Goal: Task Accomplishment & Management: Use online tool/utility

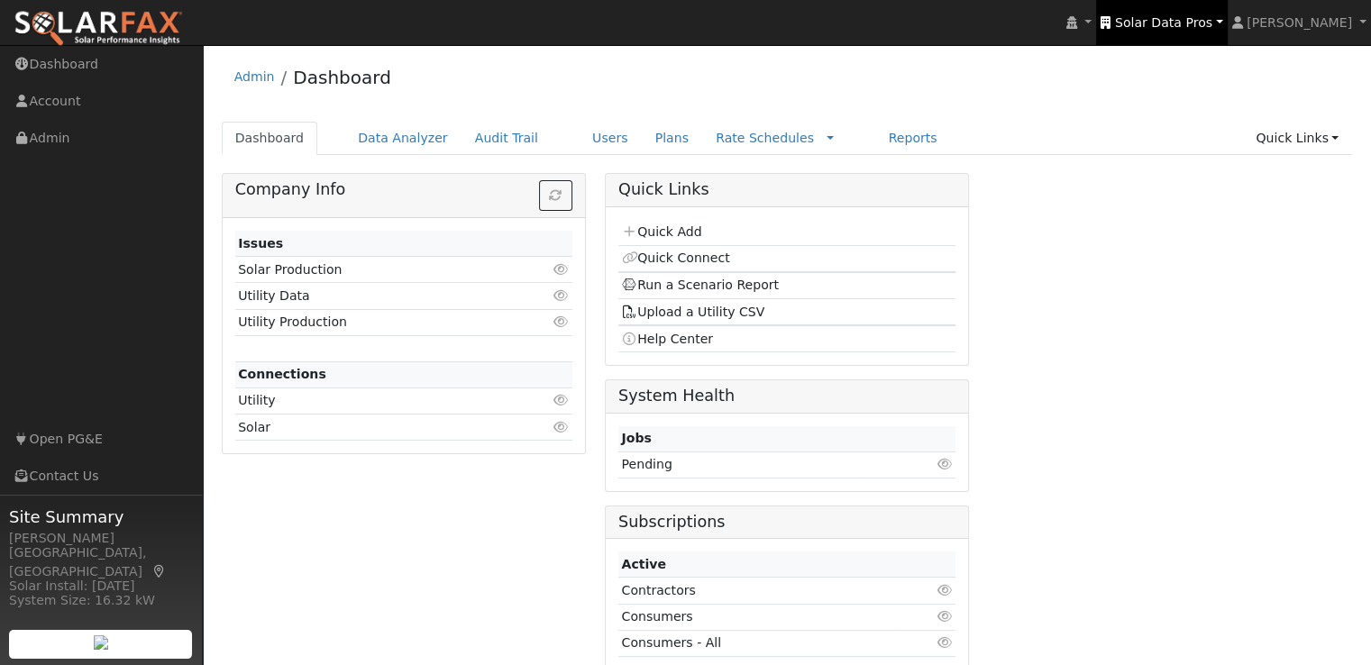
click at [1192, 15] on span "Solar Data Pros" at bounding box center [1163, 22] width 97 height 14
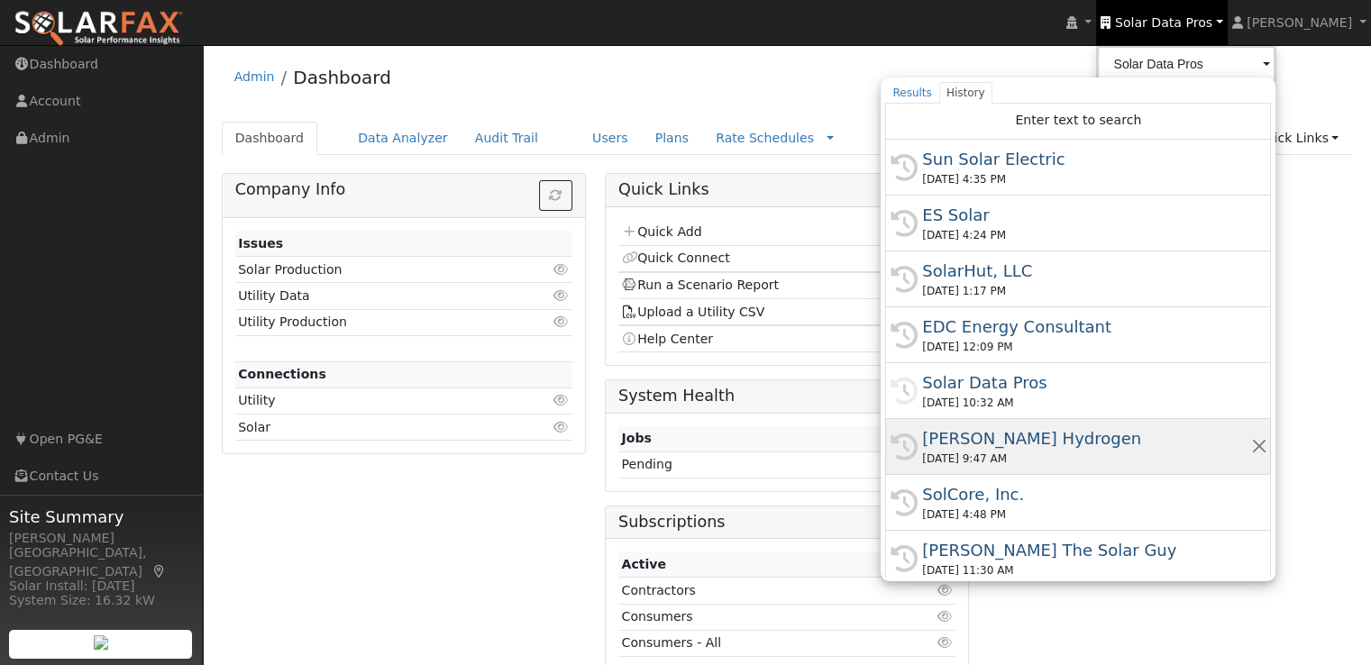
click at [1008, 440] on div "[PERSON_NAME] Hydrogen" at bounding box center [1086, 439] width 328 height 24
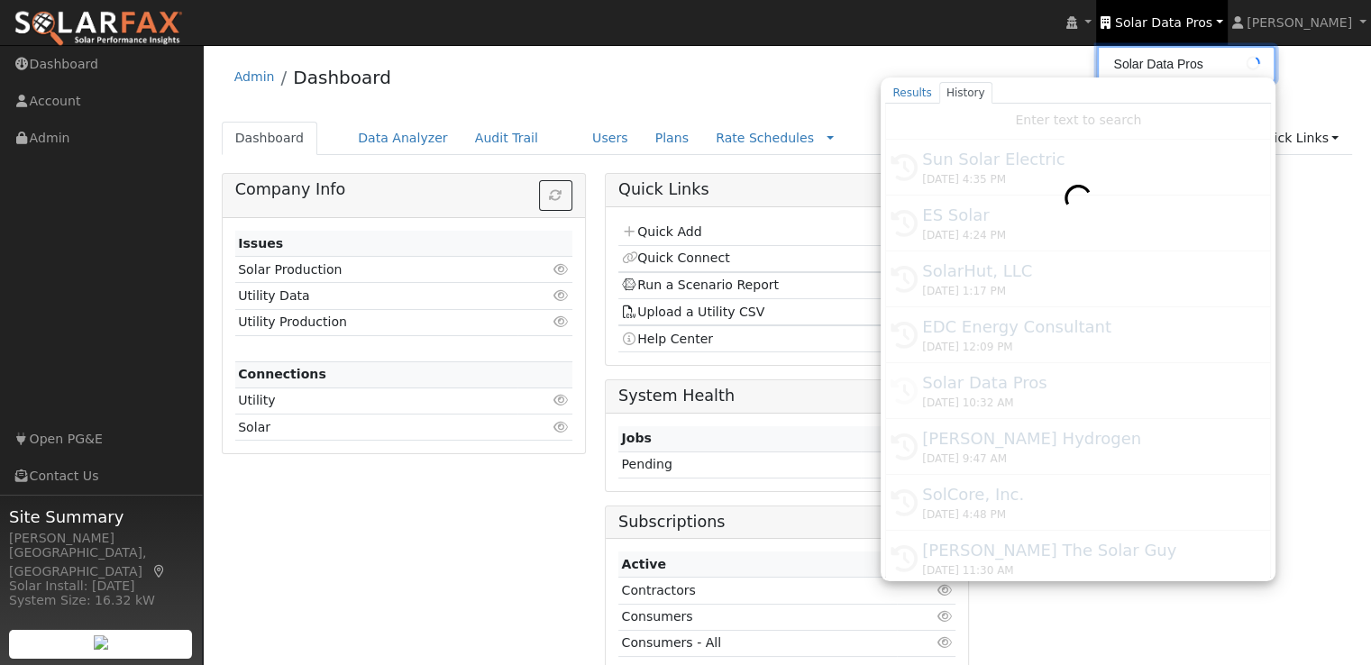
type input "[PERSON_NAME] Hydrogen"
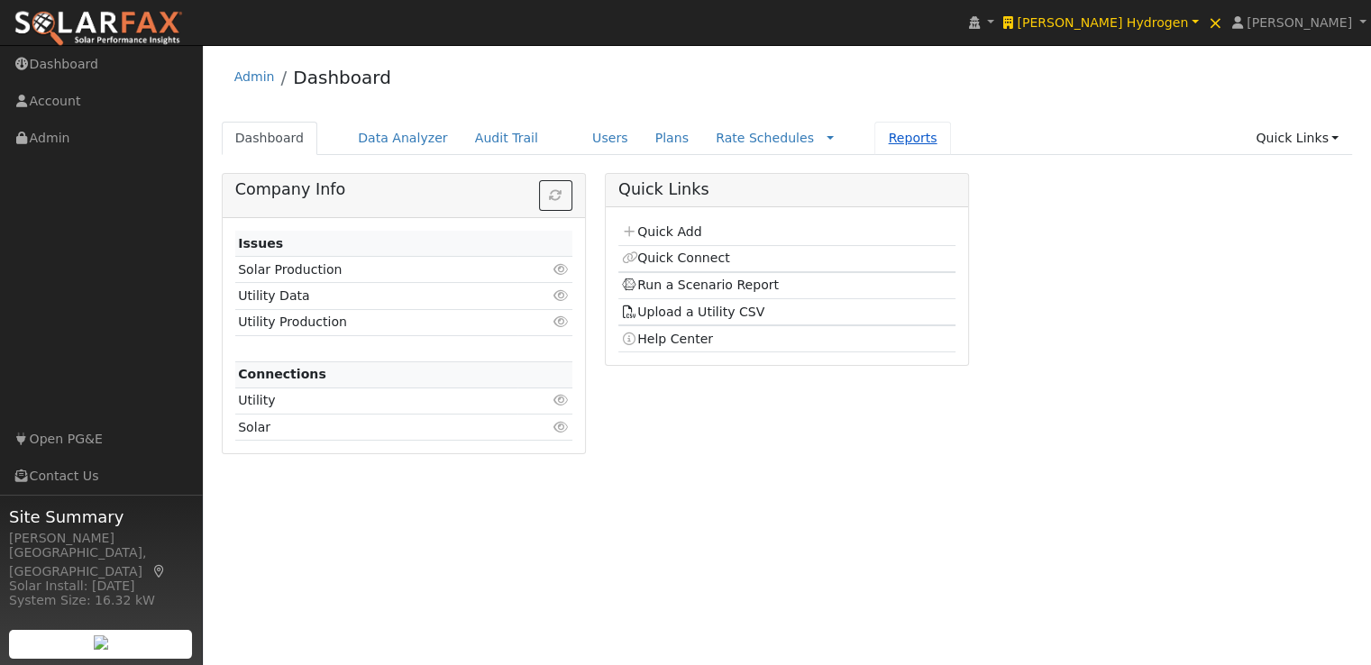
click at [875, 136] on link "Reports" at bounding box center [913, 138] width 76 height 33
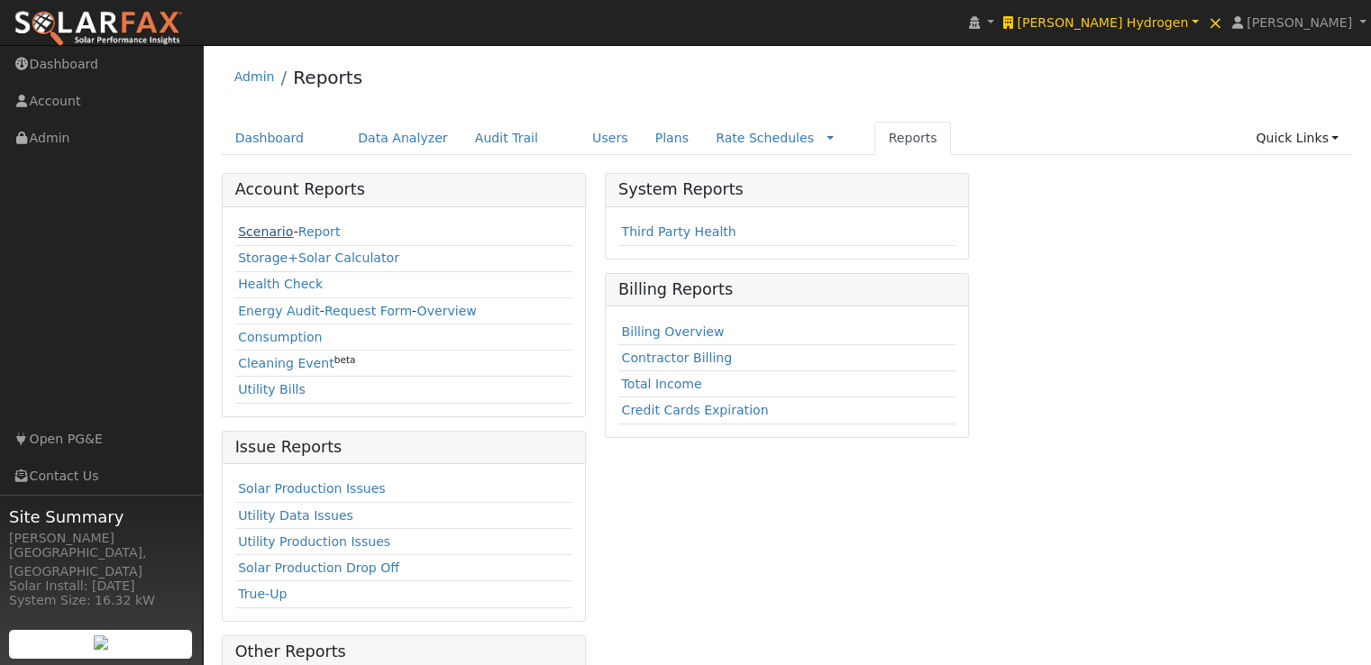
click at [255, 231] on link "Scenario" at bounding box center [265, 232] width 55 height 14
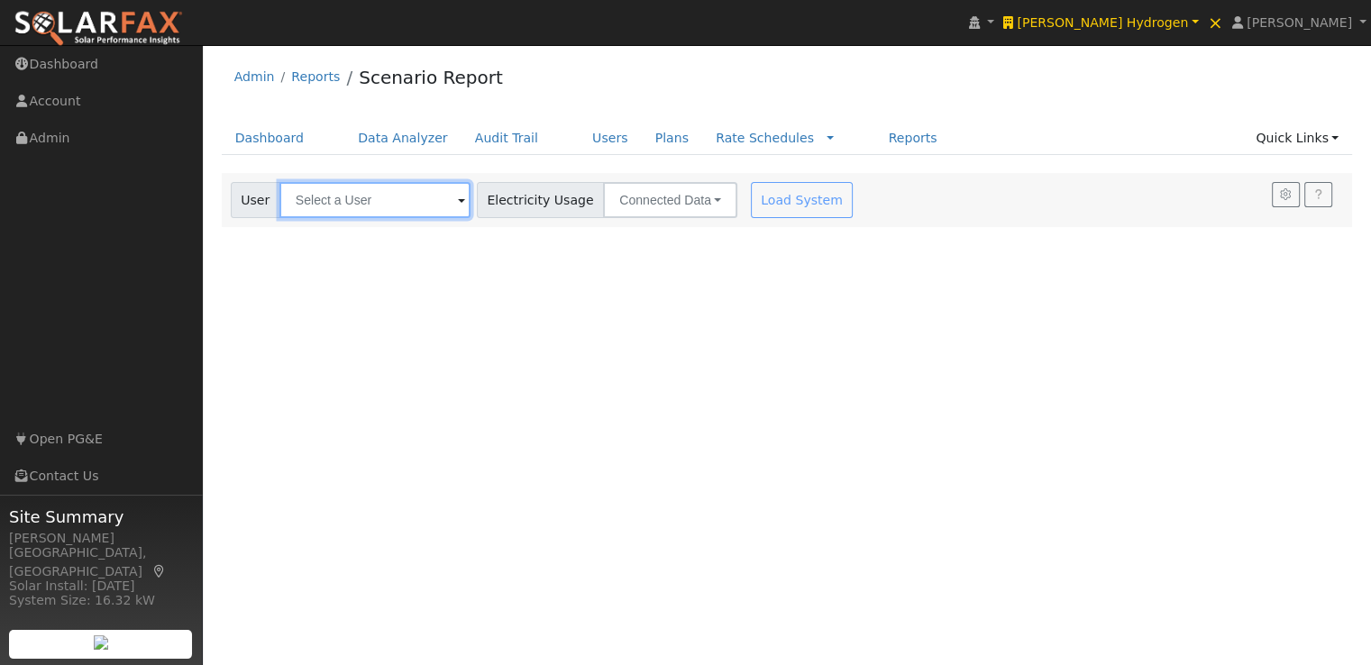
click at [353, 203] on input "text" at bounding box center [375, 200] width 191 height 36
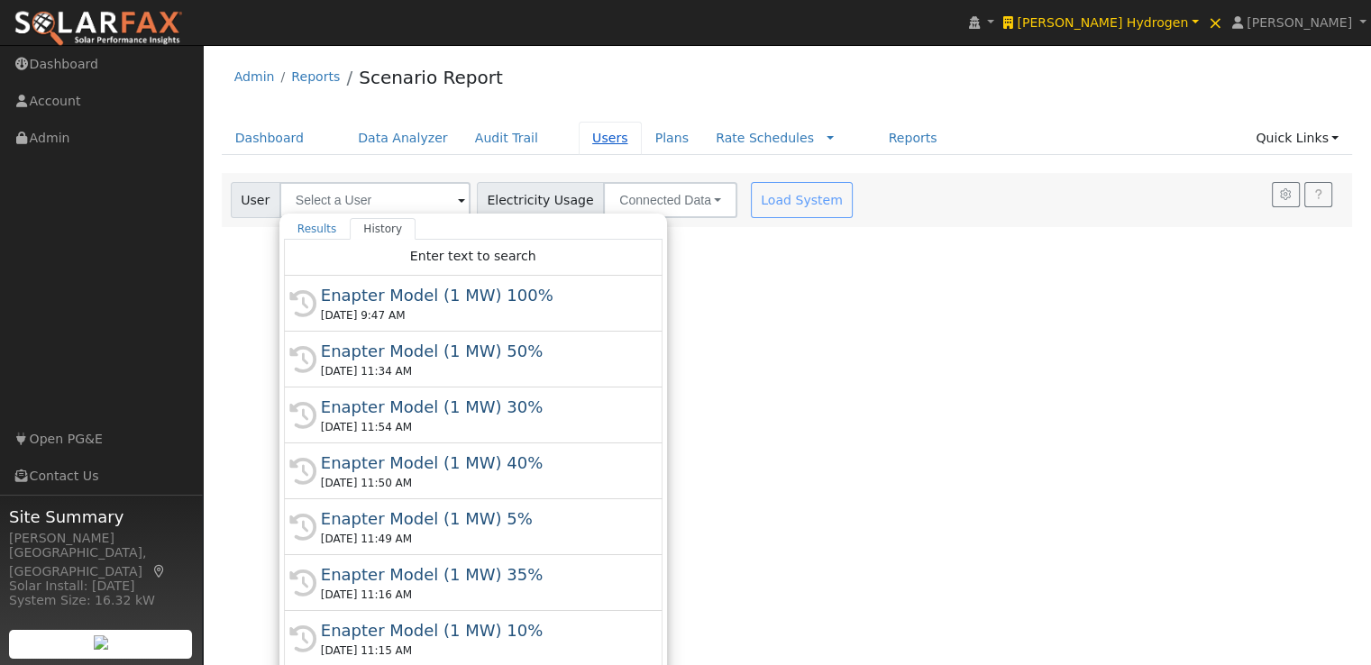
click at [579, 135] on link "Users" at bounding box center [610, 138] width 63 height 33
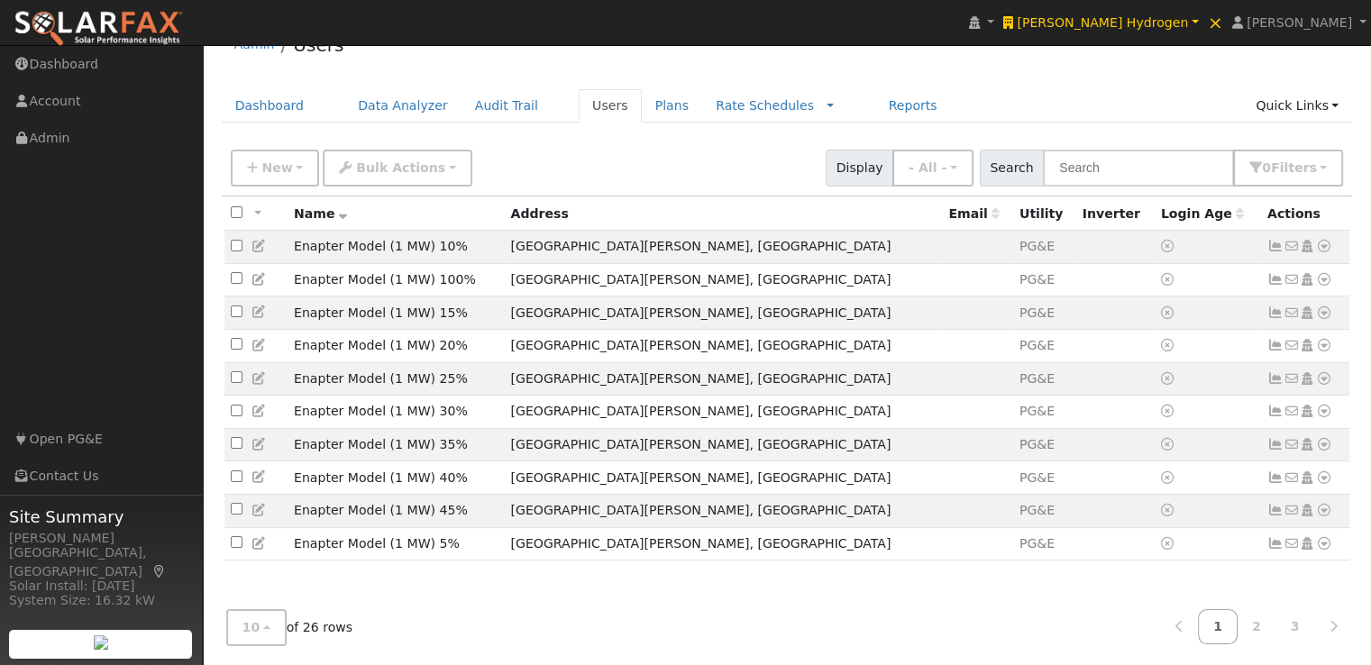
scroll to position [34, 0]
click at [262, 618] on button "10" at bounding box center [256, 626] width 60 height 37
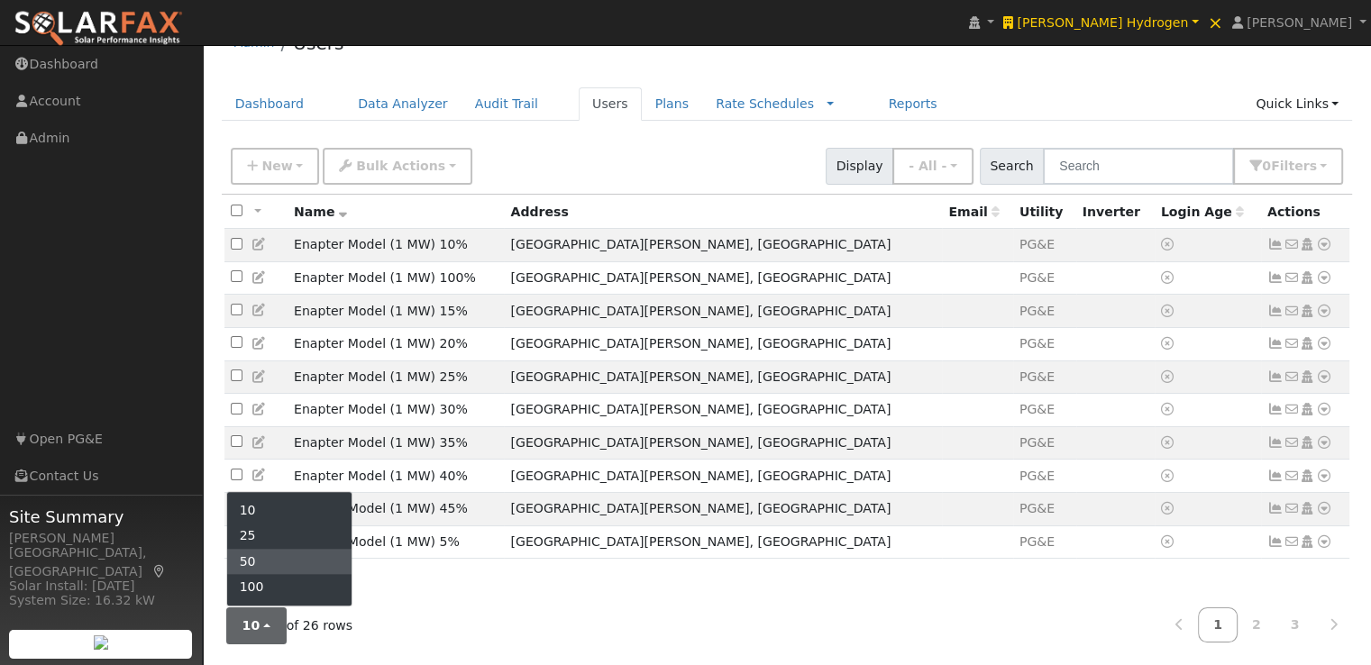
click at [260, 567] on link "50" at bounding box center [289, 561] width 125 height 25
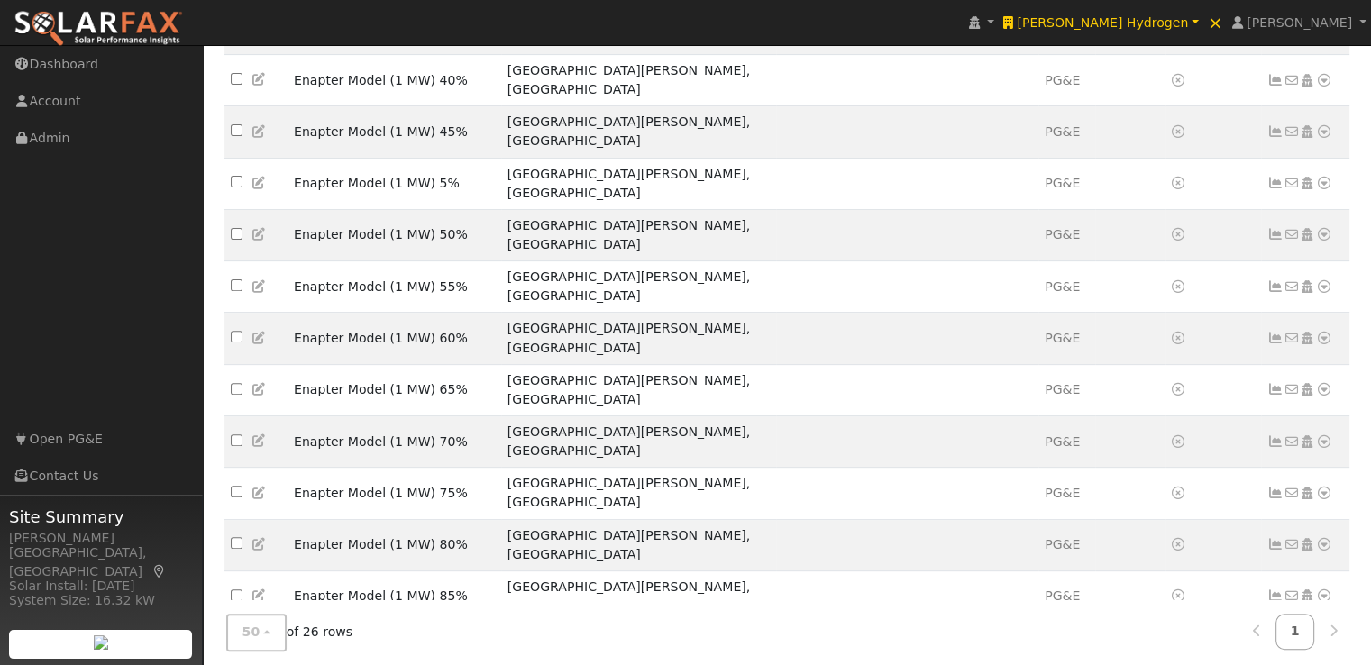
scroll to position [573, 0]
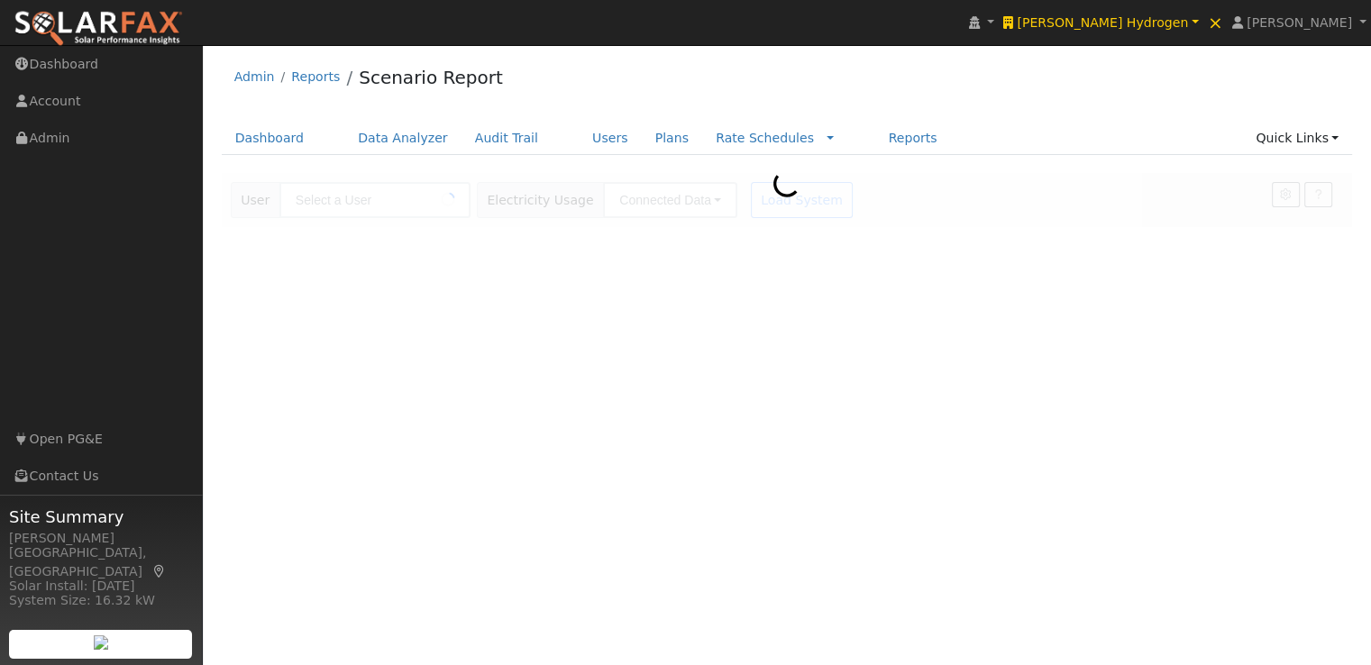
type input "Enapter Model (1 MW) With Solar"
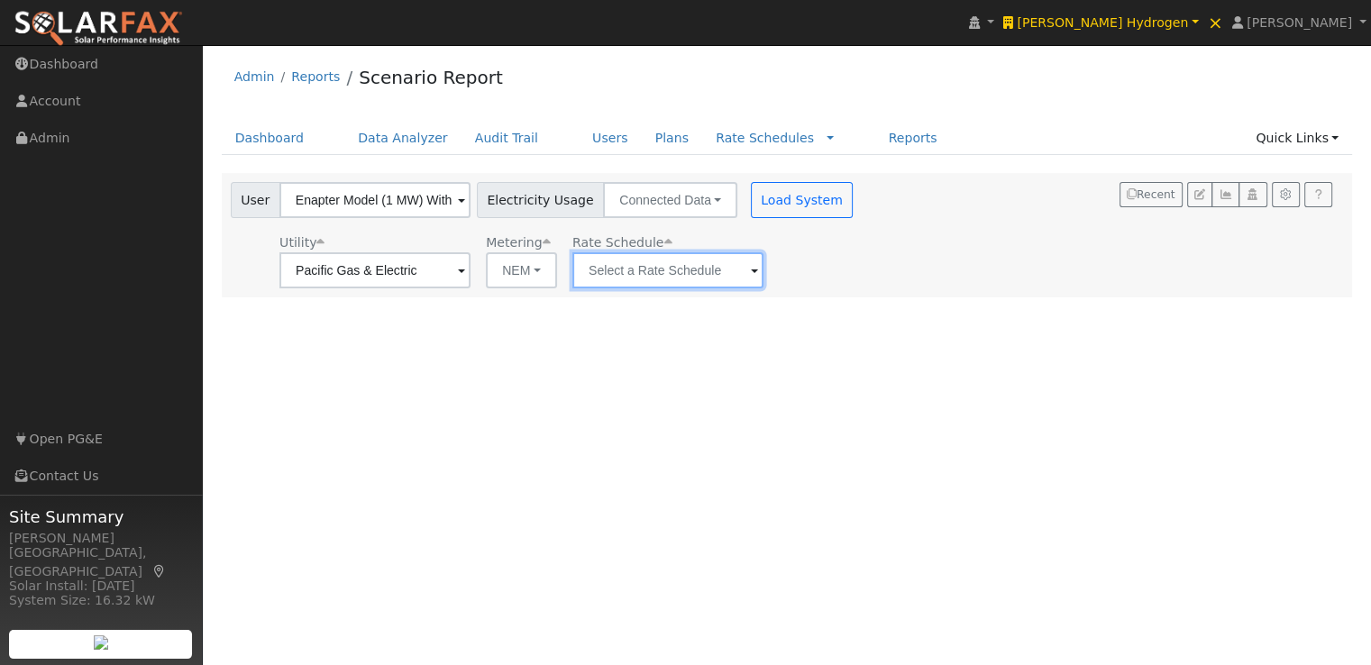
click at [619, 271] on input "text" at bounding box center [668, 270] width 191 height 36
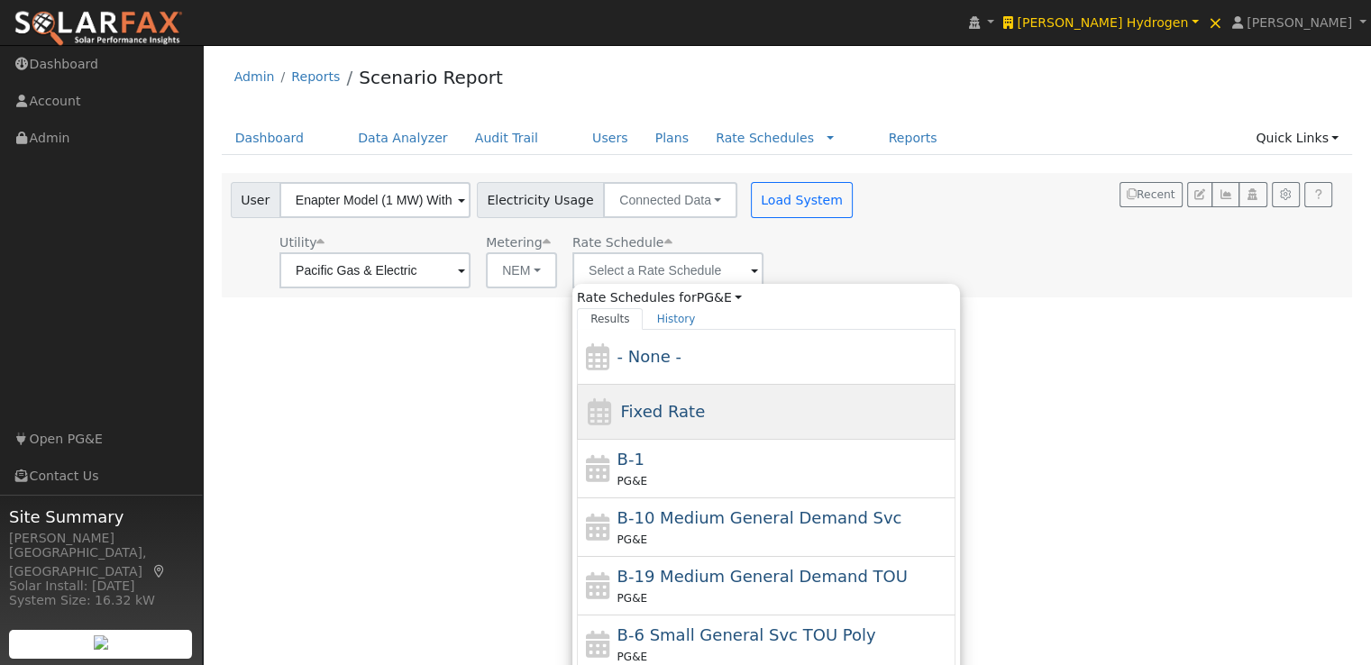
click at [642, 415] on span "Fixed Rate" at bounding box center [662, 411] width 85 height 19
type input "Fixed Rate"
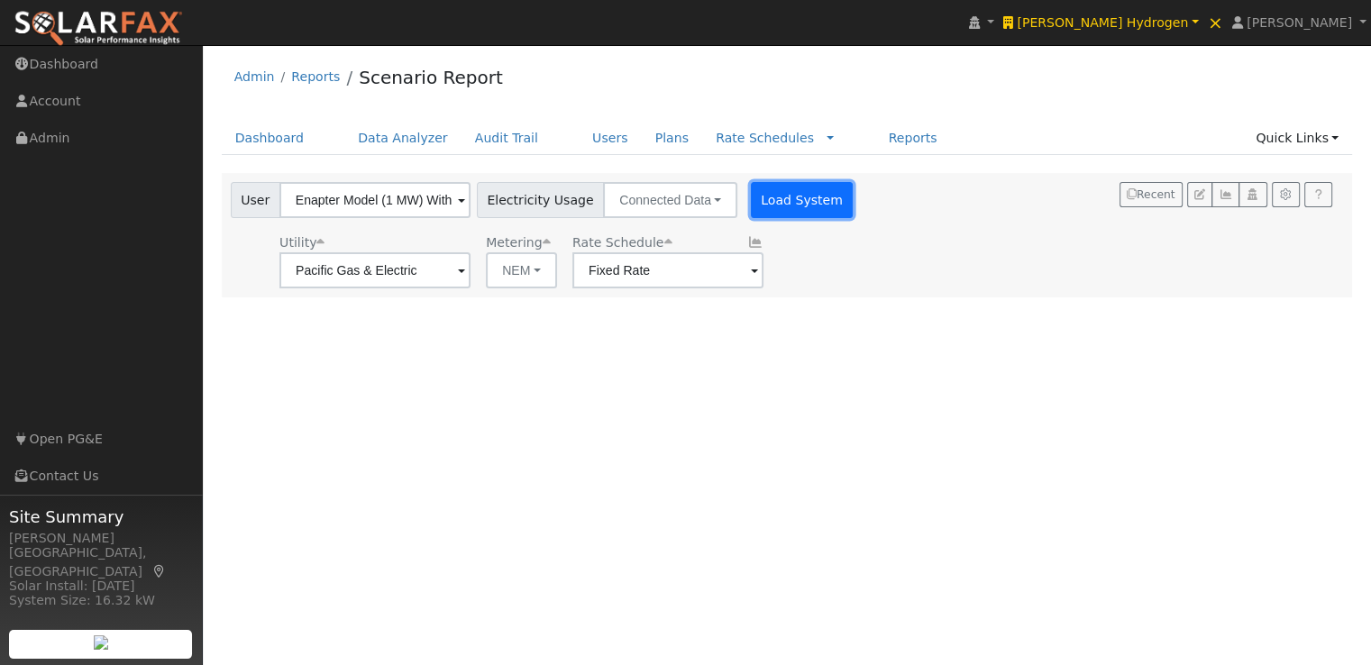
click at [757, 198] on button "Load System" at bounding box center [802, 200] width 103 height 36
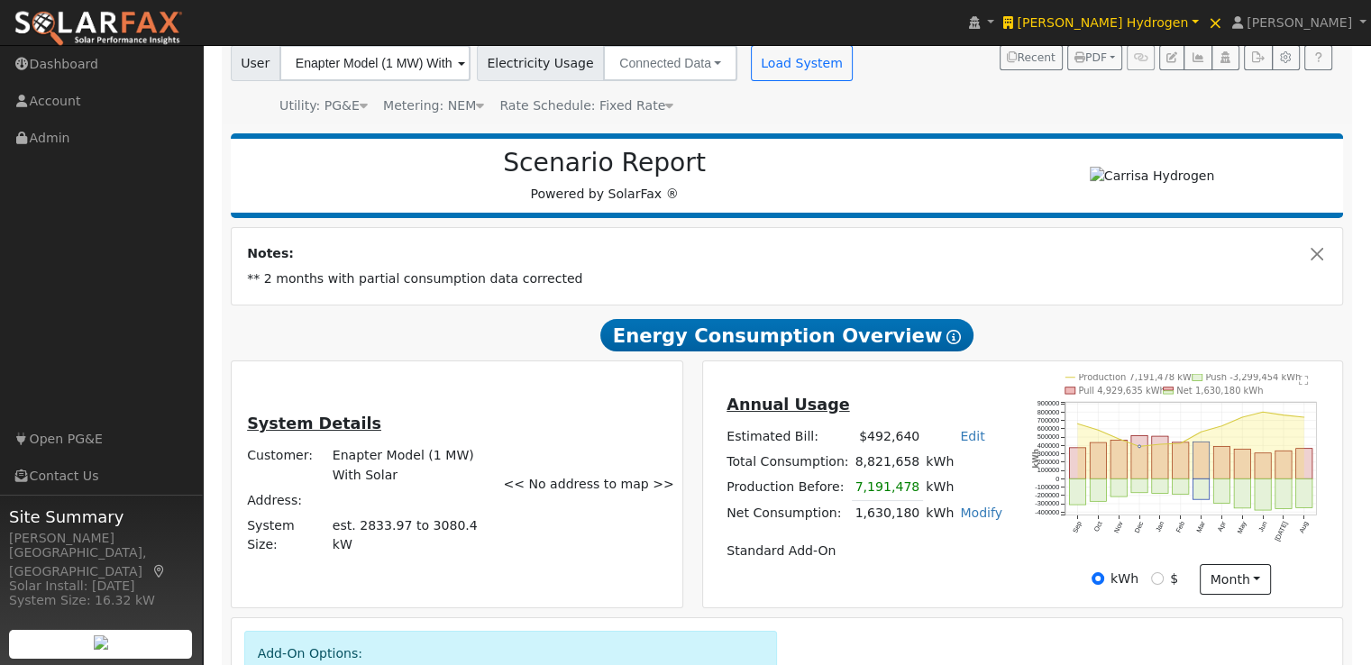
scroll to position [180, 0]
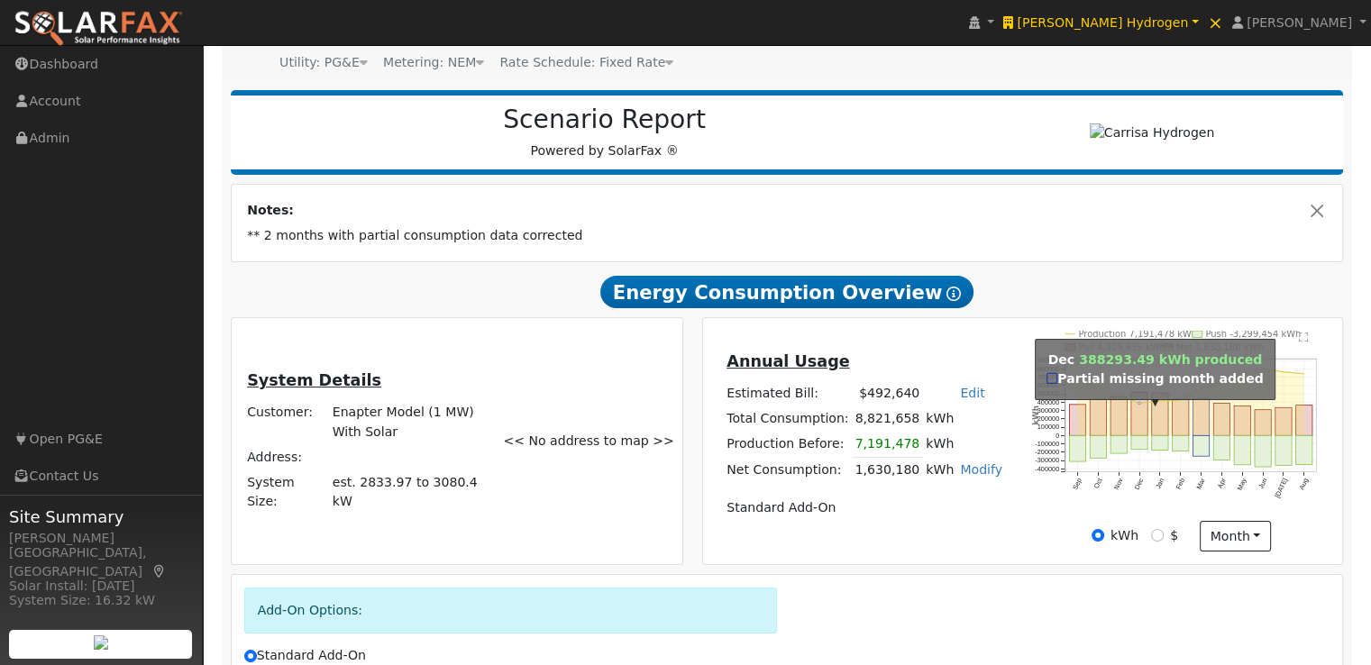
click at [1139, 405] on circle "onclick=""" at bounding box center [1140, 403] width 3 height 3
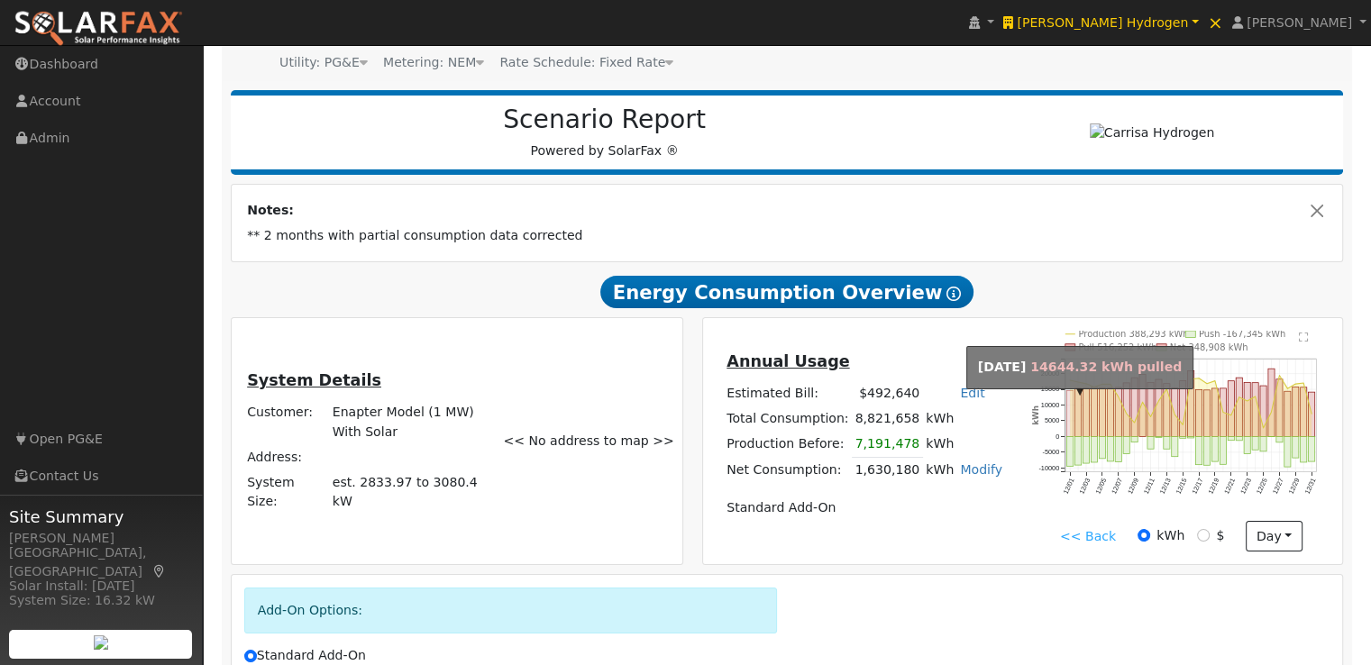
click at [1069, 400] on rect "onclick=""" at bounding box center [1071, 414] width 6 height 46
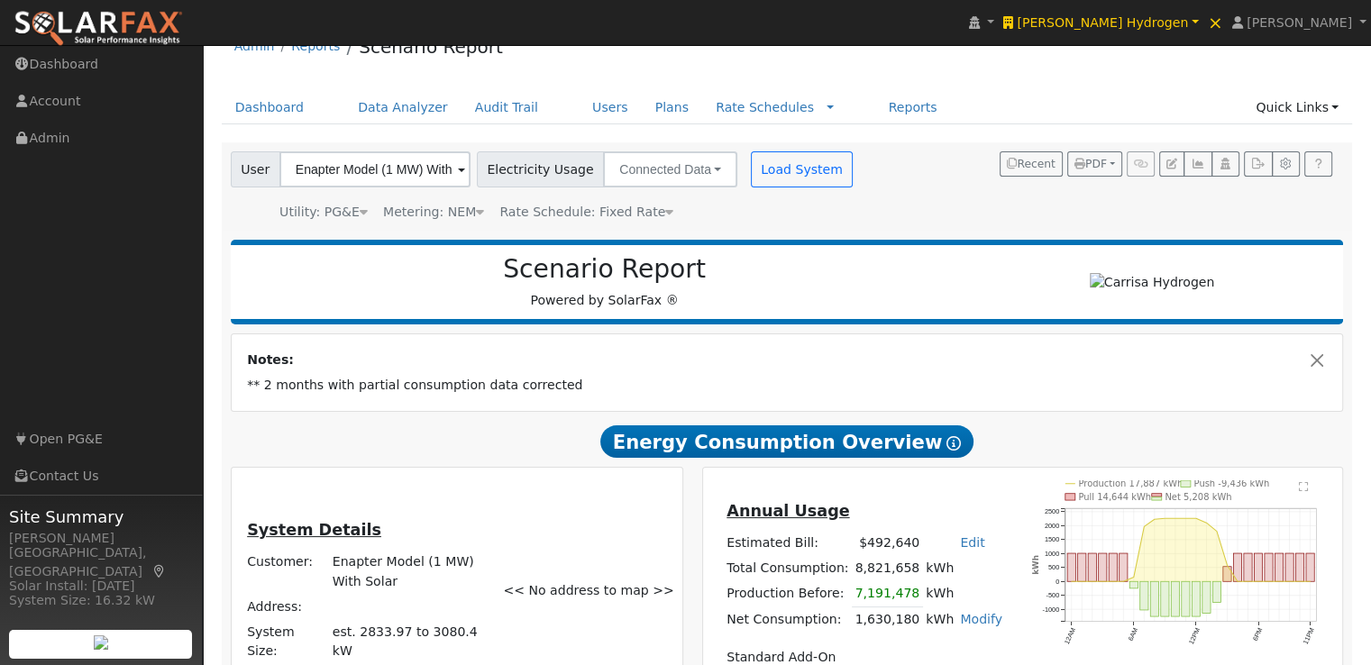
scroll to position [0, 0]
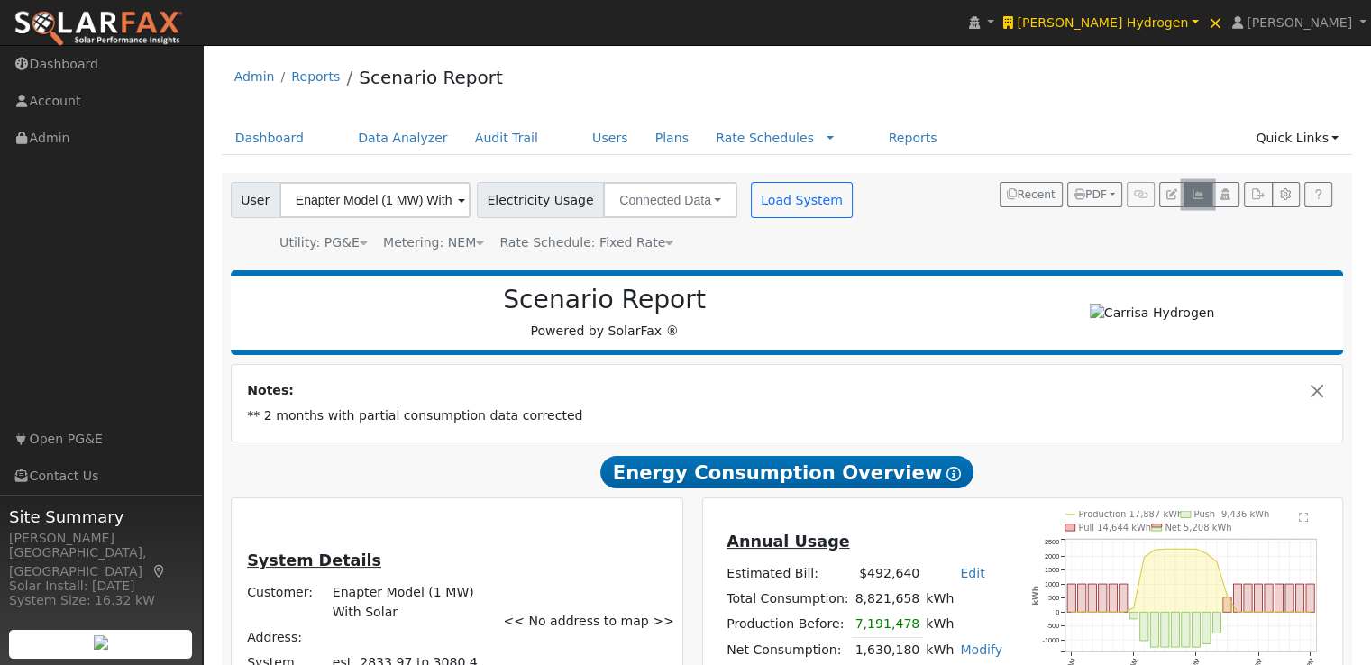
click at [1205, 192] on icon "button" at bounding box center [1198, 194] width 14 height 11
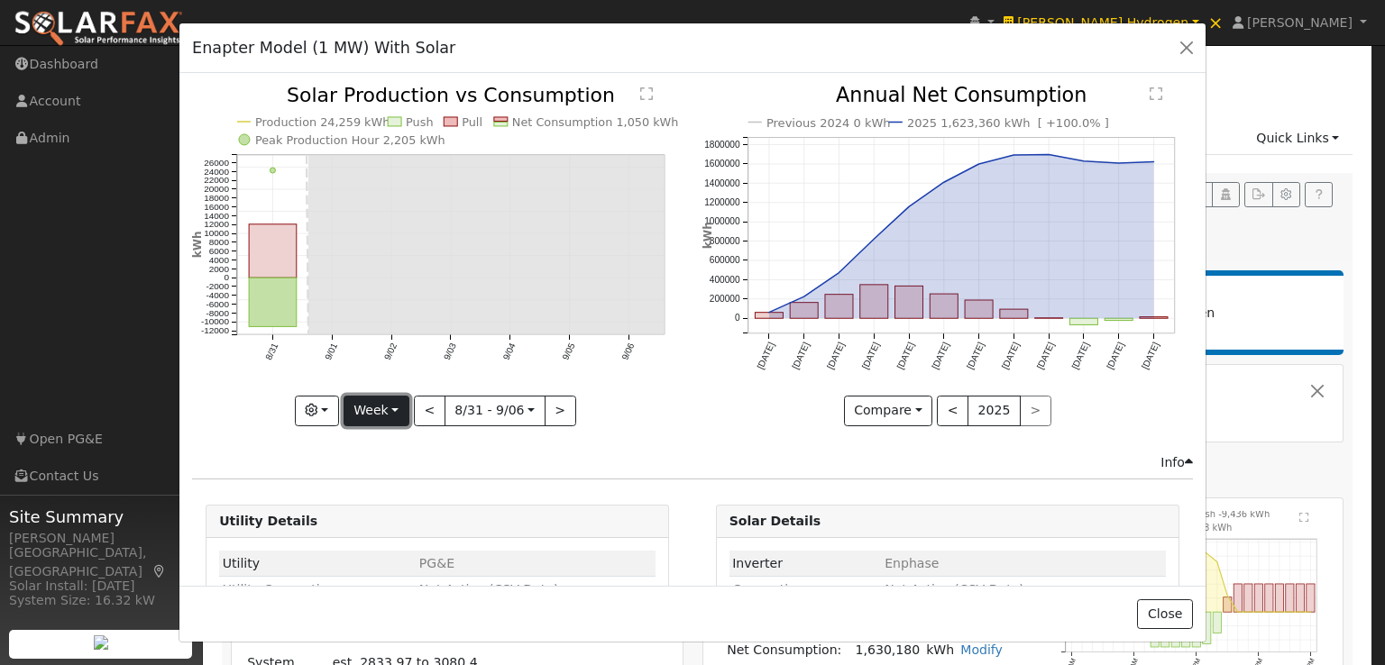
click at [379, 416] on button "Week" at bounding box center [377, 411] width 66 height 31
drag, startPoint x: 375, startPoint y: 518, endPoint x: 384, endPoint y: 487, distance: 32.8
click at [375, 518] on link "Year" at bounding box center [406, 522] width 125 height 25
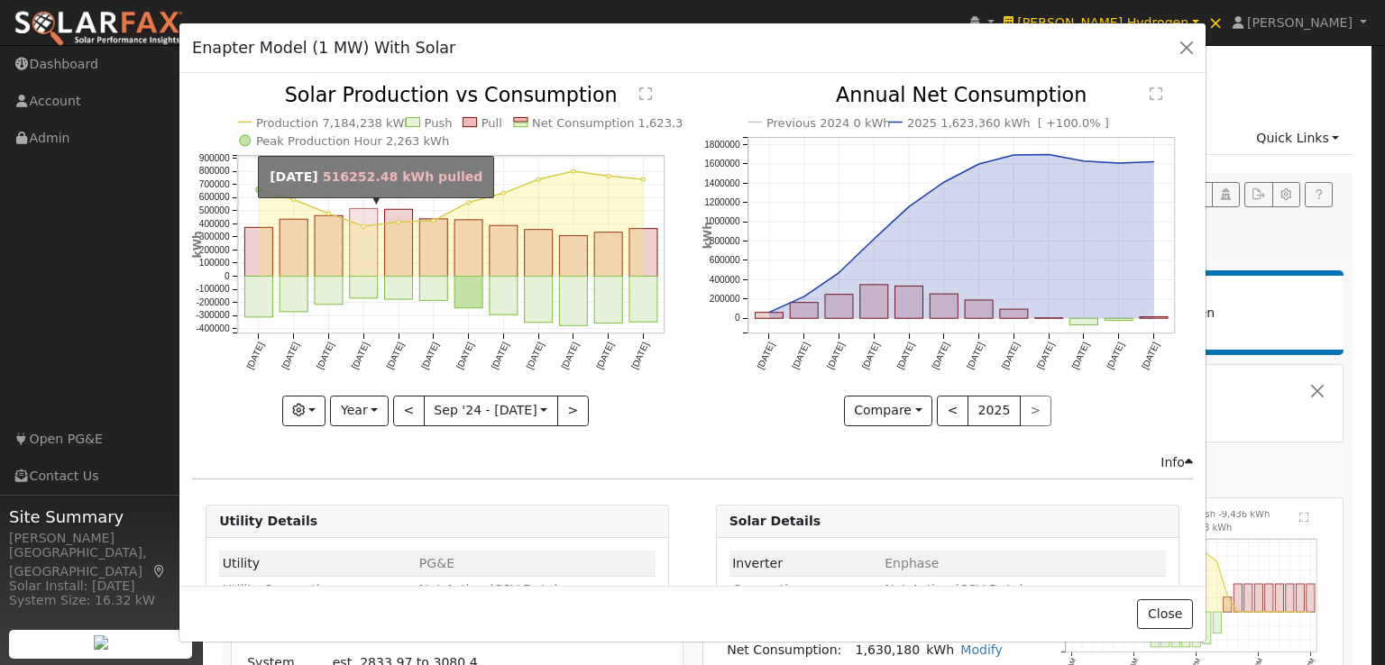
click at [359, 217] on rect "onclick=""" at bounding box center [364, 243] width 28 height 68
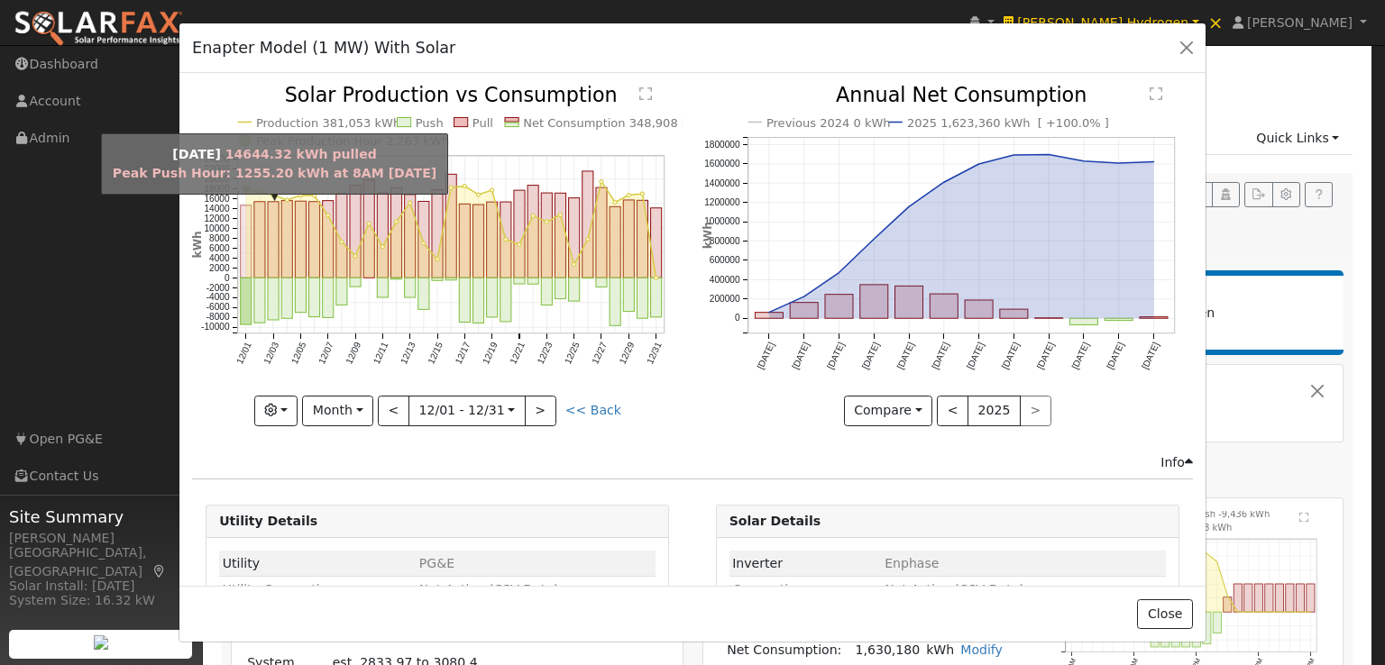
click at [243, 221] on rect "onclick=""" at bounding box center [246, 242] width 11 height 72
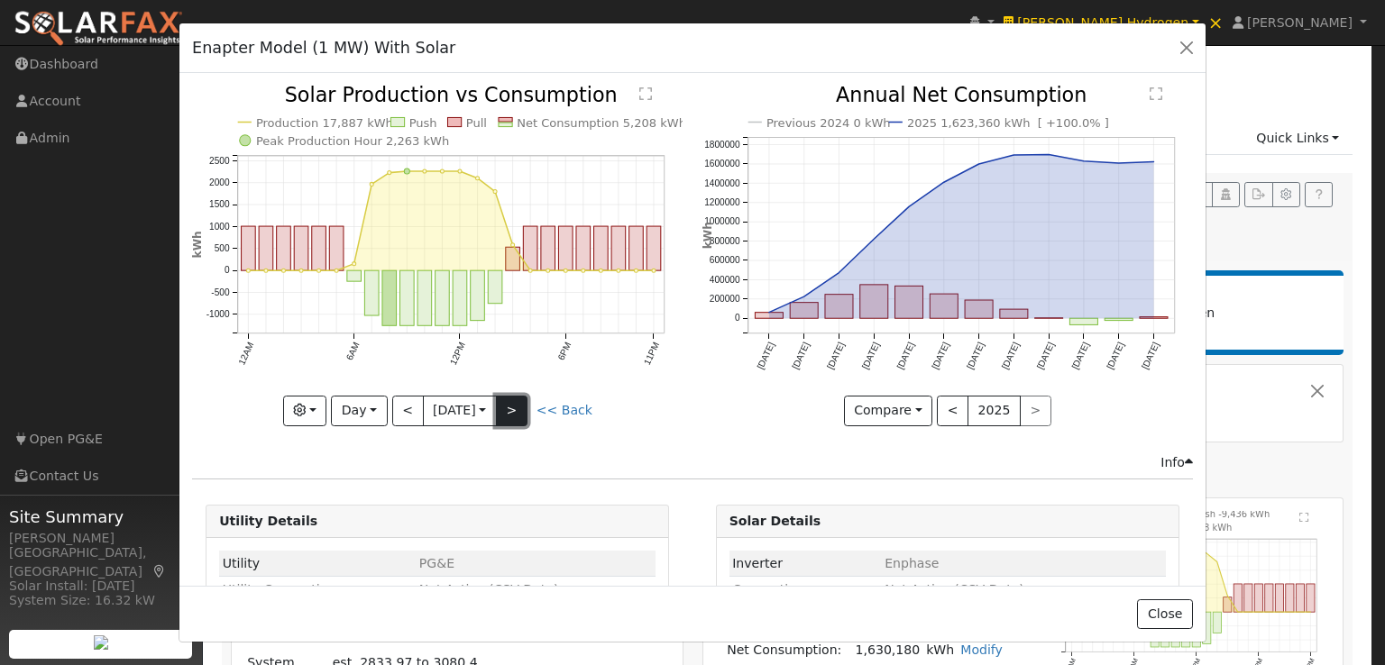
click at [511, 405] on button ">" at bounding box center [512, 411] width 32 height 31
click at [399, 401] on button "<" at bounding box center [408, 411] width 32 height 31
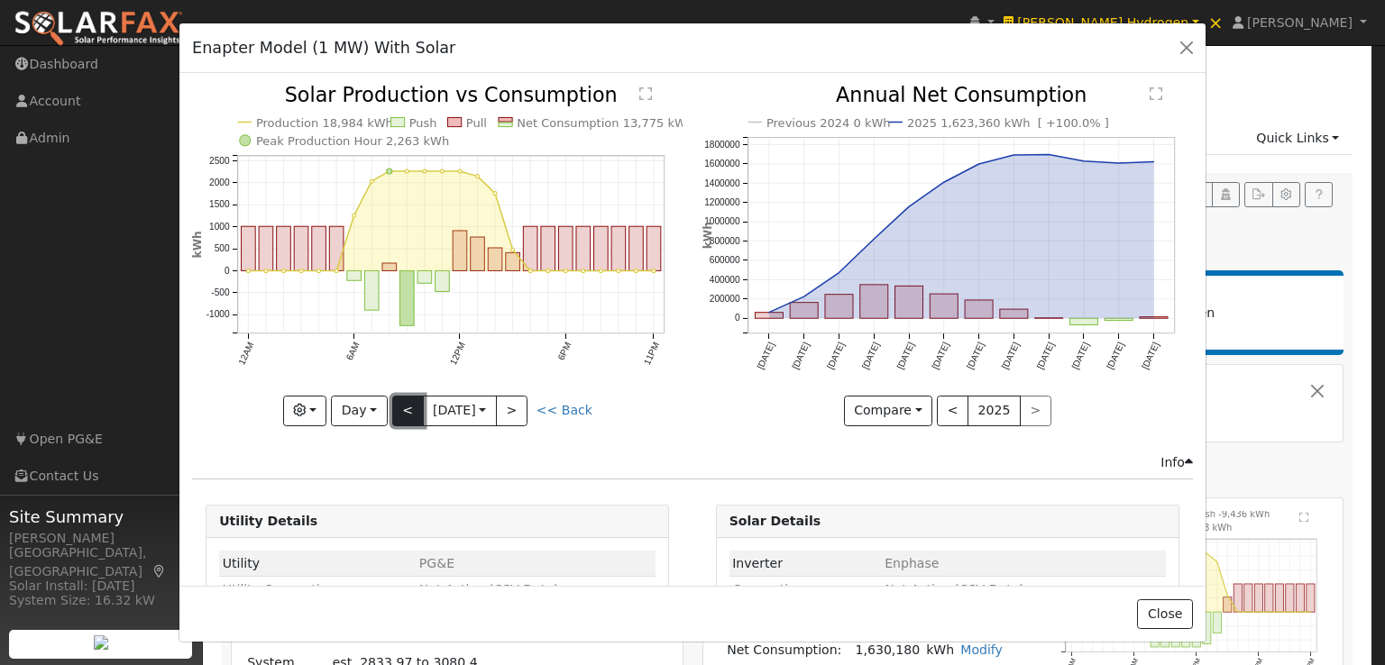
click at [399, 401] on button "<" at bounding box center [408, 411] width 32 height 31
type input "2024-11-29"
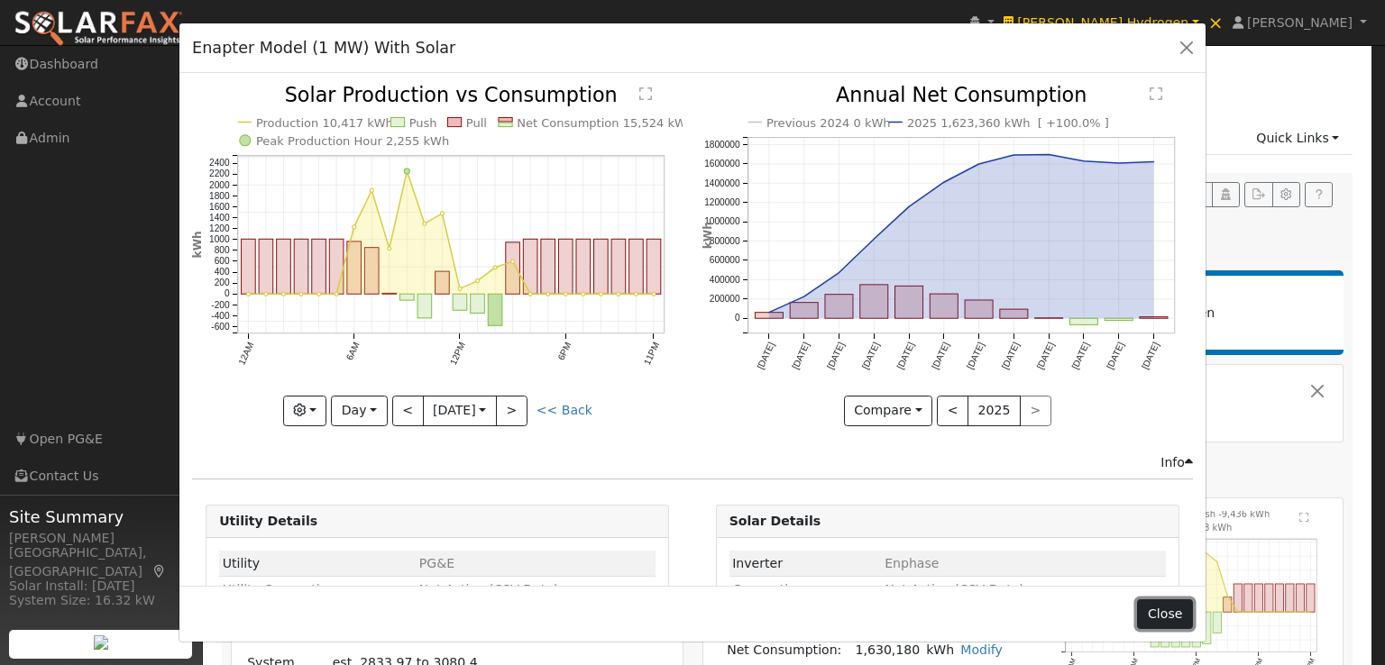
click at [1172, 618] on button "Close" at bounding box center [1164, 615] width 55 height 31
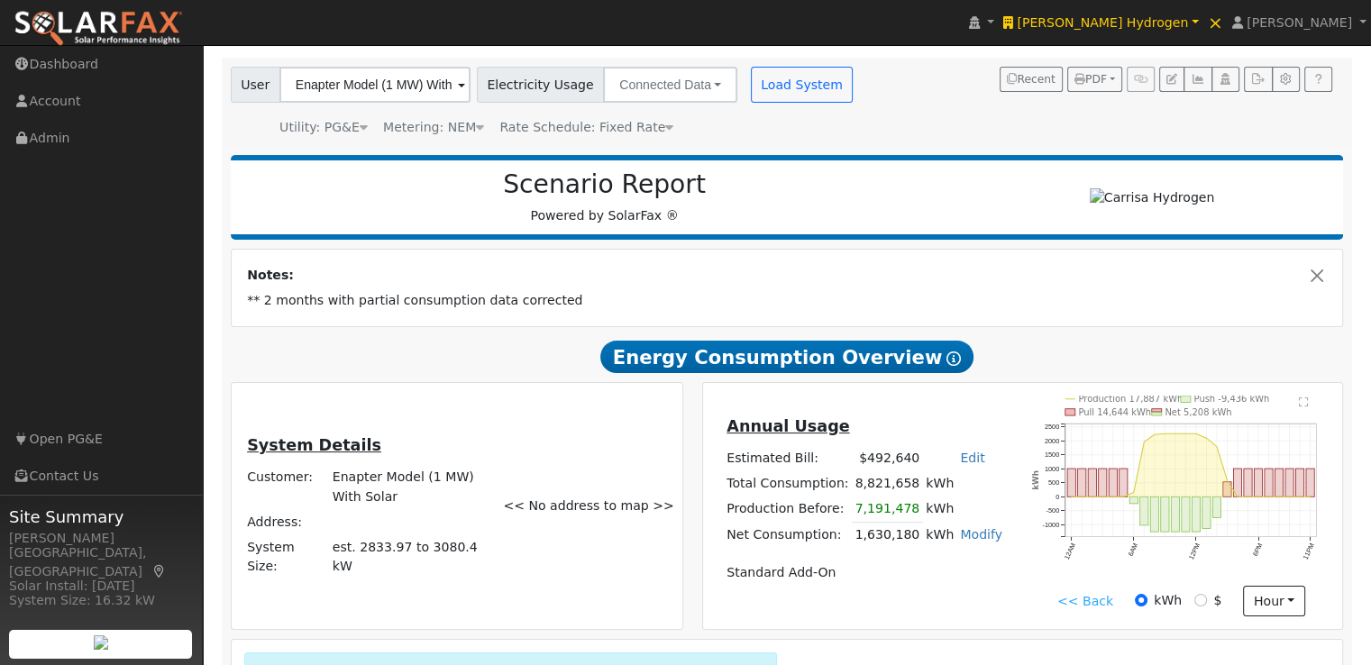
scroll to position [180, 0]
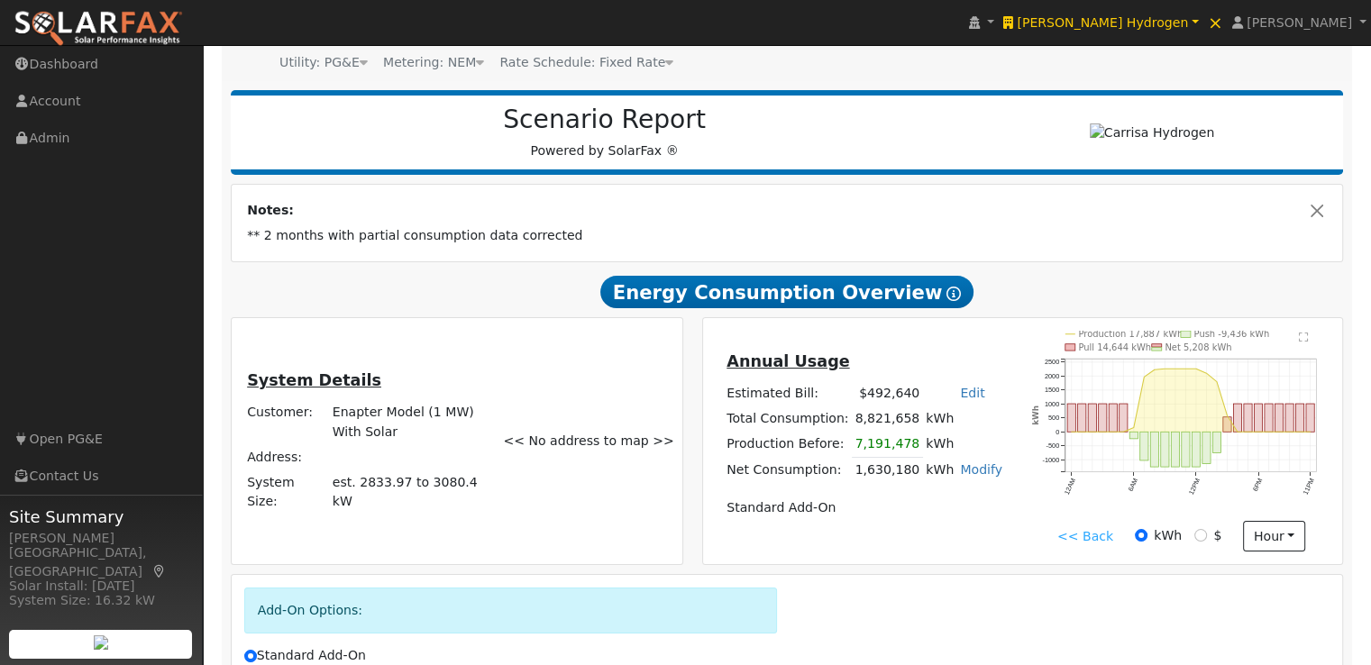
click at [1085, 536] on link "<< Back" at bounding box center [1086, 536] width 56 height 19
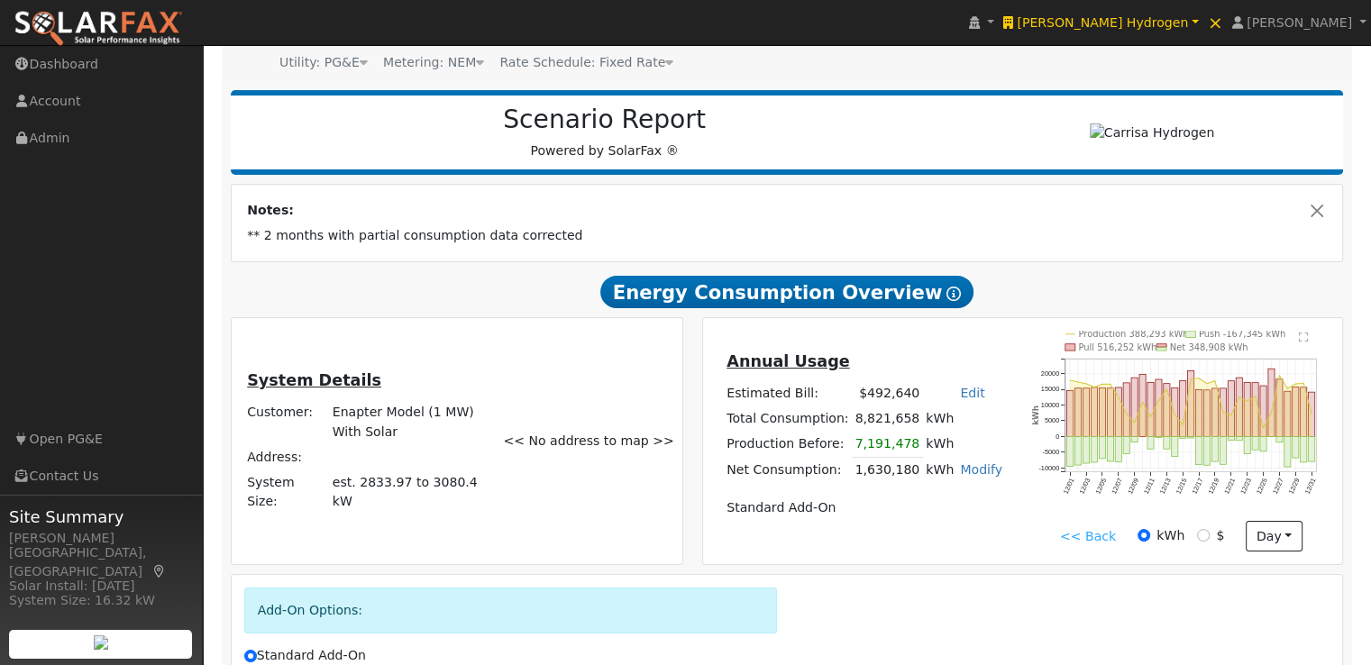
click at [1095, 538] on link "<< Back" at bounding box center [1088, 536] width 56 height 19
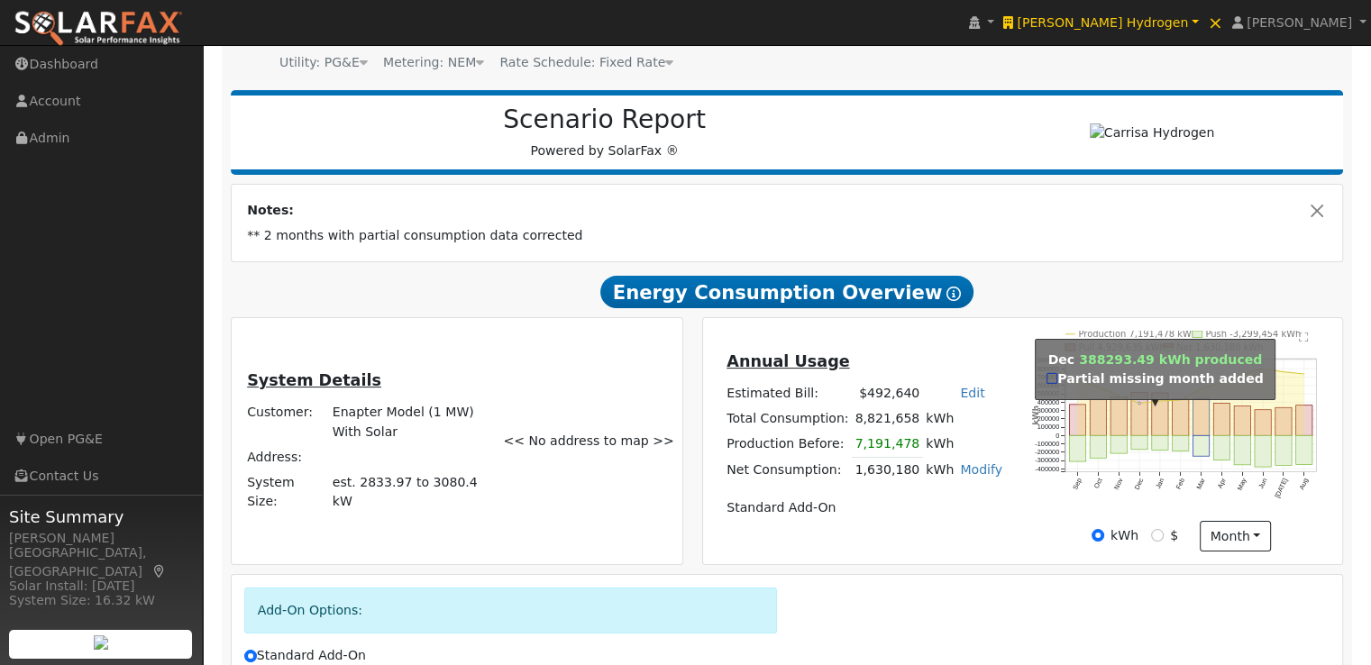
click at [1139, 405] on circle "onclick=""" at bounding box center [1140, 403] width 3 height 3
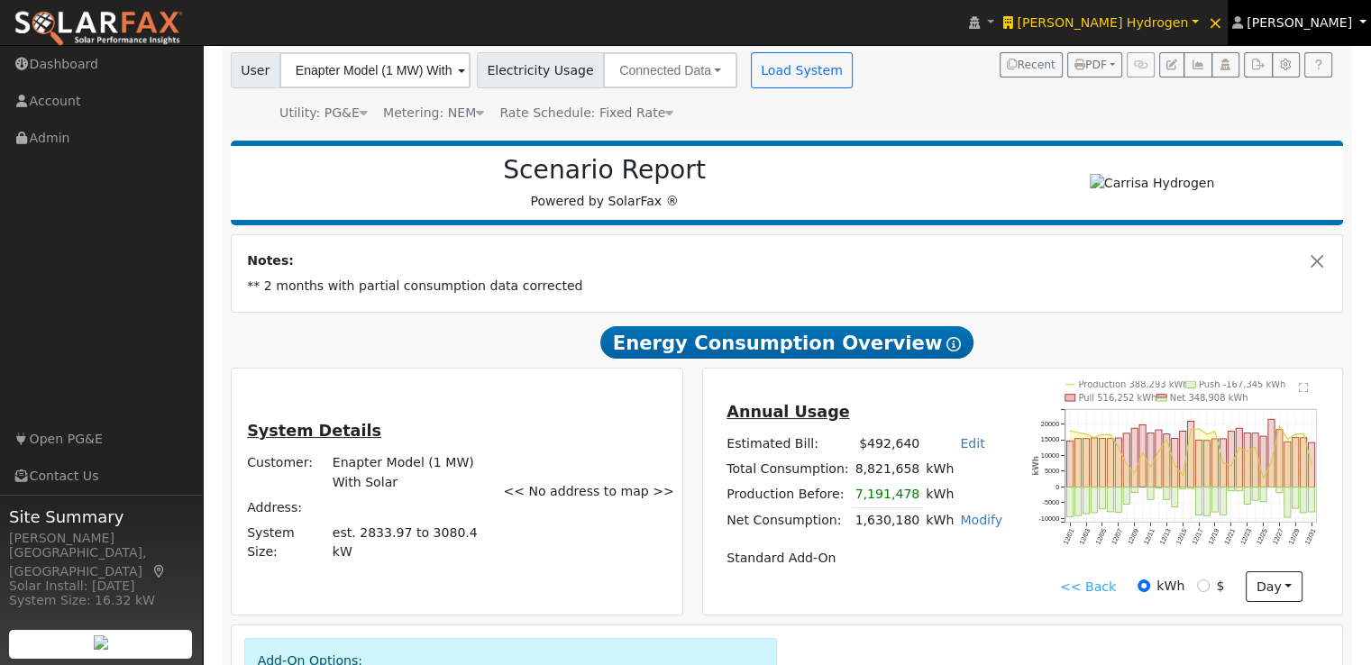
scroll to position [90, 0]
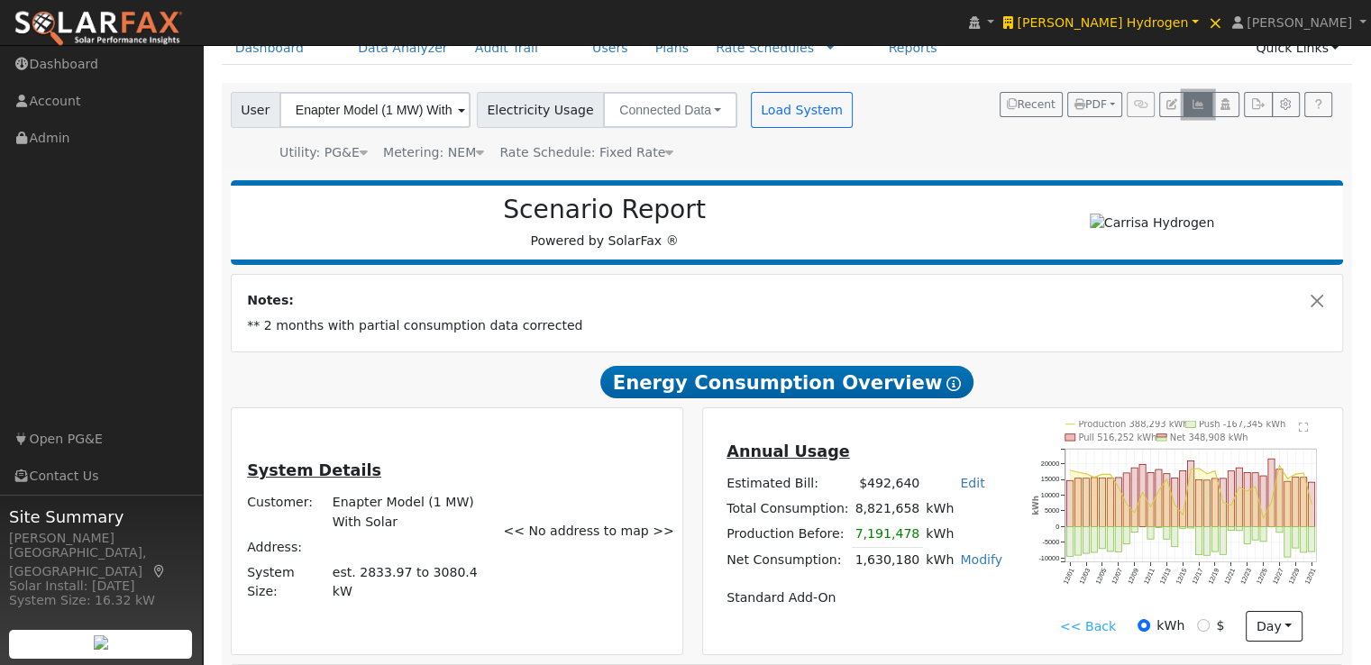
click at [1201, 102] on icon "button" at bounding box center [1198, 104] width 14 height 11
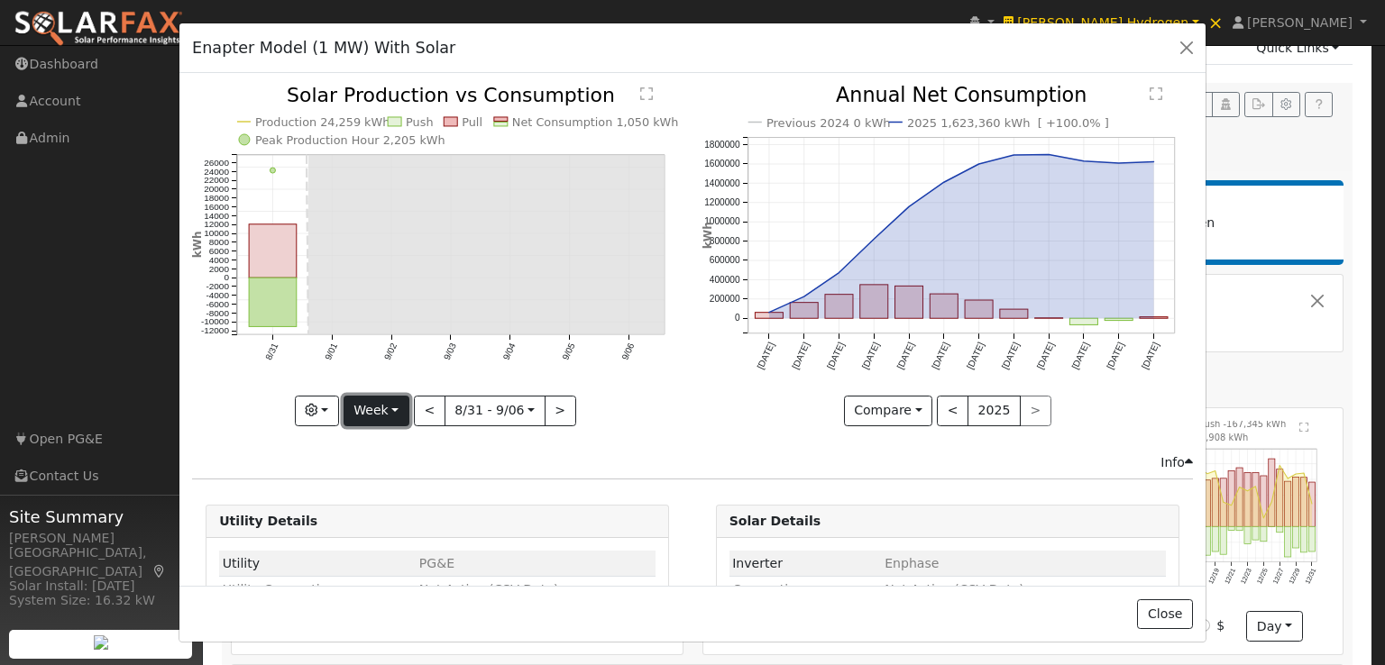
click at [368, 406] on button "Week" at bounding box center [377, 411] width 66 height 31
click at [373, 512] on link "Year" at bounding box center [406, 522] width 125 height 25
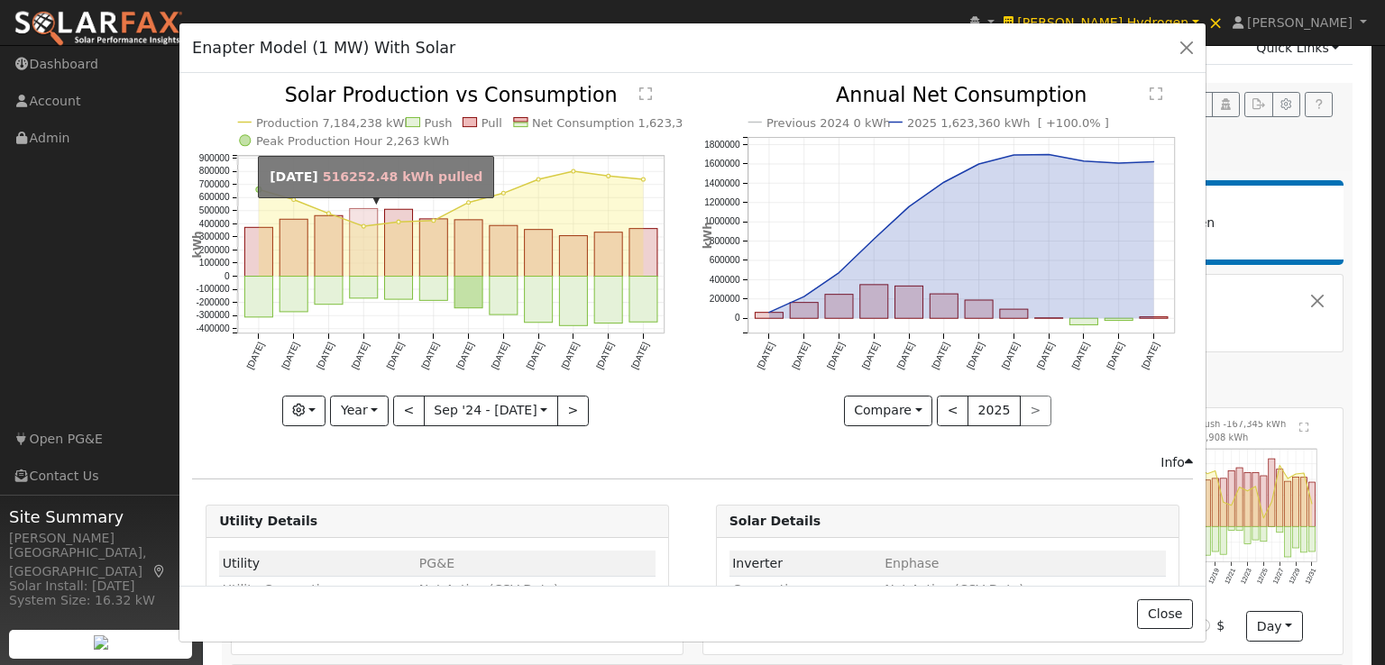
click at [362, 250] on rect "onclick=""" at bounding box center [364, 243] width 28 height 68
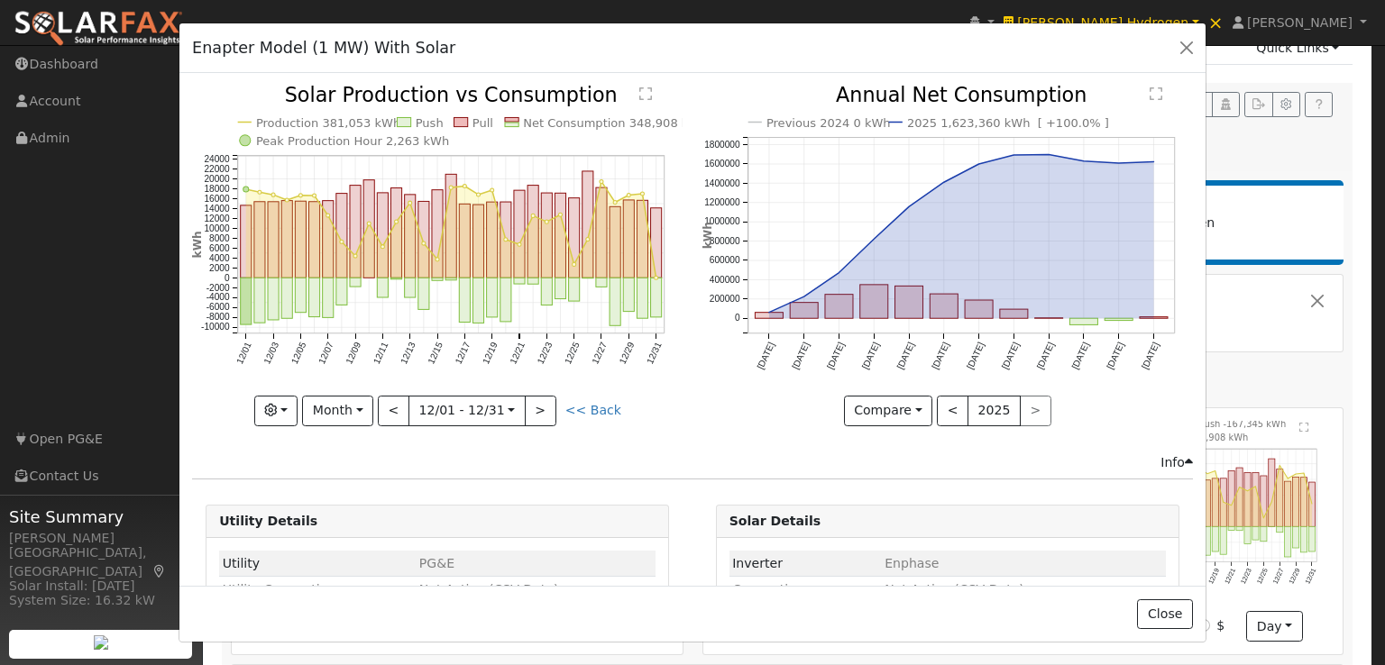
click at [647, 255] on icon at bounding box center [451, 230] width 410 height 96
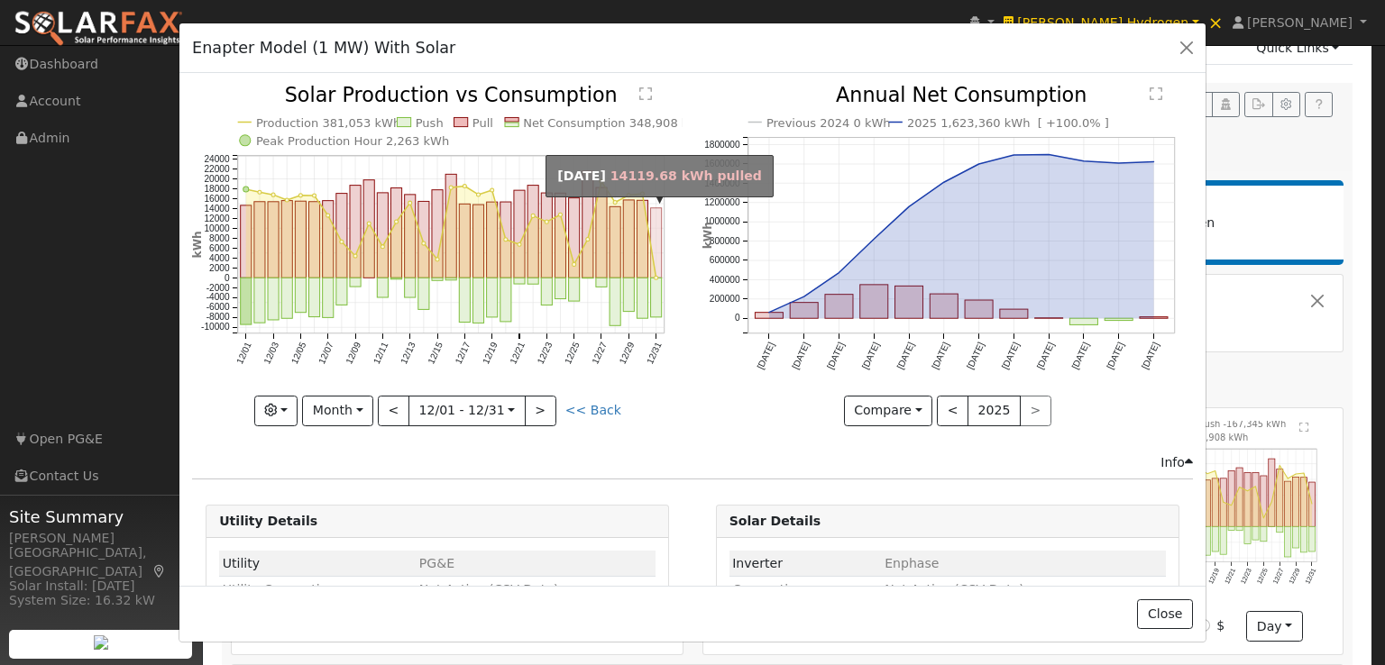
click at [651, 253] on rect "onclick=""" at bounding box center [656, 243] width 11 height 70
type input "2024-12-31"
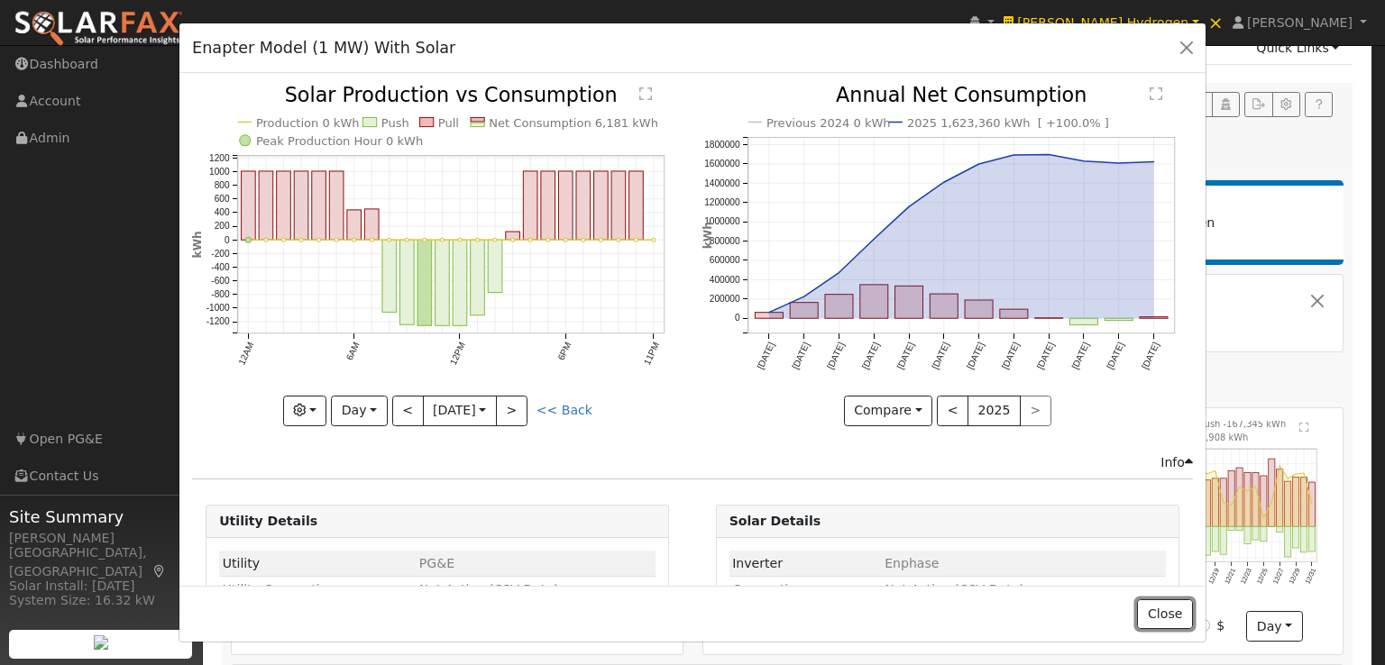
drag, startPoint x: 1170, startPoint y: 619, endPoint x: 1169, endPoint y: 603, distance: 15.4
click at [1170, 618] on button "Close" at bounding box center [1164, 615] width 55 height 31
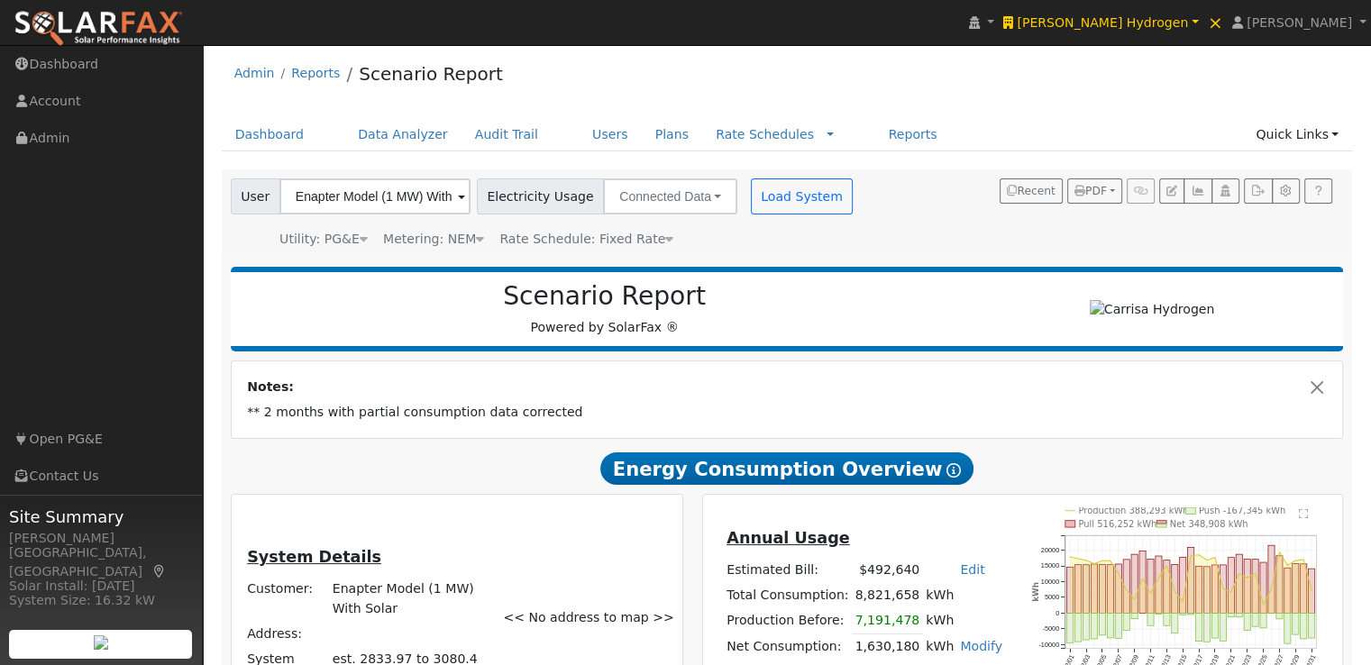
scroll to position [0, 0]
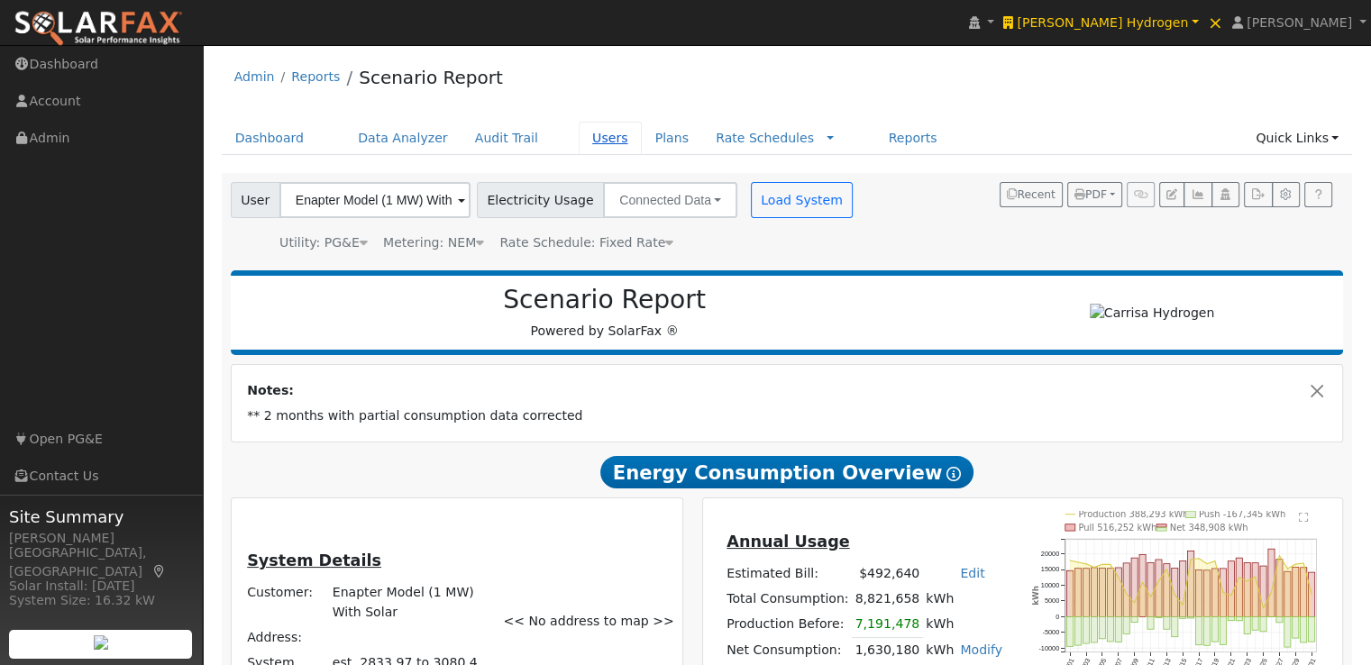
click at [579, 133] on link "Users" at bounding box center [610, 138] width 63 height 33
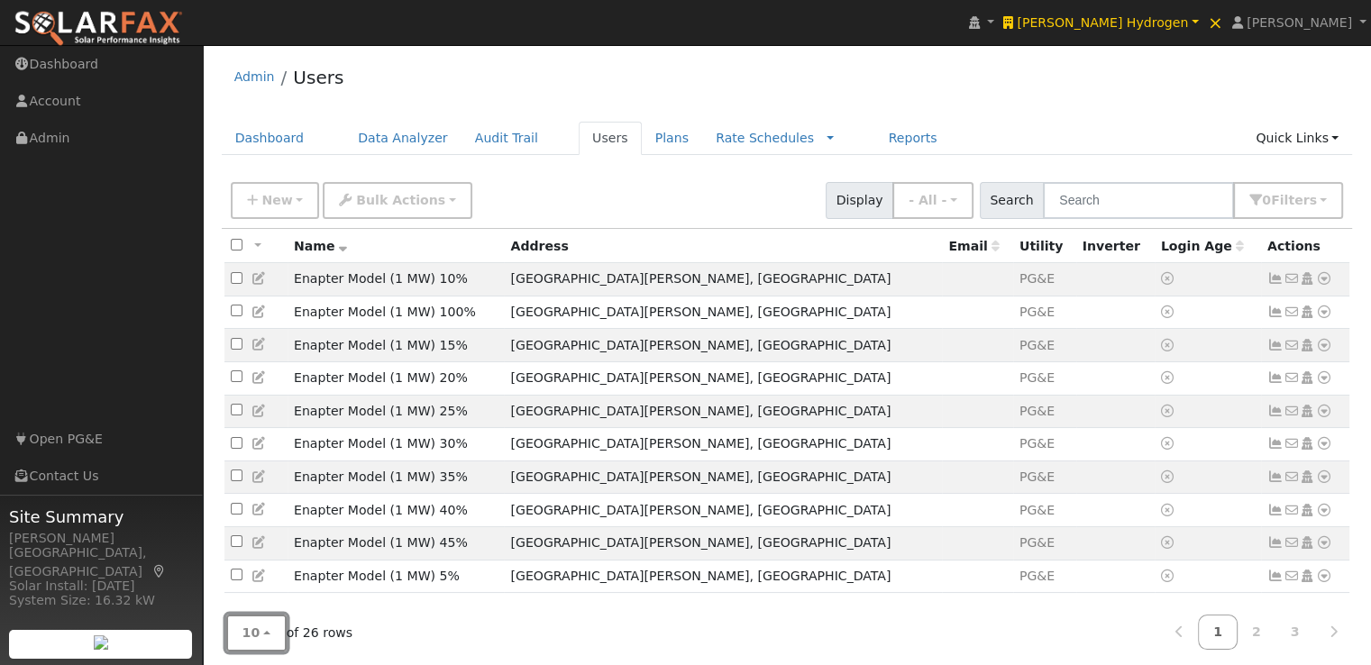
click at [260, 638] on button "10" at bounding box center [256, 633] width 60 height 37
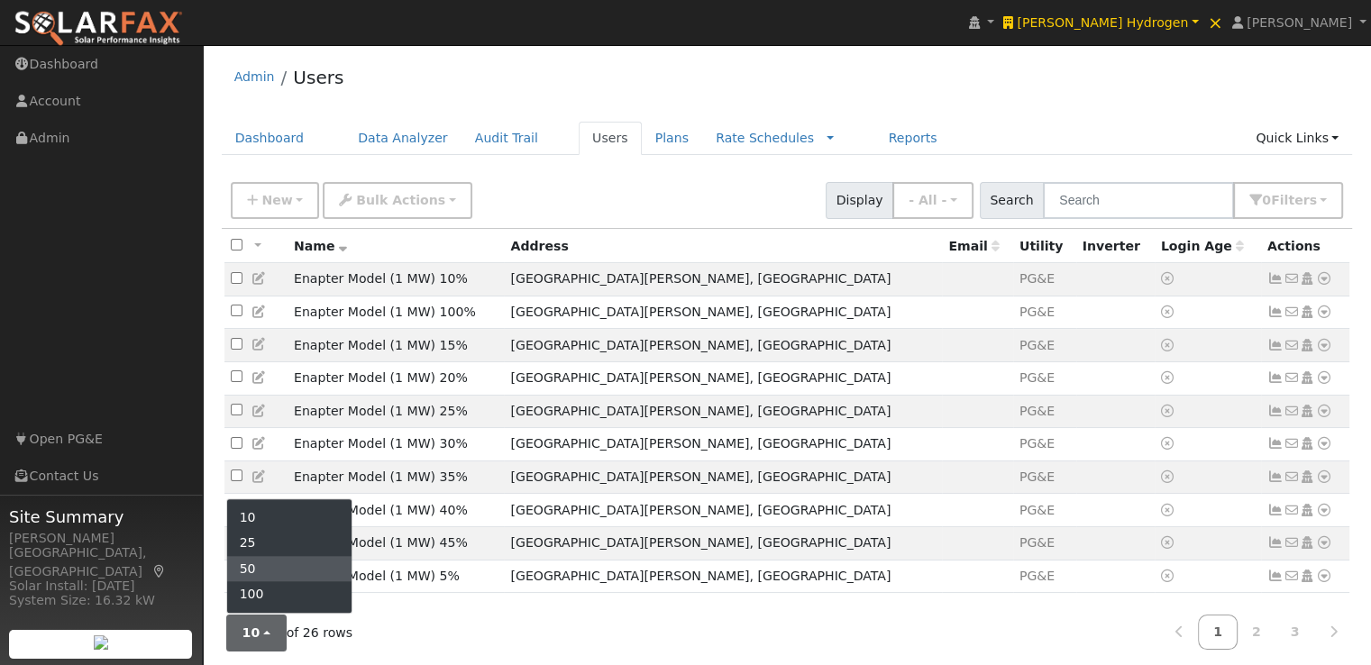
click at [263, 572] on link "50" at bounding box center [289, 568] width 125 height 25
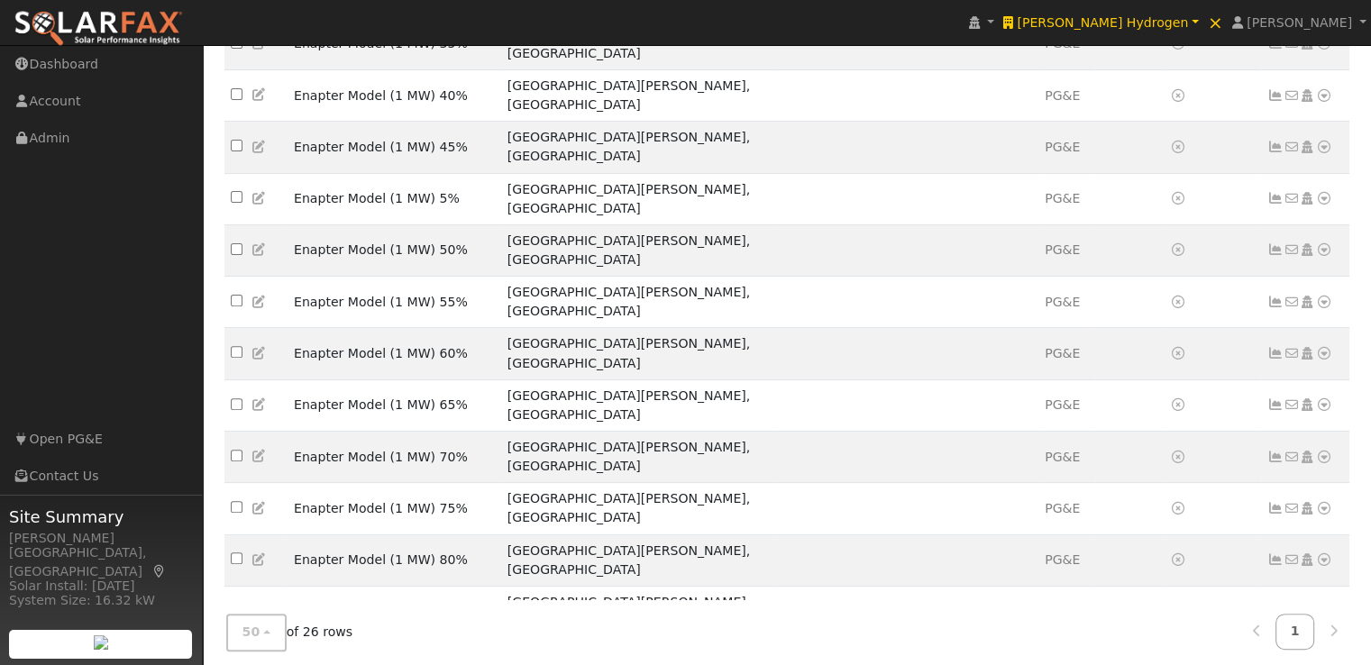
scroll to position [573, 0]
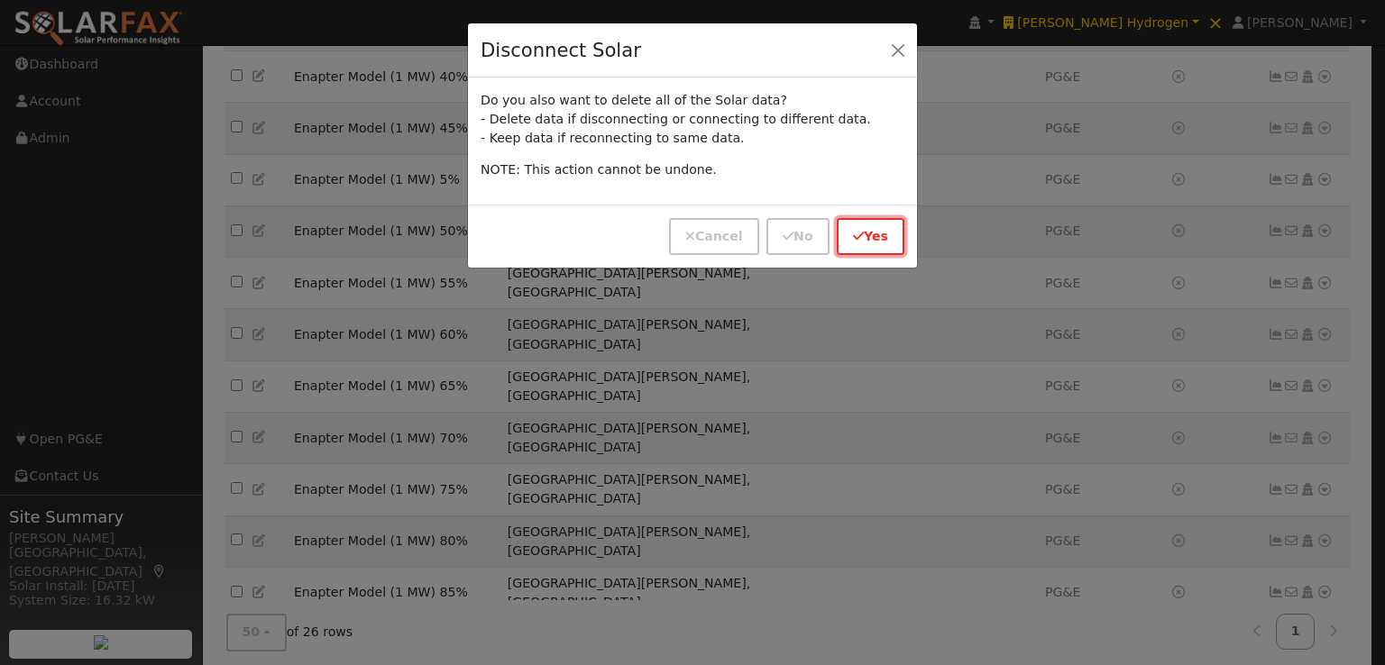
click at [856, 225] on button "Yes" at bounding box center [871, 236] width 68 height 37
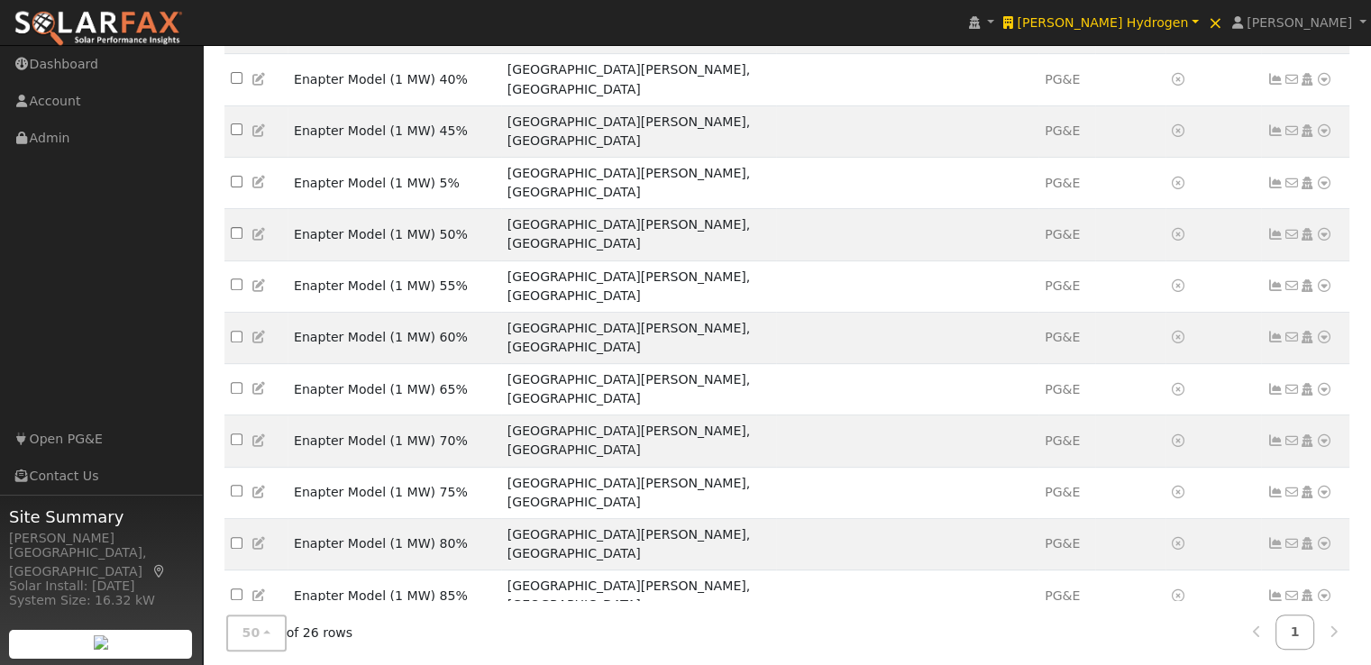
scroll to position [632, 0]
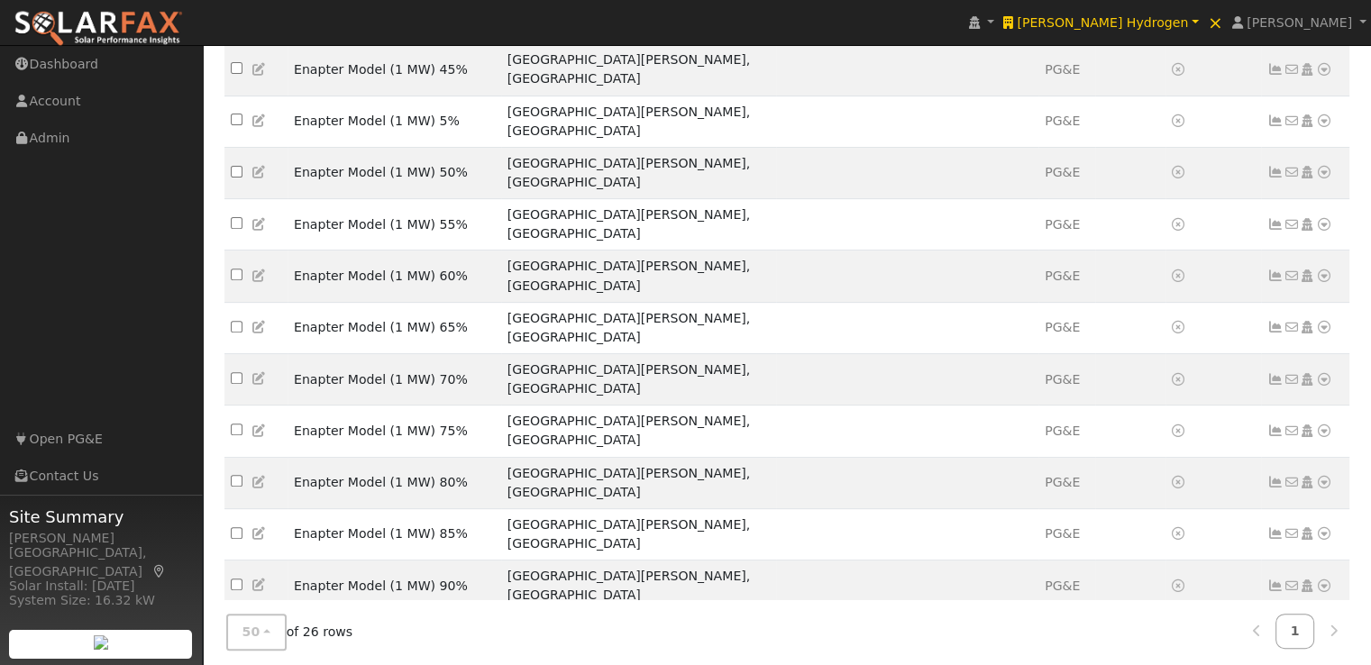
scroll to position [573, 0]
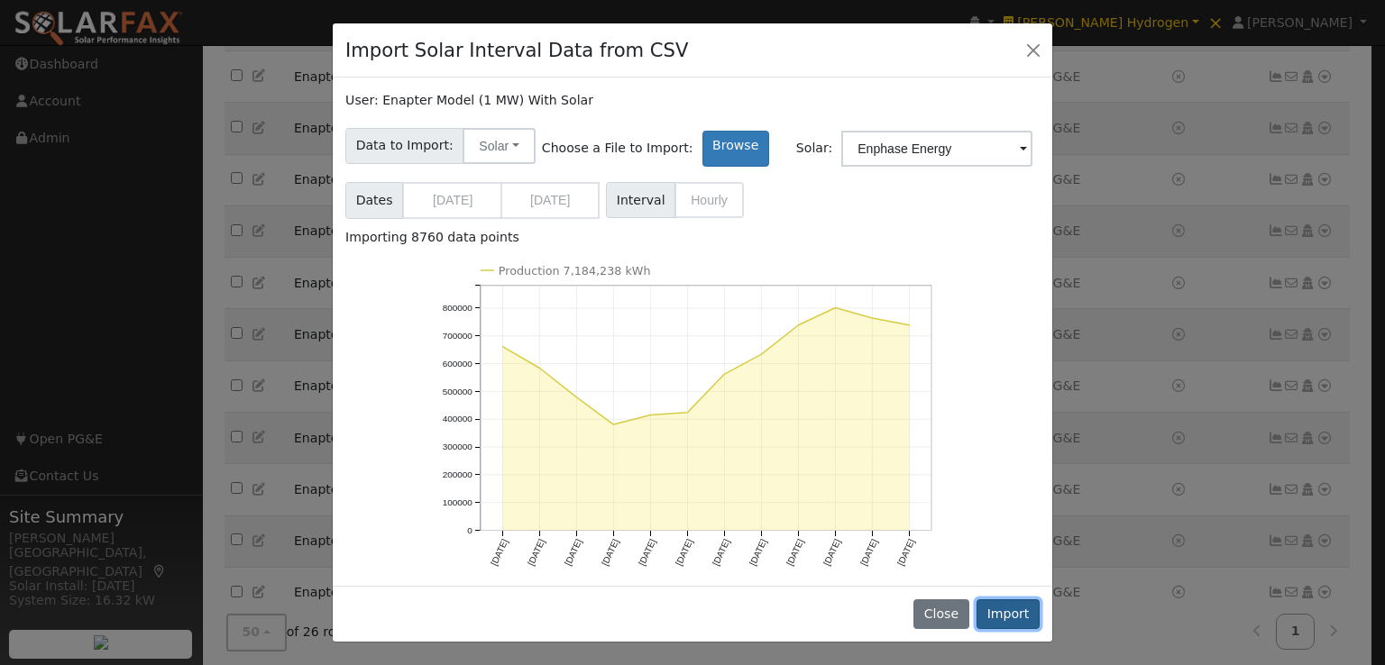
click at [1009, 615] on button "Import" at bounding box center [1008, 615] width 63 height 31
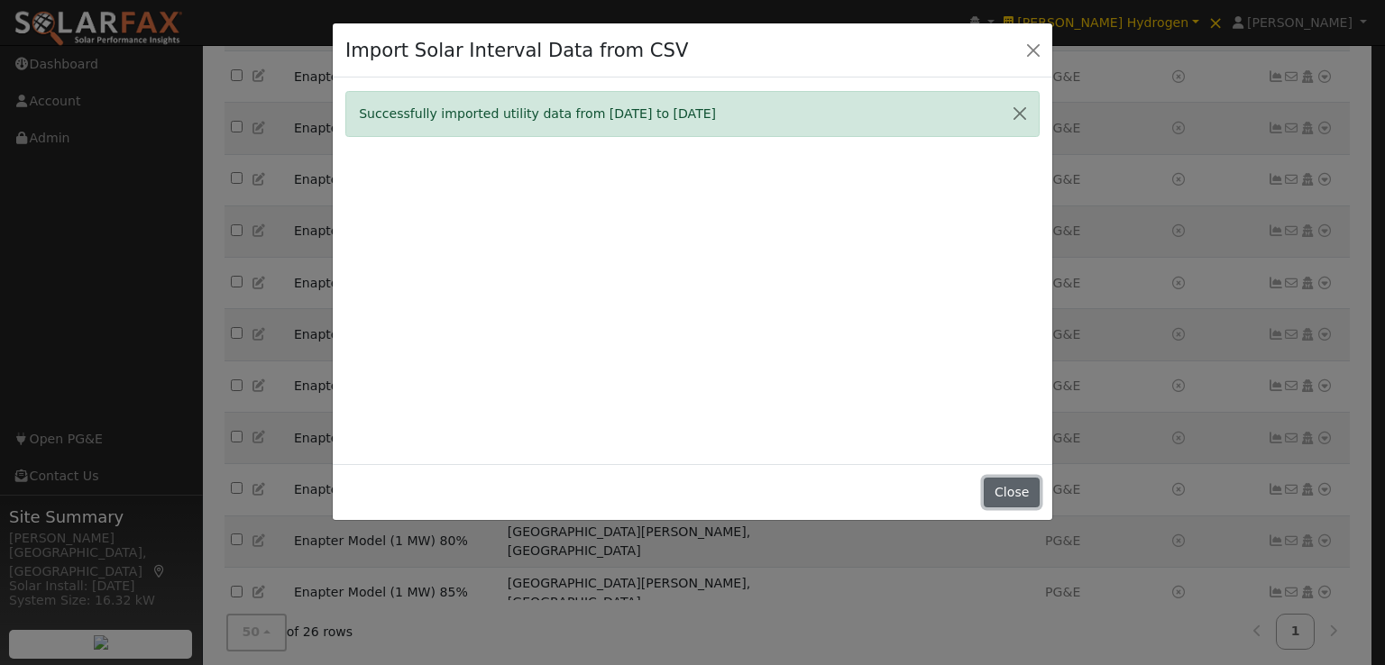
click at [1021, 484] on button "Close" at bounding box center [1011, 493] width 55 height 31
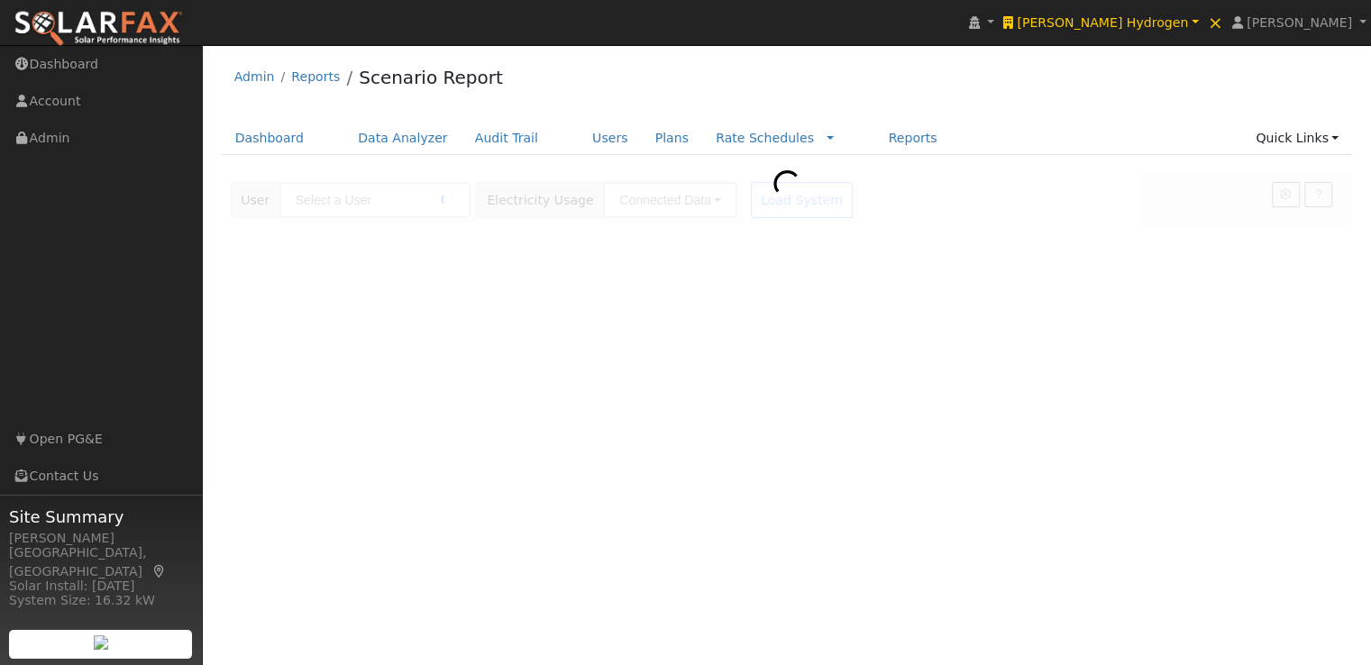
type input "Enapter Model (1 MW) With Solar"
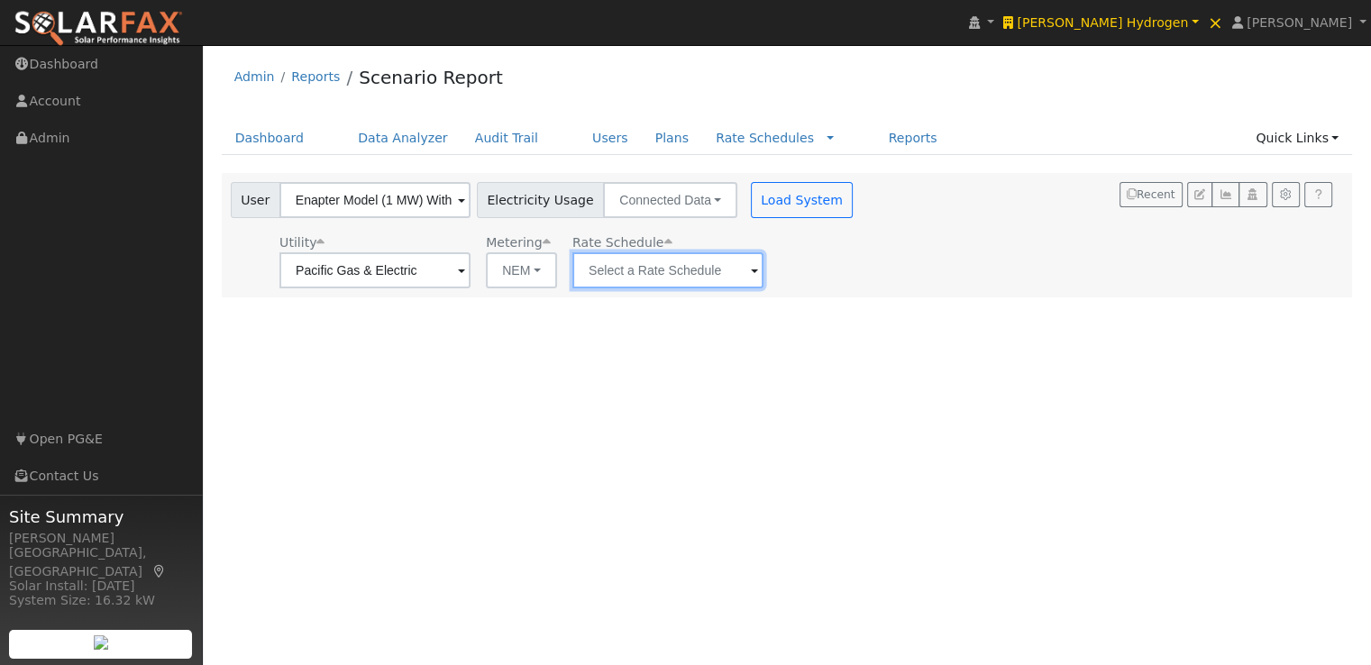
click at [685, 265] on input "text" at bounding box center [668, 270] width 191 height 36
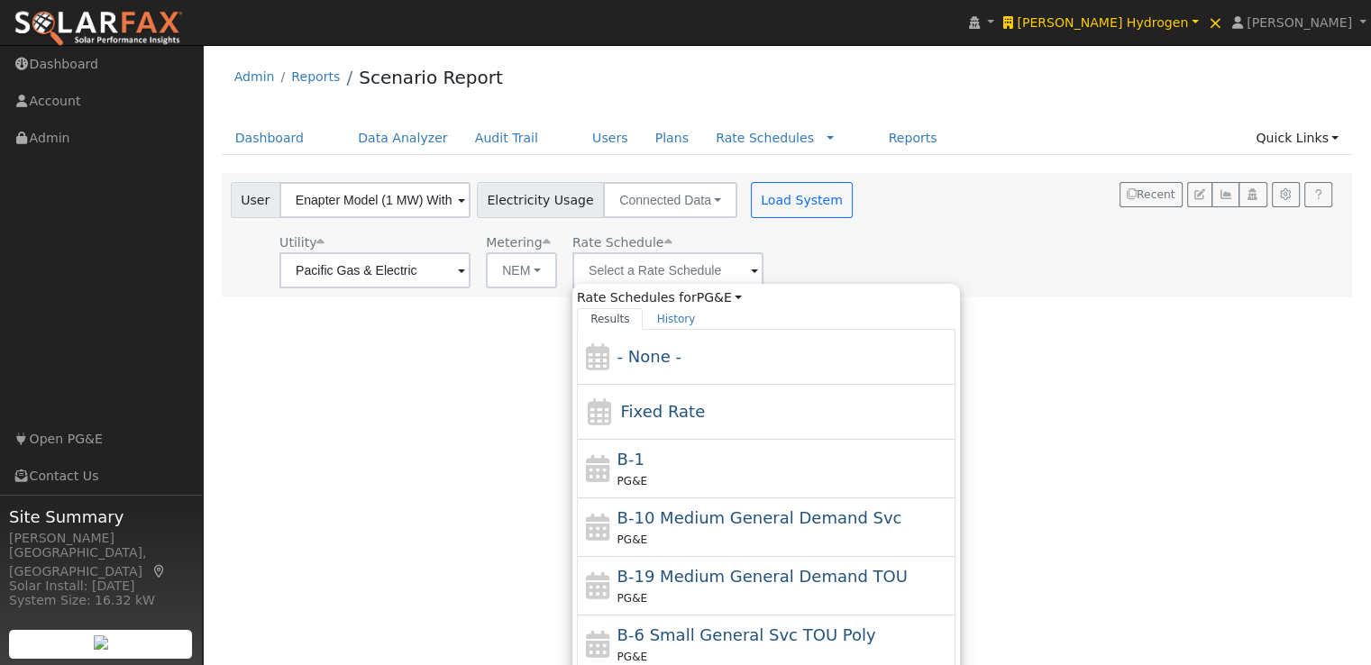
drag, startPoint x: 642, startPoint y: 406, endPoint x: 786, endPoint y: 243, distance: 217.8
click at [642, 405] on span "Fixed Rate" at bounding box center [662, 411] width 85 height 19
type input "Fixed Rate"
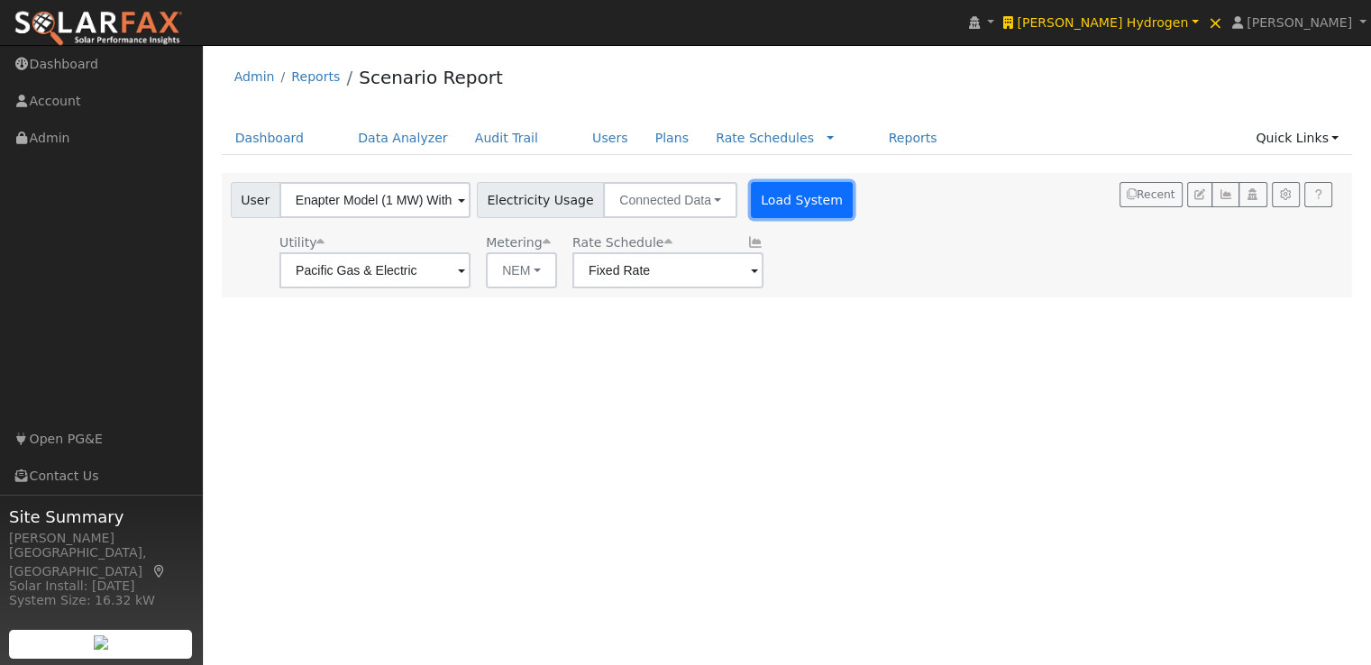
click at [779, 210] on button "Load System" at bounding box center [802, 200] width 103 height 36
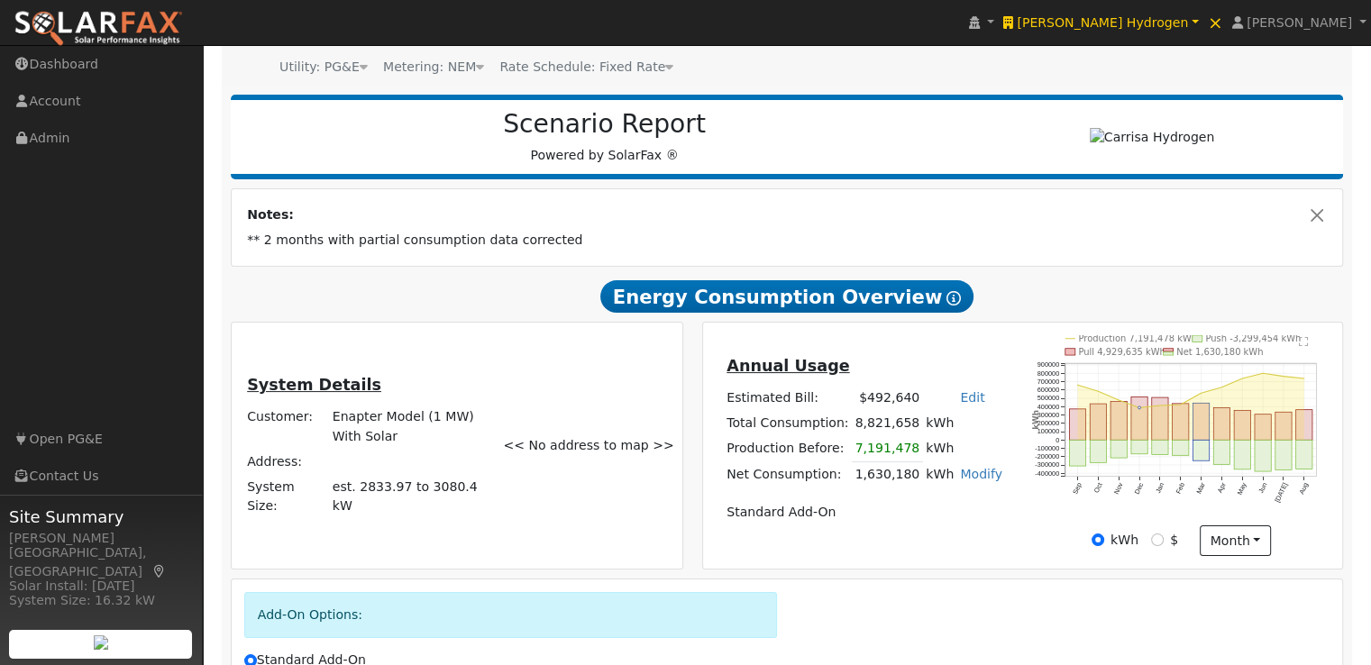
scroll to position [180, 0]
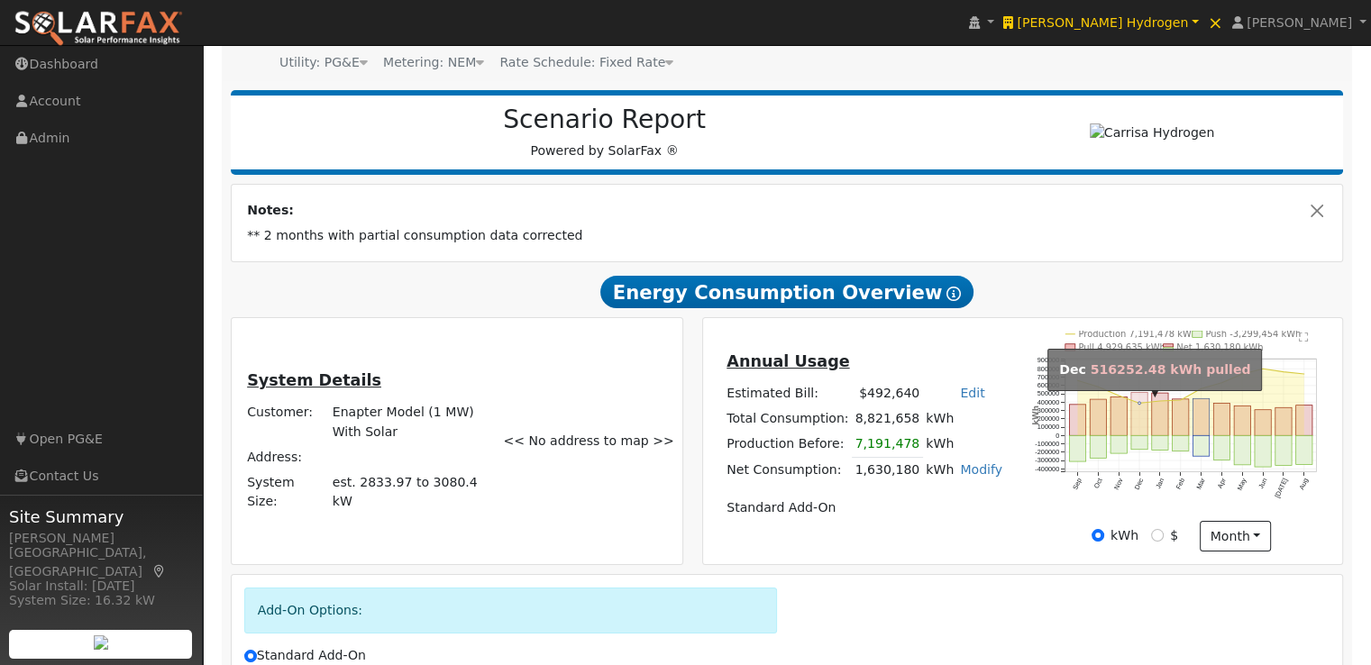
click at [1138, 408] on rect "onclick=""" at bounding box center [1140, 414] width 16 height 43
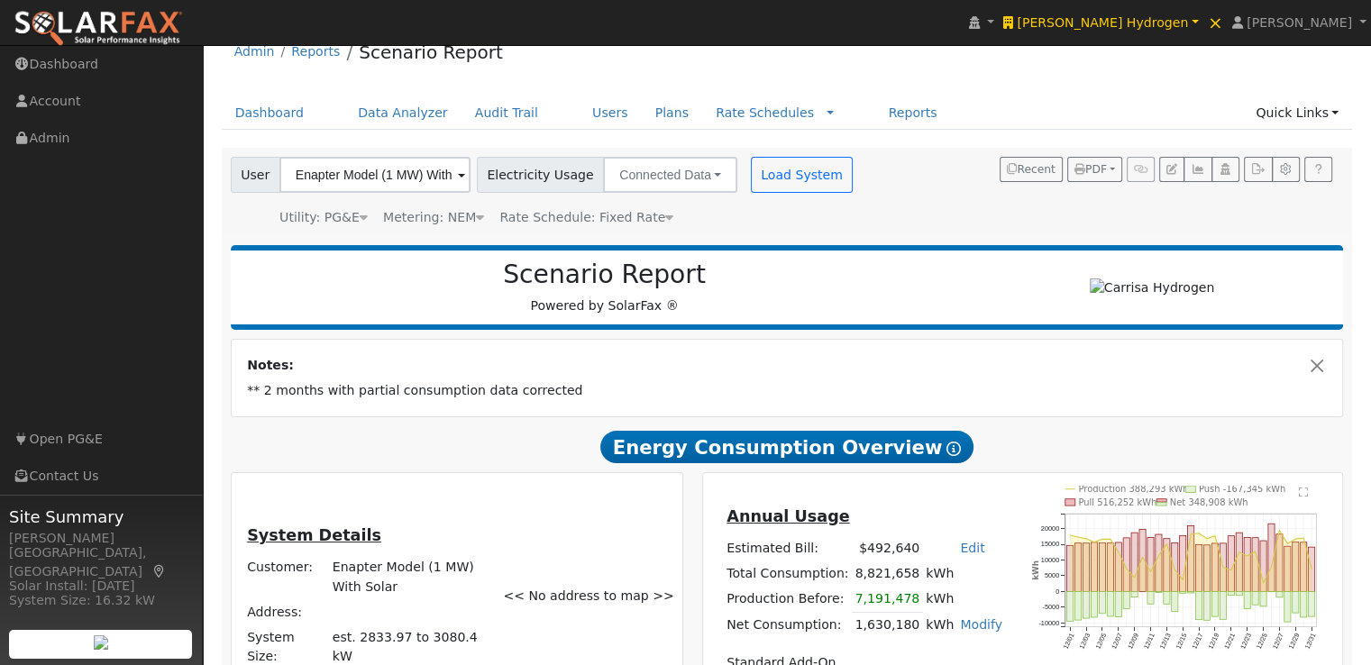
scroll to position [0, 0]
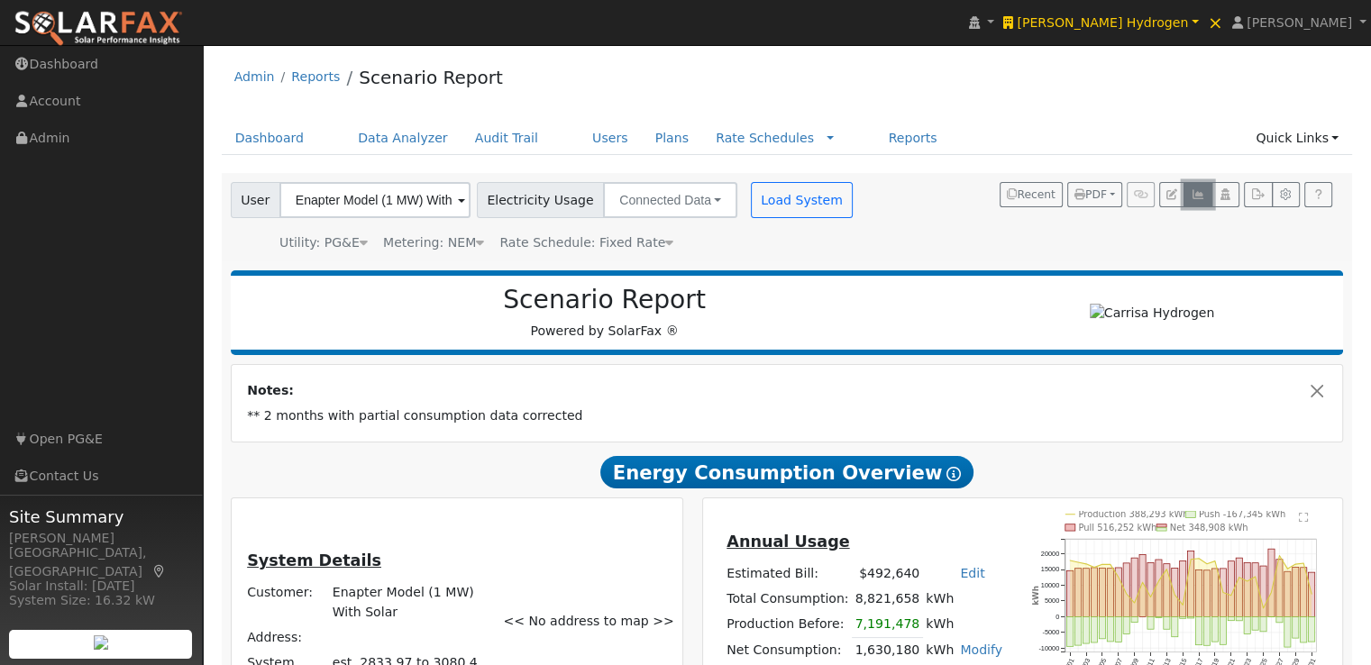
click at [1197, 191] on icon "button" at bounding box center [1198, 194] width 14 height 11
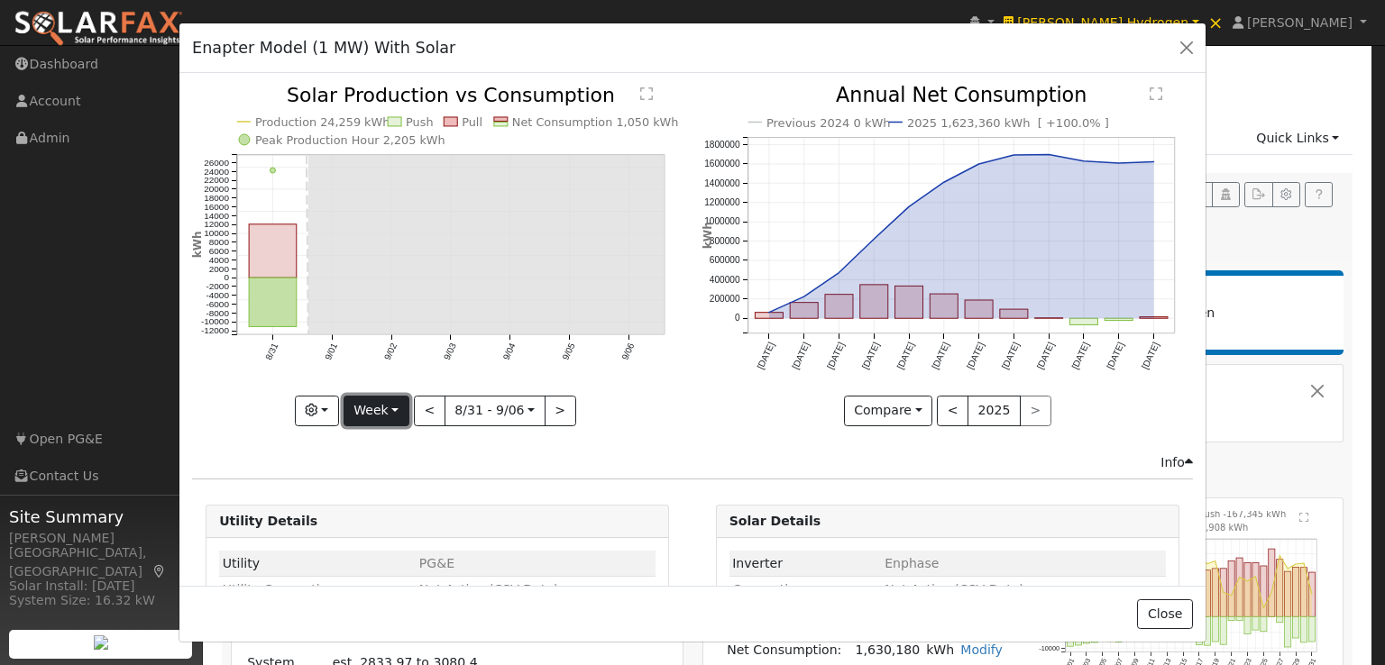
drag, startPoint x: 377, startPoint y: 406, endPoint x: 377, endPoint y: 416, distance: 9.9
click at [376, 406] on button "Week" at bounding box center [377, 411] width 66 height 31
drag, startPoint x: 374, startPoint y: 520, endPoint x: 392, endPoint y: 445, distance: 77.9
click at [374, 520] on link "Year" at bounding box center [406, 522] width 125 height 25
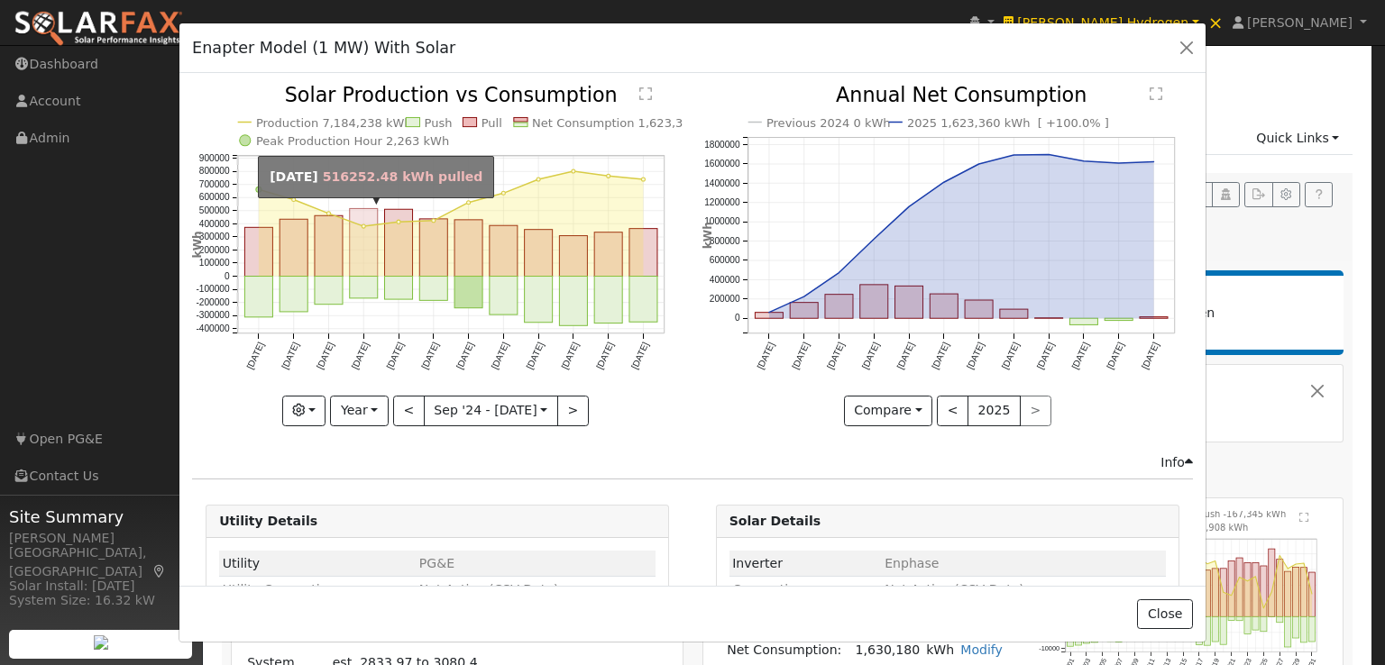
click at [364, 233] on rect "onclick=""" at bounding box center [364, 243] width 28 height 68
type input "2024-12-01"
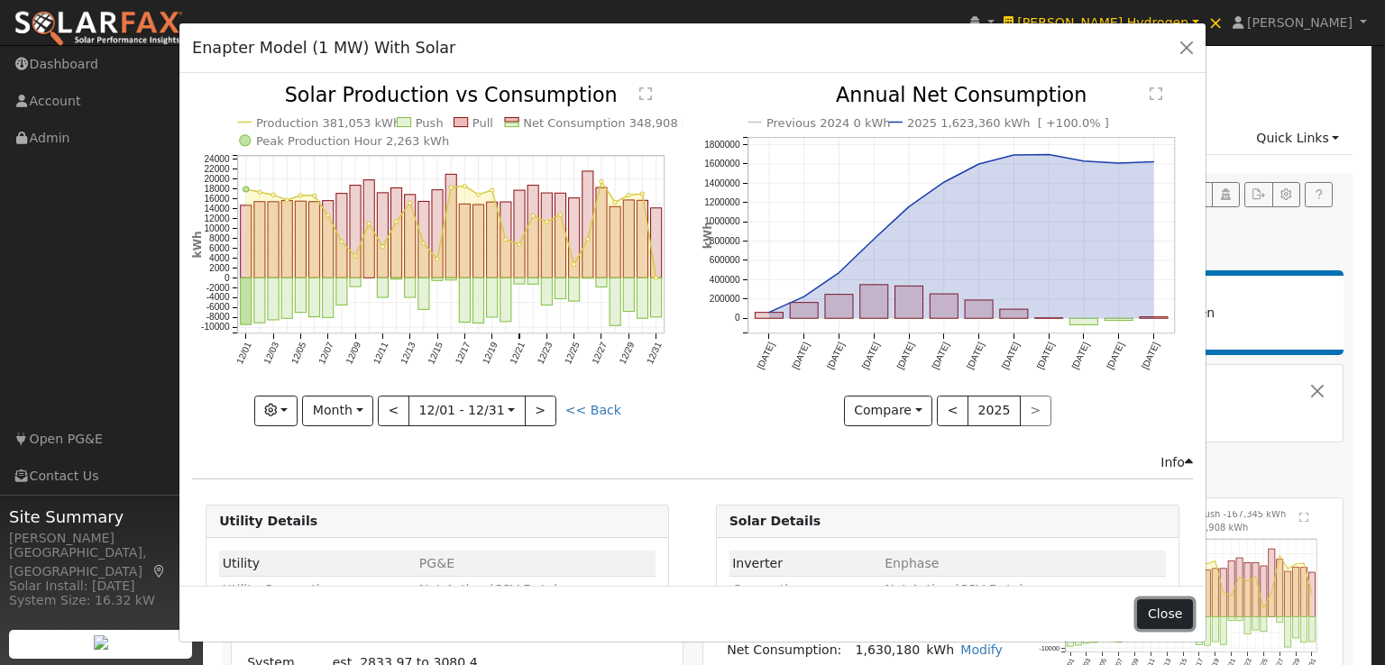
click at [1177, 615] on button "Close" at bounding box center [1164, 615] width 55 height 31
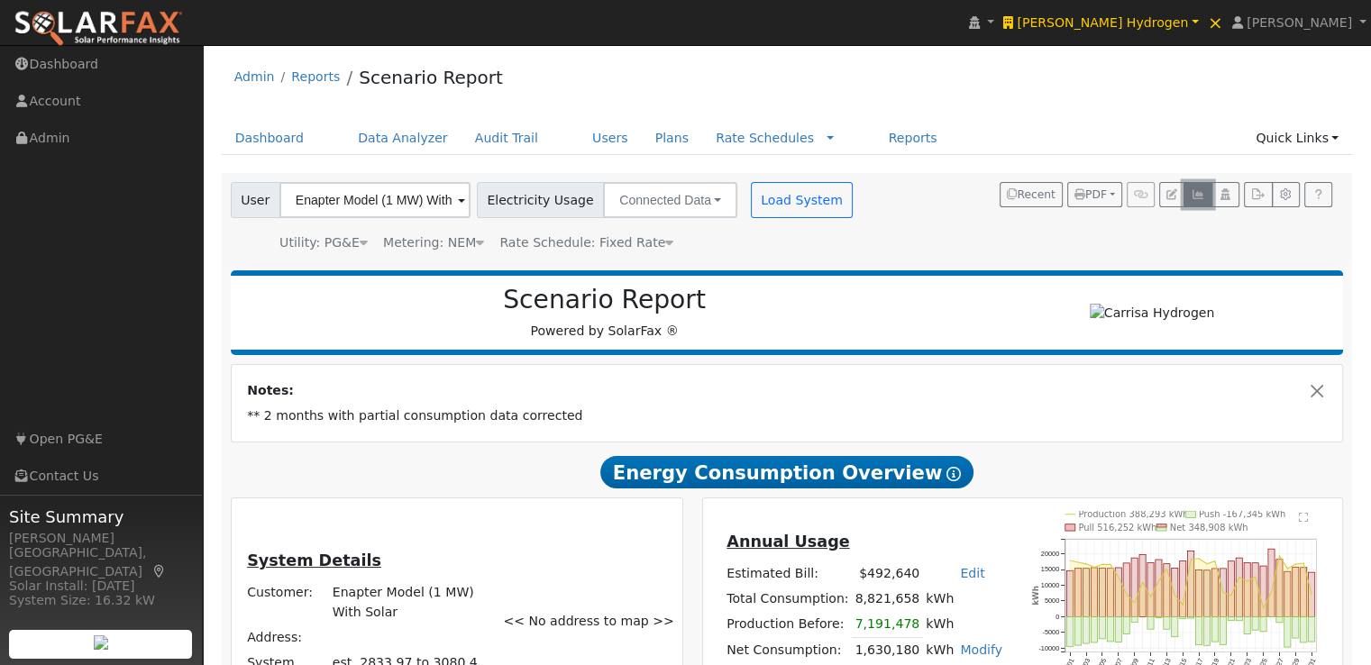
click at [1195, 193] on icon "button" at bounding box center [1198, 194] width 14 height 11
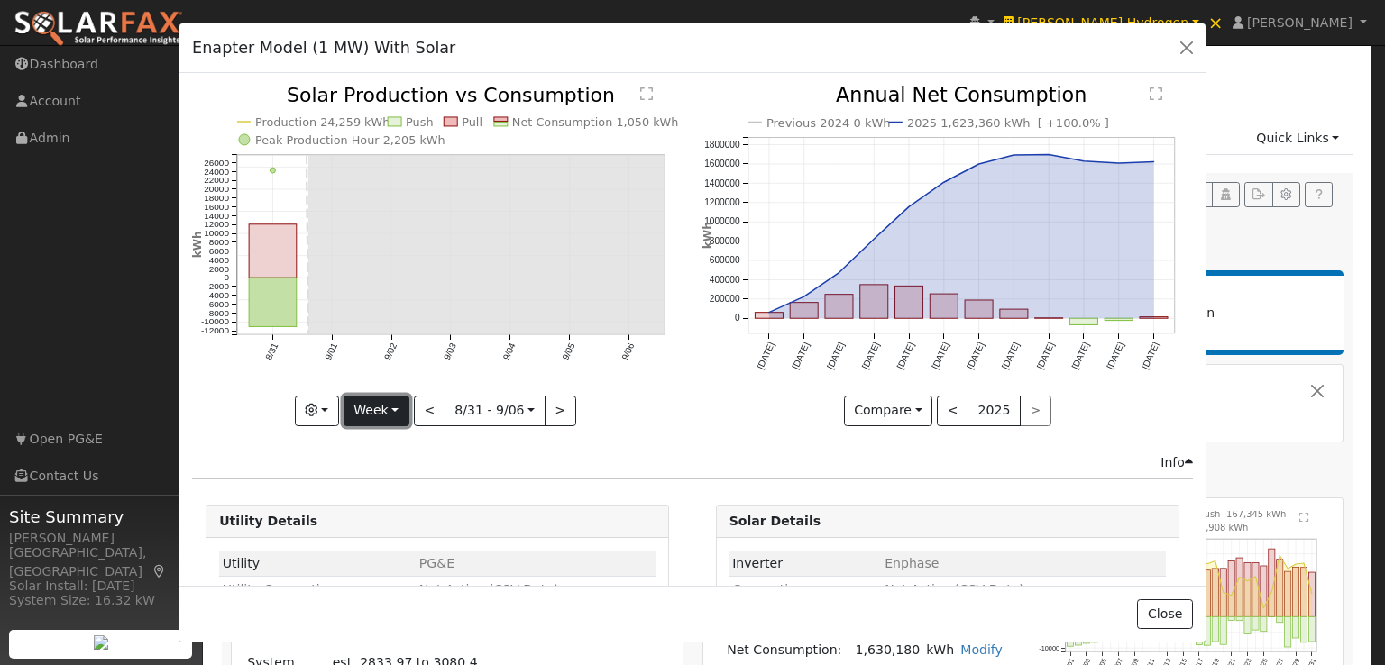
click at [386, 411] on button "Week" at bounding box center [377, 411] width 66 height 31
click at [379, 513] on link "Year" at bounding box center [406, 522] width 125 height 25
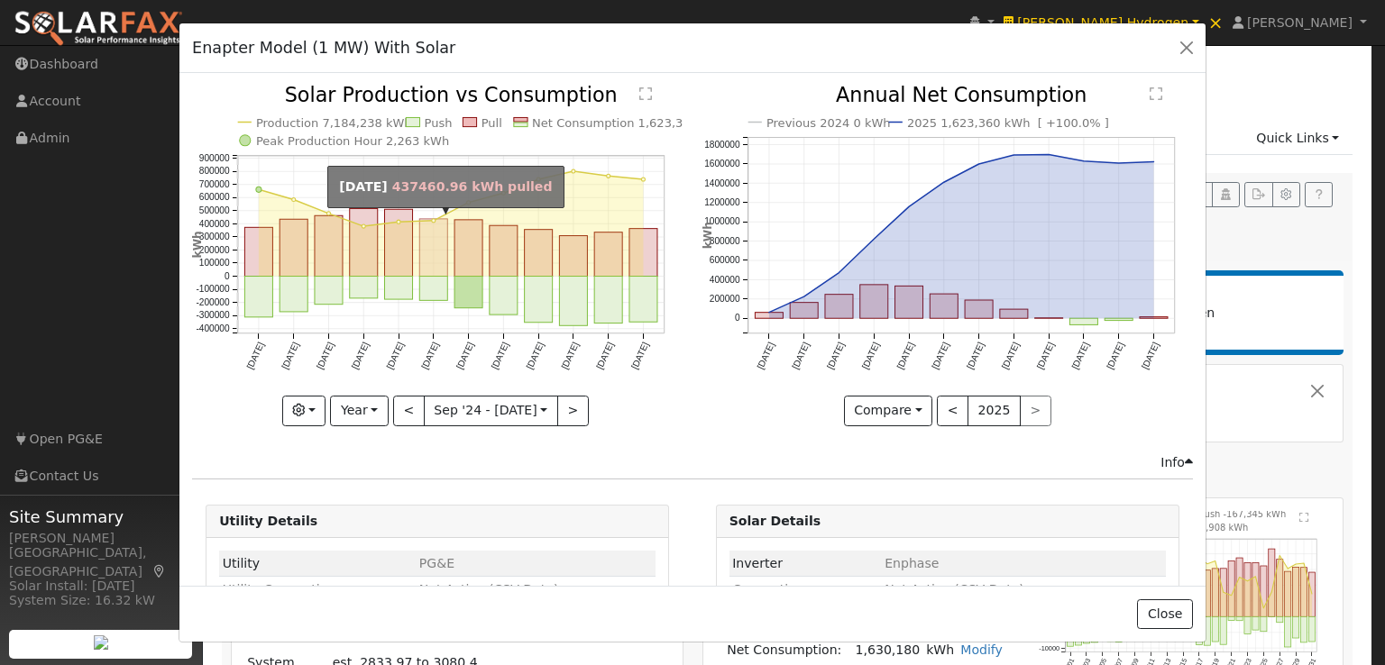
click at [424, 229] on rect "onclick=""" at bounding box center [434, 248] width 28 height 58
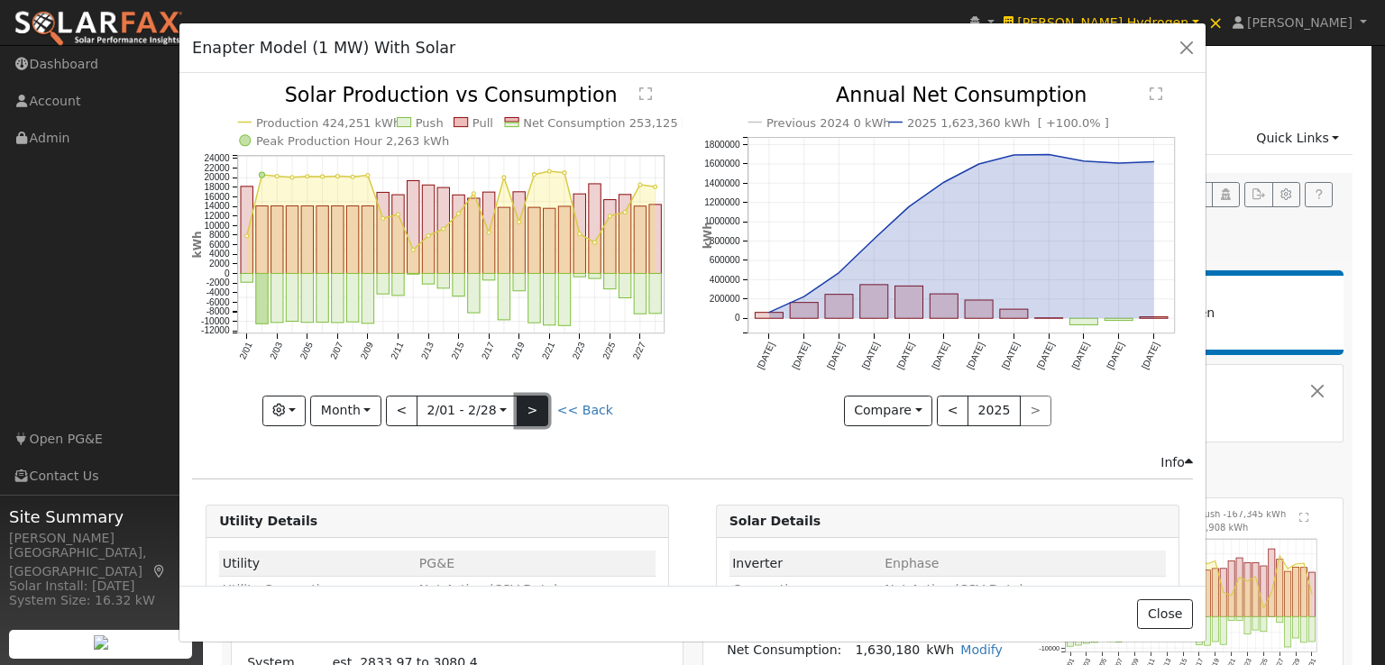
click at [531, 407] on button ">" at bounding box center [533, 411] width 32 height 31
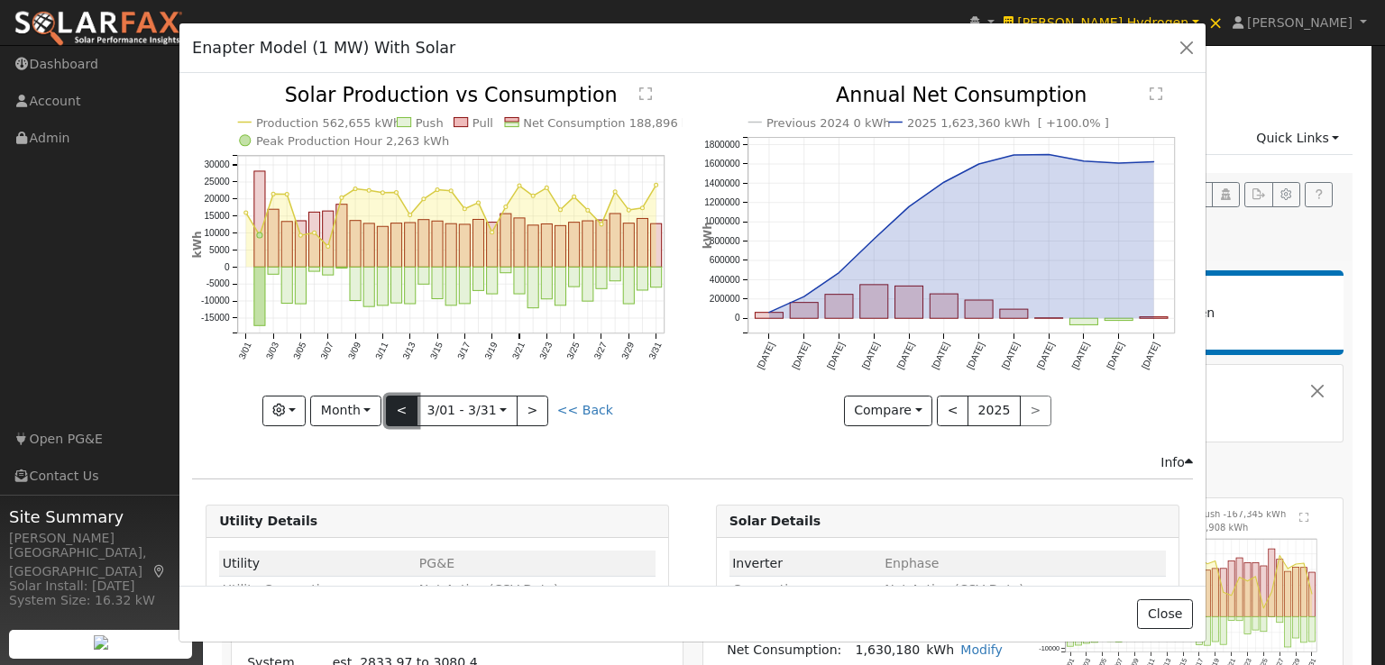
click at [408, 406] on button "<" at bounding box center [402, 411] width 32 height 31
type input "2025-02-01"
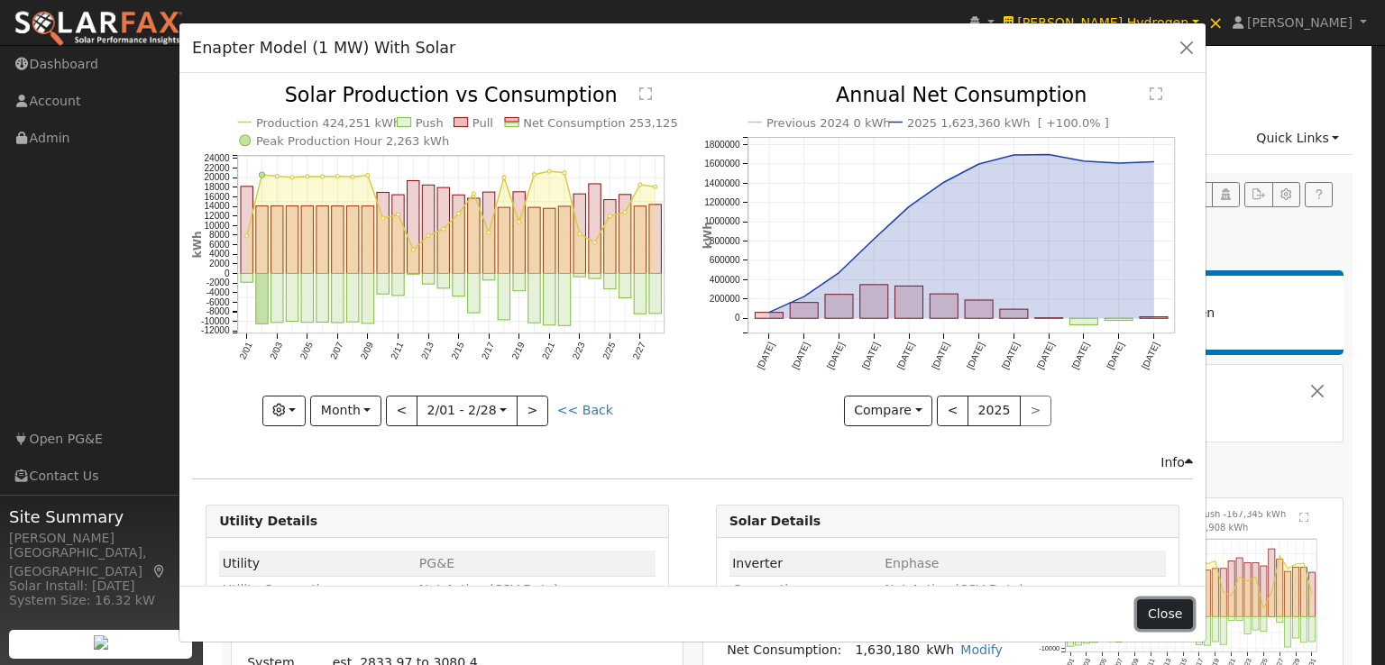
click at [1165, 618] on button "Close" at bounding box center [1164, 615] width 55 height 31
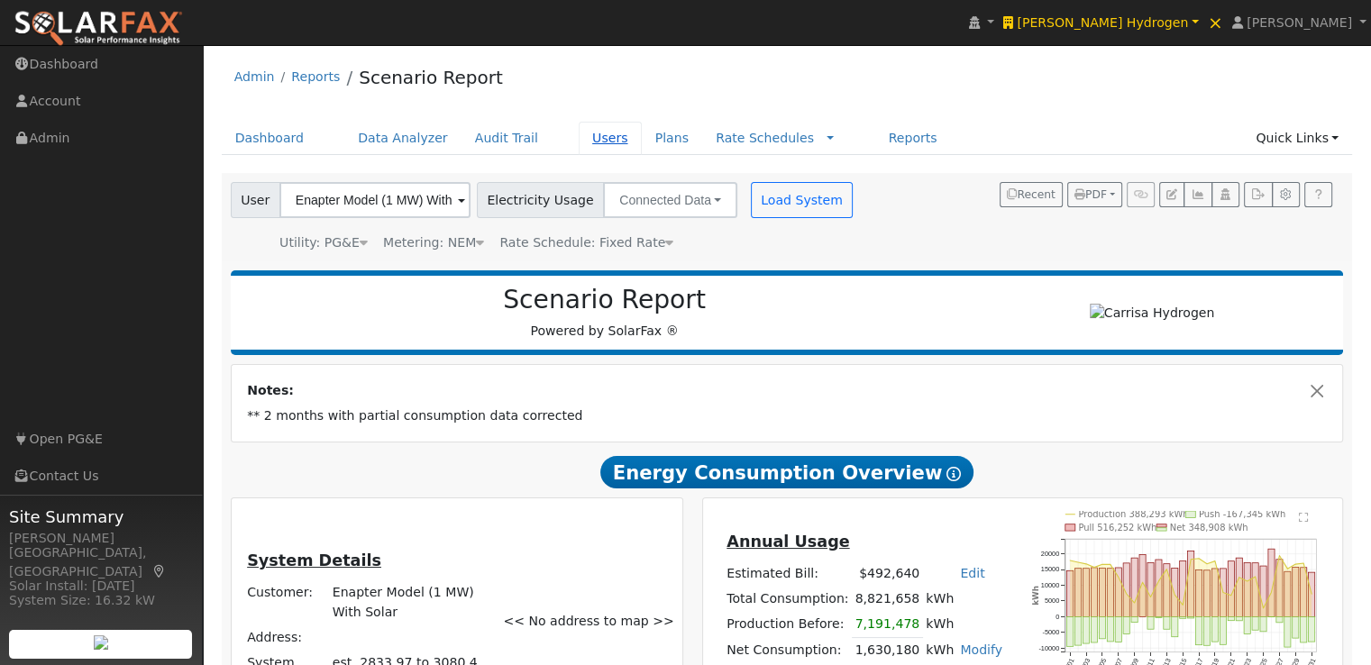
click at [581, 138] on link "Users" at bounding box center [610, 138] width 63 height 33
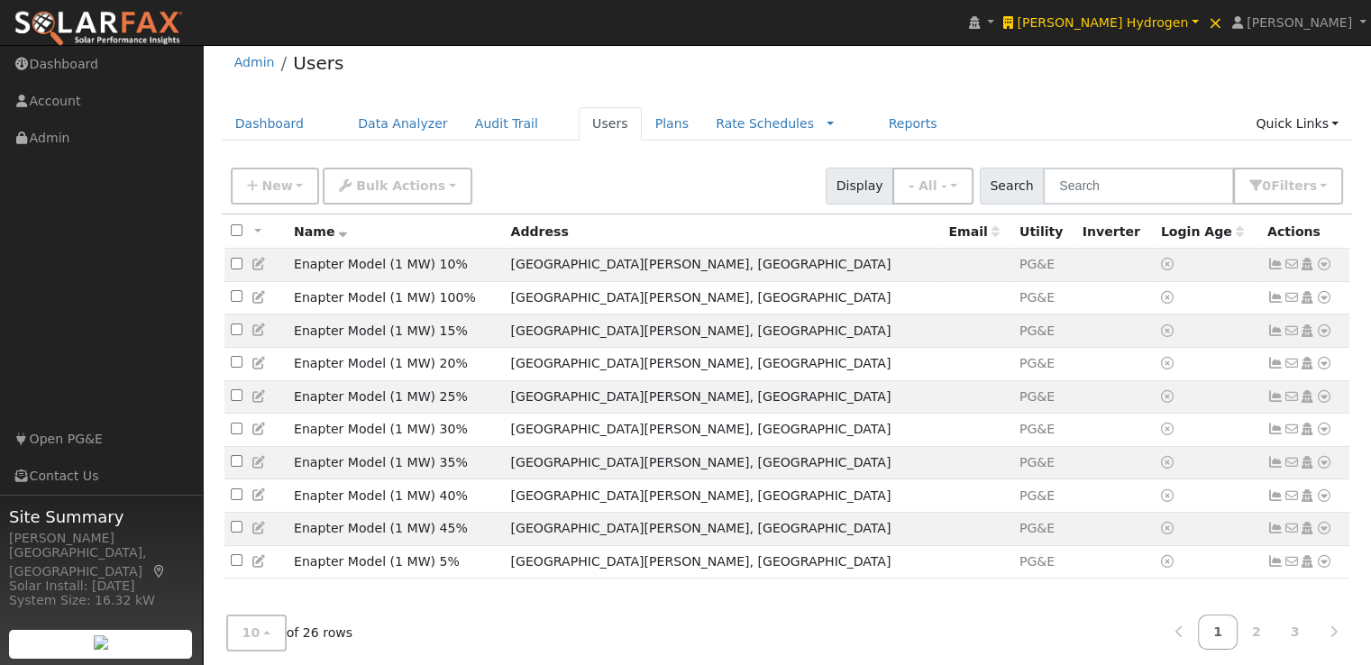
scroll to position [34, 0]
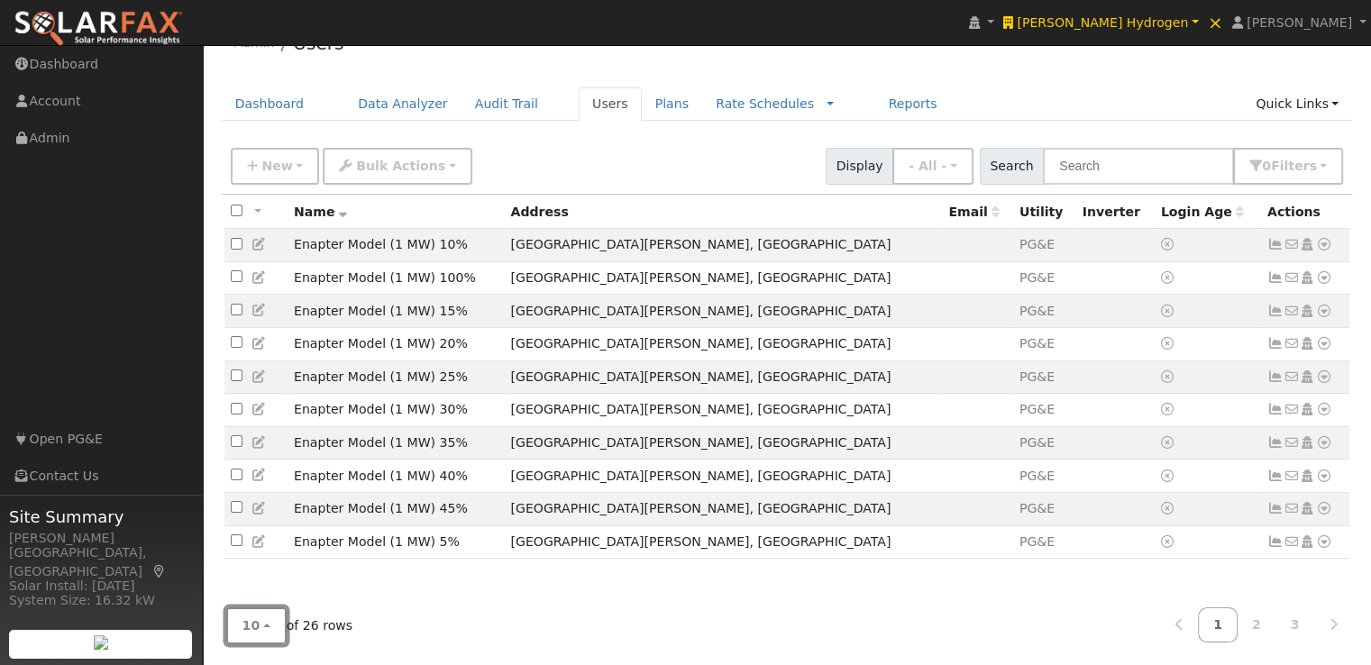
click at [252, 628] on span "10" at bounding box center [252, 626] width 18 height 14
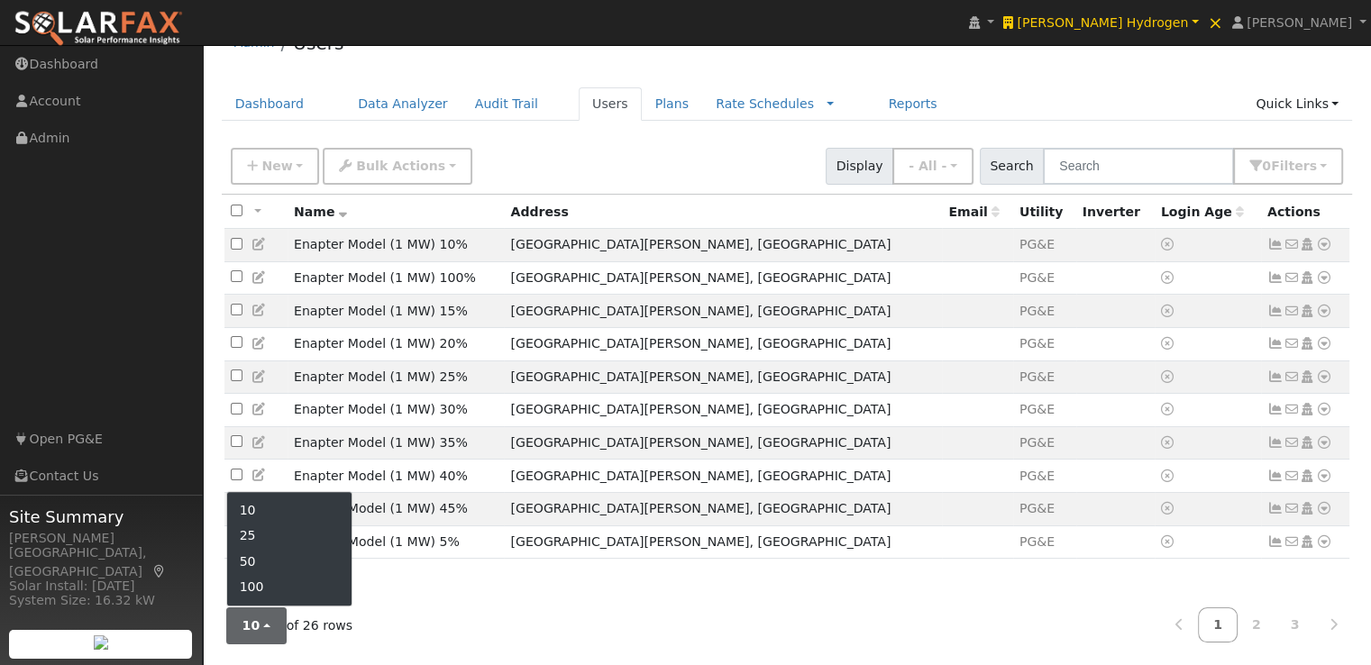
drag, startPoint x: 265, startPoint y: 555, endPoint x: 1350, endPoint y: 549, distance: 1084.8
click at [267, 555] on link "50" at bounding box center [289, 561] width 125 height 25
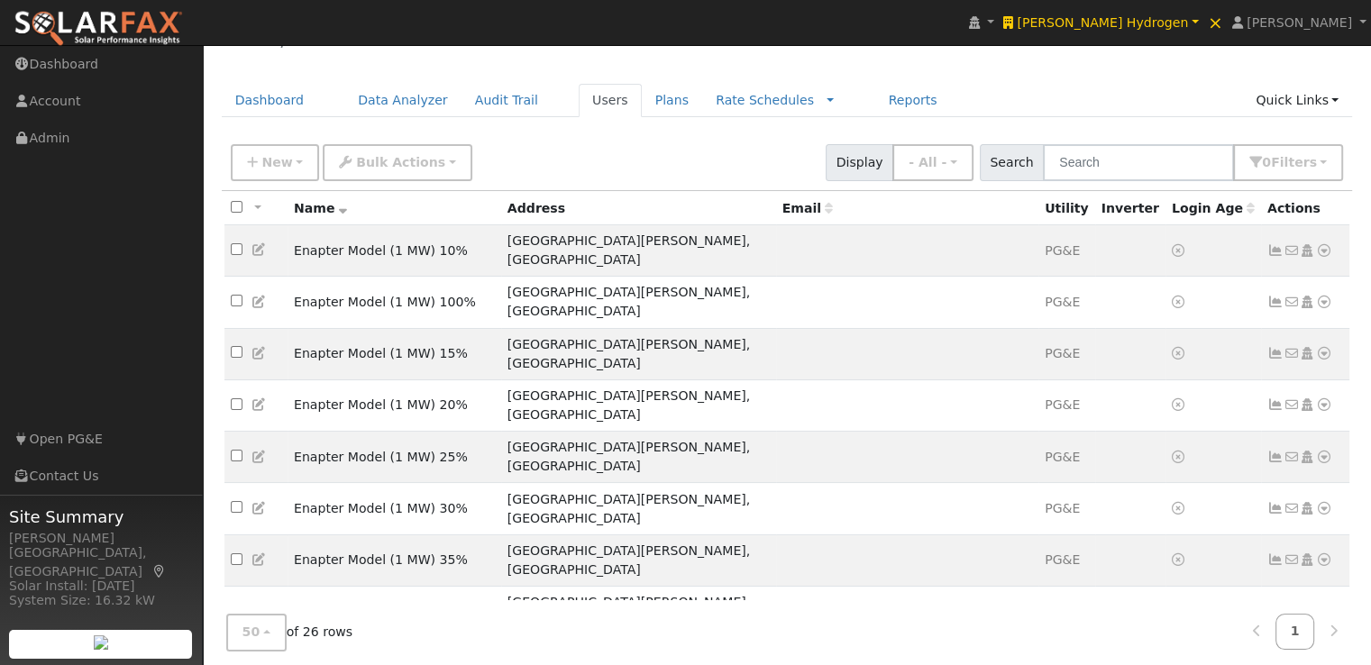
scroll to position [573, 0]
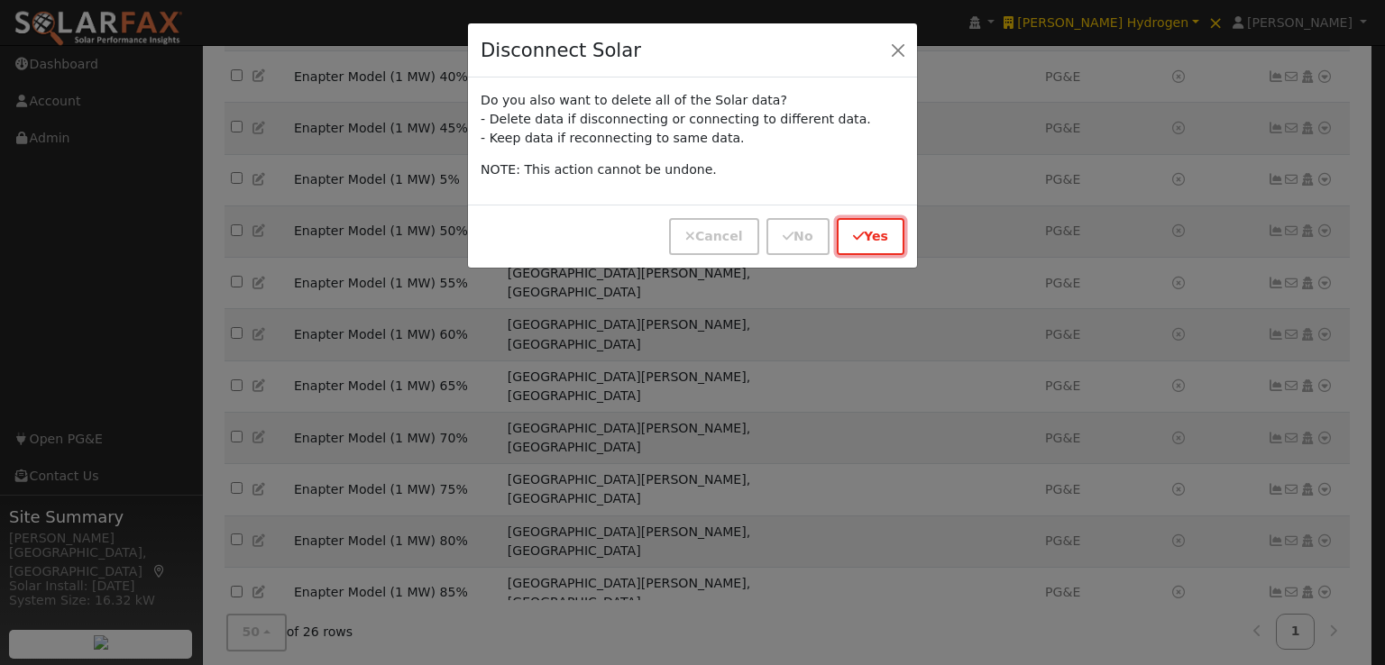
click at [856, 234] on icon "button" at bounding box center [858, 236] width 11 height 13
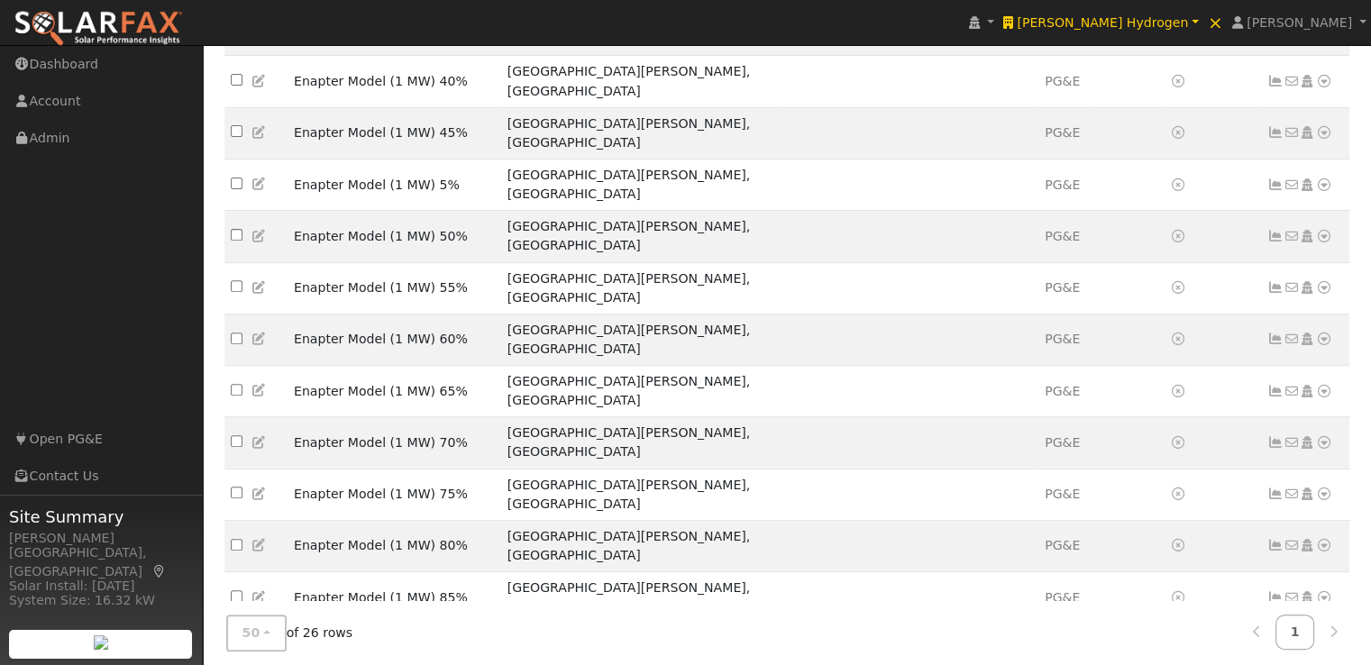
scroll to position [632, 0]
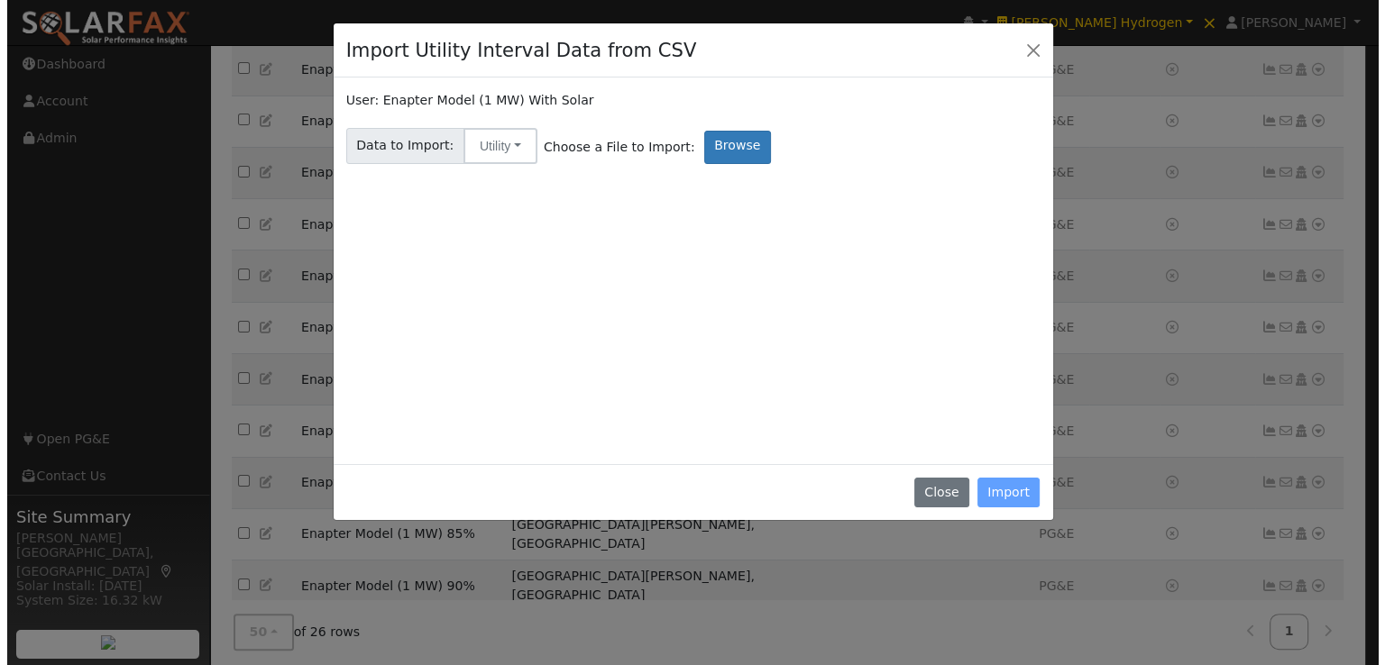
scroll to position [573, 0]
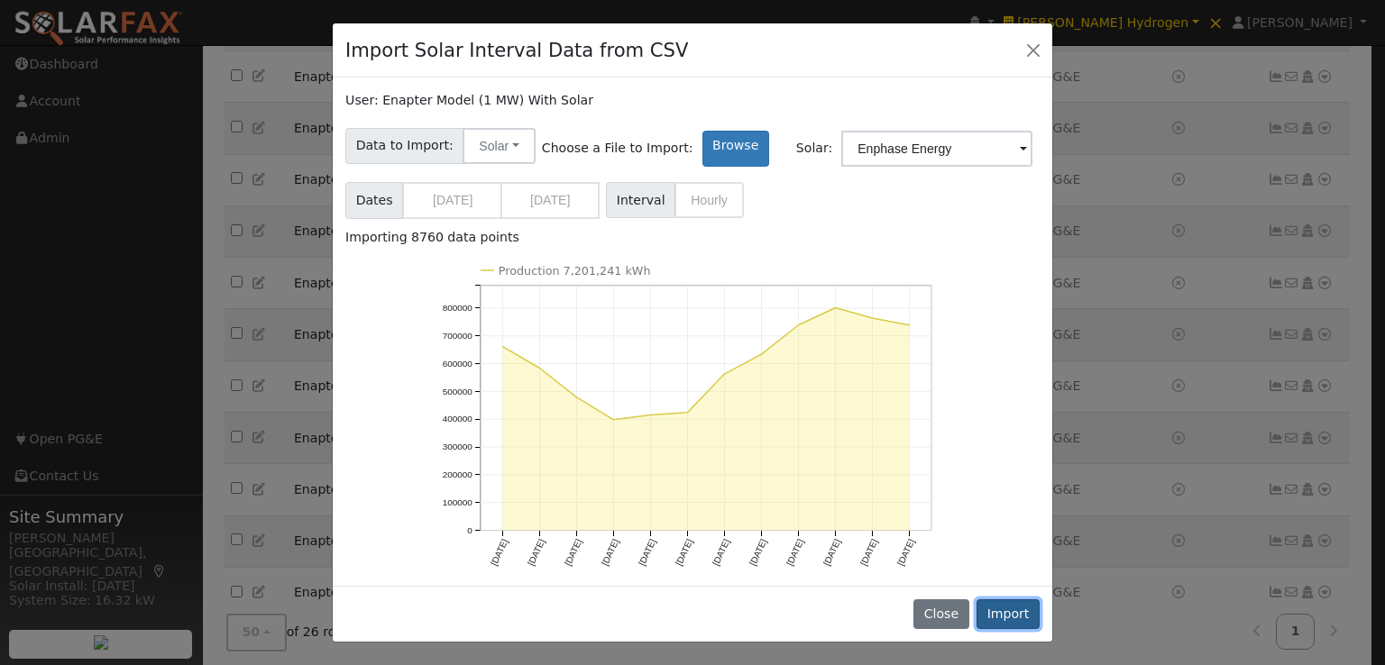
click at [1010, 609] on button "Import" at bounding box center [1008, 615] width 63 height 31
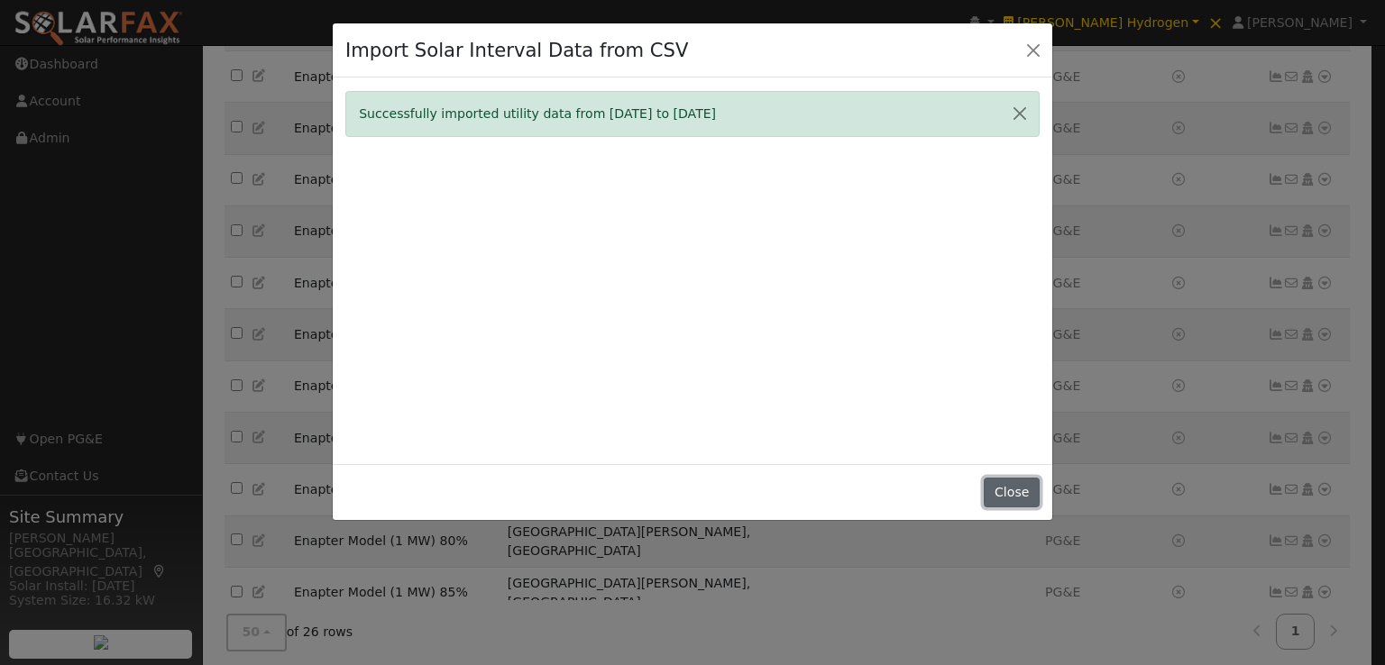
click at [1003, 491] on button "Close" at bounding box center [1011, 493] width 55 height 31
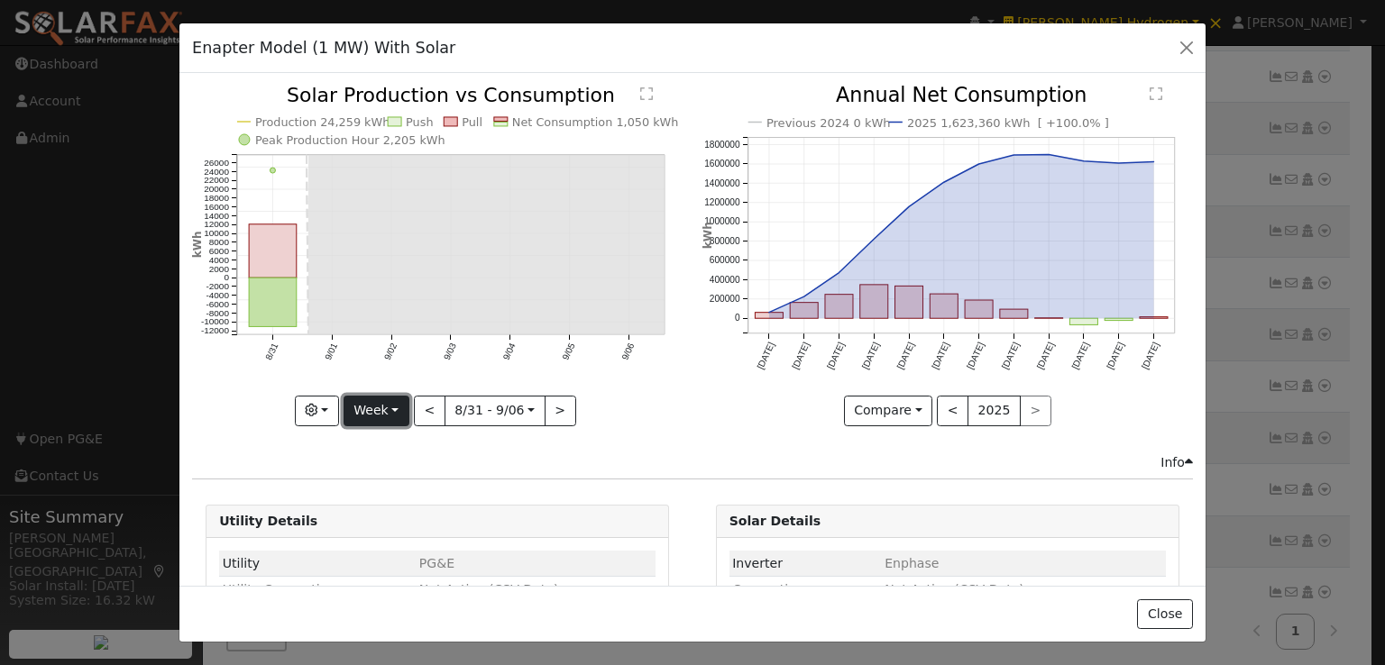
click at [390, 403] on button "Week" at bounding box center [377, 411] width 66 height 31
click at [385, 510] on link "Year" at bounding box center [406, 522] width 125 height 25
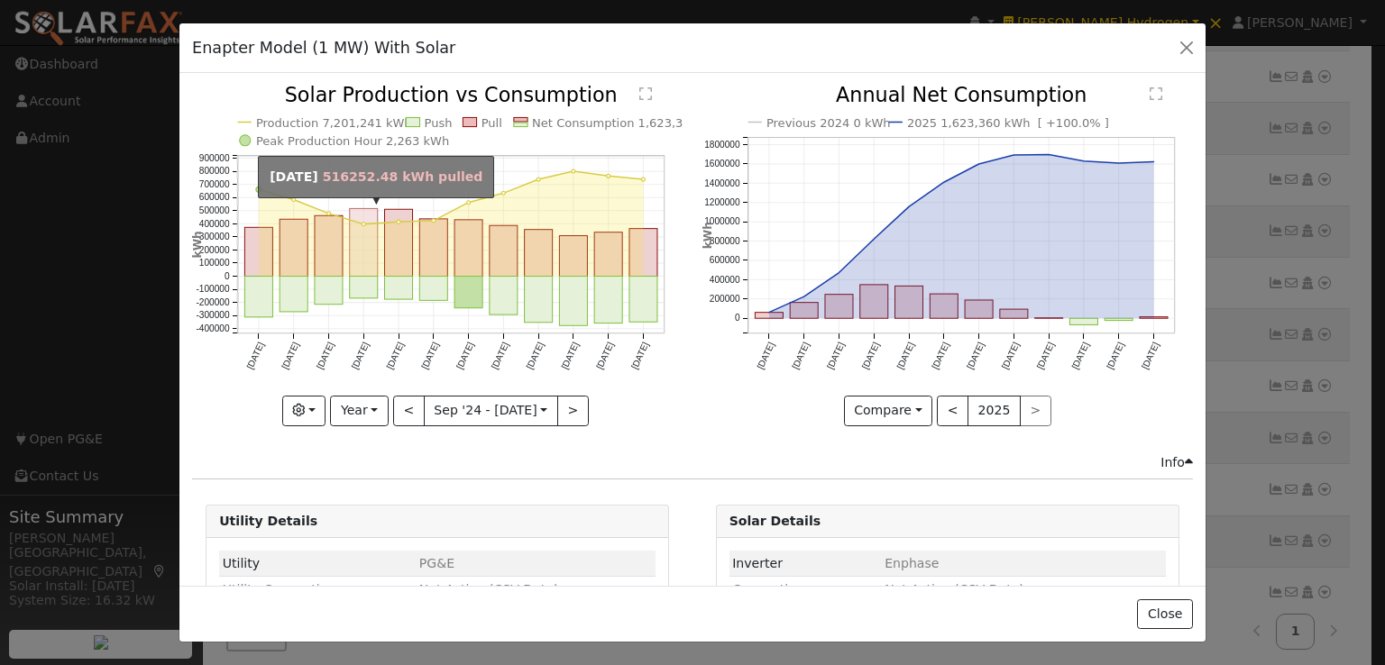
click at [368, 235] on rect "onclick=""" at bounding box center [364, 243] width 28 height 68
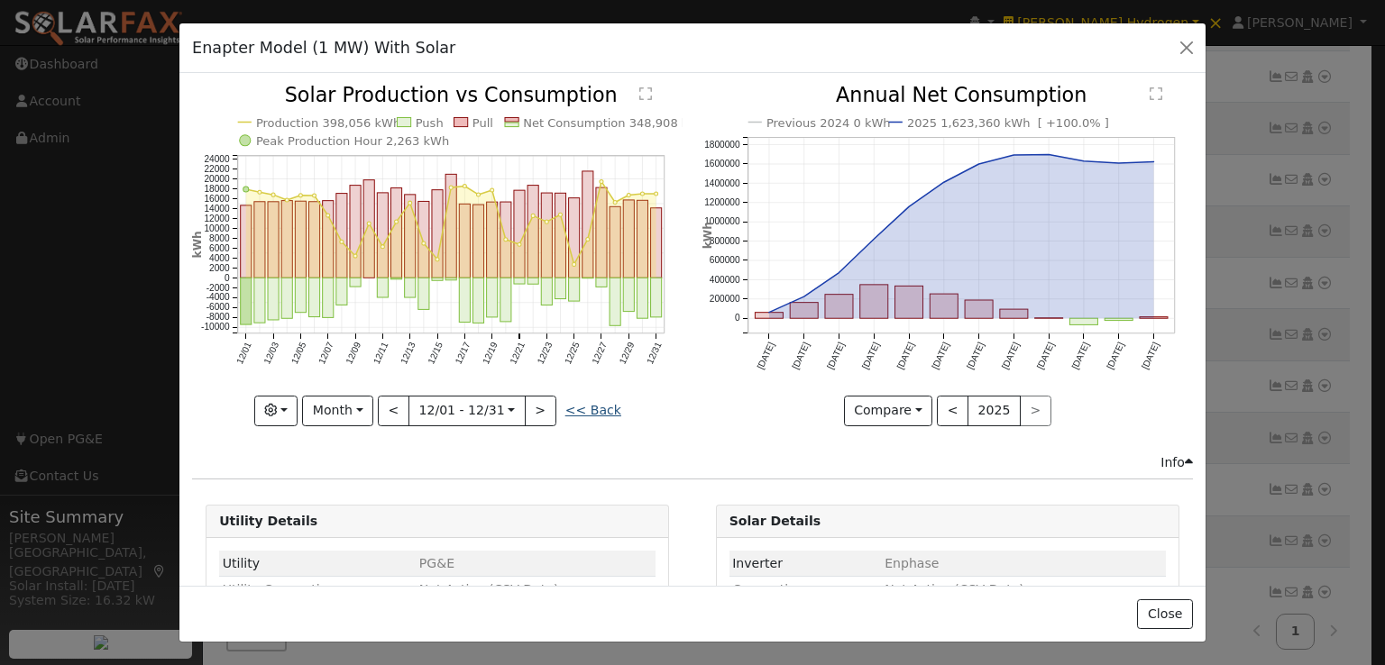
click at [588, 403] on link "<< Back" at bounding box center [593, 410] width 56 height 14
type input "2024-09-01"
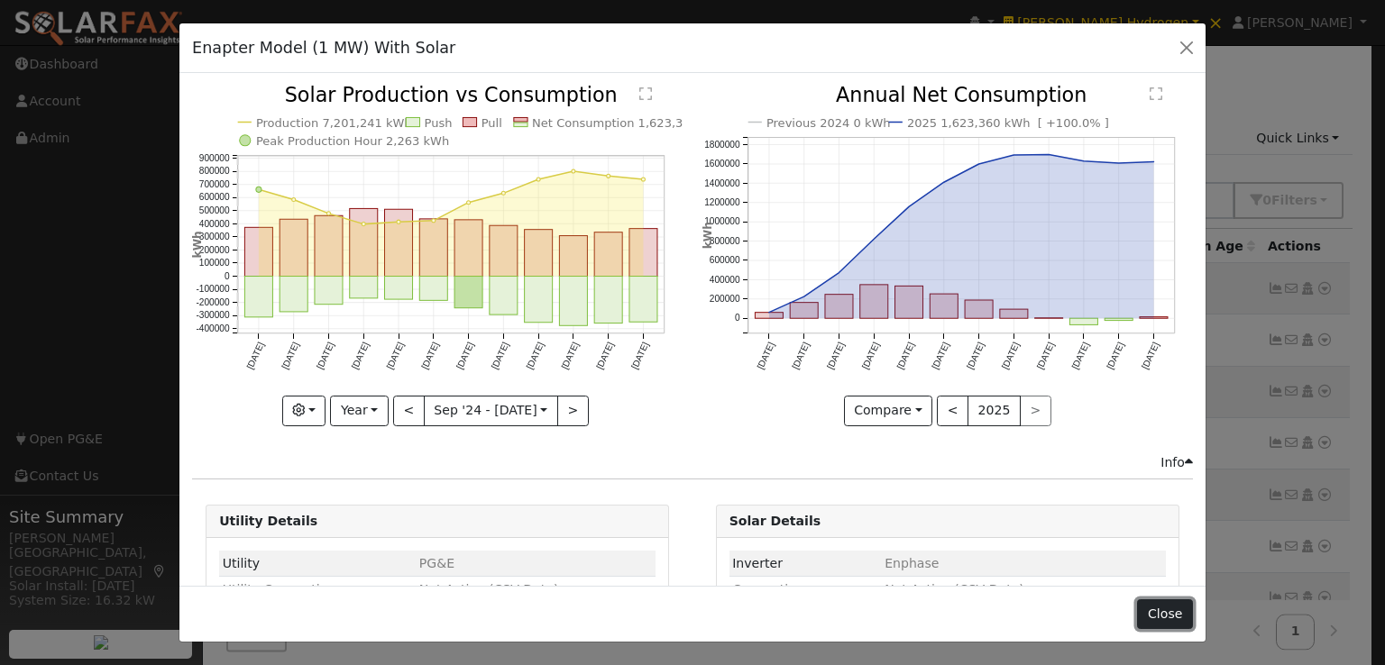
click at [1173, 610] on button "Close" at bounding box center [1164, 615] width 55 height 31
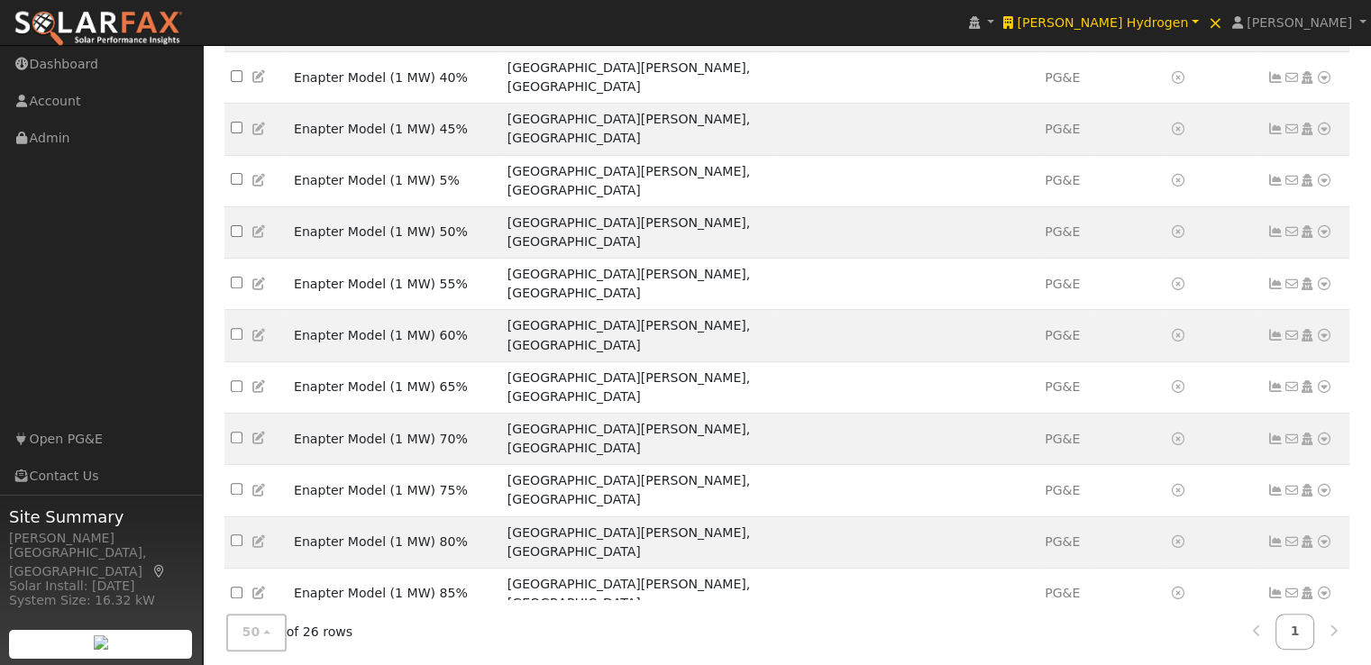
scroll to position [573, 0]
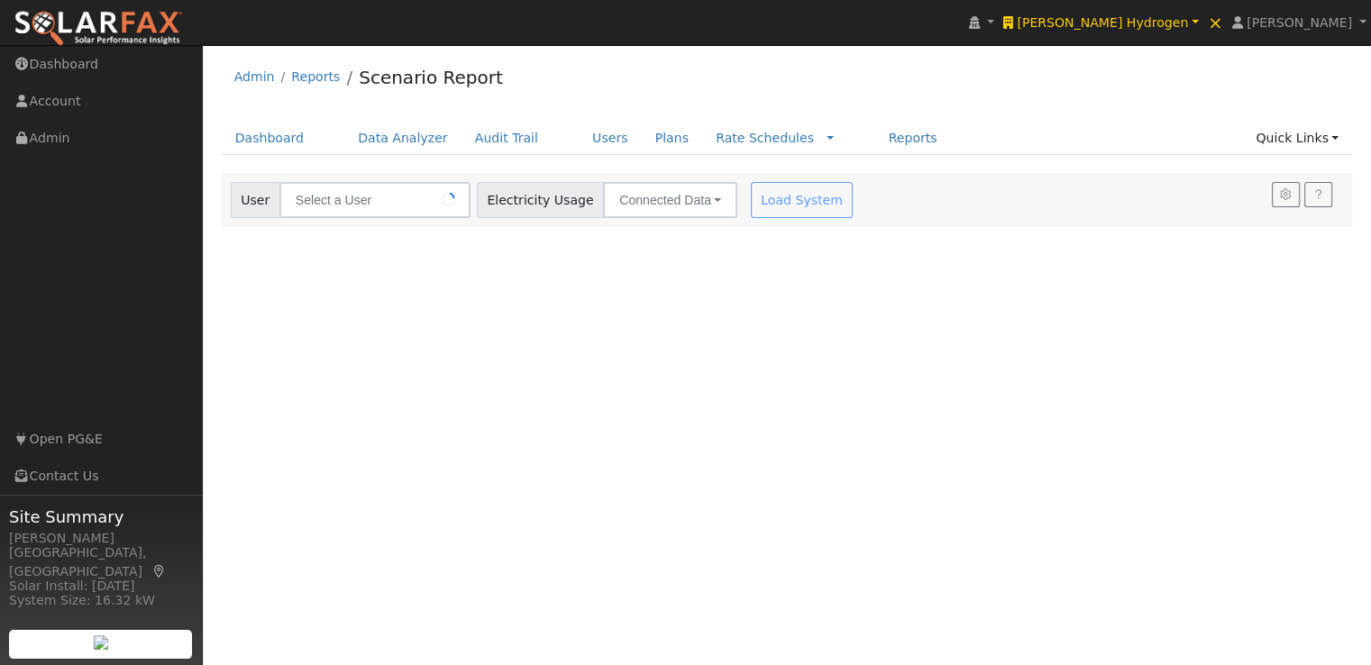
type input "Enapter Model (1 MW) With Solar"
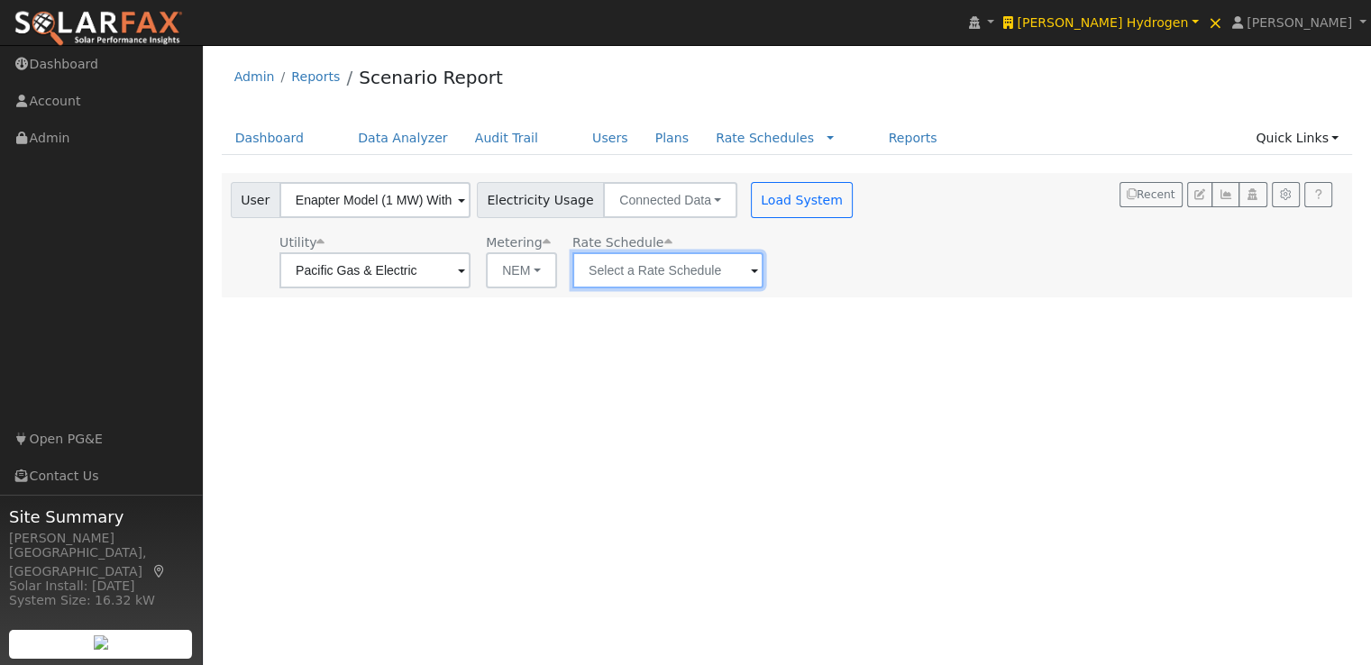
click at [635, 272] on input "text" at bounding box center [668, 270] width 191 height 36
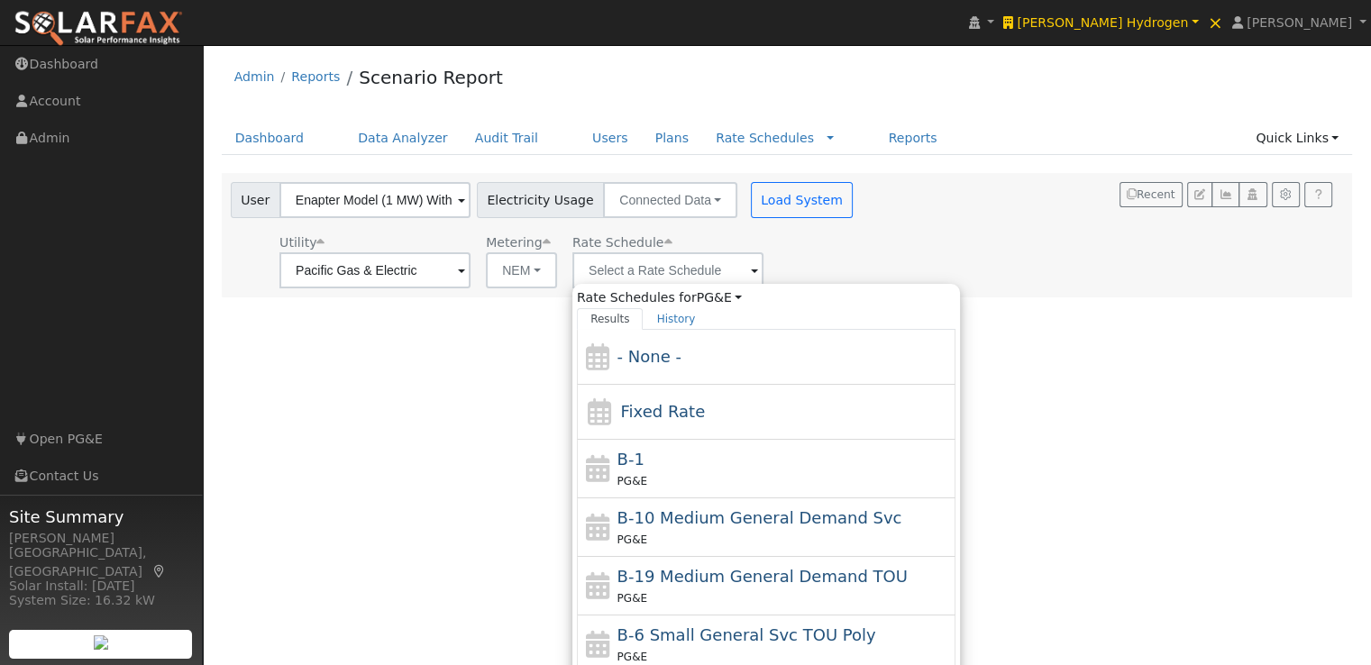
click at [649, 412] on span "Fixed Rate" at bounding box center [662, 411] width 85 height 19
type input "Fixed Rate"
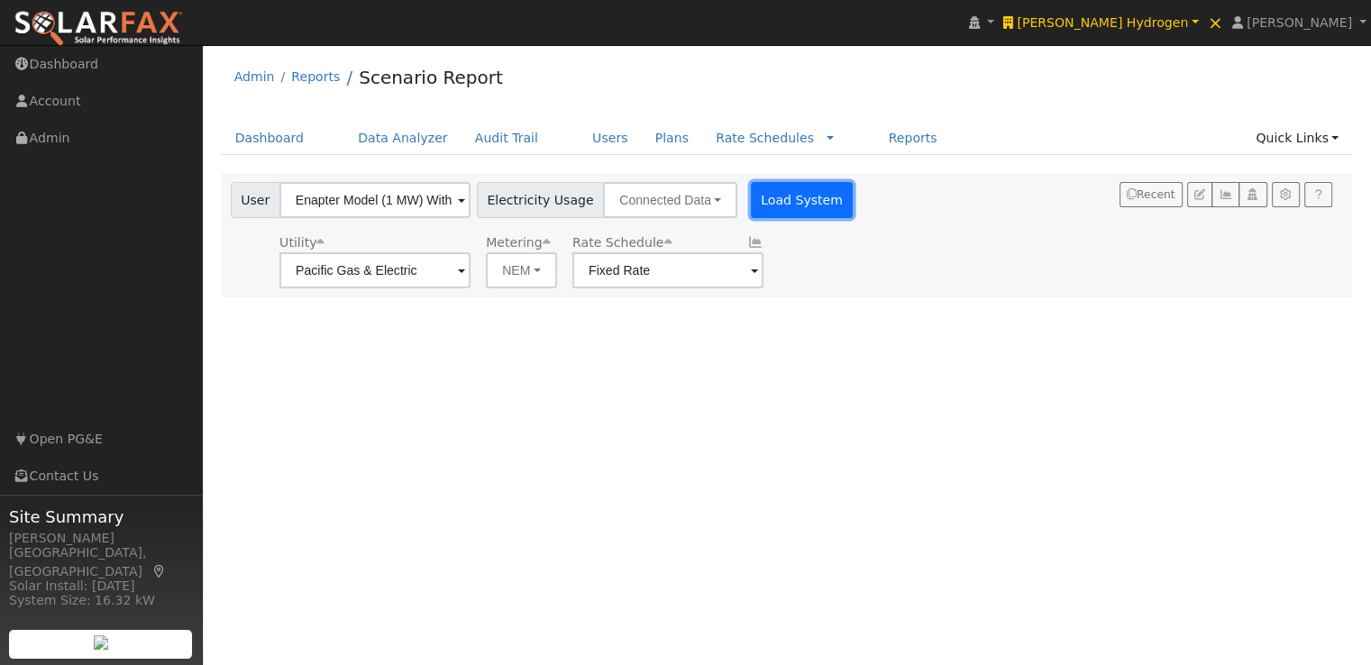
click at [757, 199] on button "Load System" at bounding box center [802, 200] width 103 height 36
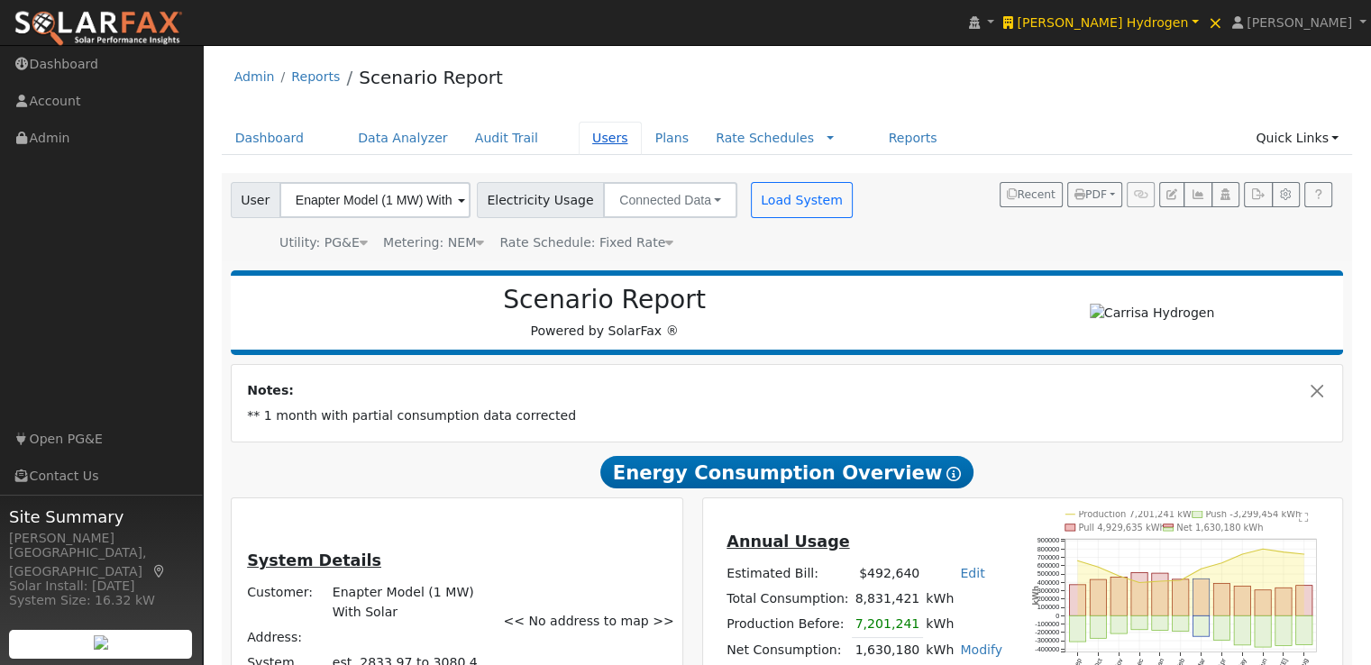
click at [581, 134] on link "Users" at bounding box center [610, 138] width 63 height 33
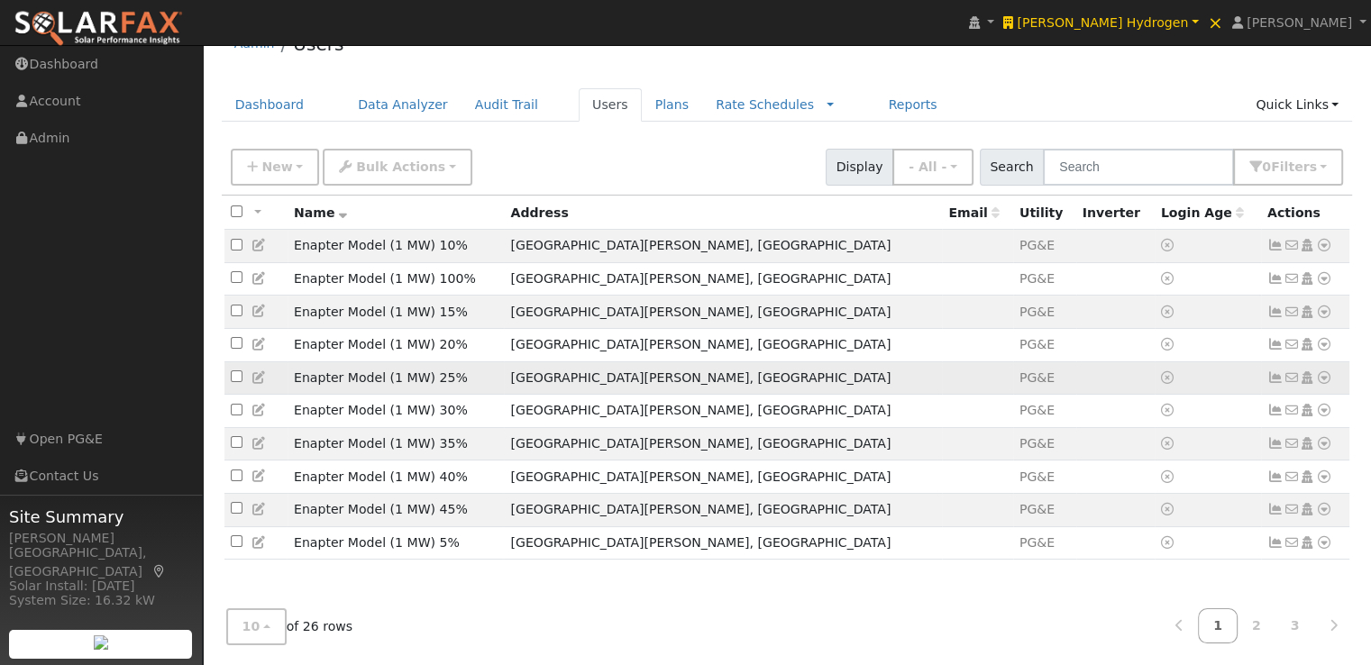
scroll to position [34, 0]
click at [264, 631] on button "10" at bounding box center [256, 626] width 60 height 37
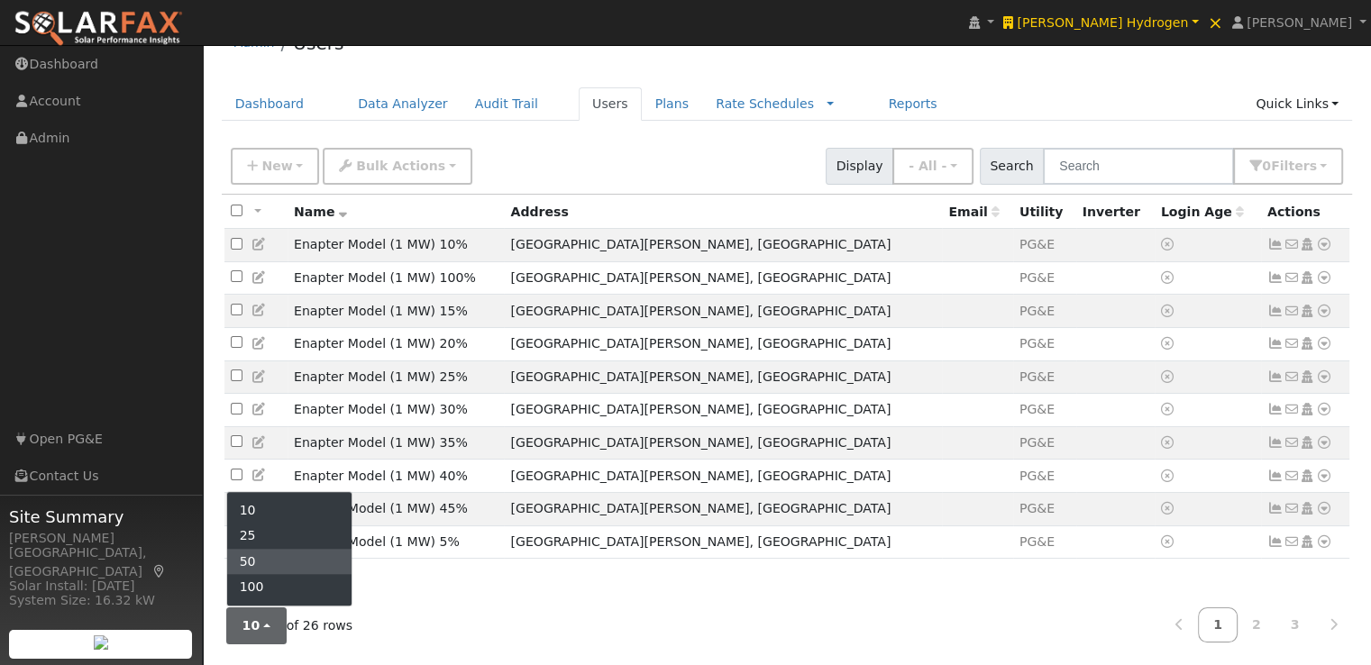
click at [265, 553] on link "50" at bounding box center [289, 561] width 125 height 25
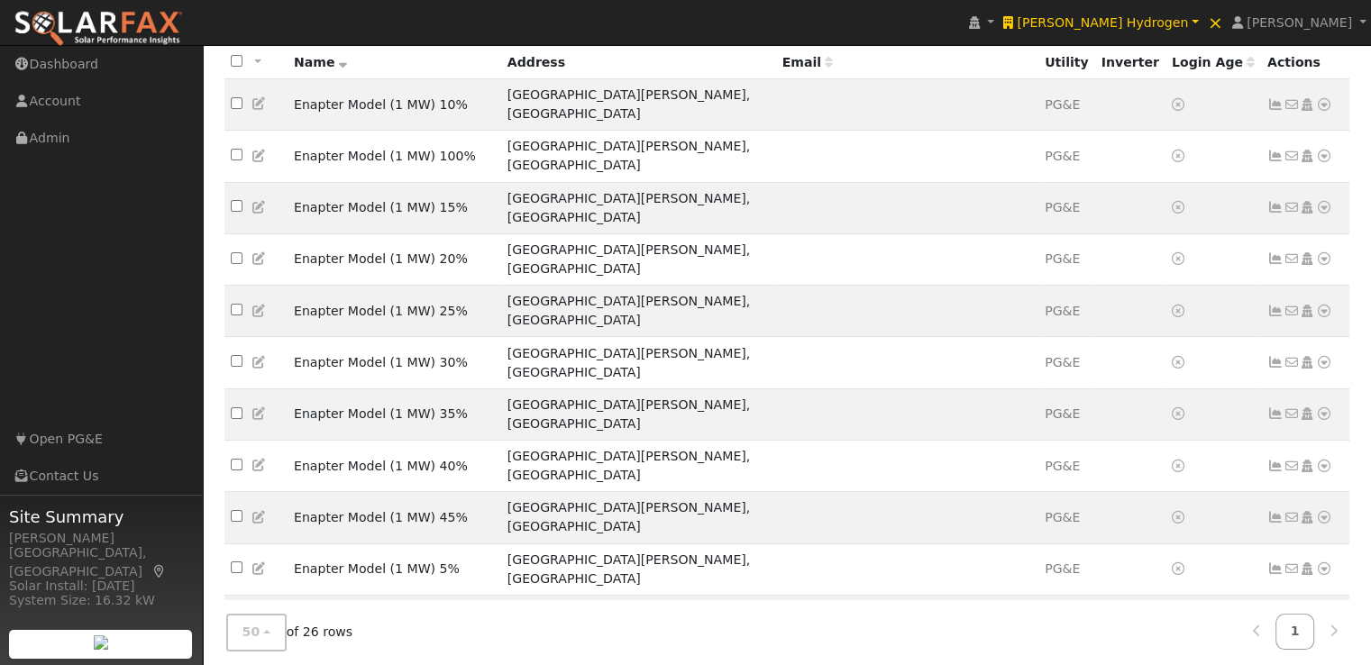
scroll to position [573, 0]
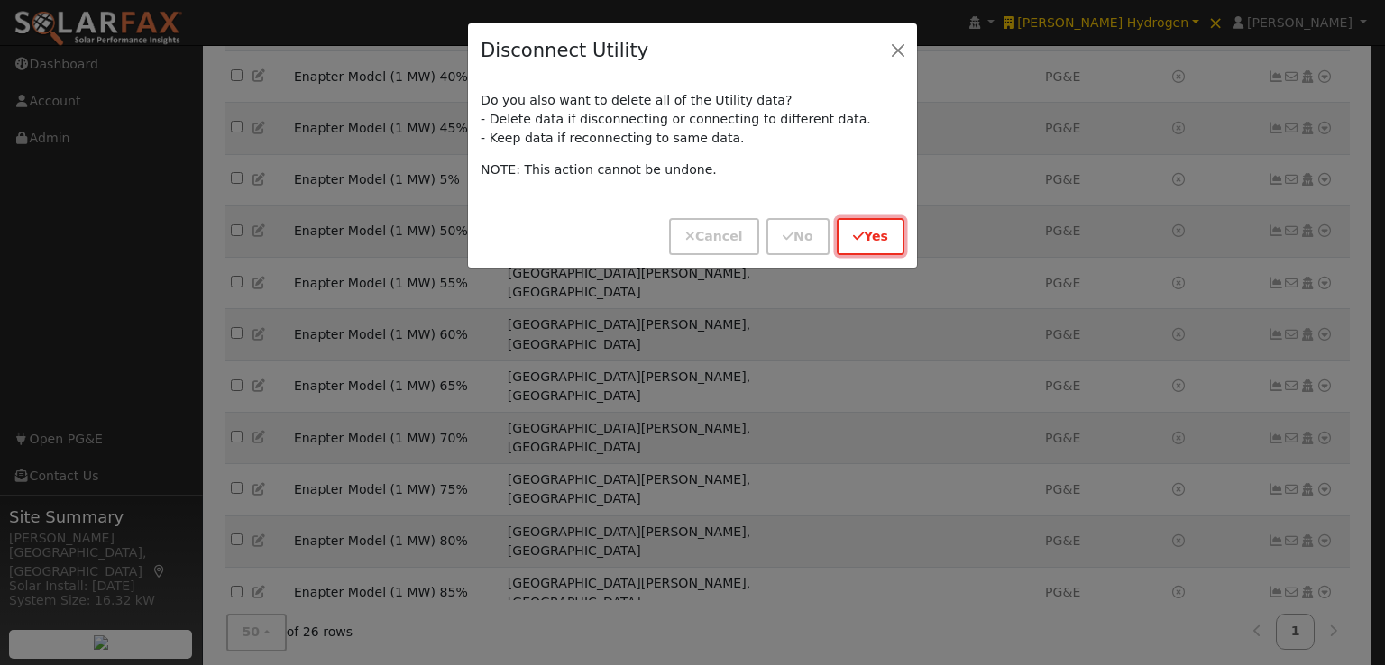
click at [864, 232] on icon "button" at bounding box center [858, 236] width 11 height 13
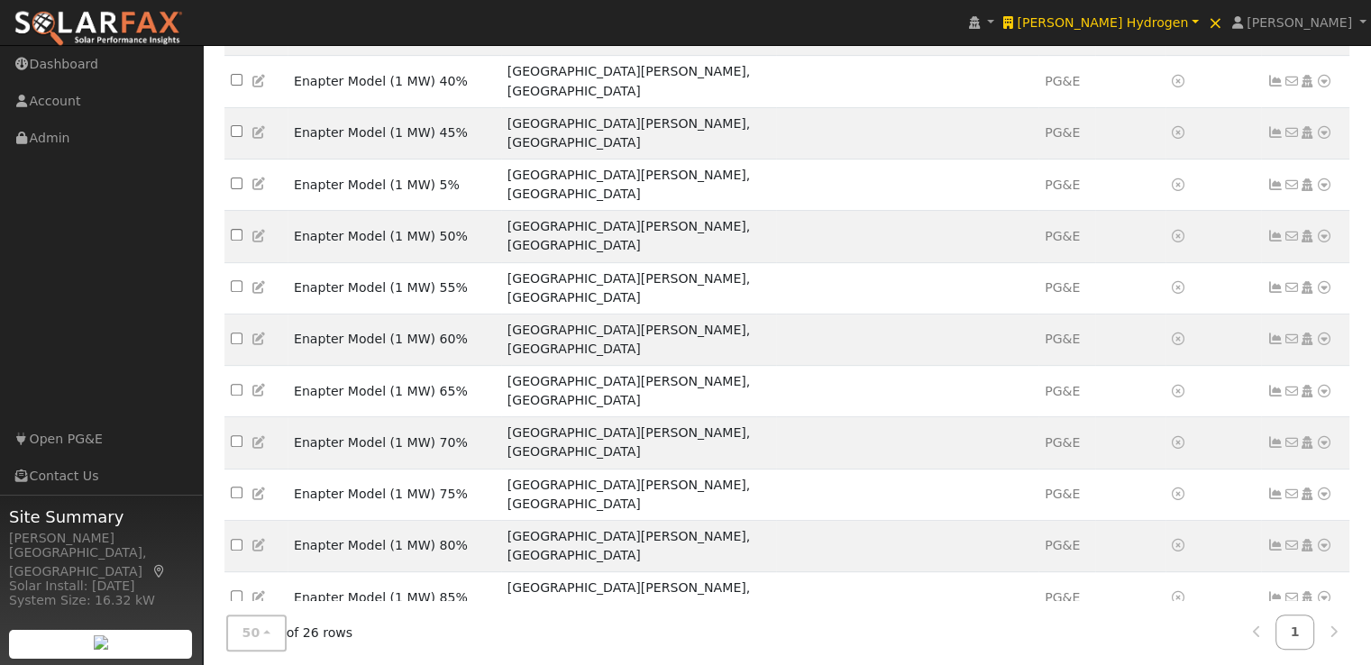
scroll to position [632, 0]
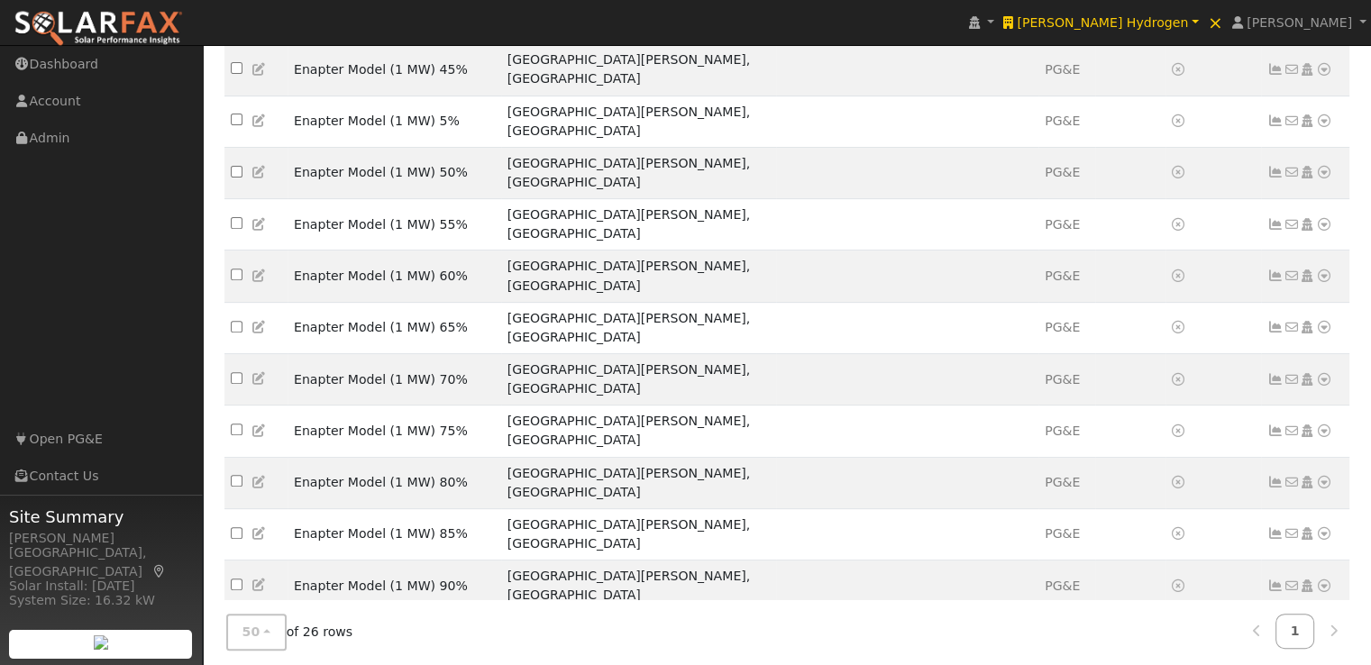
scroll to position [573, 0]
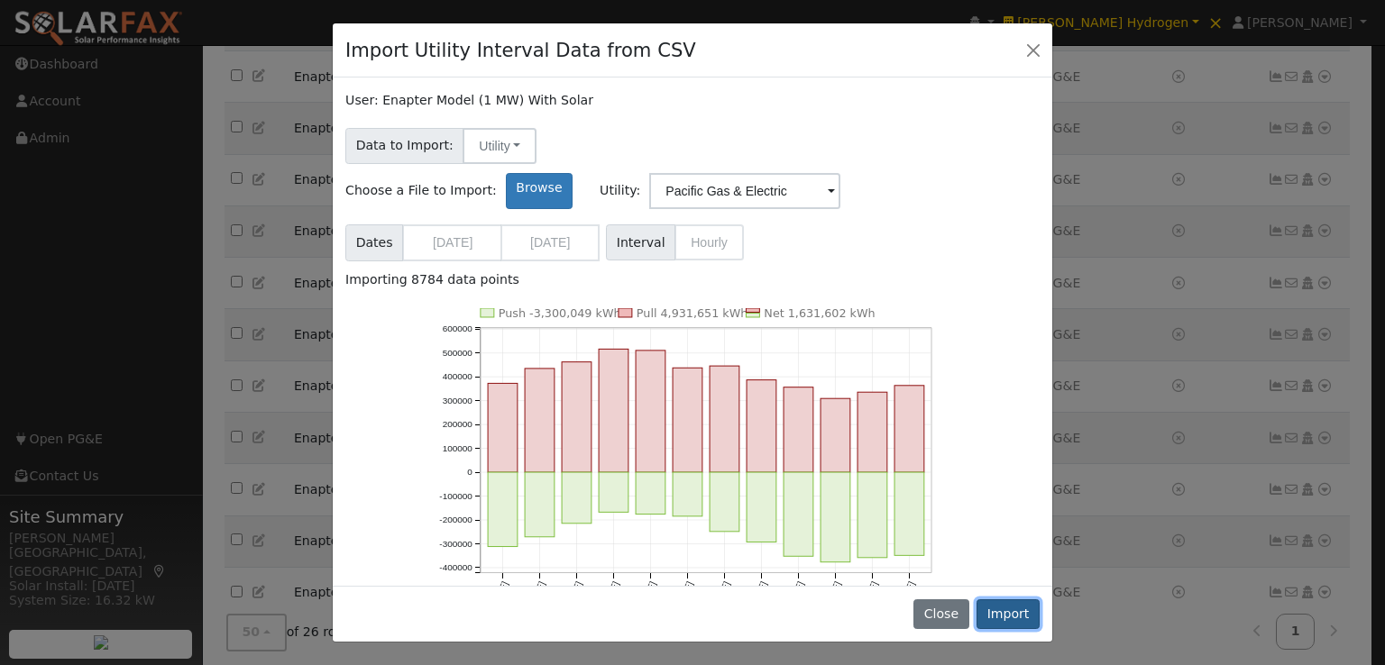
click at [1013, 610] on button "Import" at bounding box center [1008, 615] width 63 height 31
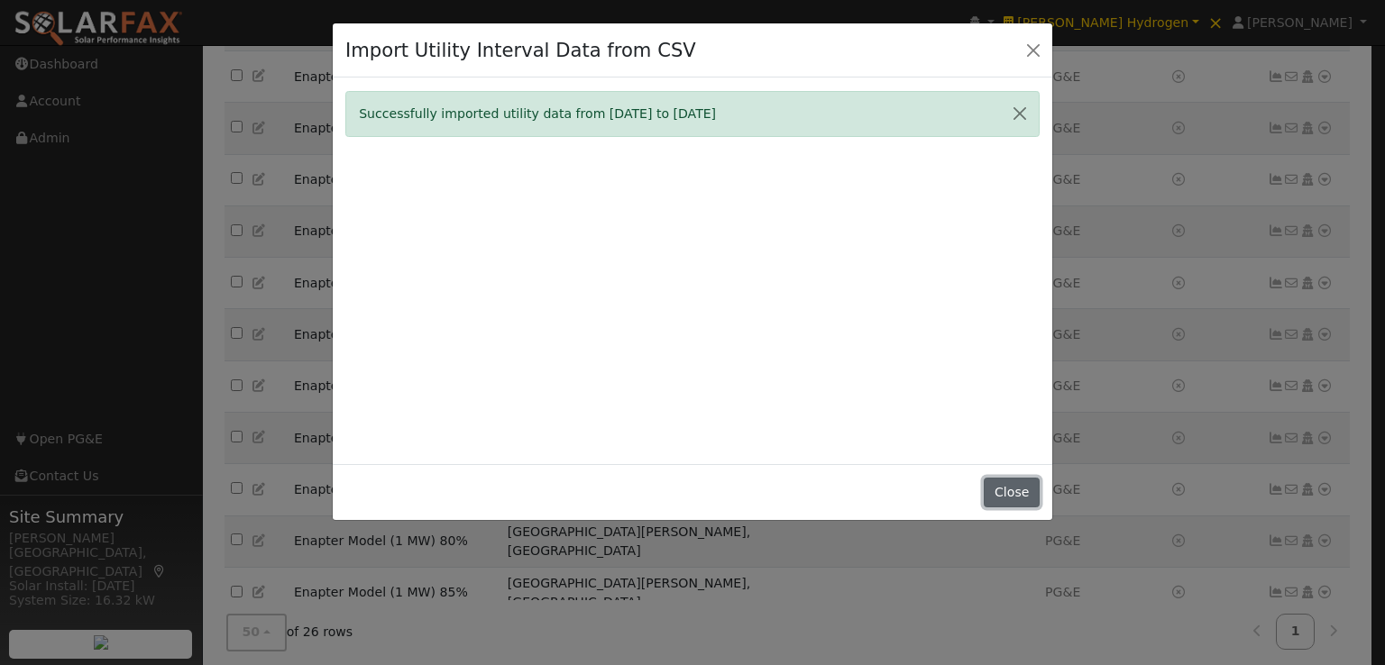
click at [1029, 490] on button "Close" at bounding box center [1011, 493] width 55 height 31
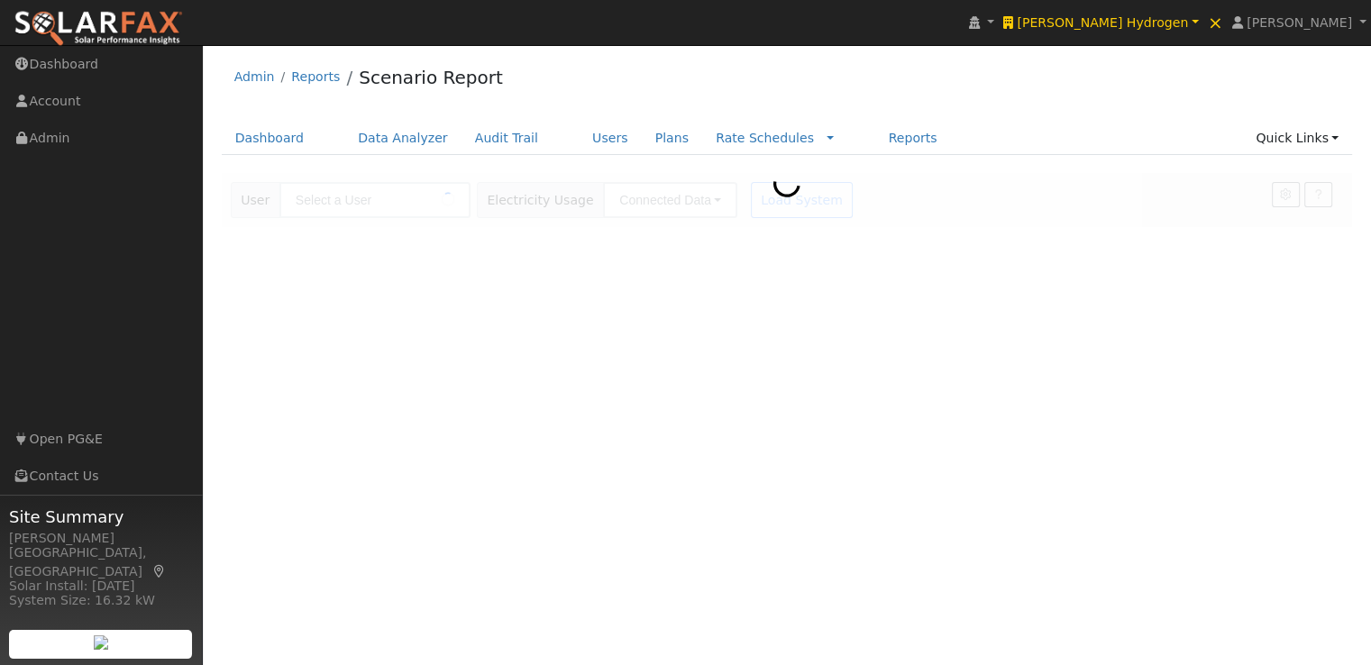
type input "Enapter Model (1 MW) With Solar"
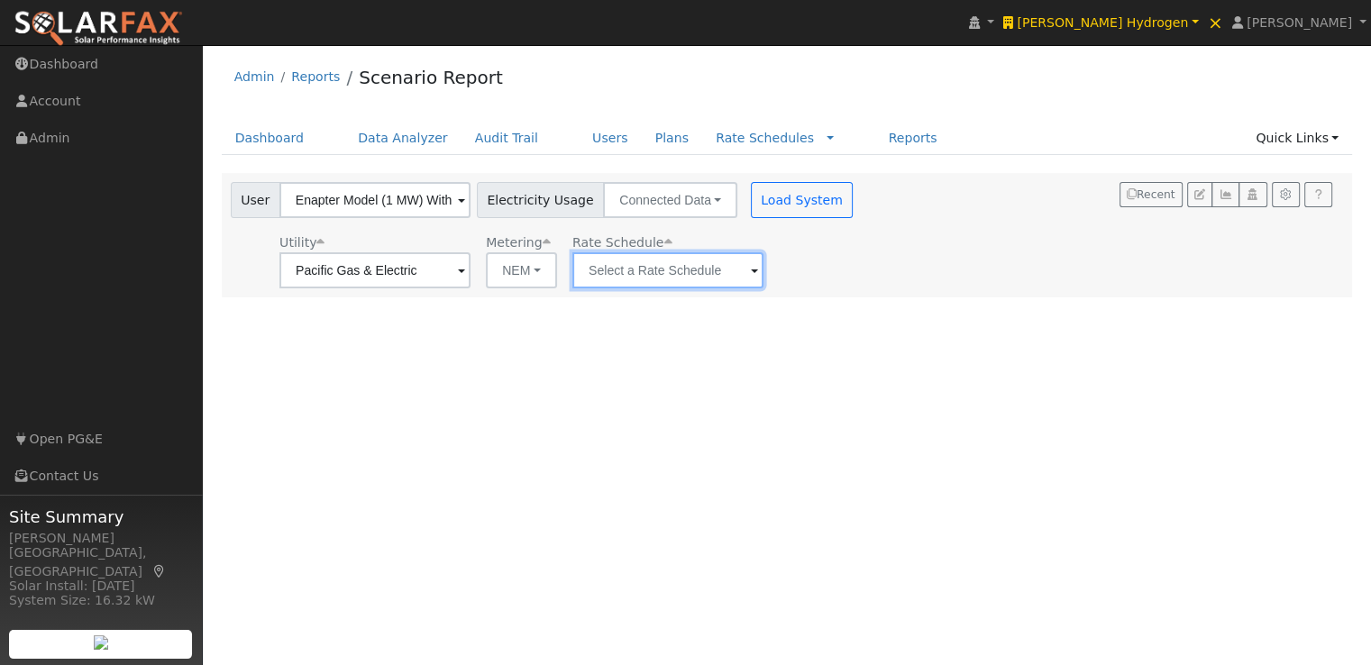
click at [682, 271] on input "text" at bounding box center [668, 270] width 191 height 36
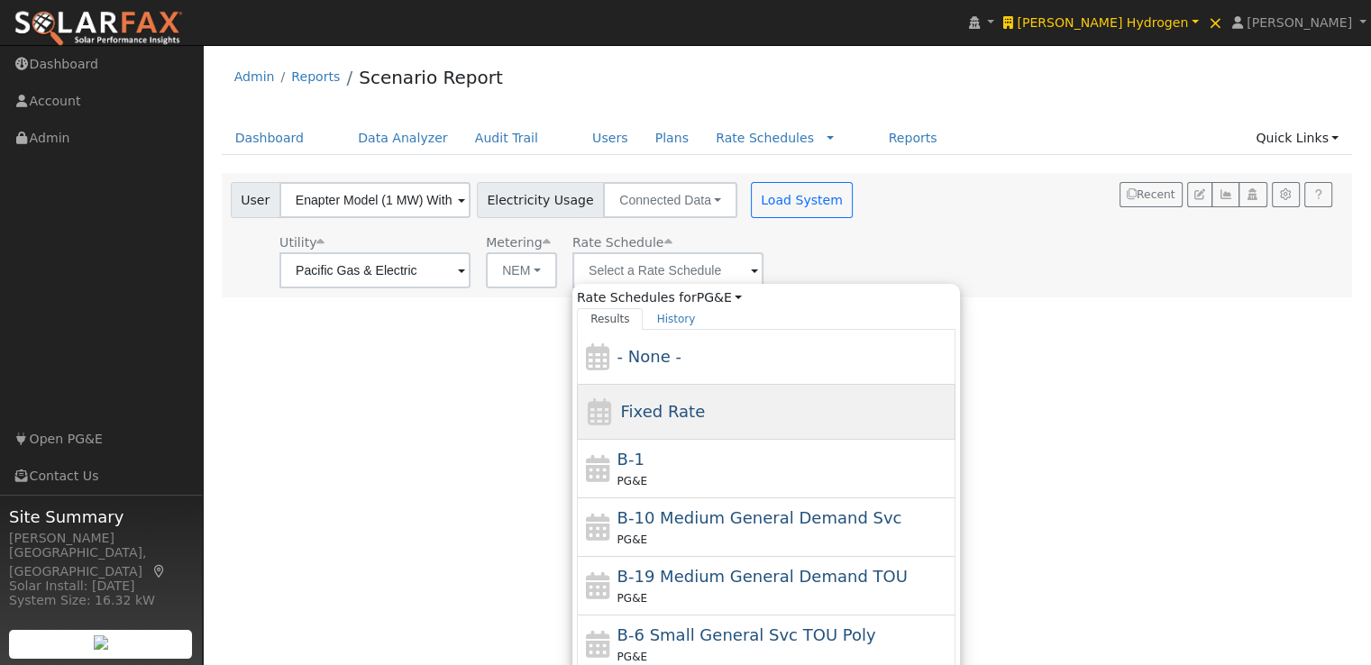
drag, startPoint x: 652, startPoint y: 402, endPoint x: 696, endPoint y: 301, distance: 110.2
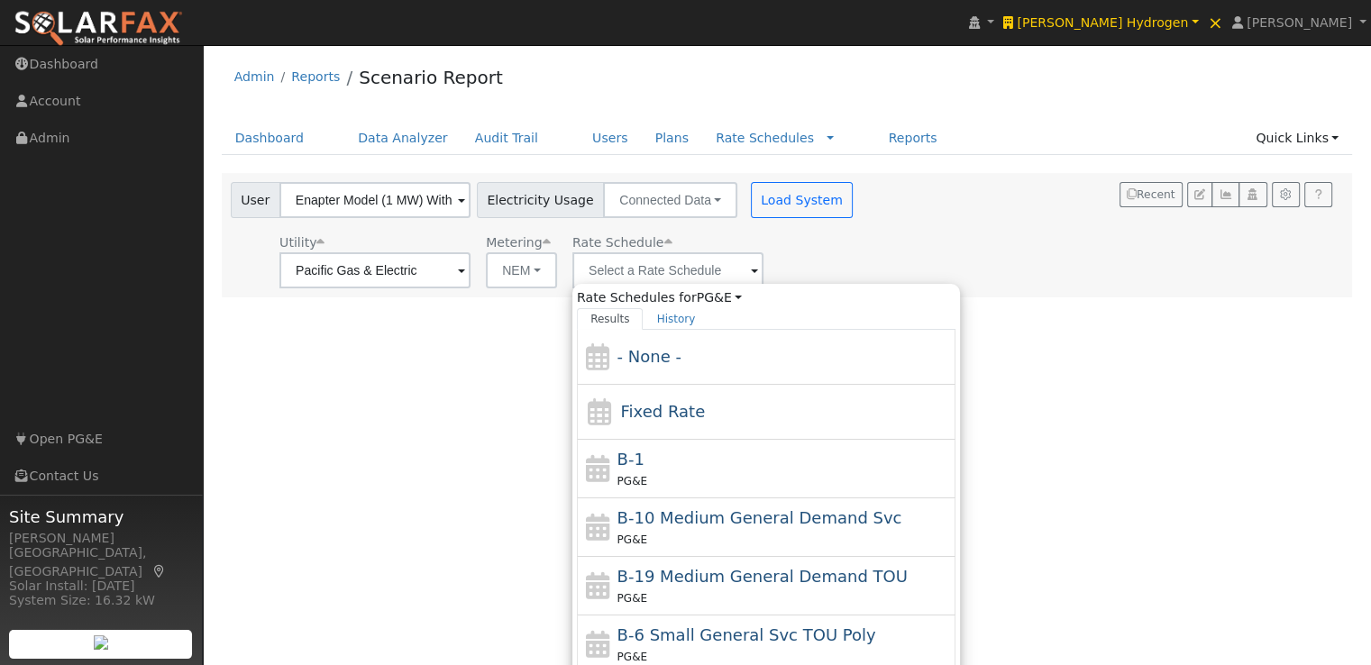
click at [653, 402] on span "Fixed Rate" at bounding box center [662, 411] width 85 height 19
type input "Fixed Rate"
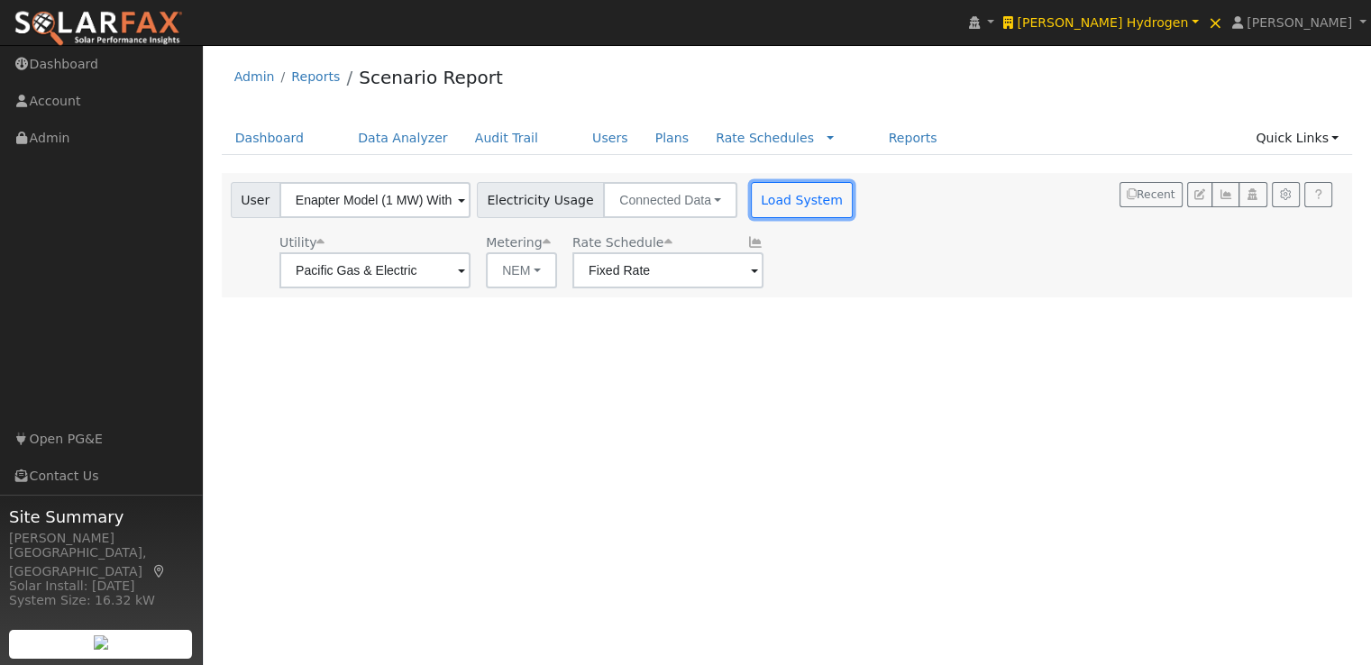
click at [781, 206] on button "Load System" at bounding box center [802, 200] width 103 height 36
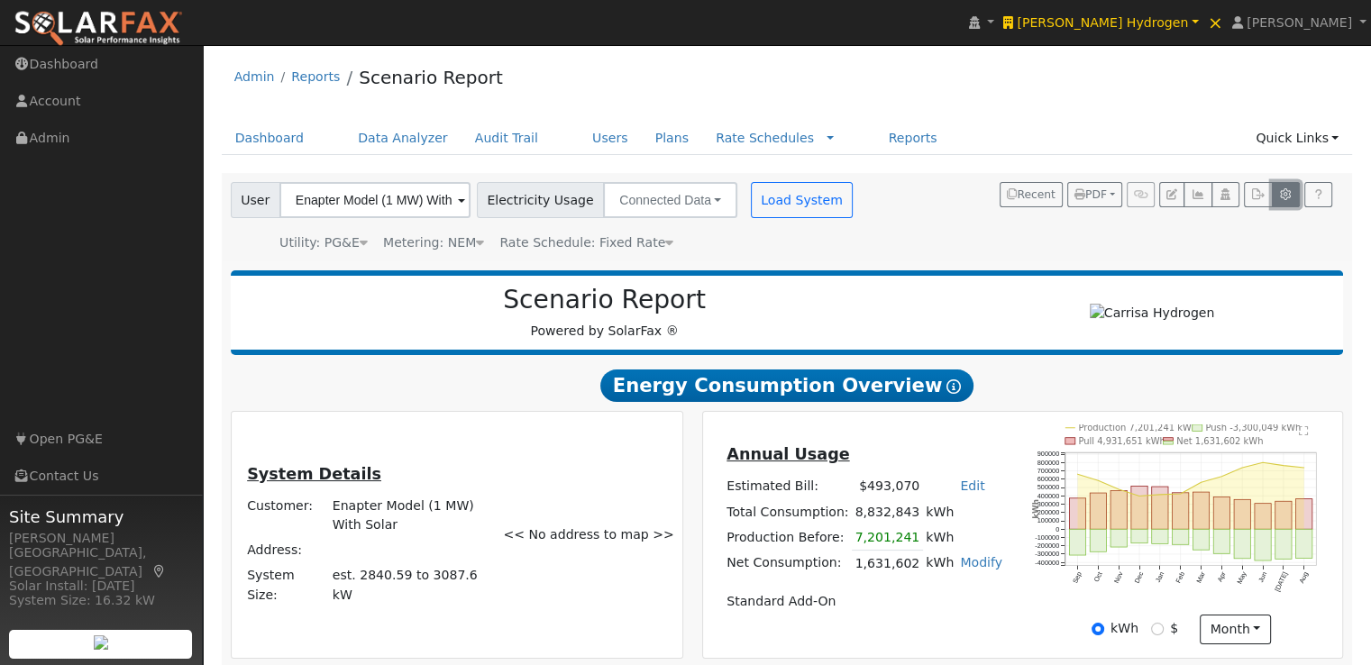
click at [1285, 192] on icon "button" at bounding box center [1287, 194] width 14 height 11
type input "1000"
type input "2000"
type input "3000"
type input "4000"
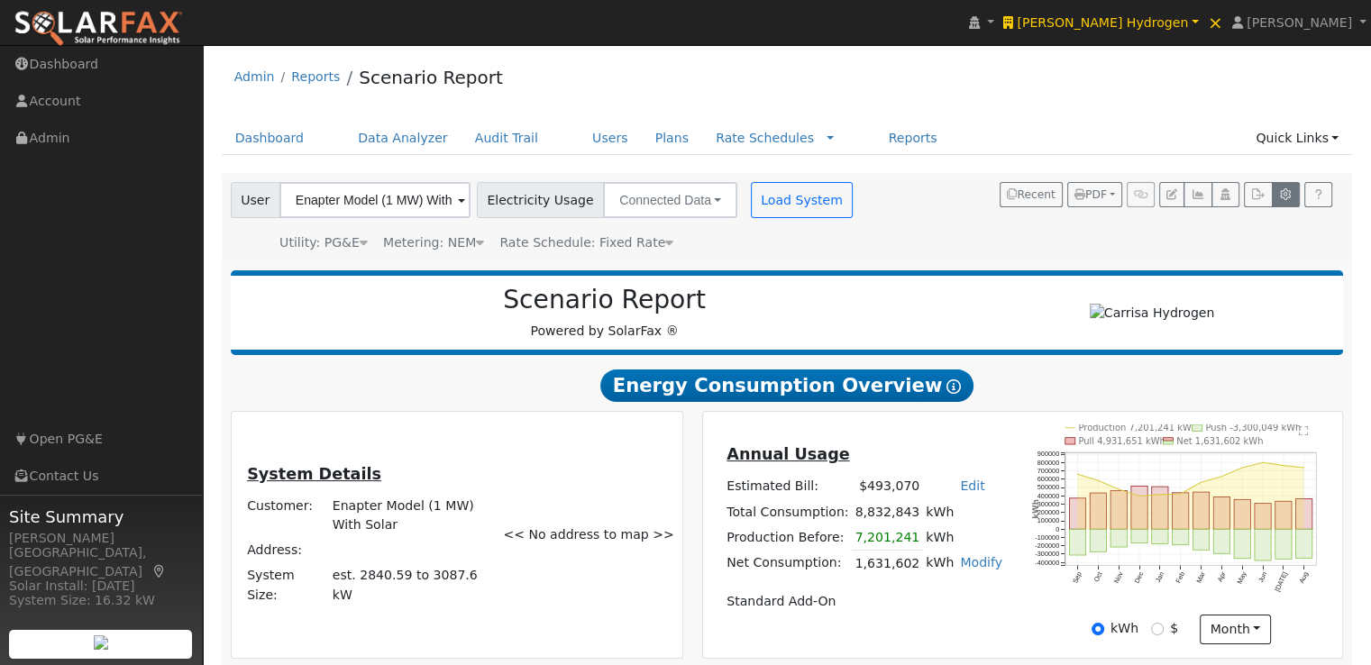
type input "5000"
type input "0"
type input "2.65"
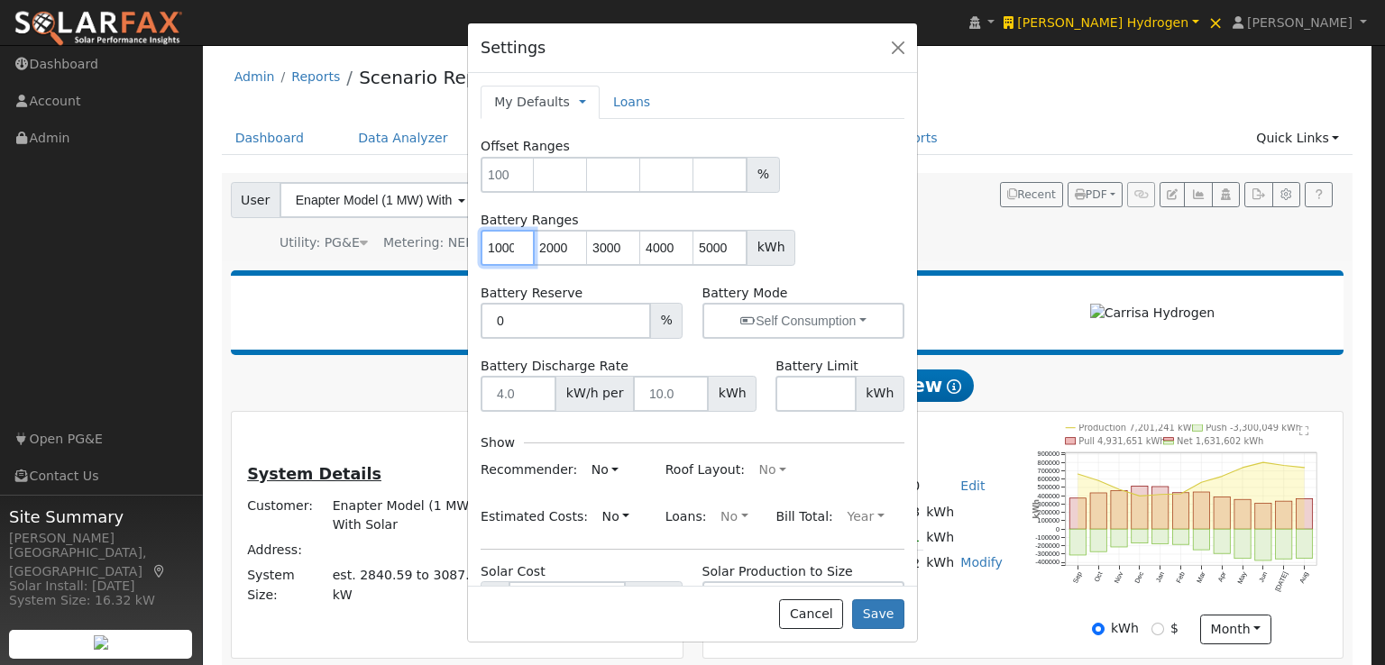
click at [490, 246] on input "1000" at bounding box center [508, 248] width 54 height 36
type input "2000"
type input "3000"
type input "4000"
type input "5000"
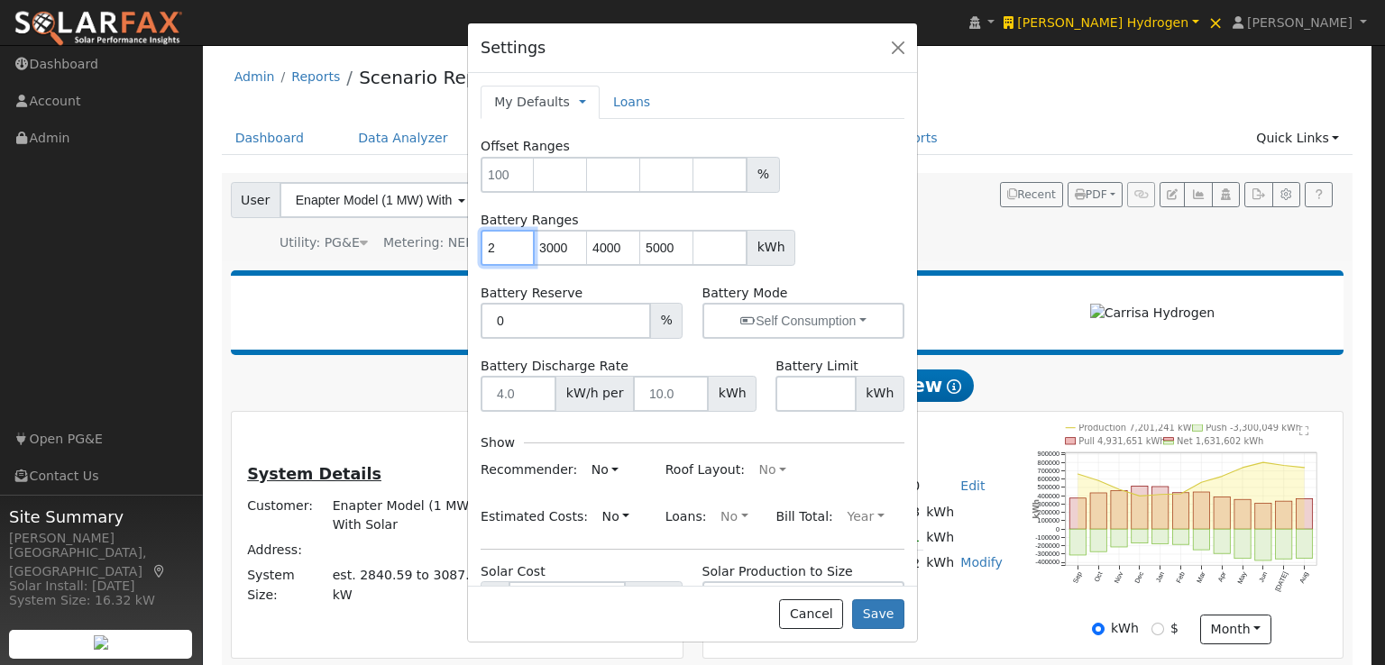
type input "3000"
type input "4000"
type input "5000"
type input "4000"
type input "5000"
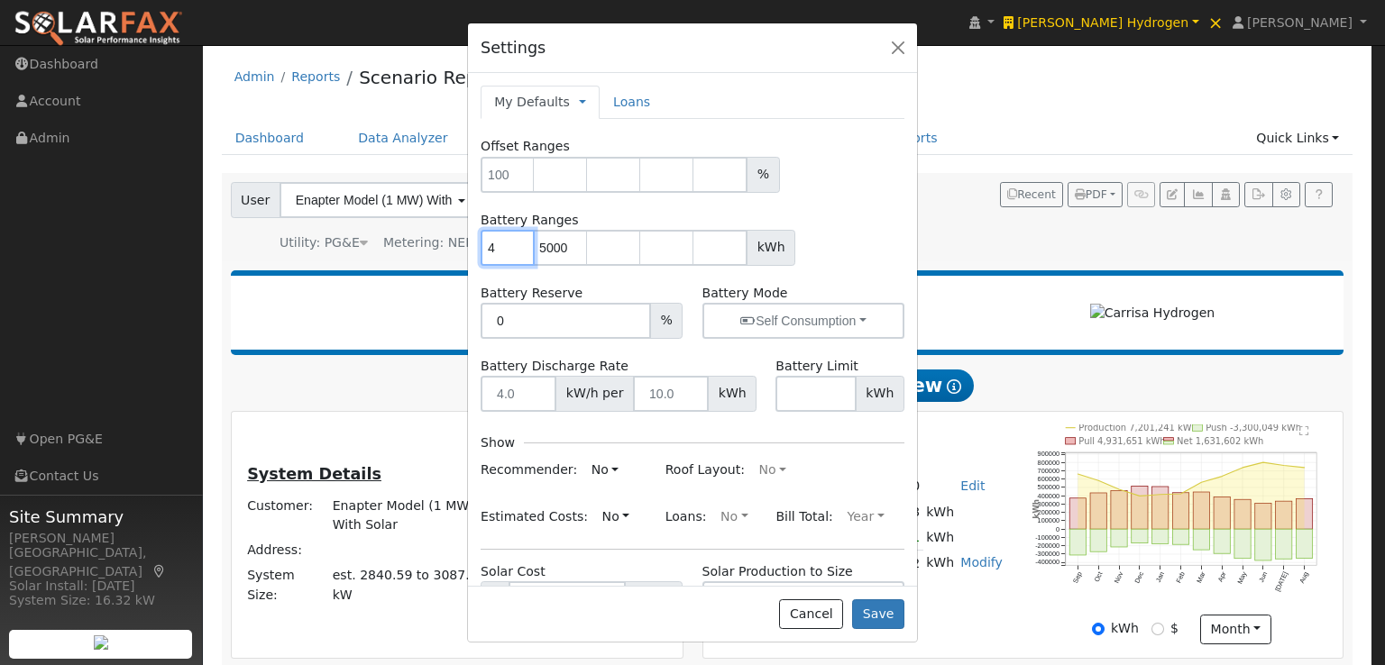
type input "5000"
type input "5"
type input "2000"
type input "4000"
type input "6000"
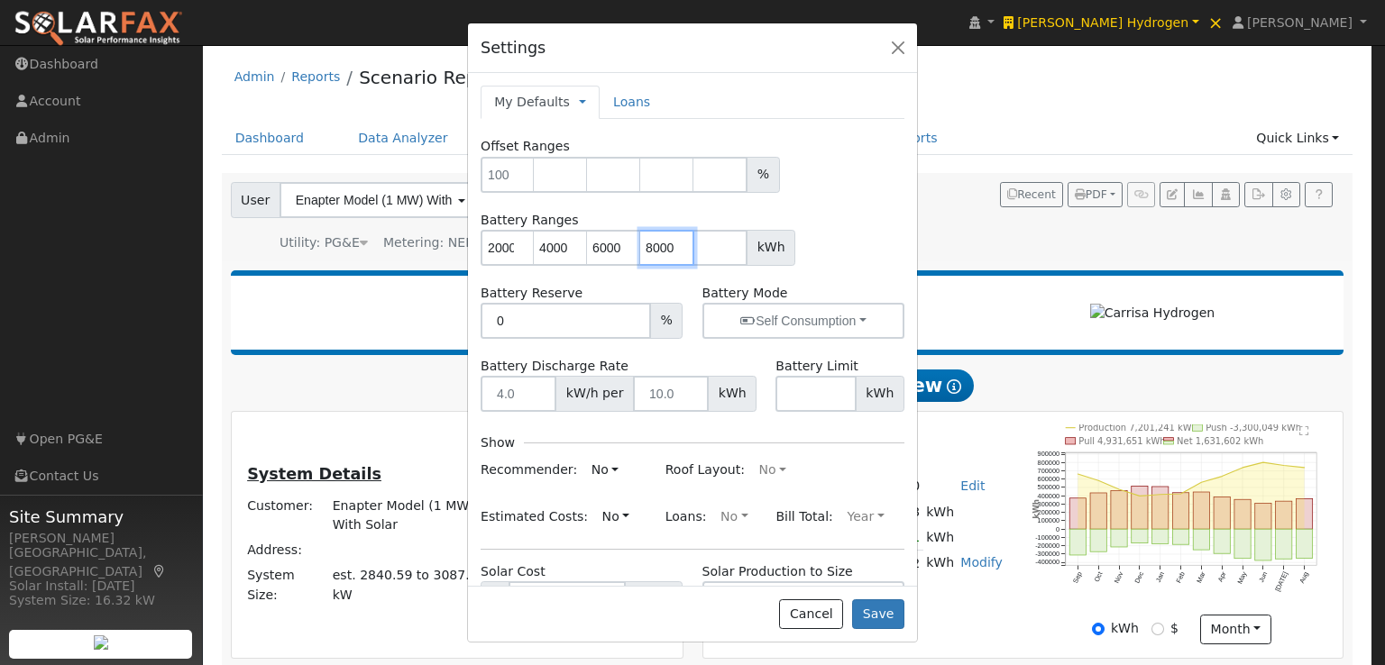
type input "8000"
type input "1000"
type input "2000"
type input "4000"
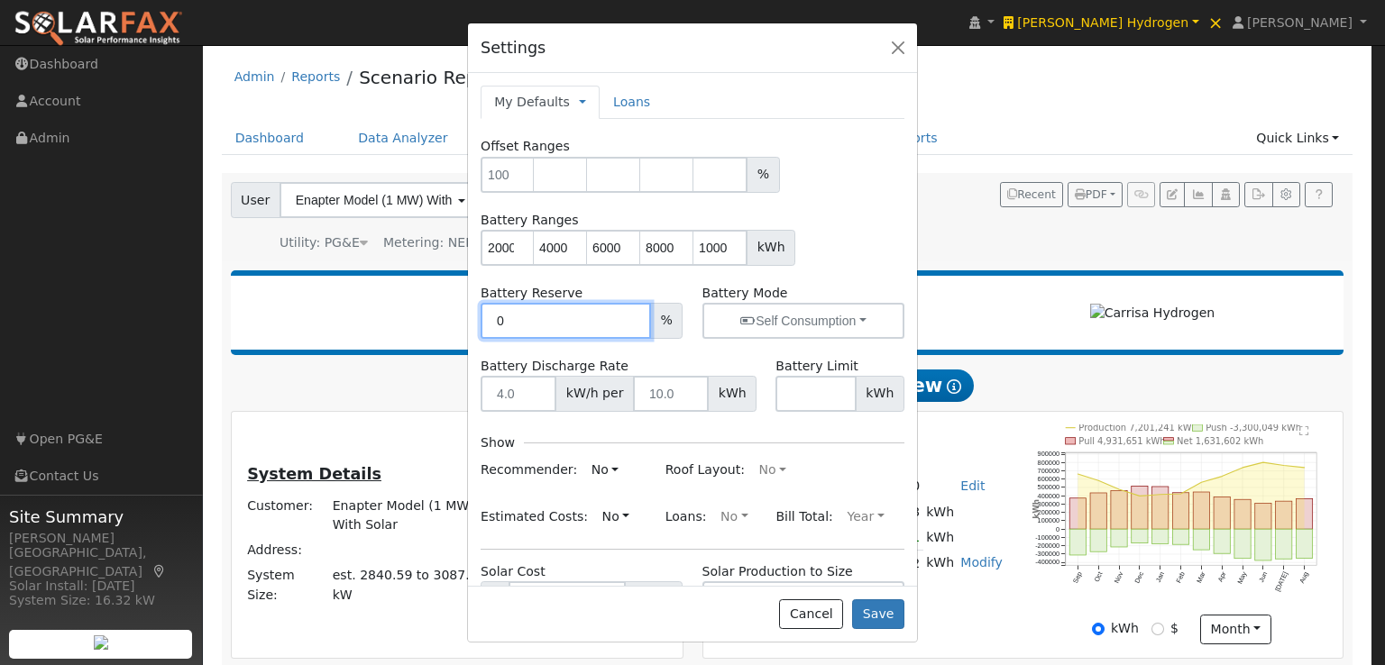
type input "6000"
type input "8000"
click at [505, 253] on input "1000" at bounding box center [508, 248] width 54 height 36
type input "2000"
type input "4000"
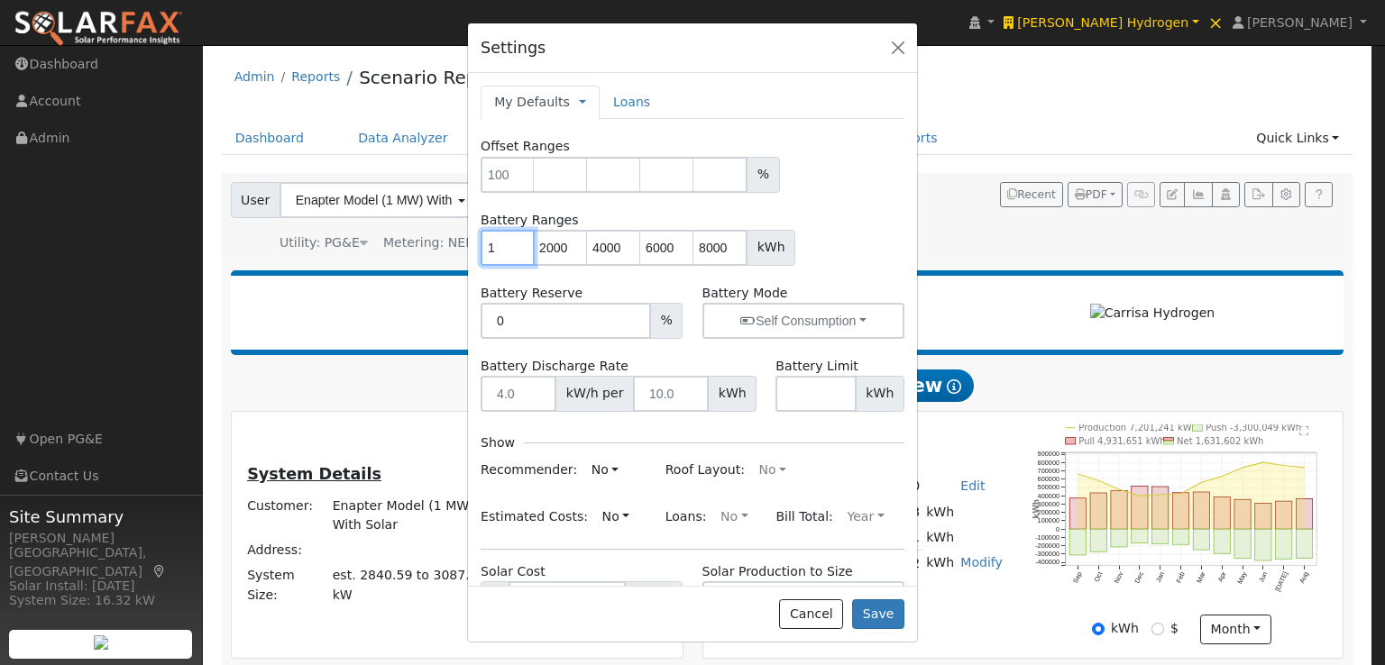
type input "6000"
type input "8000"
type input "4000"
type input "6000"
type input "8000"
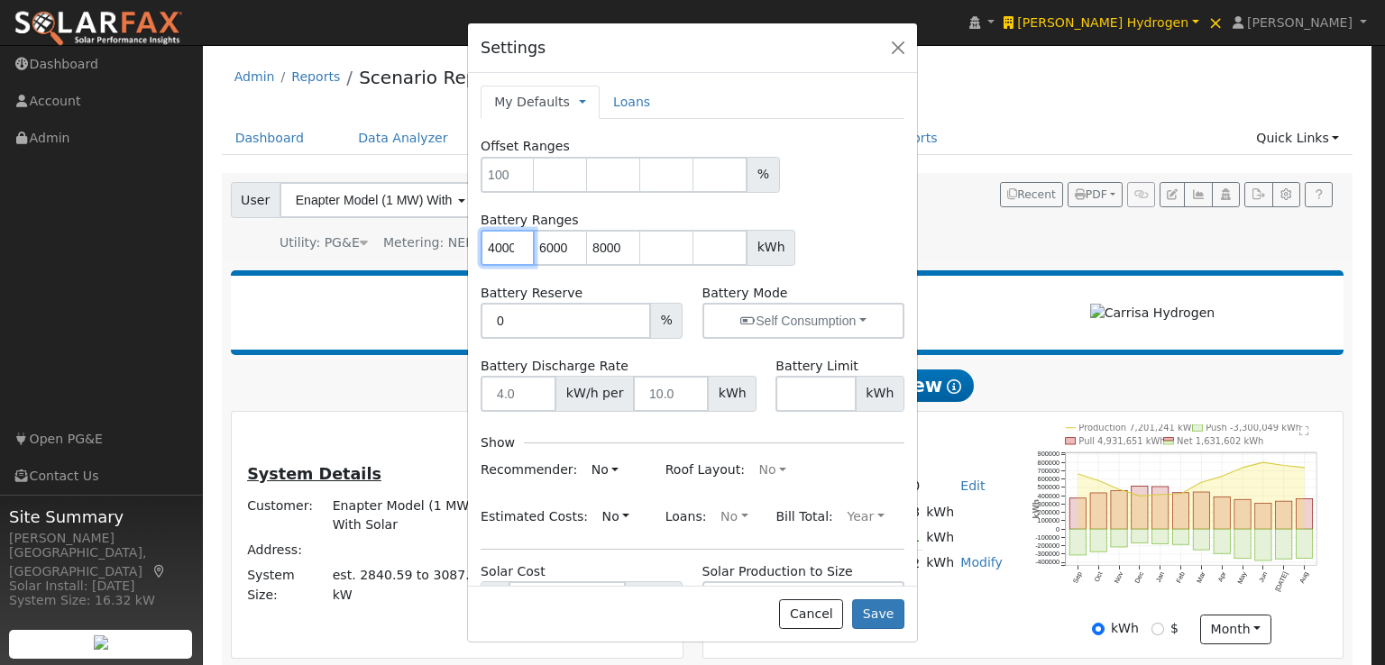
type input "4000"
click at [662, 243] on input "number" at bounding box center [667, 248] width 54 height 36
type input "10000"
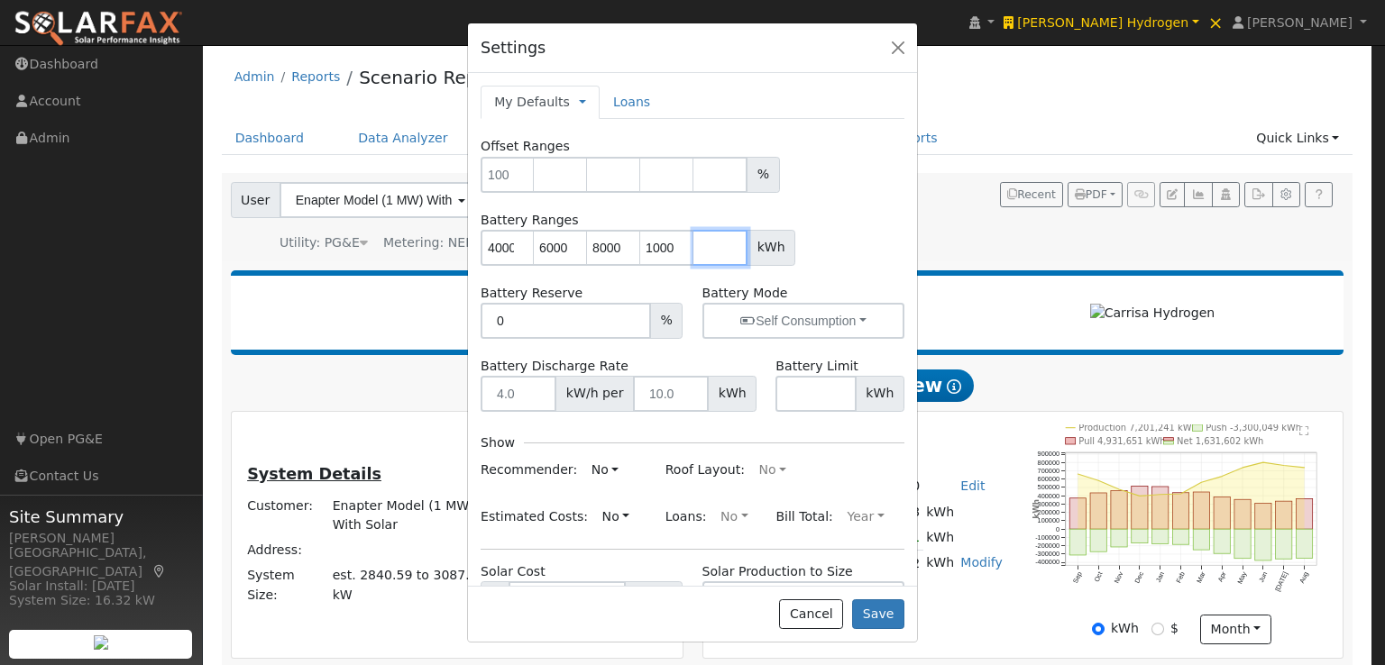
click at [713, 243] on input "number" at bounding box center [720, 248] width 54 height 36
type input "12000"
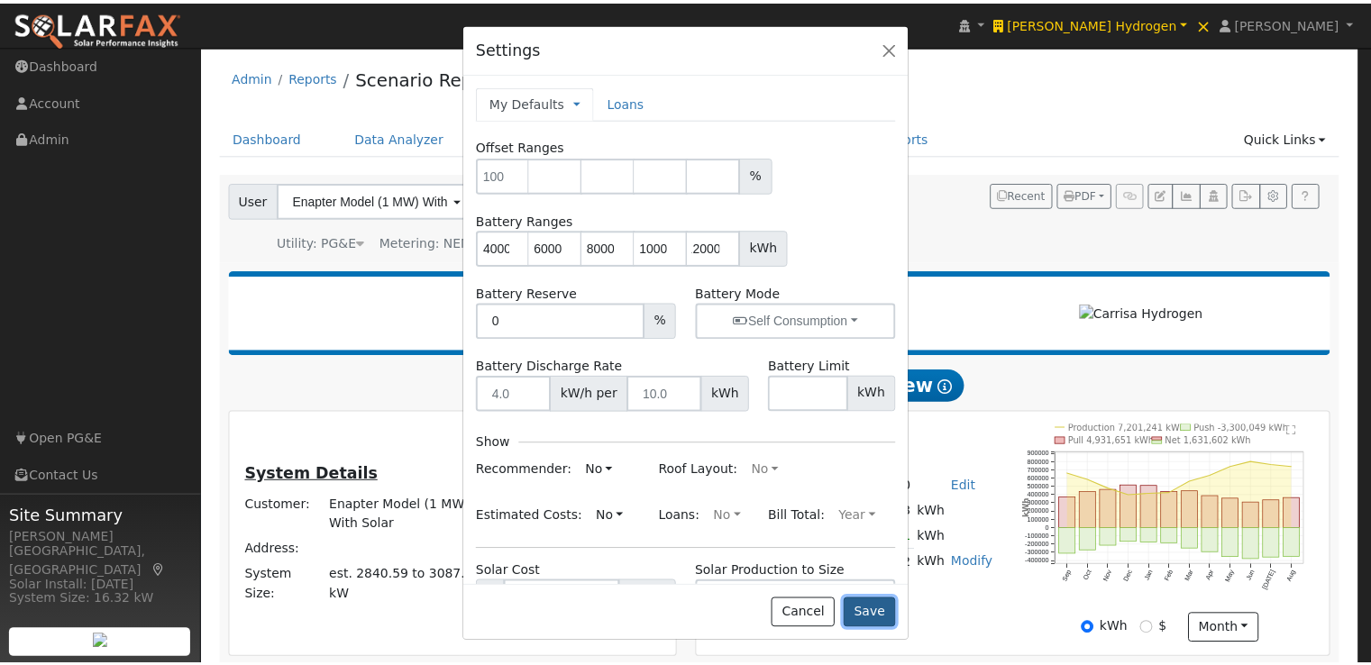
scroll to position [0, 0]
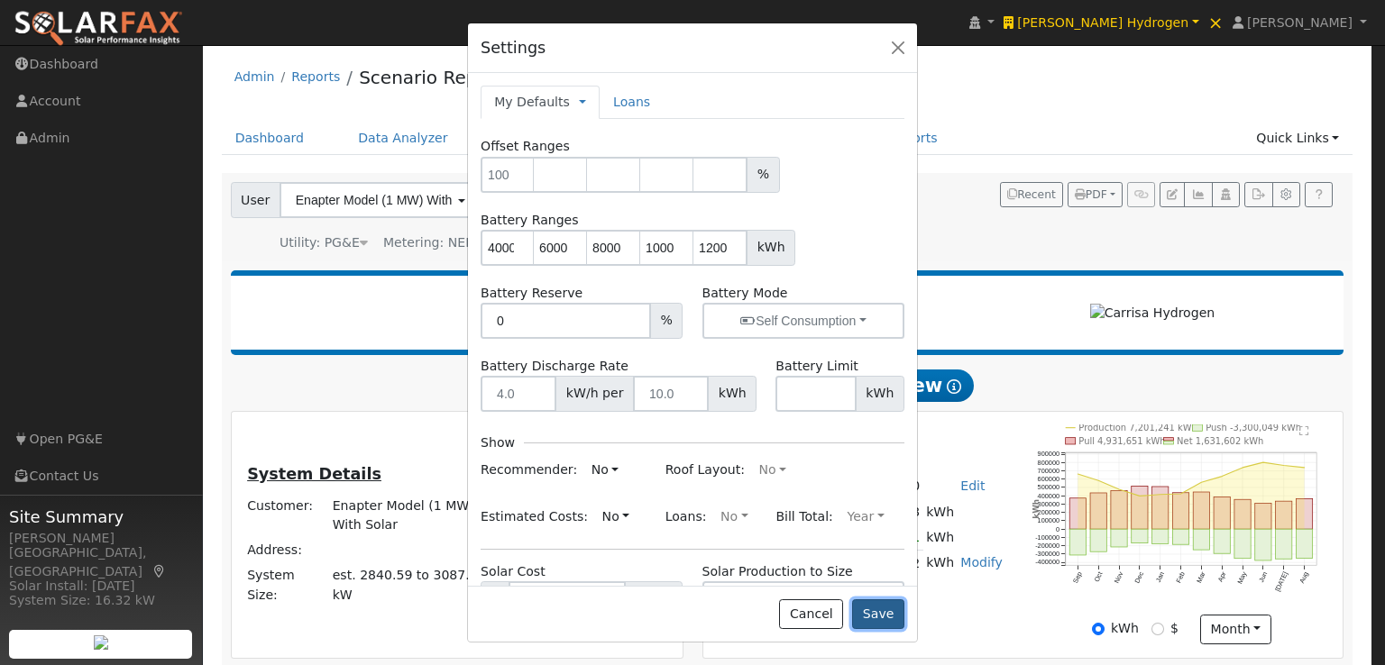
click at [884, 608] on button "Save" at bounding box center [878, 615] width 52 height 31
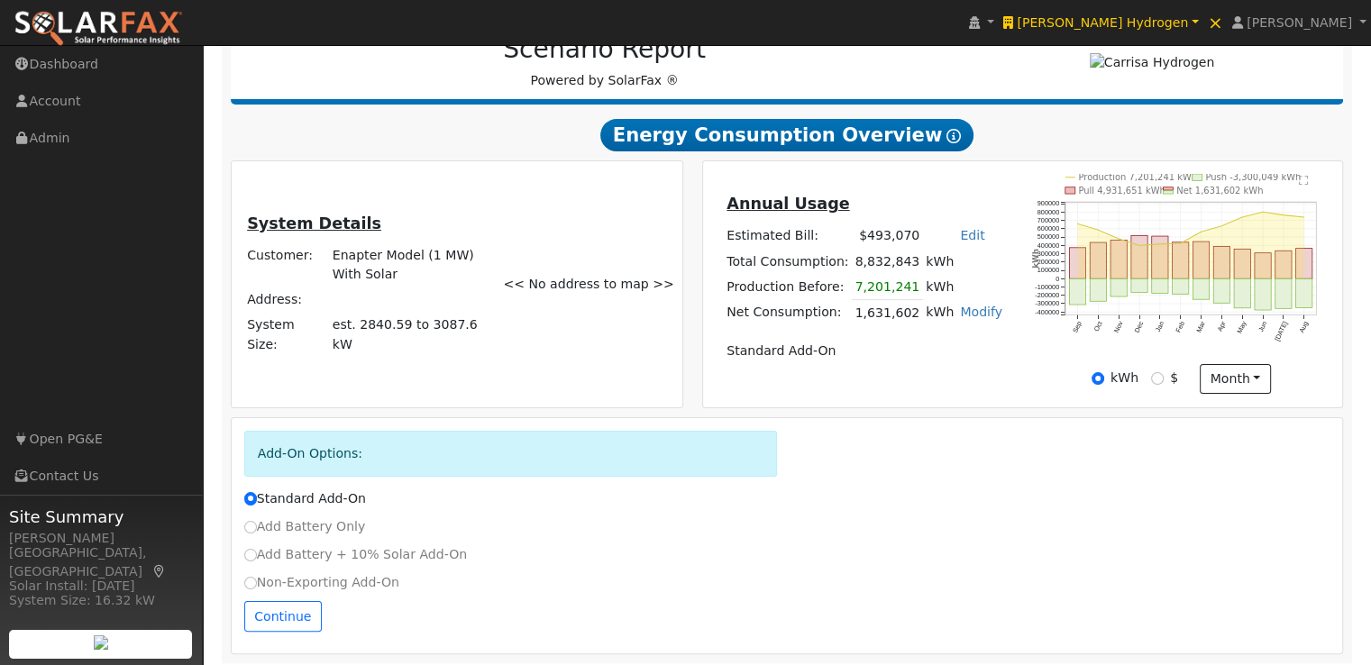
scroll to position [263, 0]
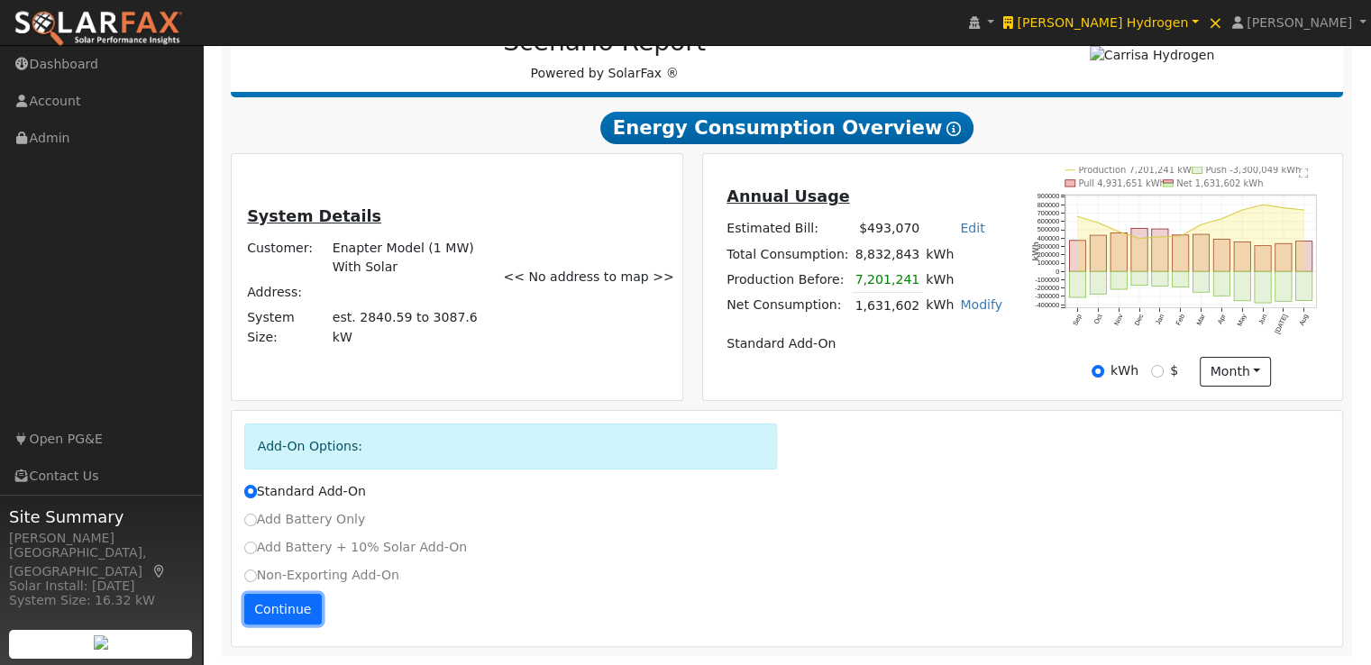
click at [263, 614] on button "Continue" at bounding box center [283, 609] width 78 height 31
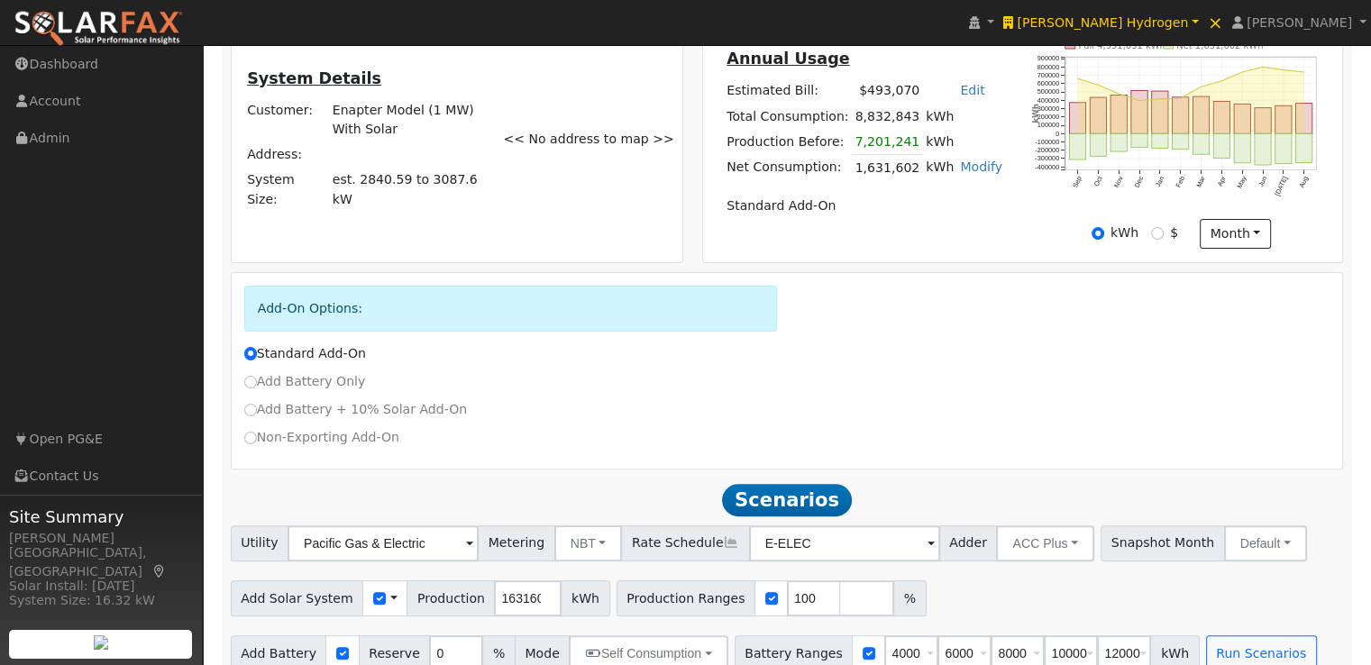
scroll to position [427, 0]
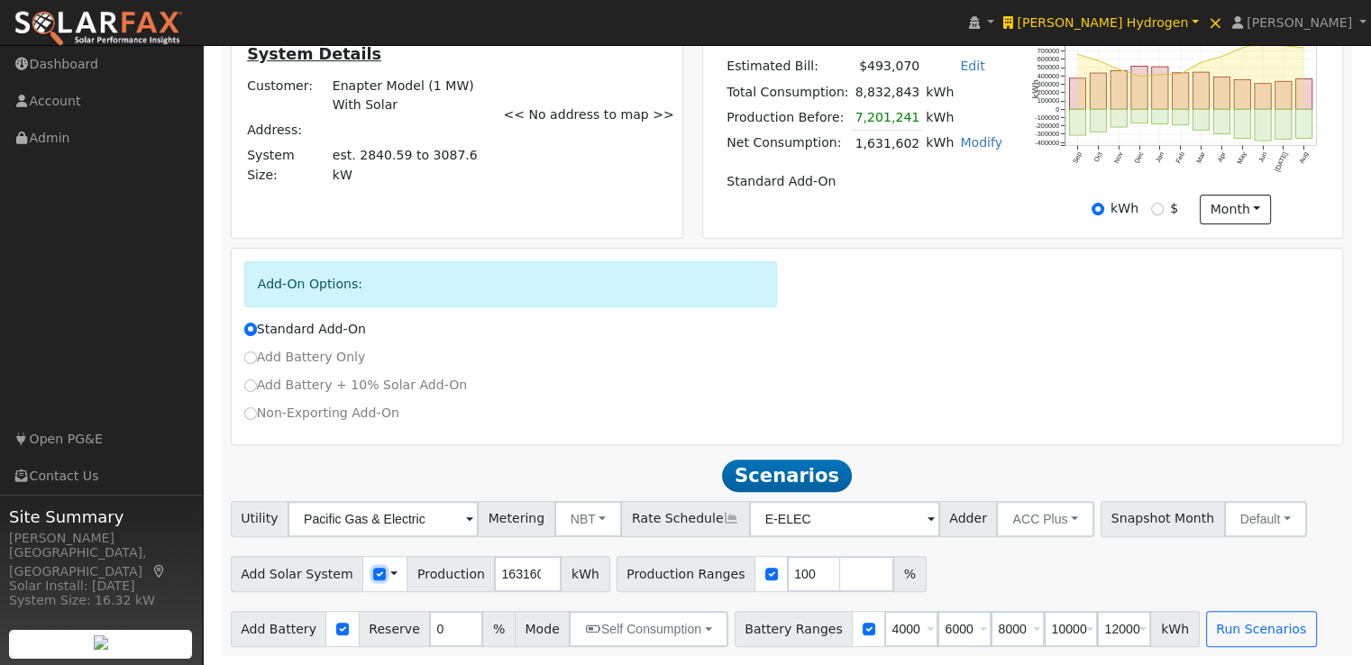
click at [373, 573] on input "checkbox" at bounding box center [379, 574] width 13 height 13
checkbox input "false"
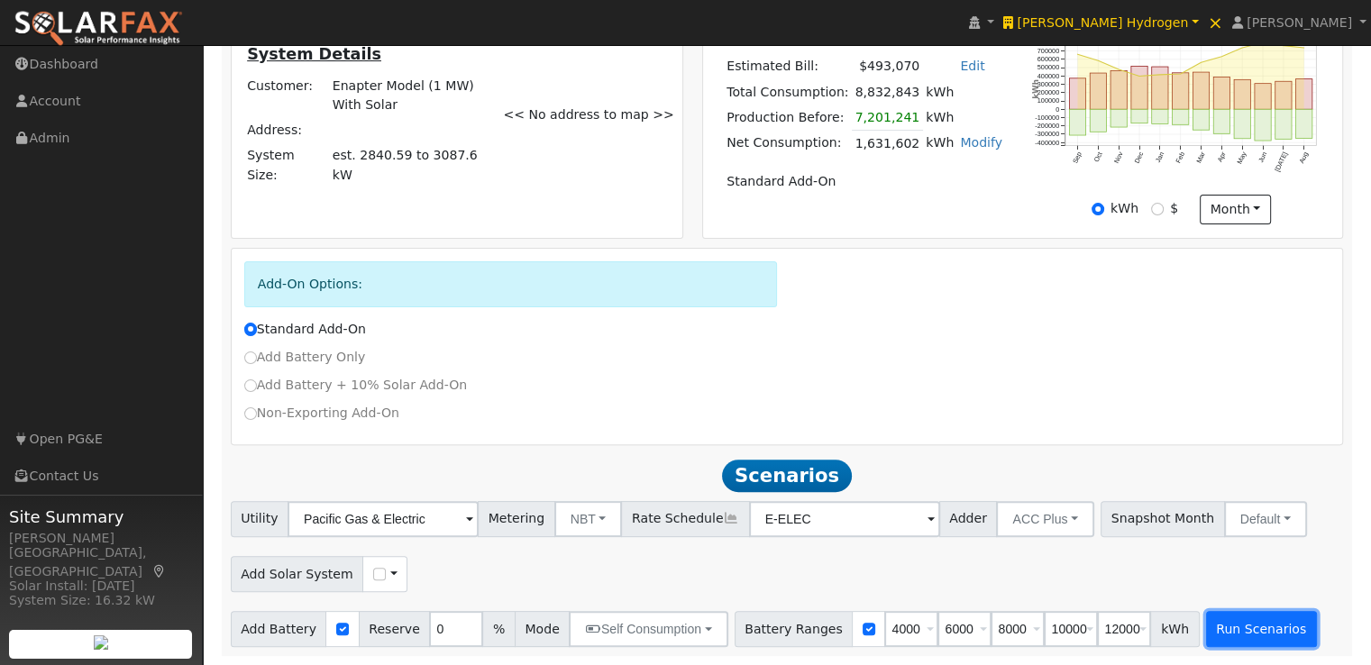
click at [1236, 632] on button "Run Scenarios" at bounding box center [1261, 629] width 111 height 36
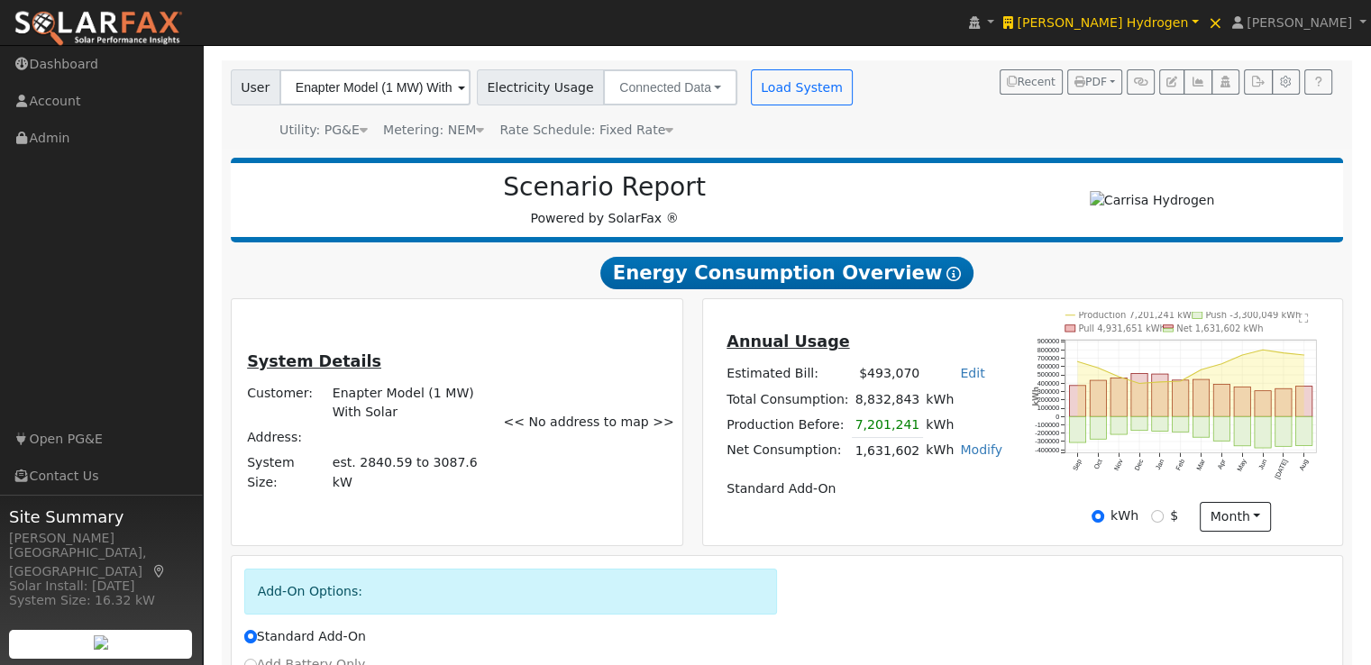
scroll to position [109, 0]
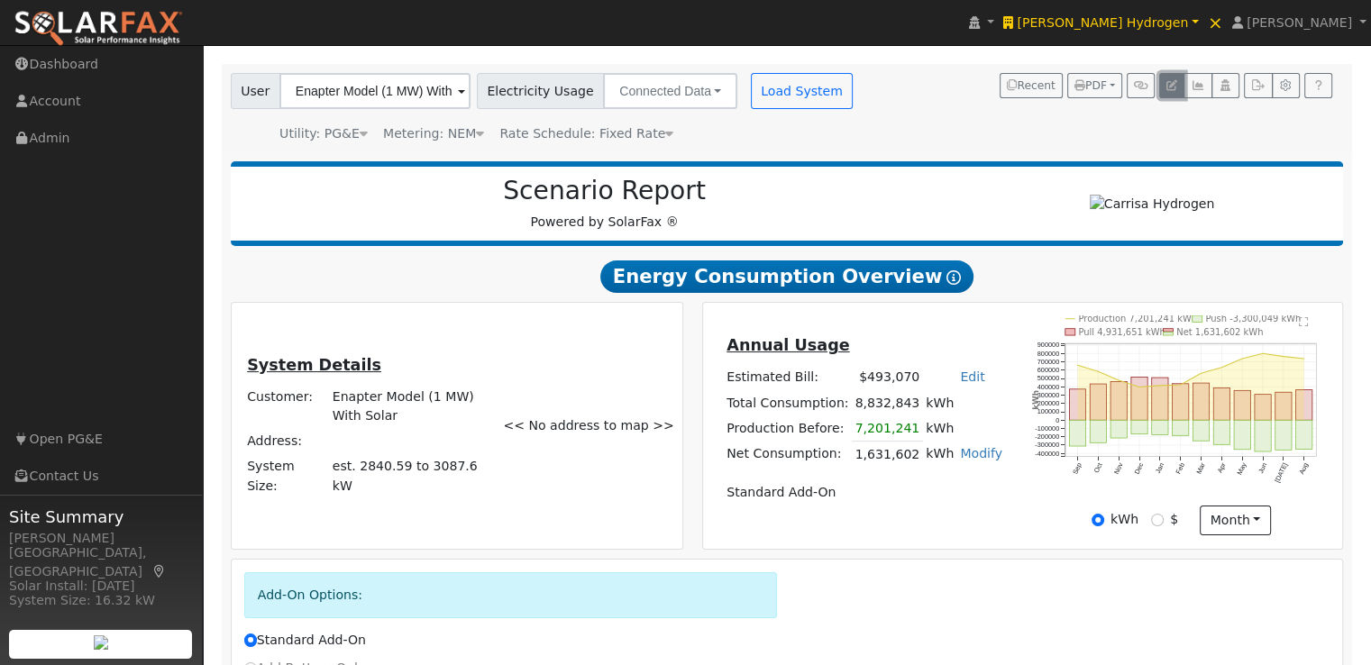
click at [1178, 80] on icon "button" at bounding box center [1172, 85] width 11 height 11
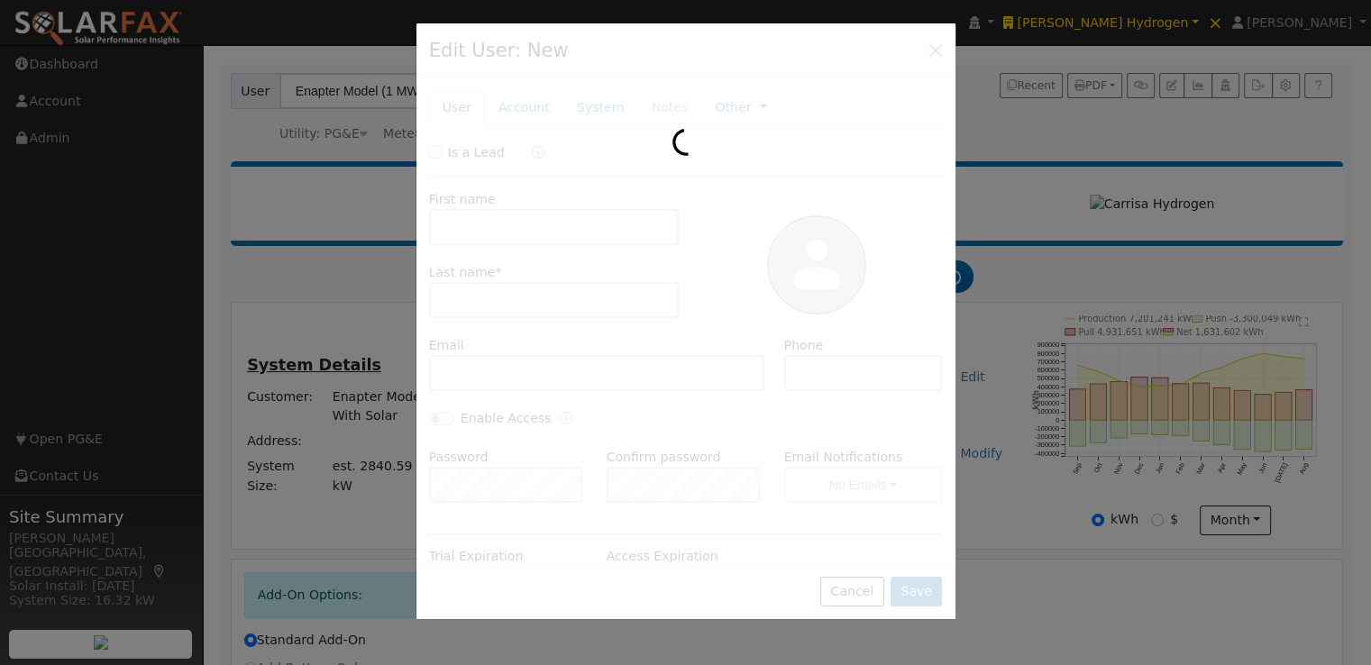
type input "Enapter Model (1 MW)"
type input "With Solar"
type input "Default Account"
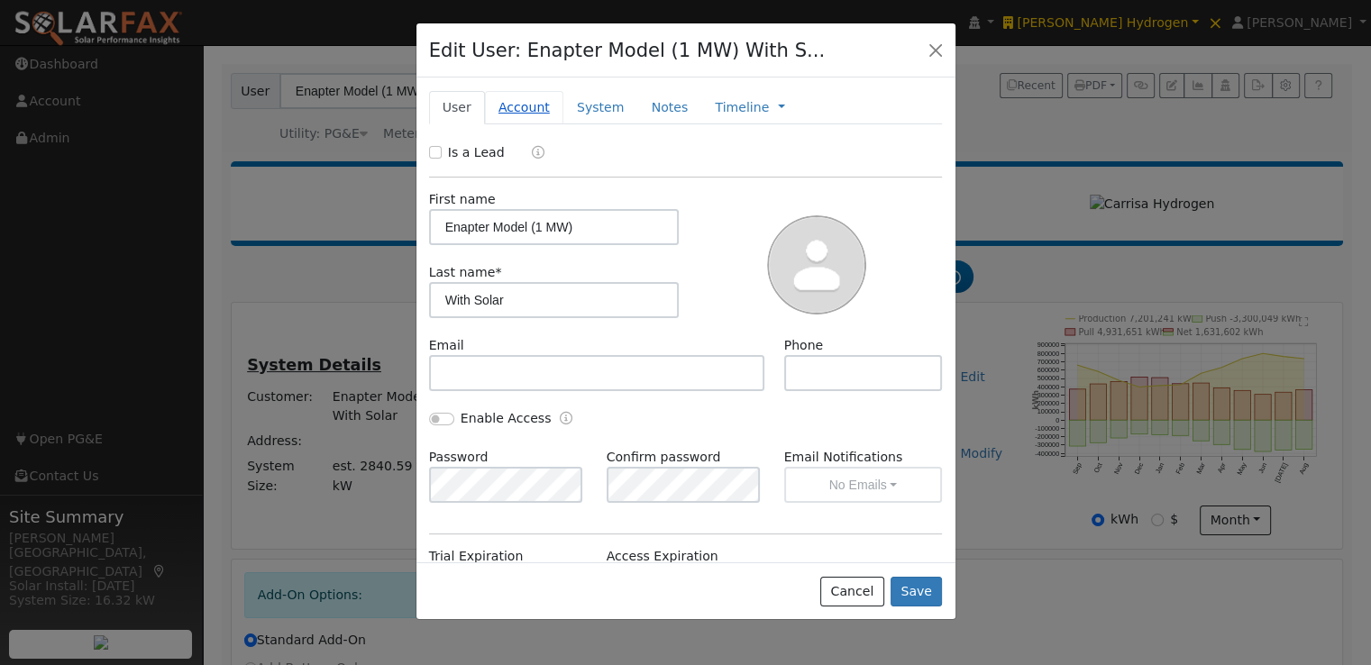
click at [509, 102] on link "Account" at bounding box center [524, 107] width 78 height 33
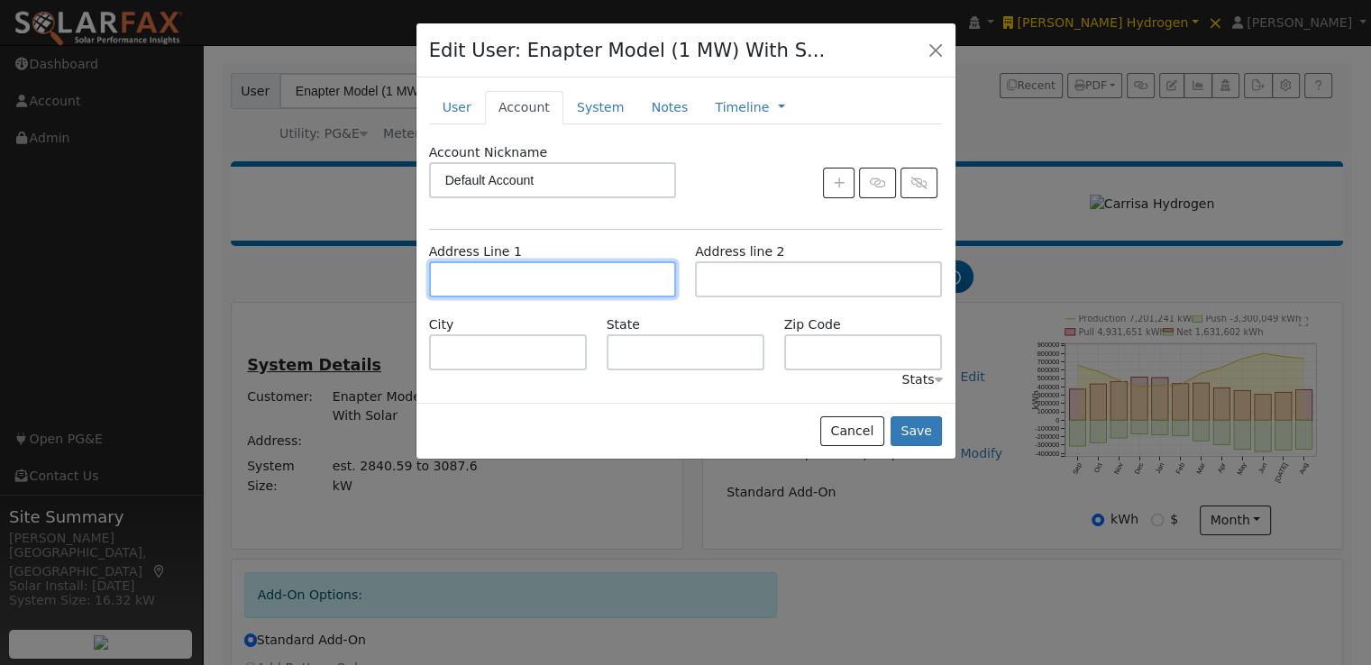
click at [533, 272] on input "text" at bounding box center [552, 279] width 247 height 36
paste input "[STREET_ADDRESS][PERSON_NAME][PERSON_NAME]"
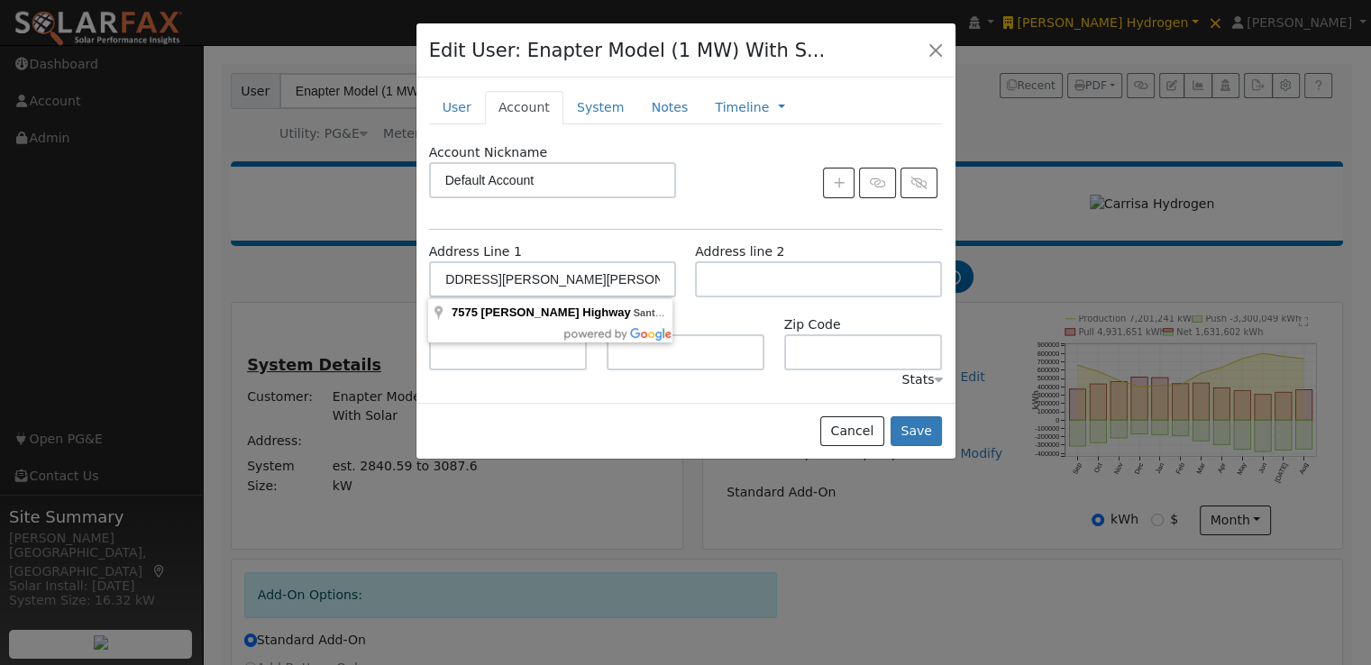
scroll to position [0, 0]
type input "[STREET_ADDRESS][PERSON_NAME]"
type input "Santa [PERSON_NAME]"
type input "CA"
type input "93453"
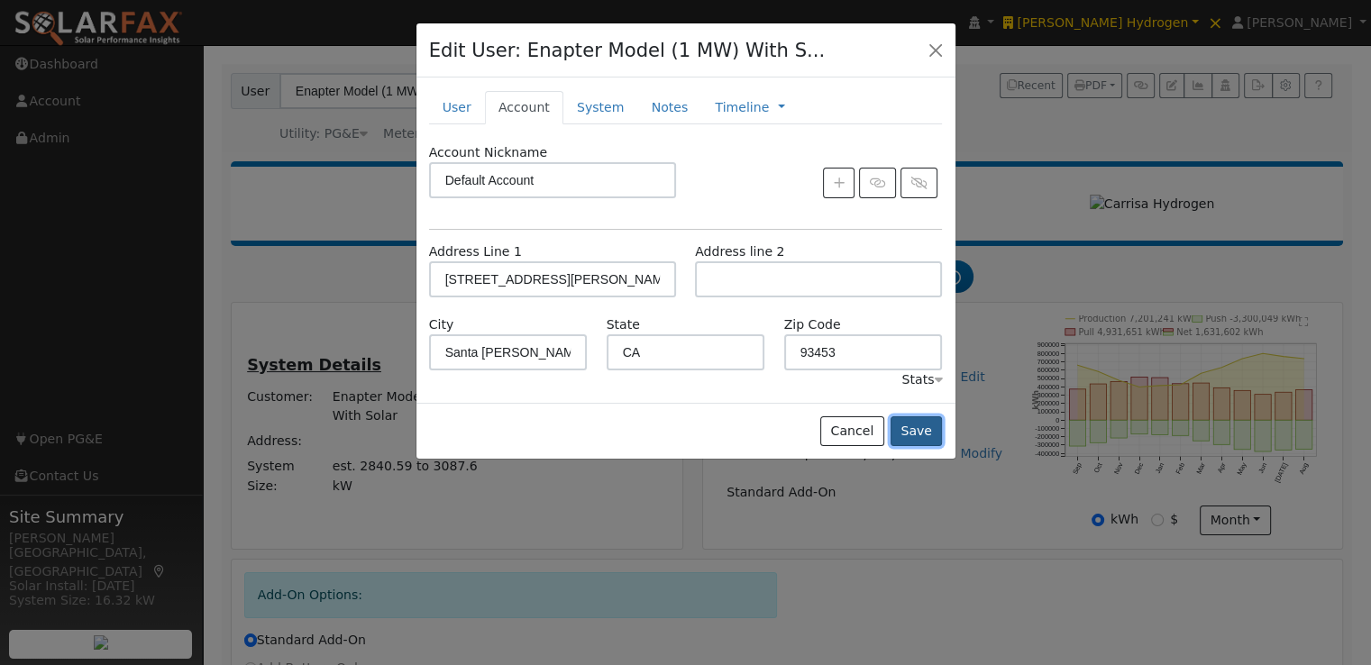
click at [912, 423] on button "Save" at bounding box center [917, 432] width 52 height 31
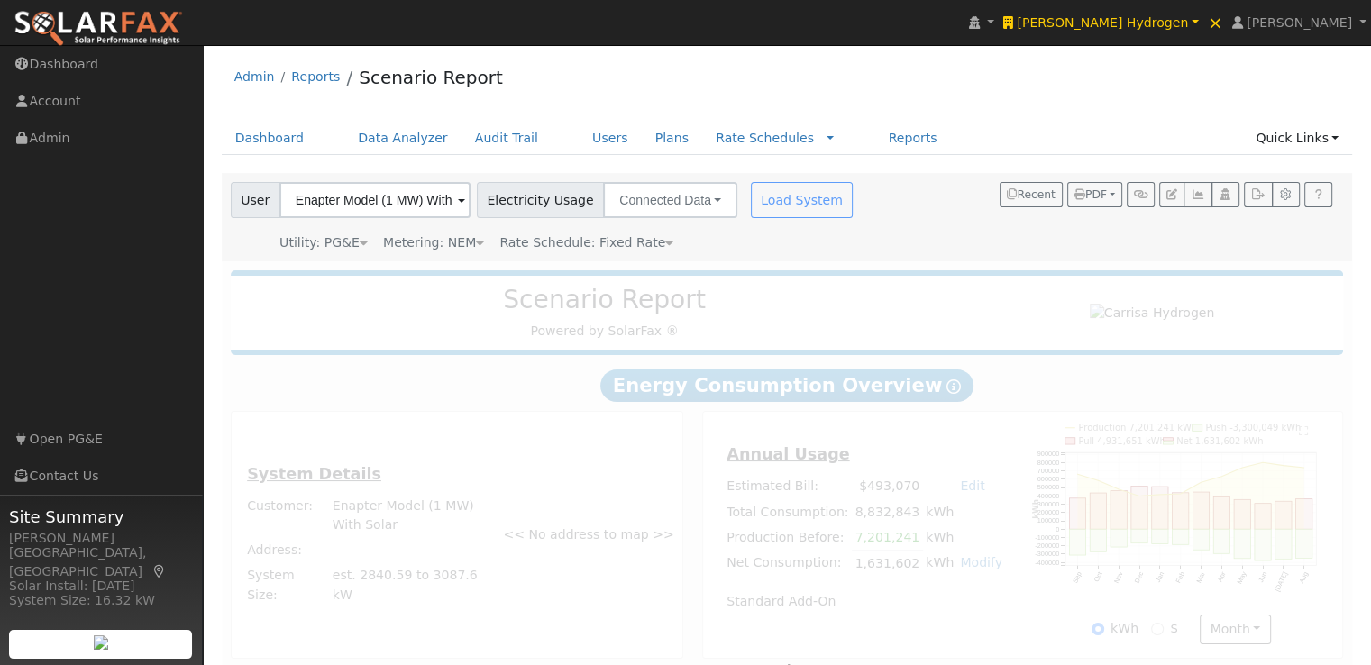
type input "Pacific Gas & Electric"
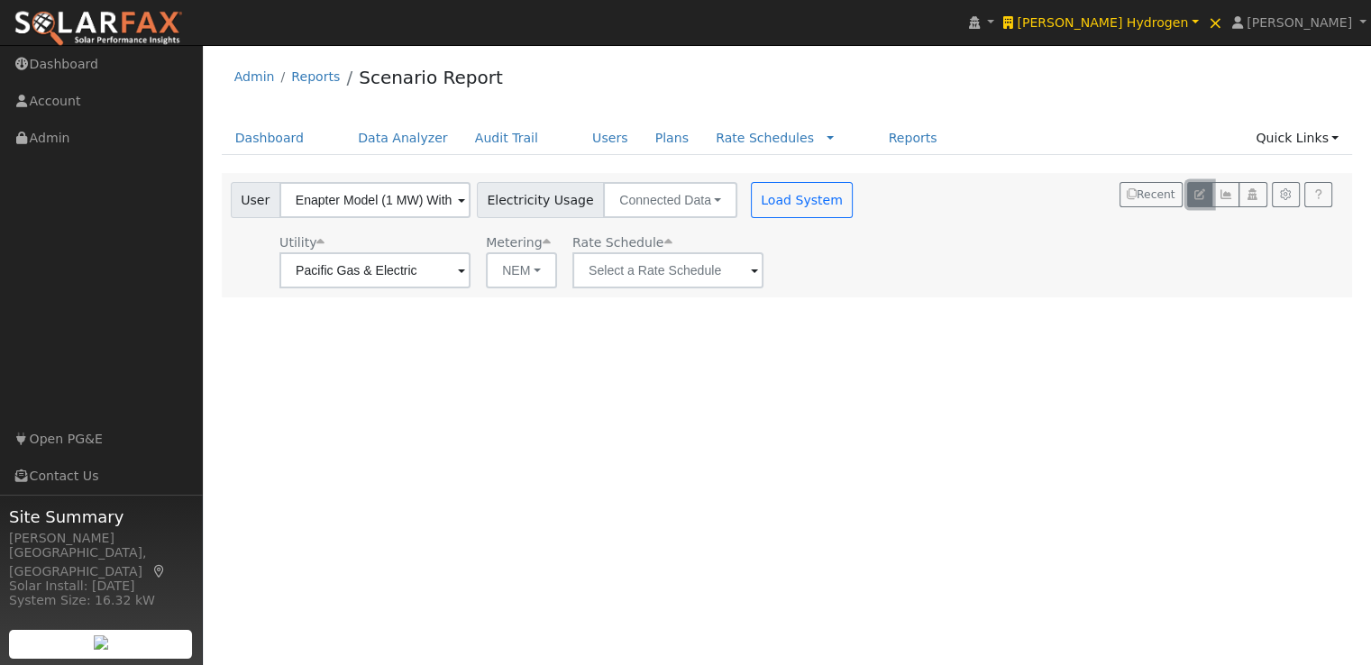
click at [1201, 192] on icon "button" at bounding box center [1200, 194] width 11 height 11
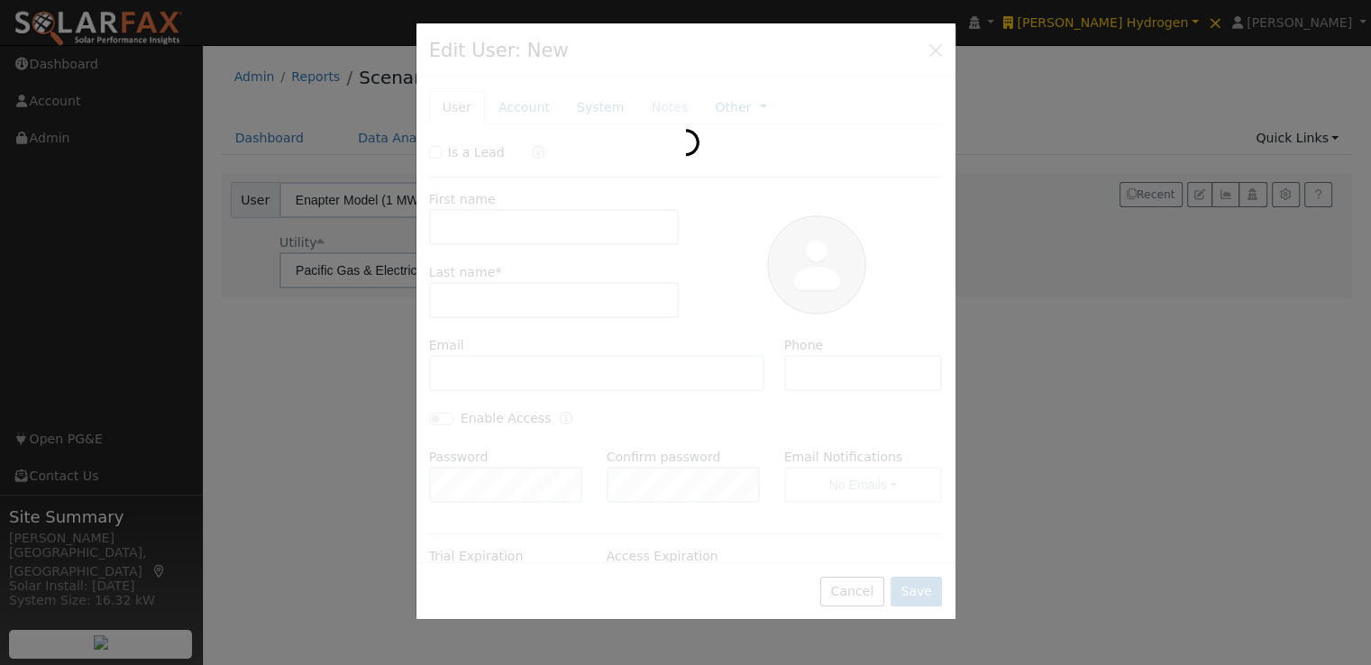
type input "Enapter Model (1 MW)"
type input "With Solar"
type input "Pacific Gas & Electric"
type input "Enphase Energy"
type input "PG&E"
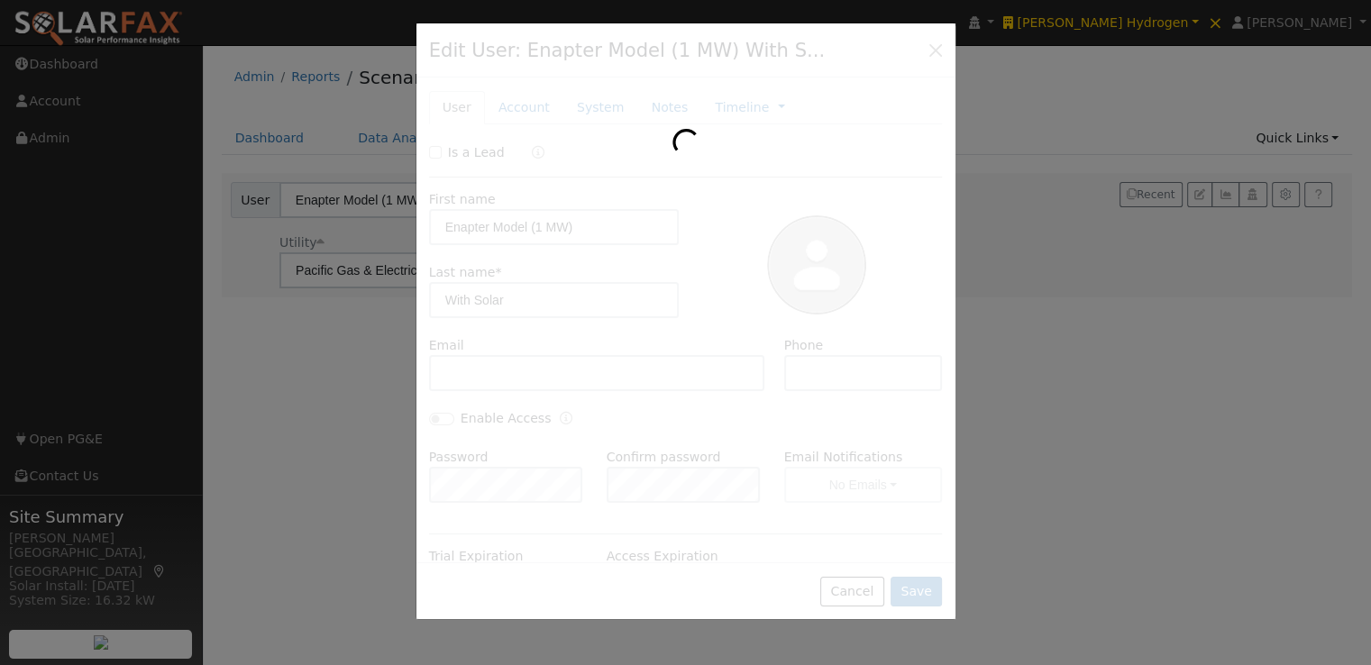
type input "Enphase"
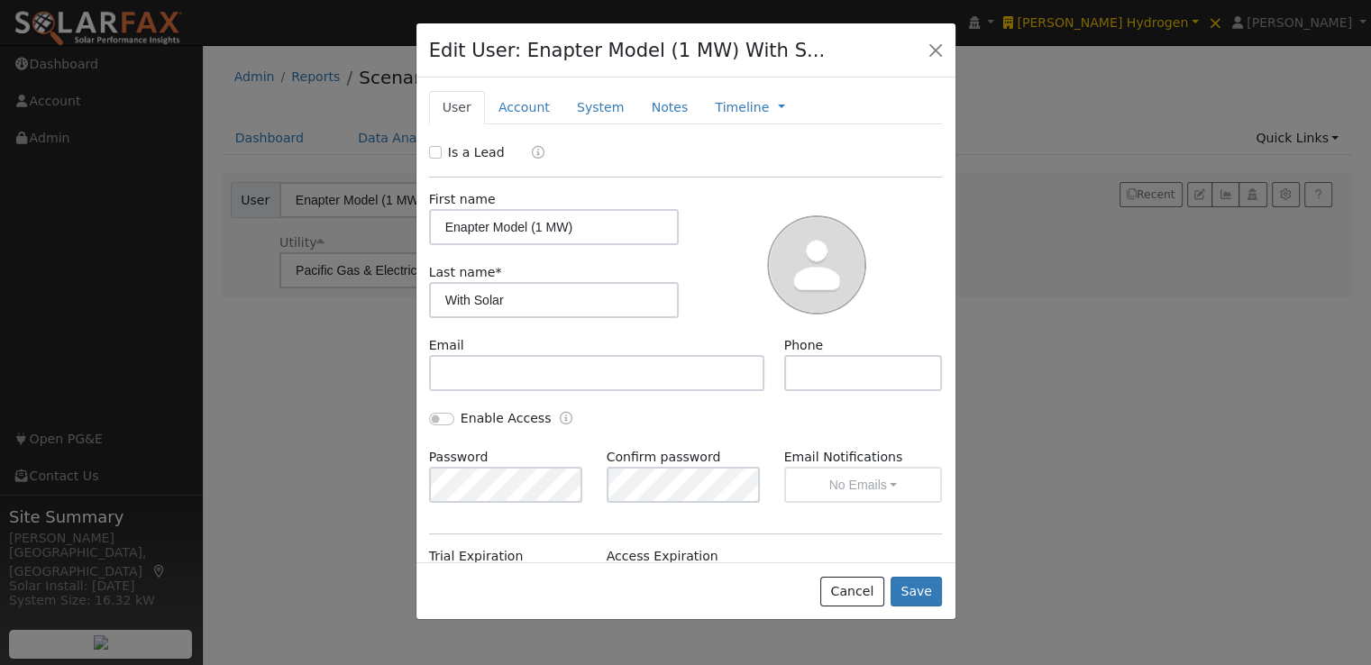
drag, startPoint x: 592, startPoint y: 103, endPoint x: 710, endPoint y: 169, distance: 134.4
click at [593, 103] on link "System" at bounding box center [601, 107] width 75 height 33
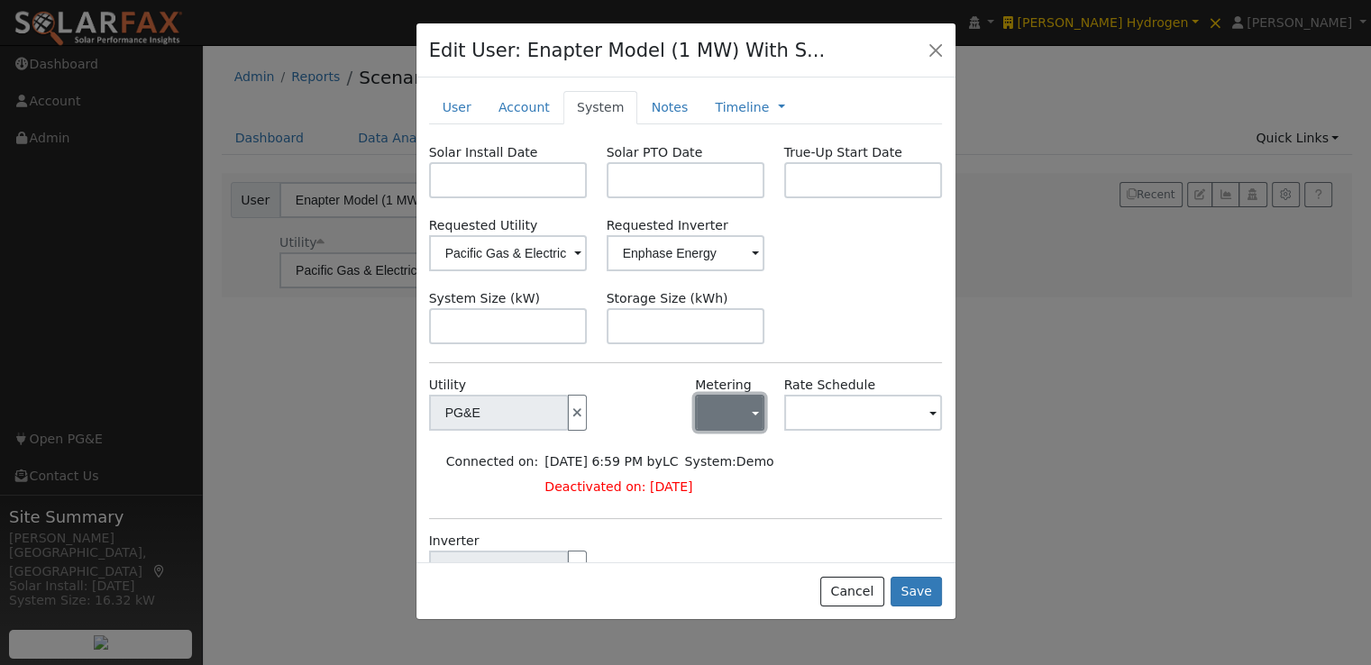
click at [722, 416] on button "button" at bounding box center [729, 413] width 69 height 36
drag, startPoint x: 716, startPoint y: 478, endPoint x: 808, endPoint y: 420, distance: 108.6
click at [718, 477] on link "NEM" at bounding box center [752, 478] width 125 height 25
click at [891, 383] on div "Rate Schedule" at bounding box center [864, 412] width 178 height 73
click at [850, 405] on input "text" at bounding box center [863, 413] width 159 height 36
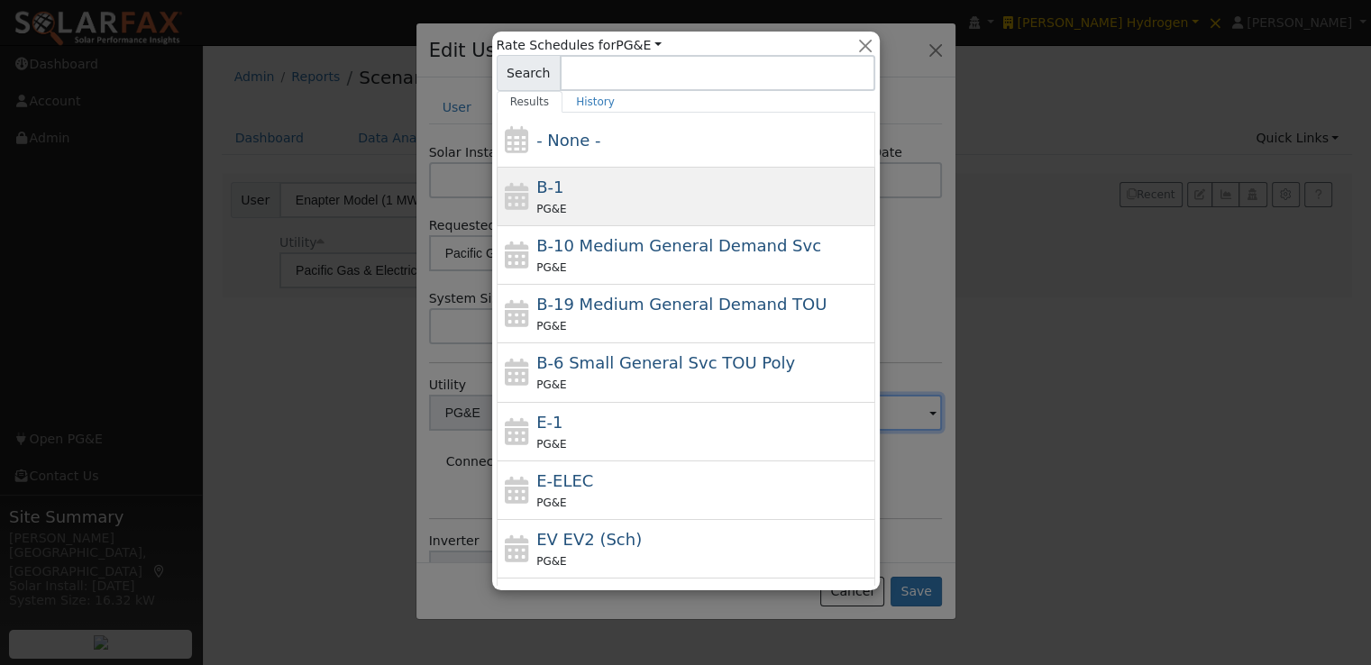
click at [547, 188] on span "B-1" at bounding box center [550, 187] width 27 height 19
type input "B-1"
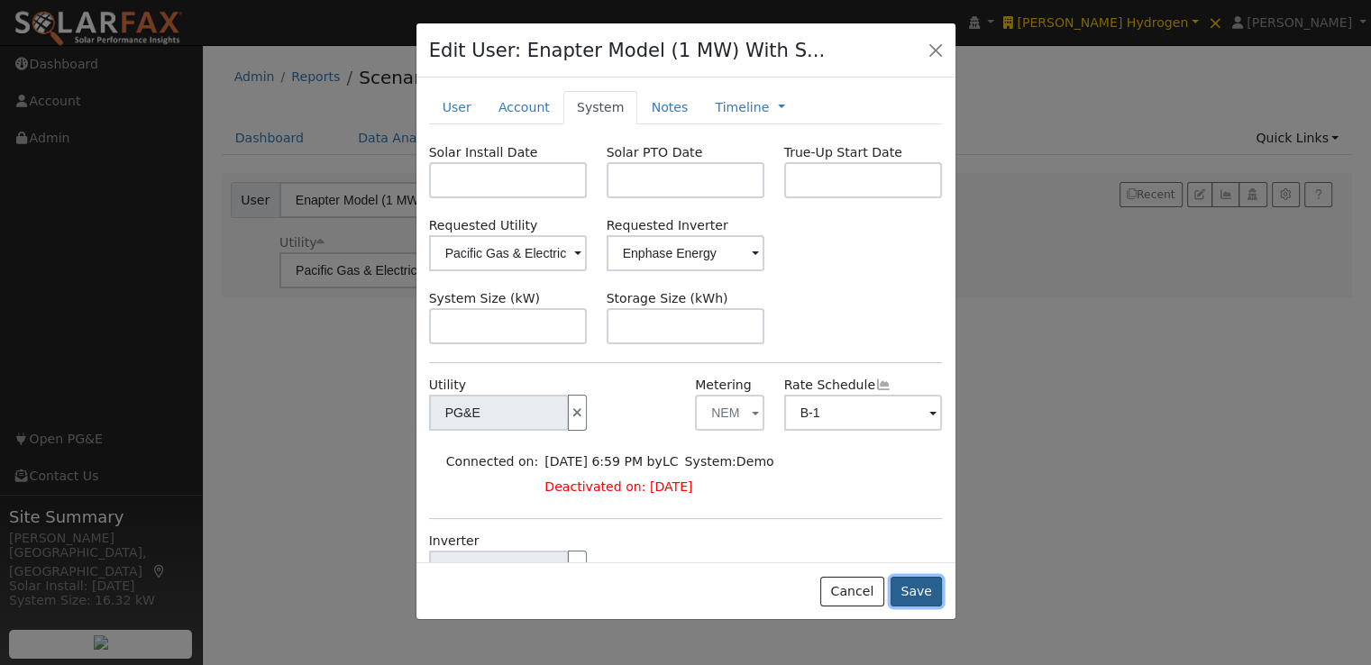
click at [916, 592] on button "Save" at bounding box center [917, 592] width 52 height 31
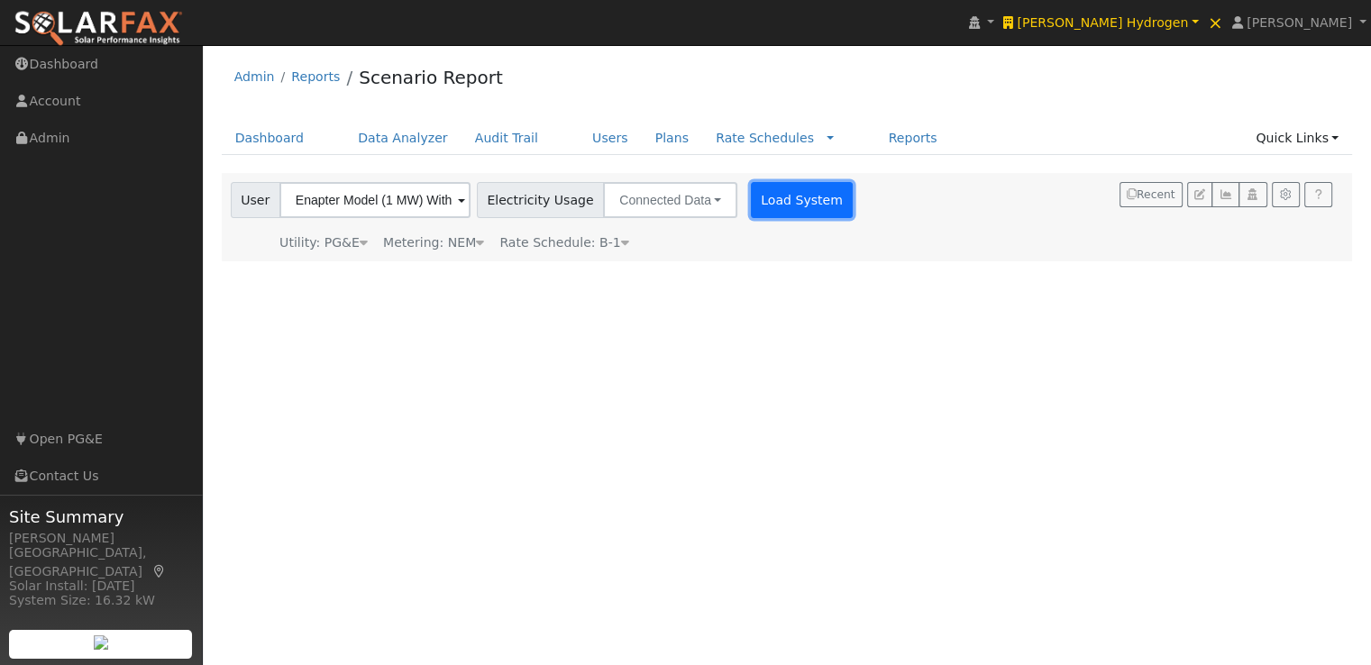
click at [766, 201] on button "Load System" at bounding box center [802, 200] width 103 height 36
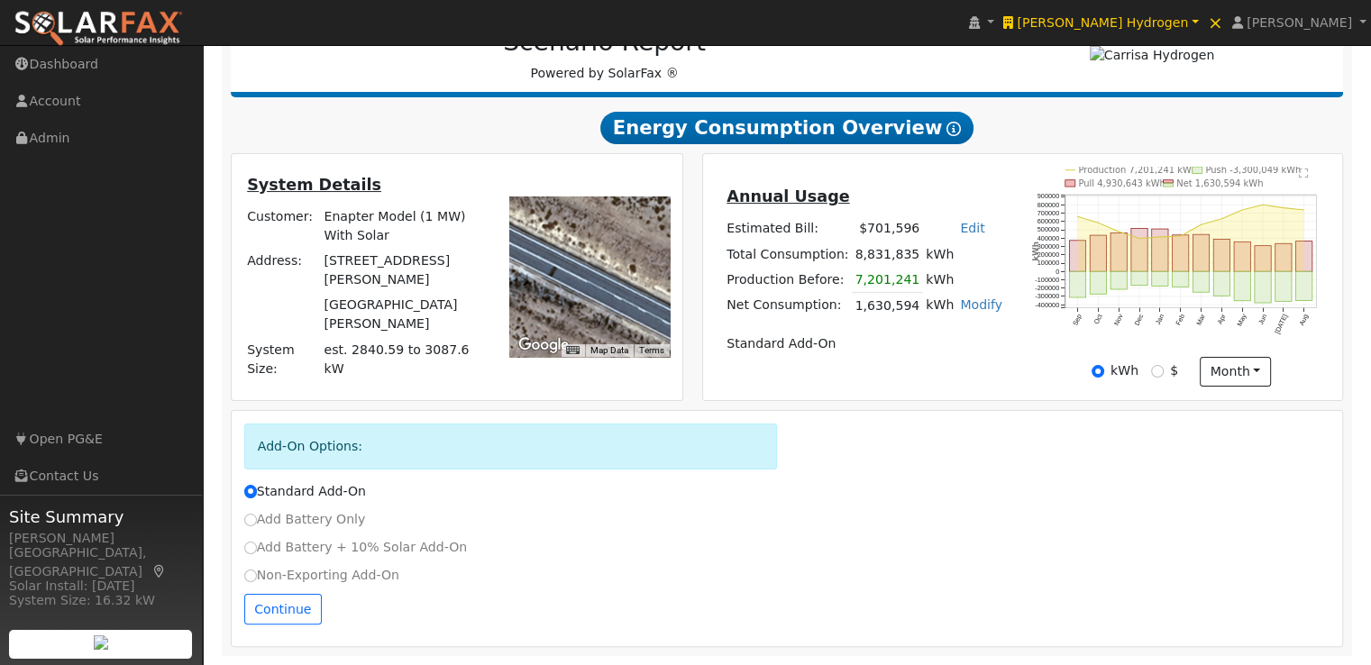
scroll to position [263, 0]
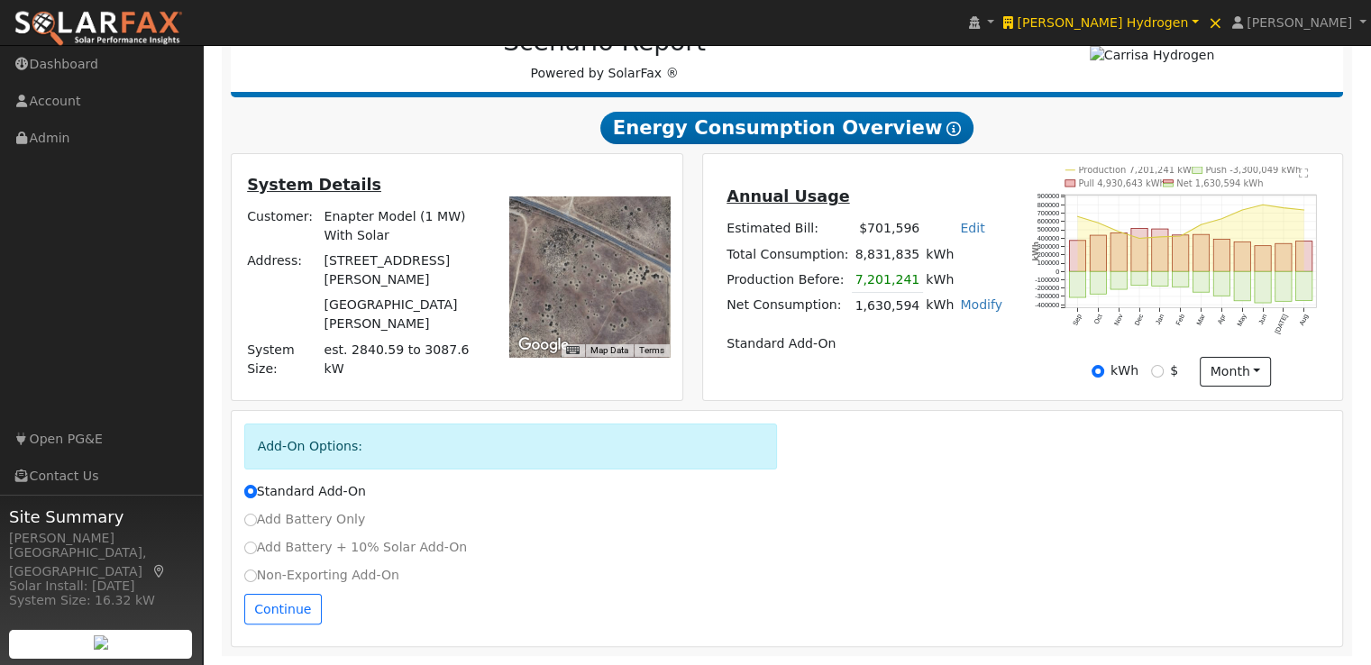
drag, startPoint x: 574, startPoint y: 275, endPoint x: 602, endPoint y: 232, distance: 51.5
click at [602, 232] on div at bounding box center [589, 277] width 161 height 161
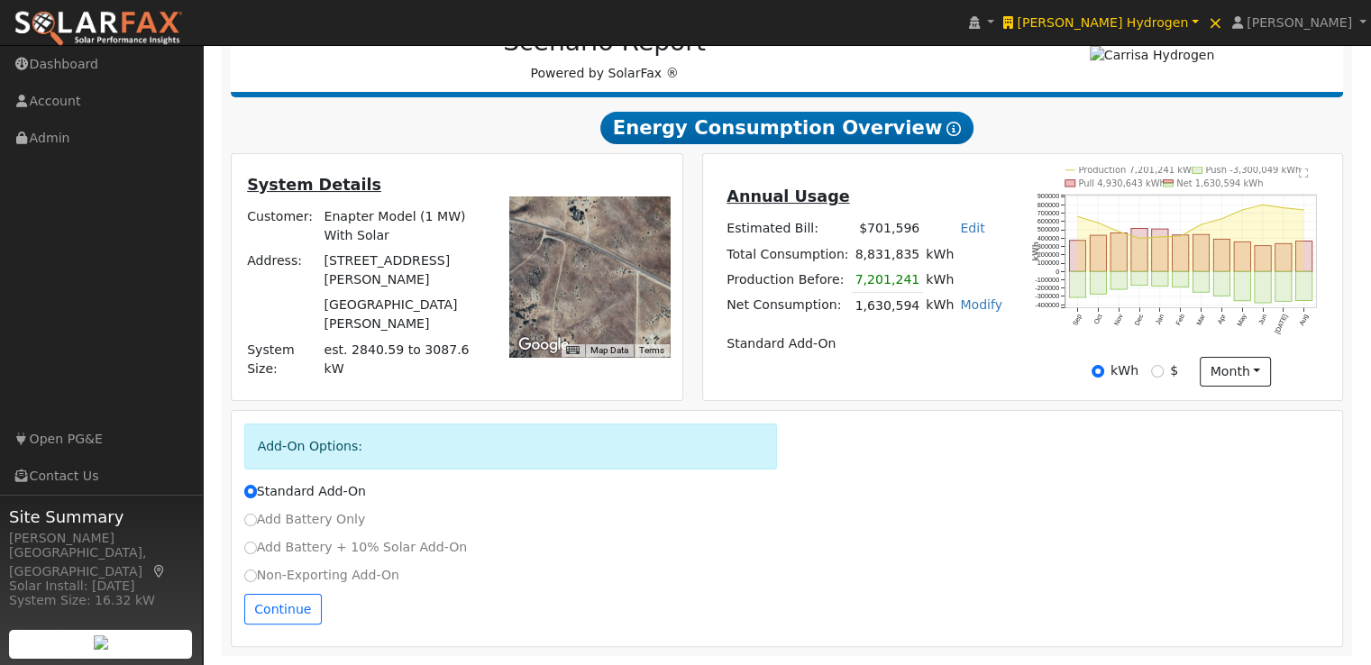
click at [606, 272] on div at bounding box center [589, 277] width 161 height 161
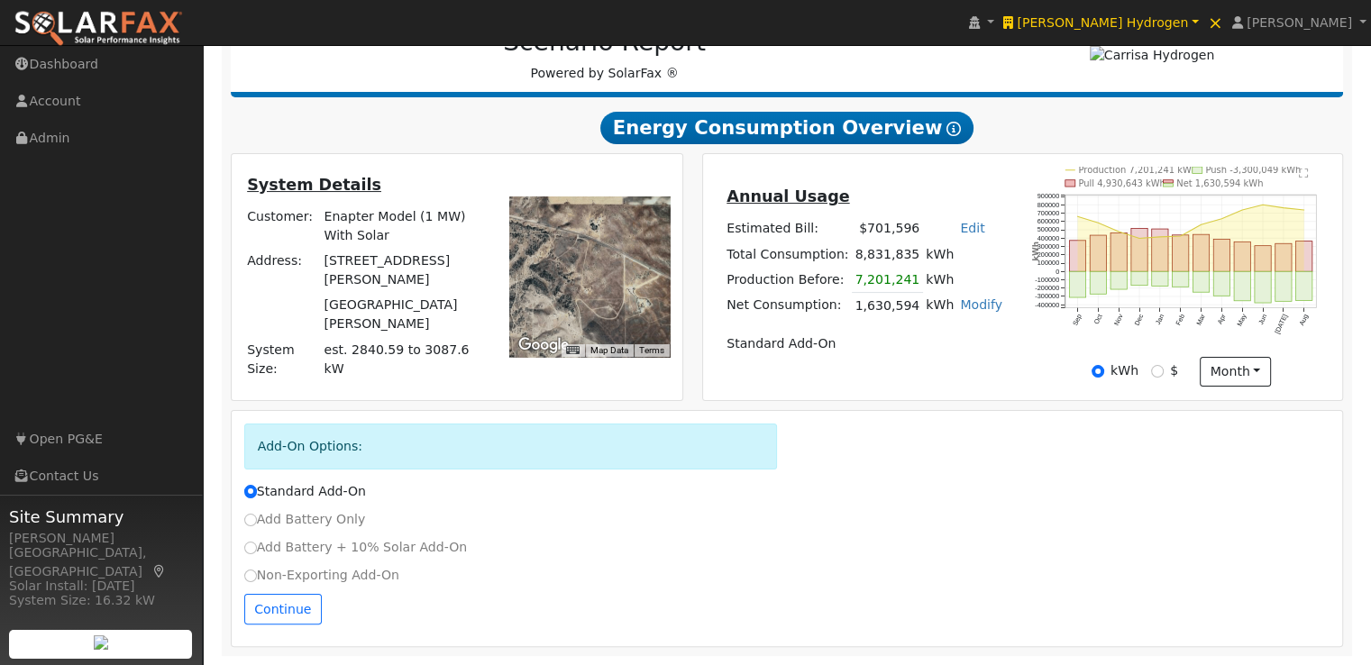
drag, startPoint x: 606, startPoint y: 273, endPoint x: 605, endPoint y: 257, distance: 16.3
click at [605, 257] on div at bounding box center [589, 277] width 161 height 161
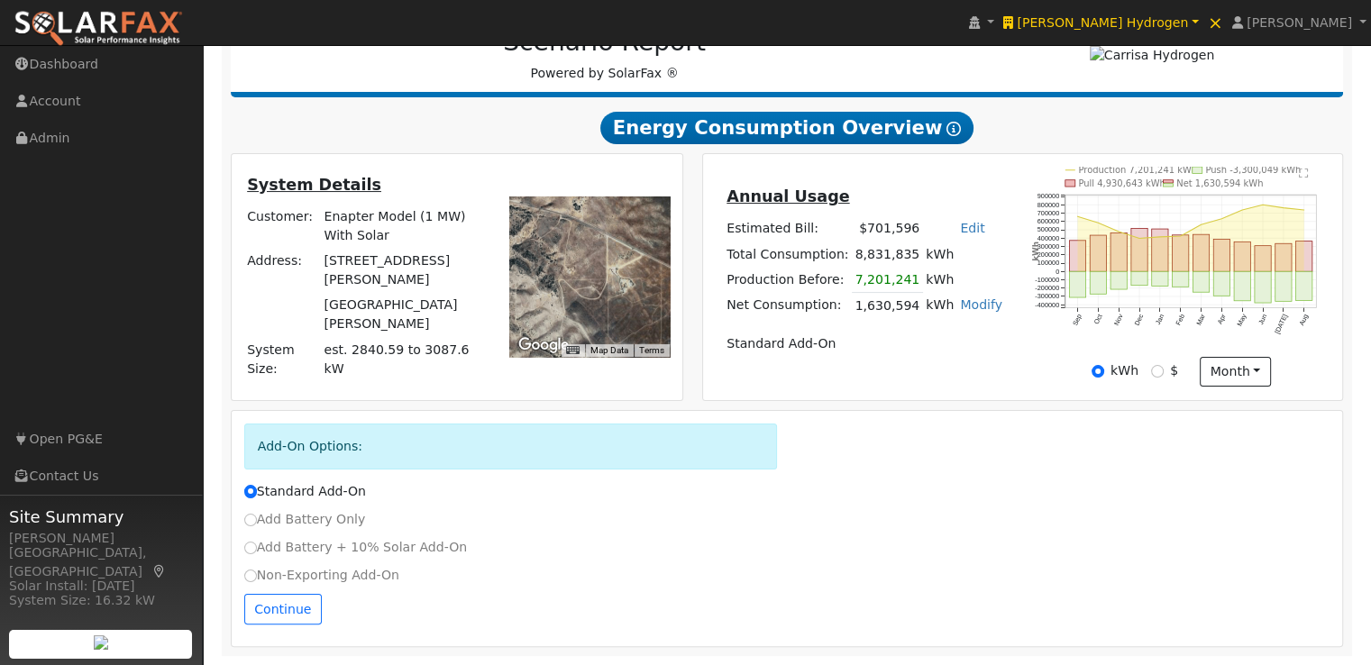
drag, startPoint x: 603, startPoint y: 284, endPoint x: 586, endPoint y: 267, distance: 24.2
click at [586, 267] on div at bounding box center [589, 277] width 161 height 161
drag, startPoint x: 584, startPoint y: 256, endPoint x: 600, endPoint y: 266, distance: 18.3
click at [600, 266] on div at bounding box center [589, 277] width 161 height 161
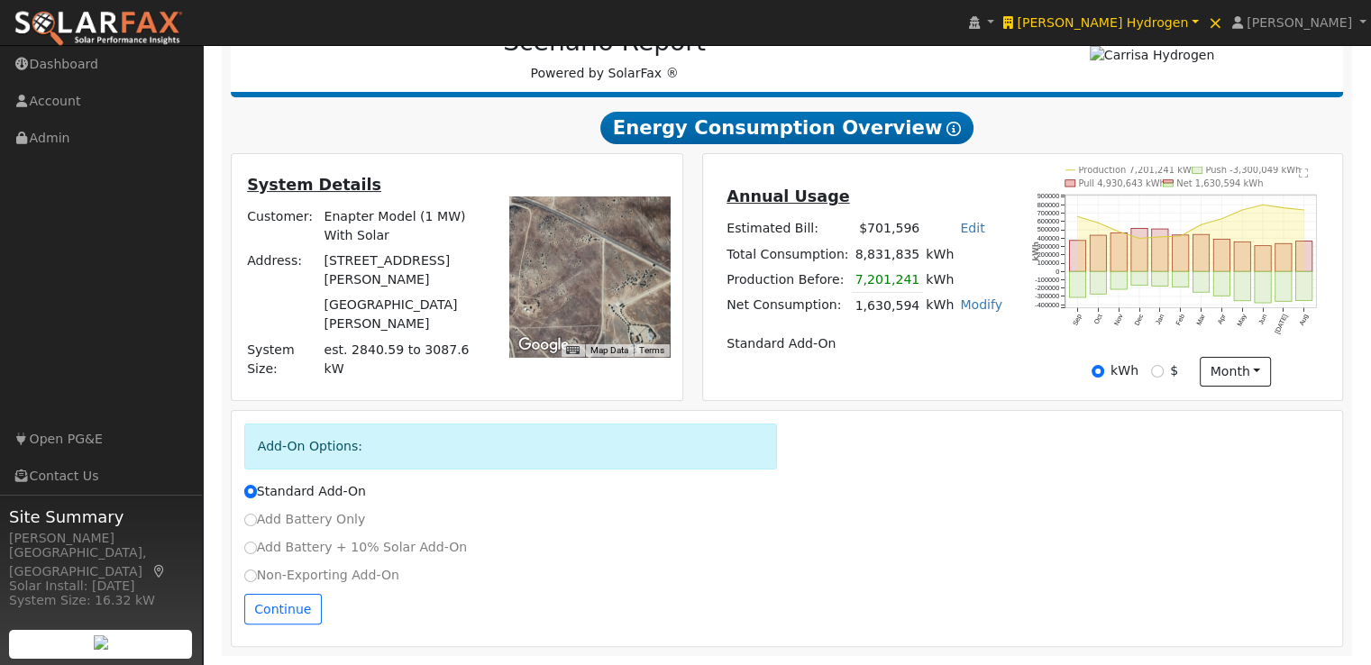
drag, startPoint x: 599, startPoint y: 268, endPoint x: 576, endPoint y: 301, distance: 40.3
click at [576, 301] on div at bounding box center [589, 277] width 161 height 161
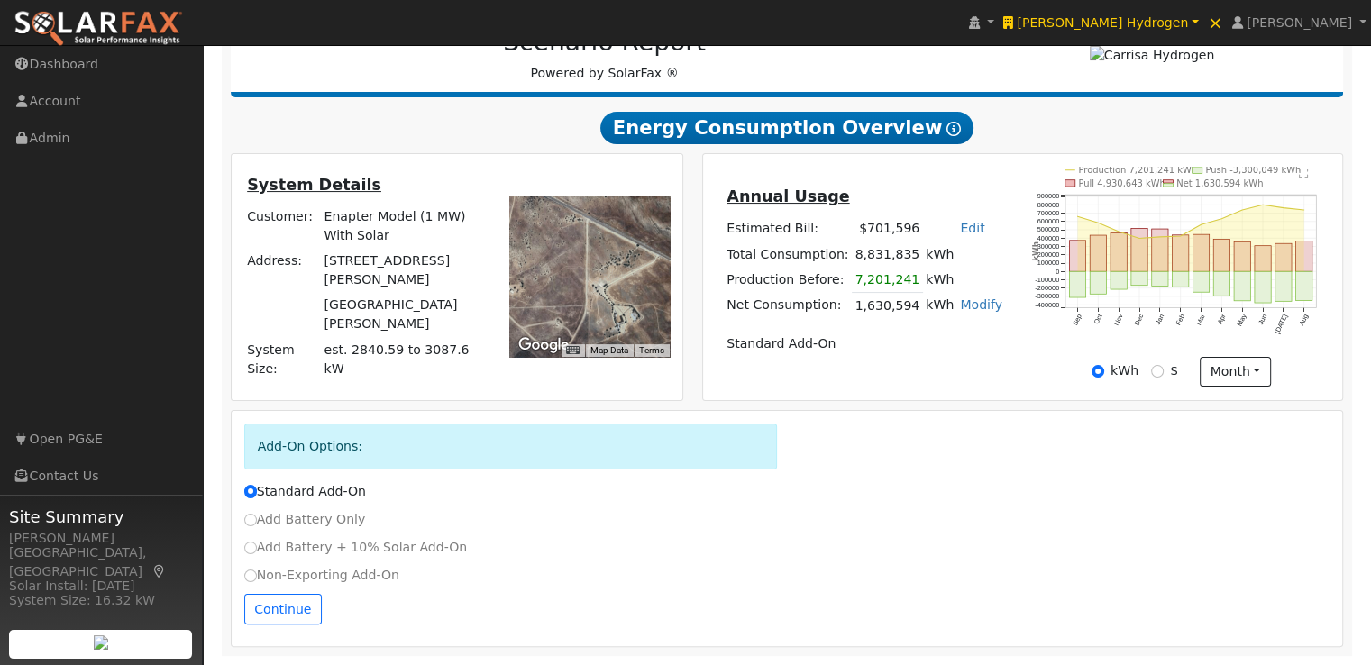
drag, startPoint x: 610, startPoint y: 289, endPoint x: 595, endPoint y: 268, distance: 26.5
click at [595, 268] on div at bounding box center [589, 277] width 161 height 161
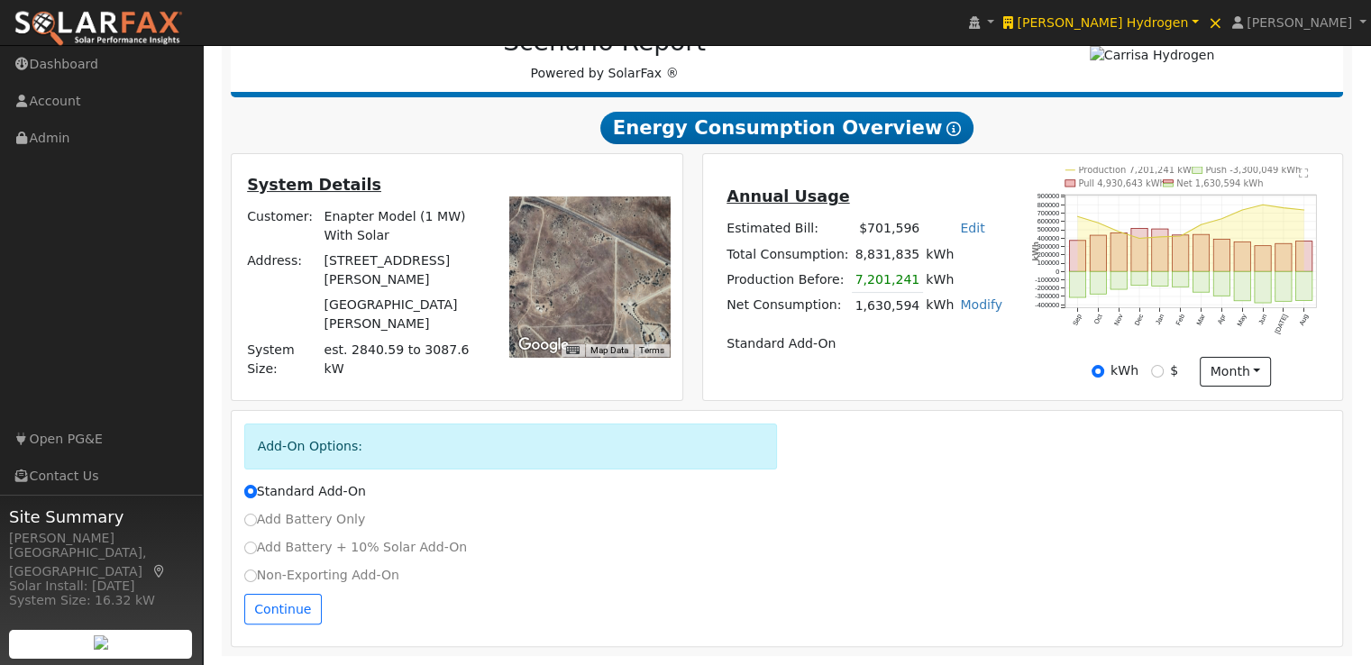
drag, startPoint x: 592, startPoint y: 263, endPoint x: 620, endPoint y: 284, distance: 35.5
click at [620, 284] on div at bounding box center [589, 277] width 161 height 161
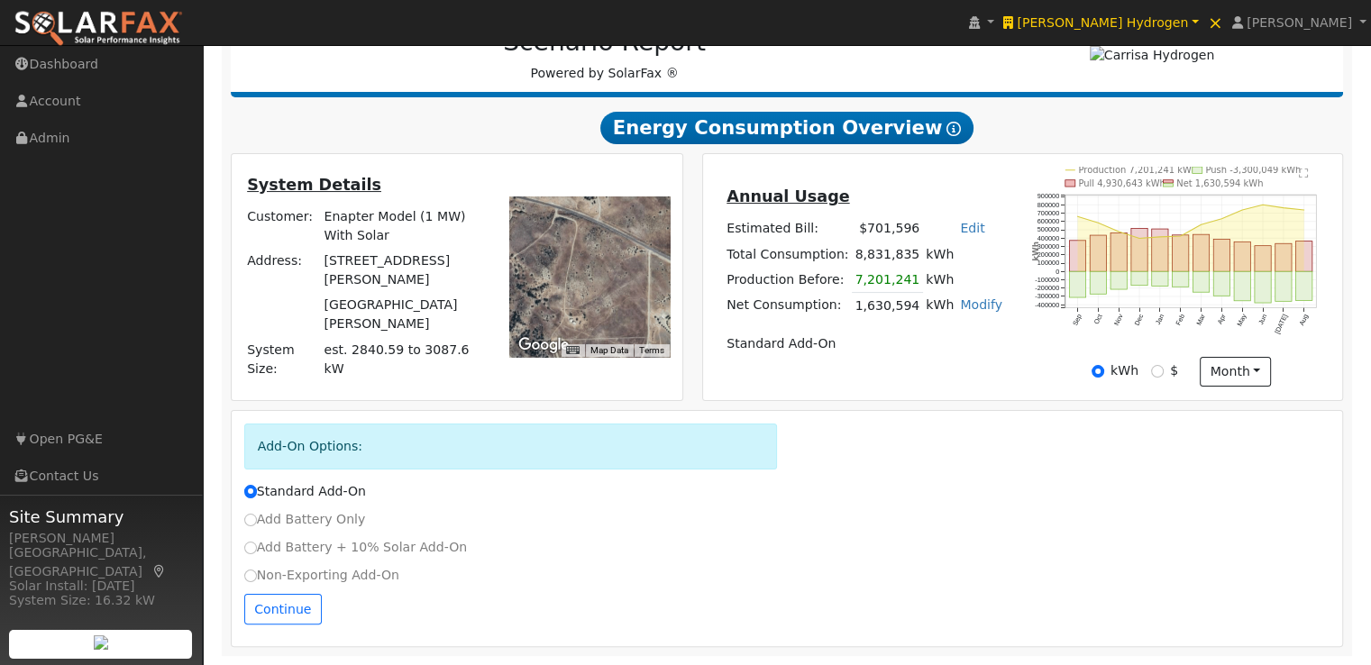
drag, startPoint x: 542, startPoint y: 285, endPoint x: 578, endPoint y: 297, distance: 37.9
click at [578, 297] on div at bounding box center [589, 277] width 161 height 161
click at [280, 601] on button "Continue" at bounding box center [283, 609] width 78 height 31
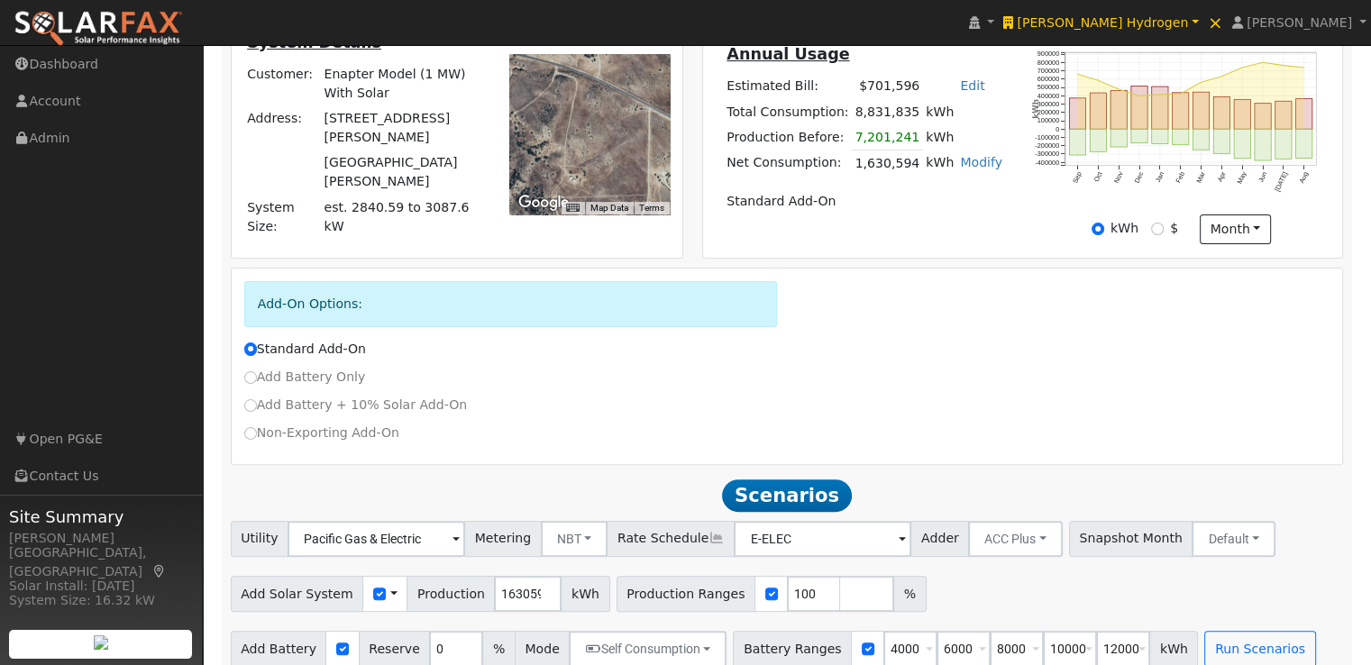
scroll to position [427, 0]
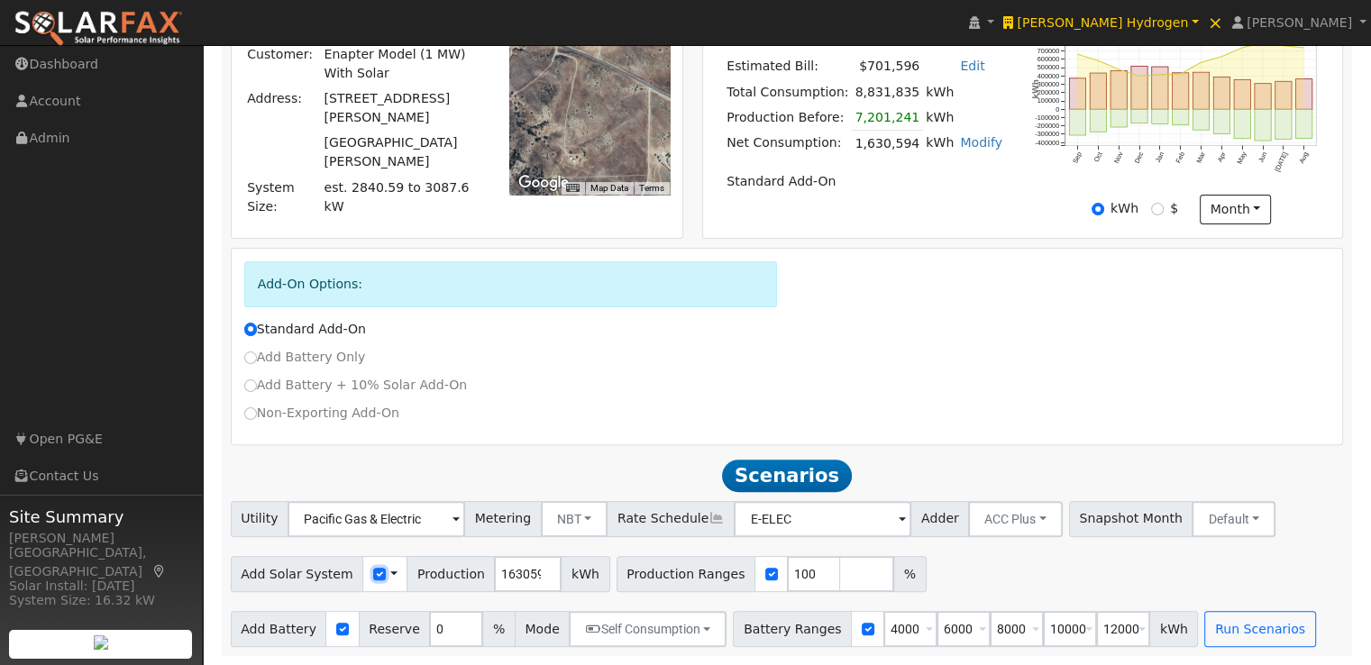
click at [373, 573] on input "checkbox" at bounding box center [379, 574] width 13 height 13
checkbox input "false"
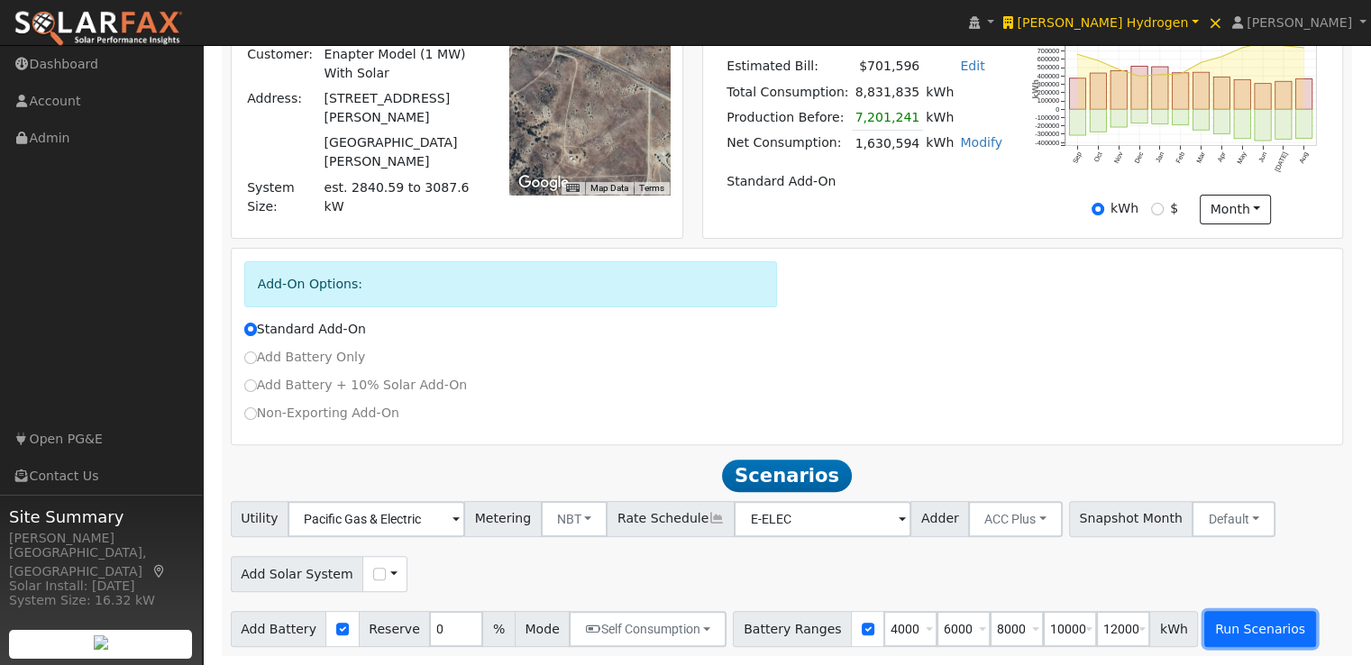
click at [1215, 626] on button "Run Scenarios" at bounding box center [1260, 629] width 111 height 36
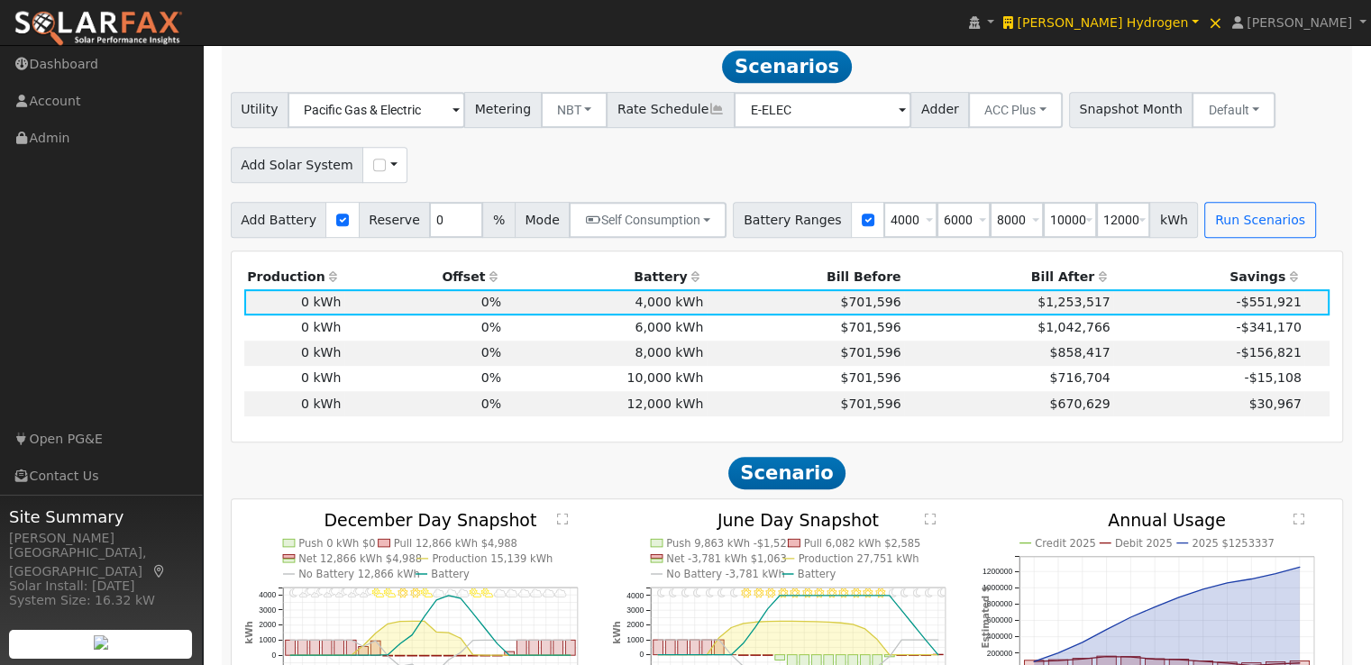
scroll to position [830, 0]
click at [586, 383] on td "10,000 kWh" at bounding box center [605, 377] width 202 height 25
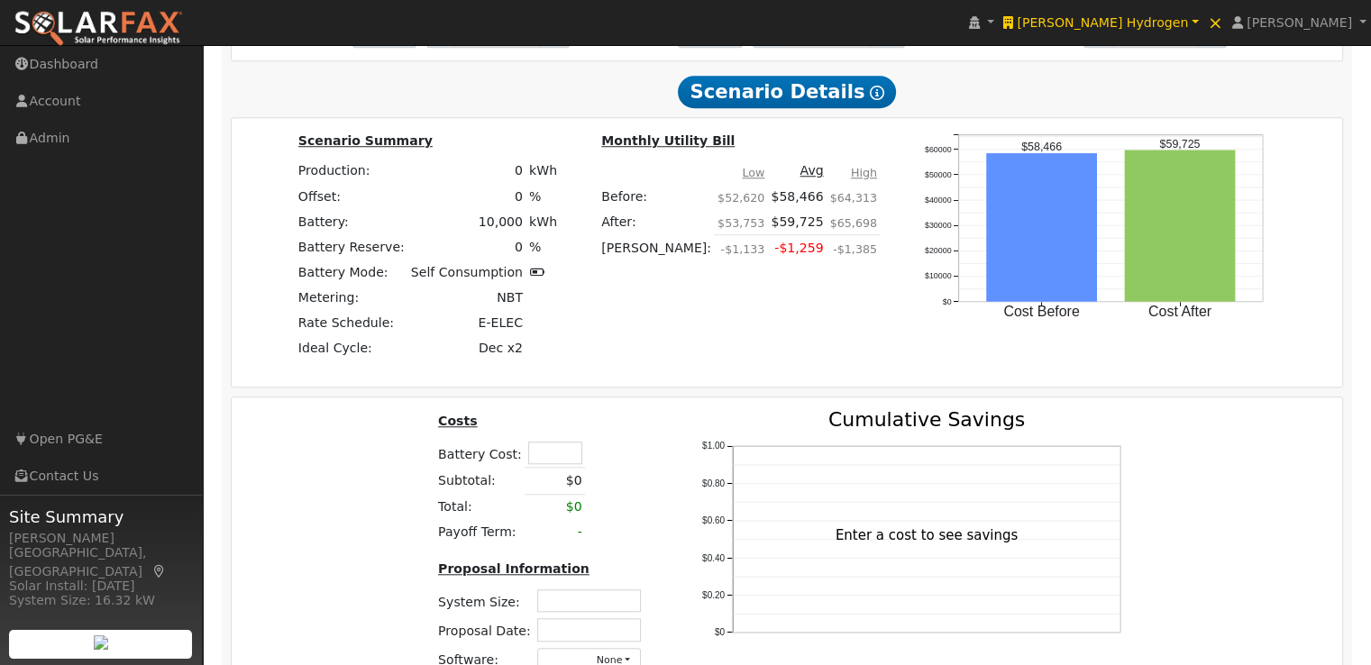
scroll to position [1693, 0]
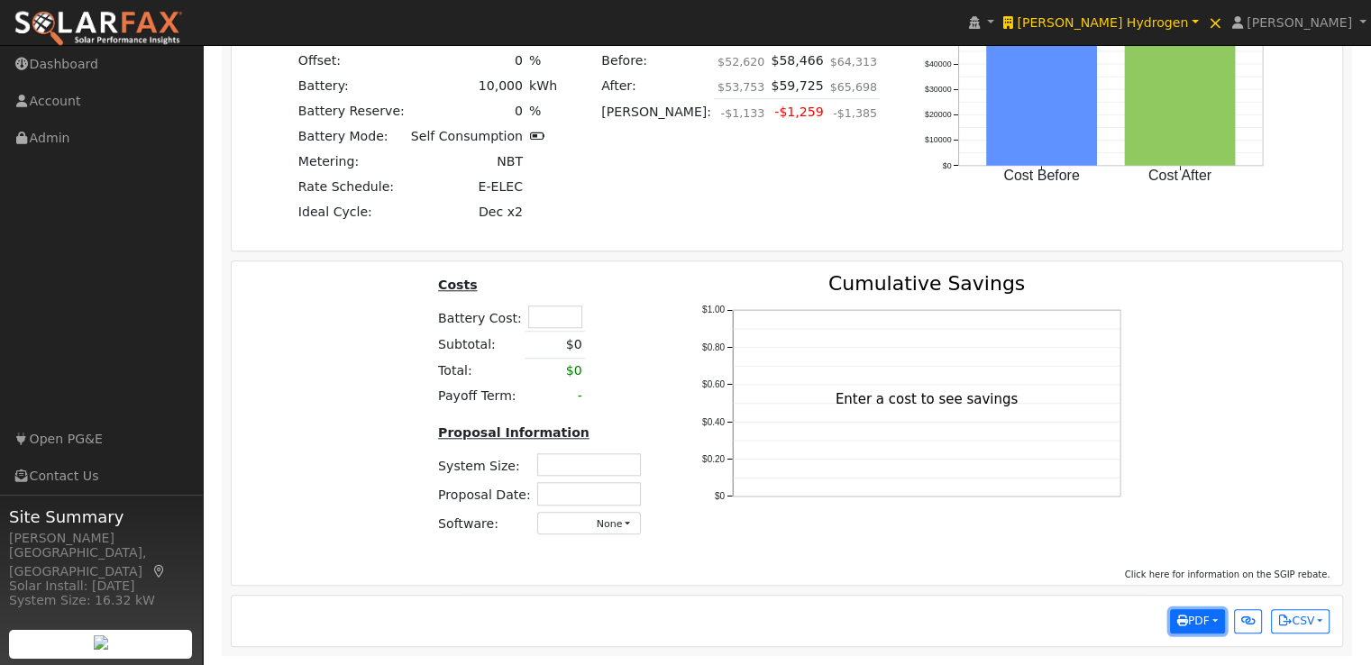
click at [1206, 619] on span "PDF" at bounding box center [1194, 621] width 32 height 13
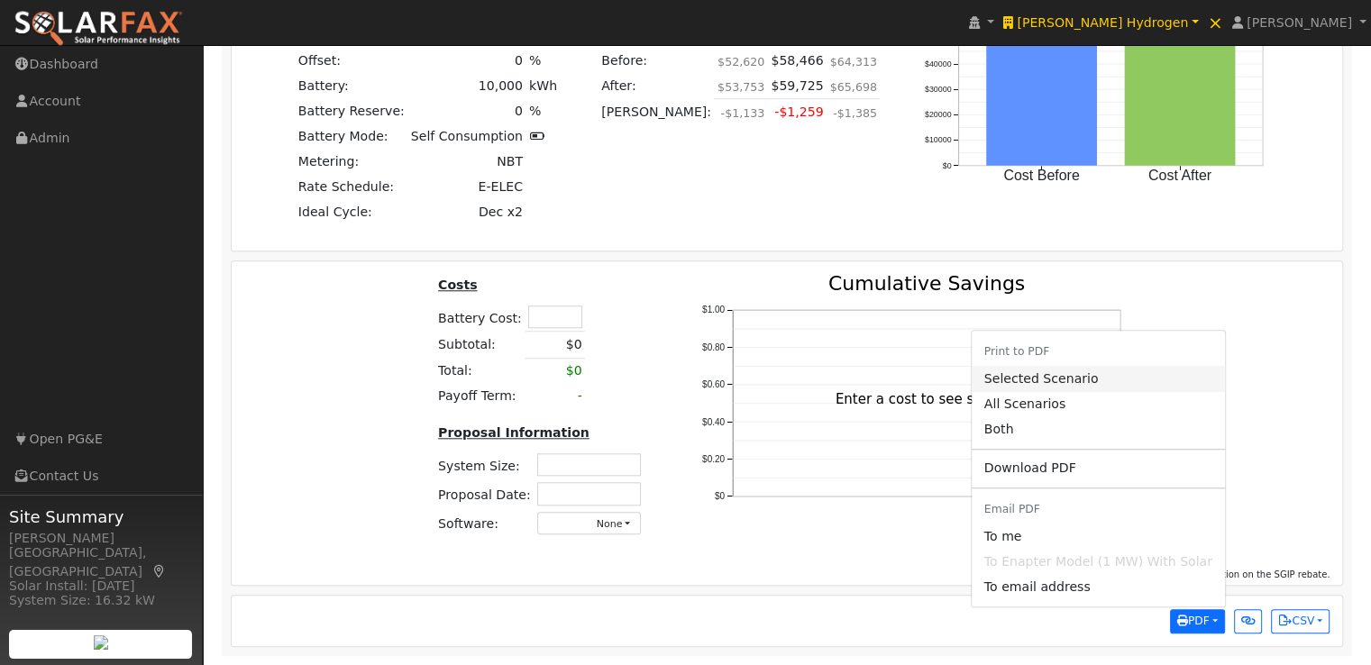
click at [1040, 381] on link "Selected Scenario" at bounding box center [1098, 378] width 253 height 25
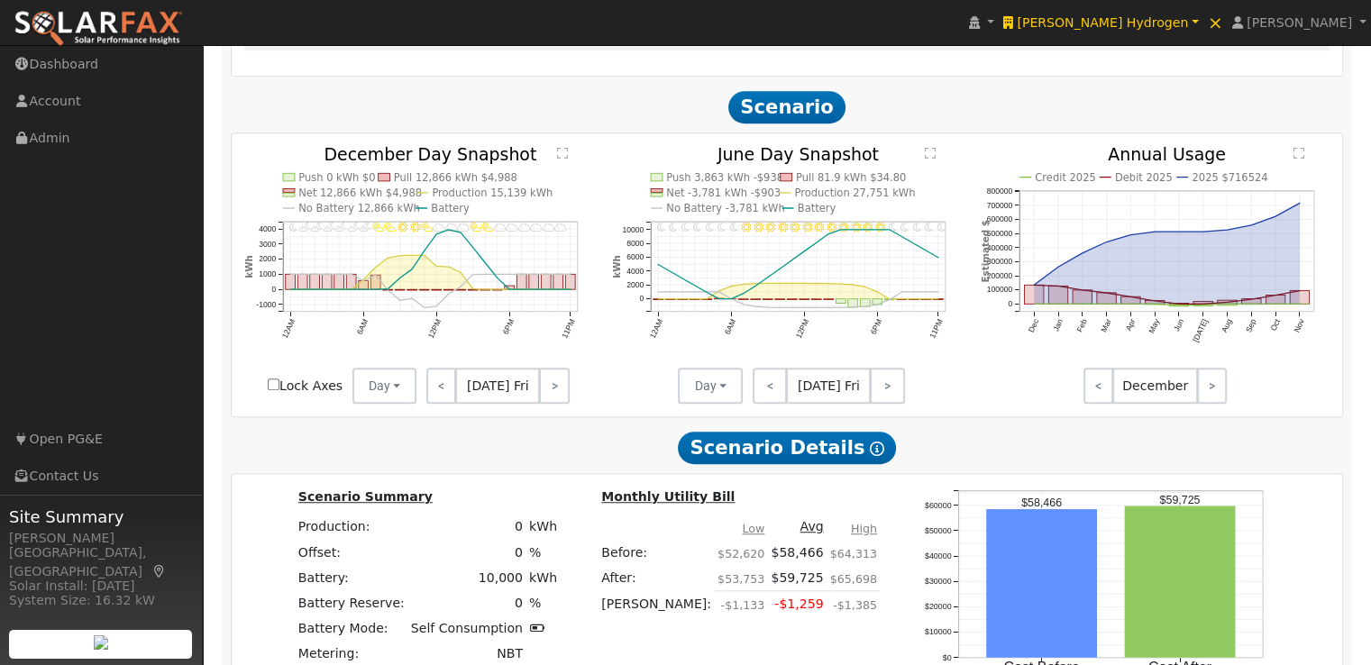
scroll to position [1152, 0]
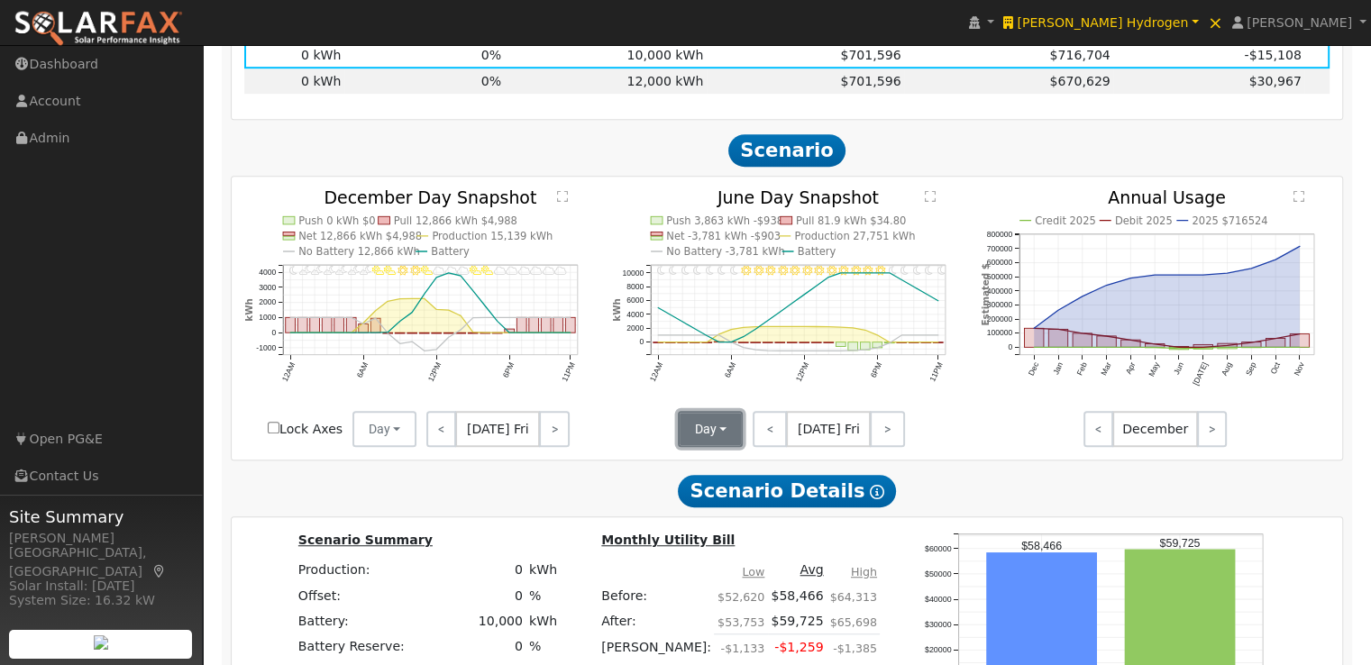
click at [723, 437] on button "Day" at bounding box center [710, 429] width 65 height 36
click at [707, 502] on link "Month Average" at bounding box center [741, 494] width 125 height 25
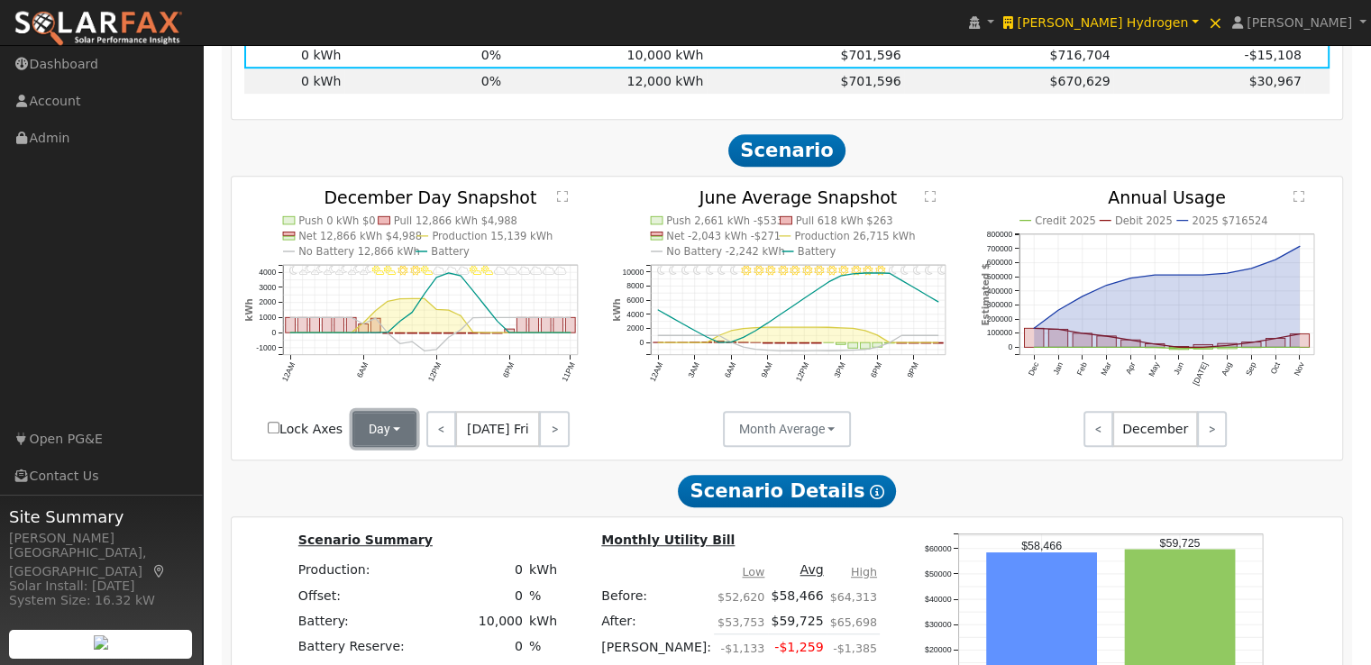
click at [393, 435] on button "Day" at bounding box center [385, 429] width 65 height 36
click at [386, 500] on link "Month Average" at bounding box center [415, 494] width 125 height 25
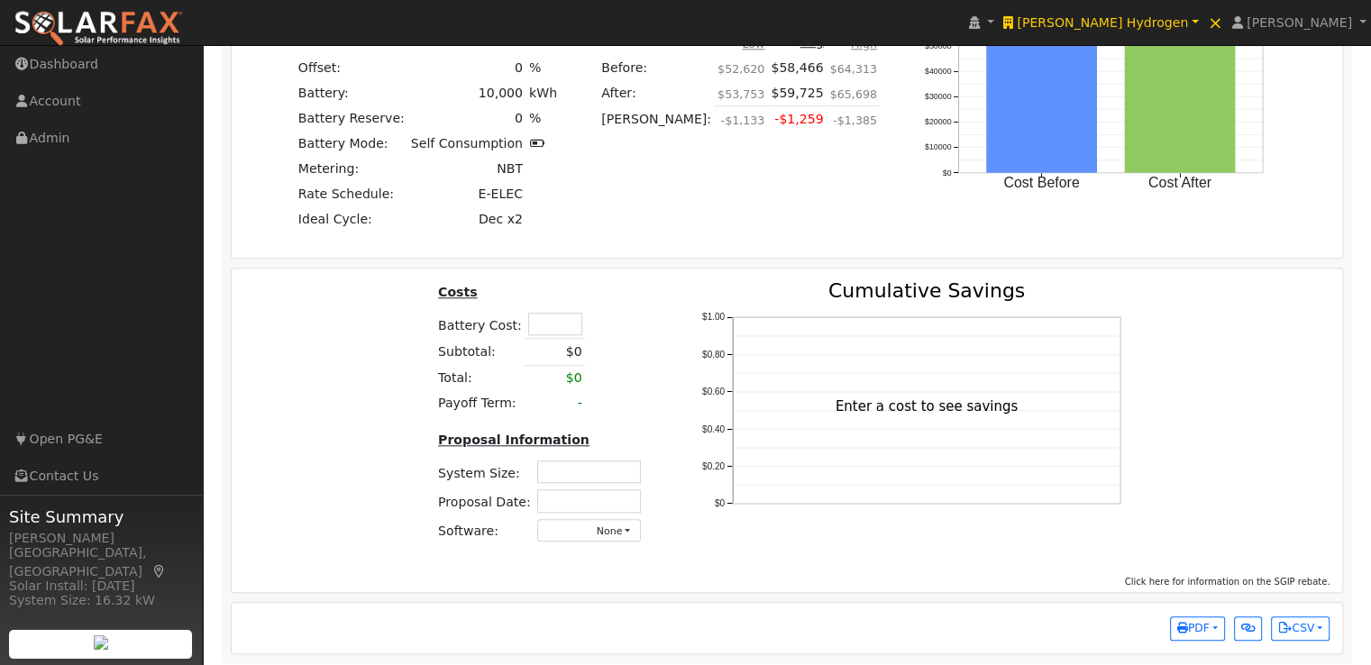
scroll to position [1693, 0]
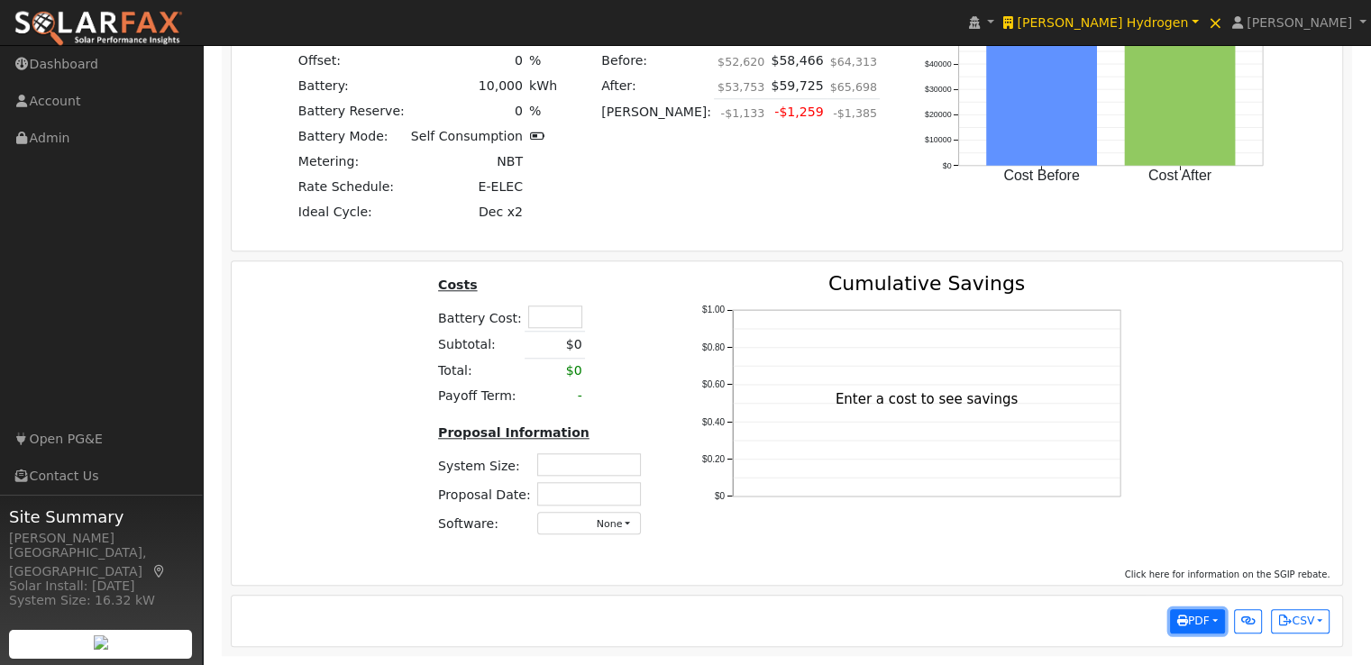
click at [1198, 617] on span "PDF" at bounding box center [1194, 621] width 32 height 13
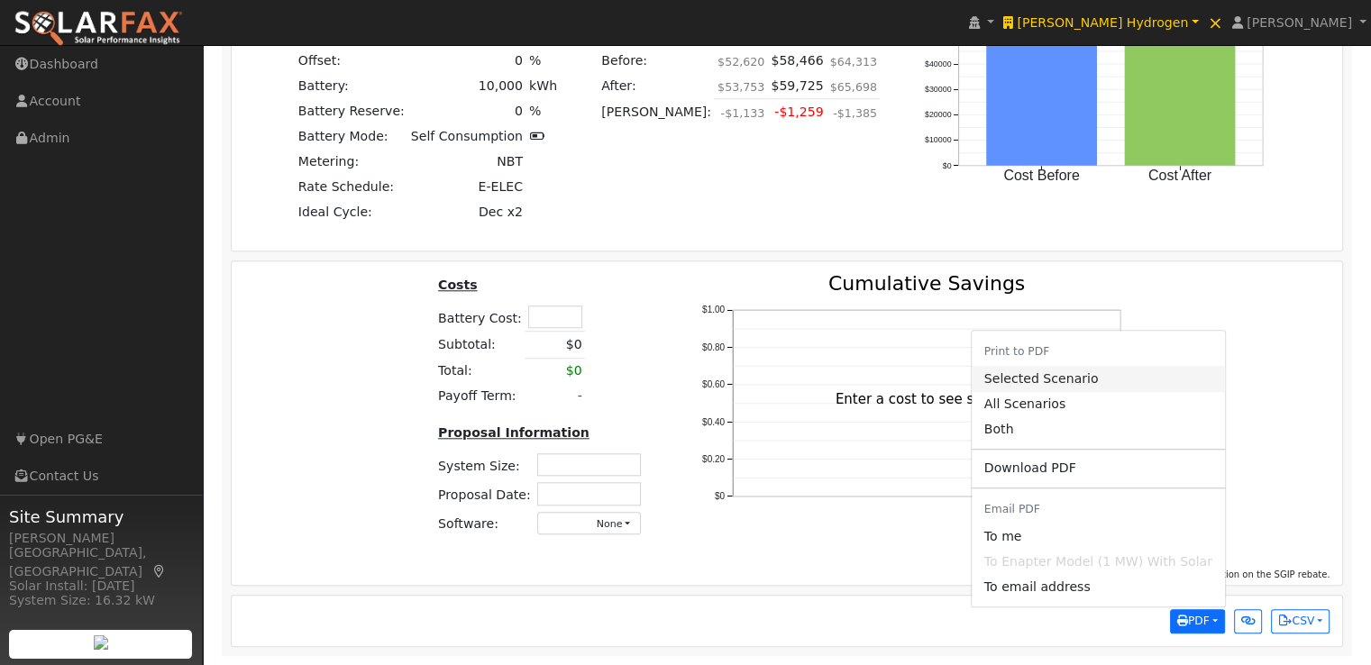
click at [1024, 376] on link "Selected Scenario" at bounding box center [1098, 378] width 253 height 25
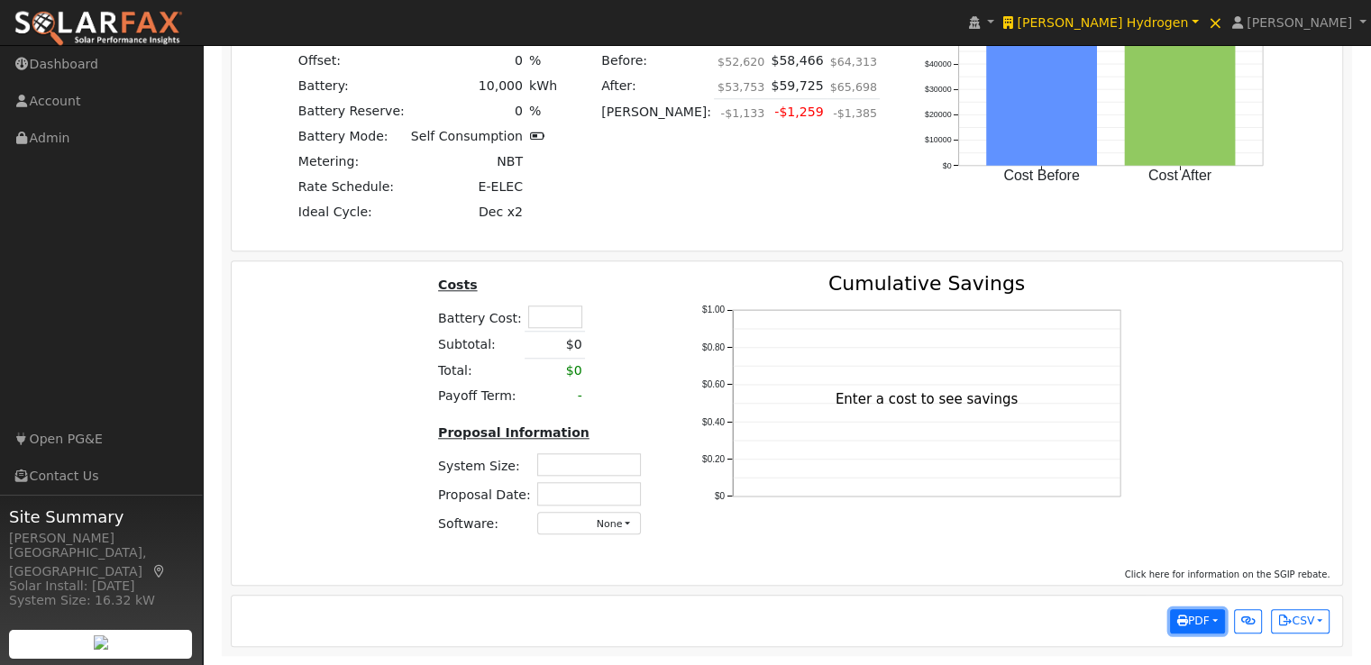
click at [1201, 624] on span "PDF" at bounding box center [1194, 621] width 32 height 13
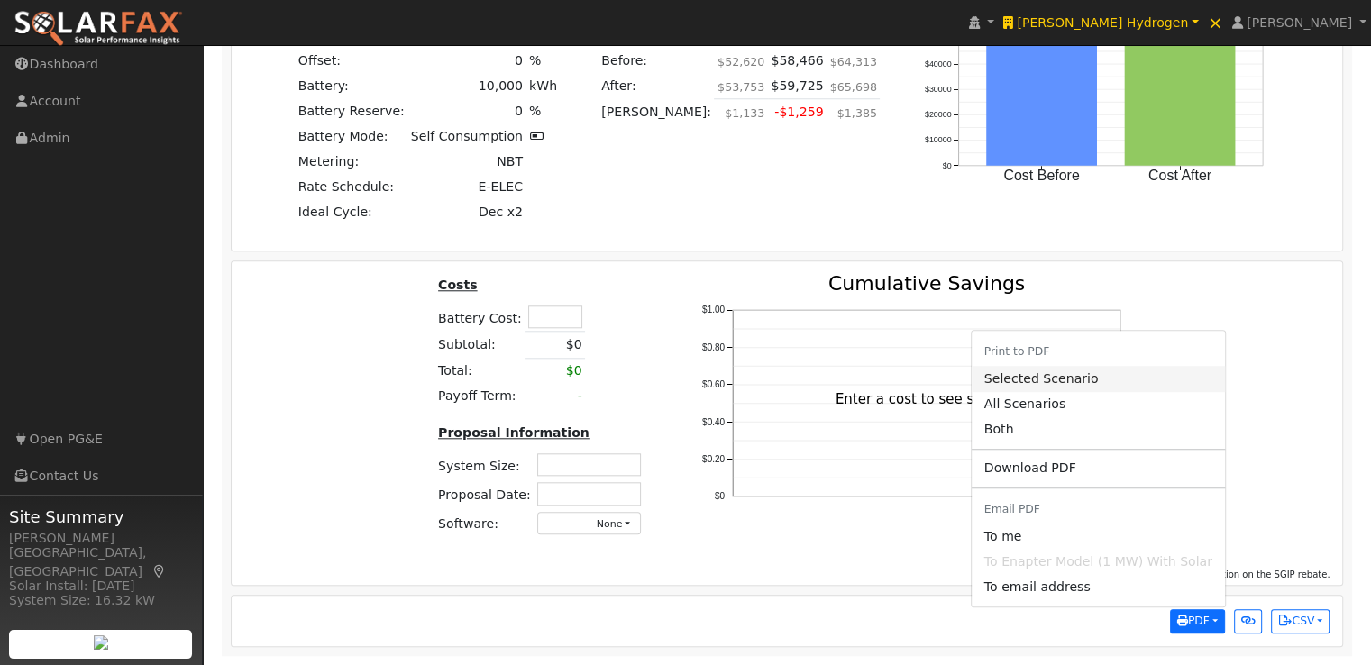
click at [1024, 376] on link "Selected Scenario" at bounding box center [1098, 378] width 253 height 25
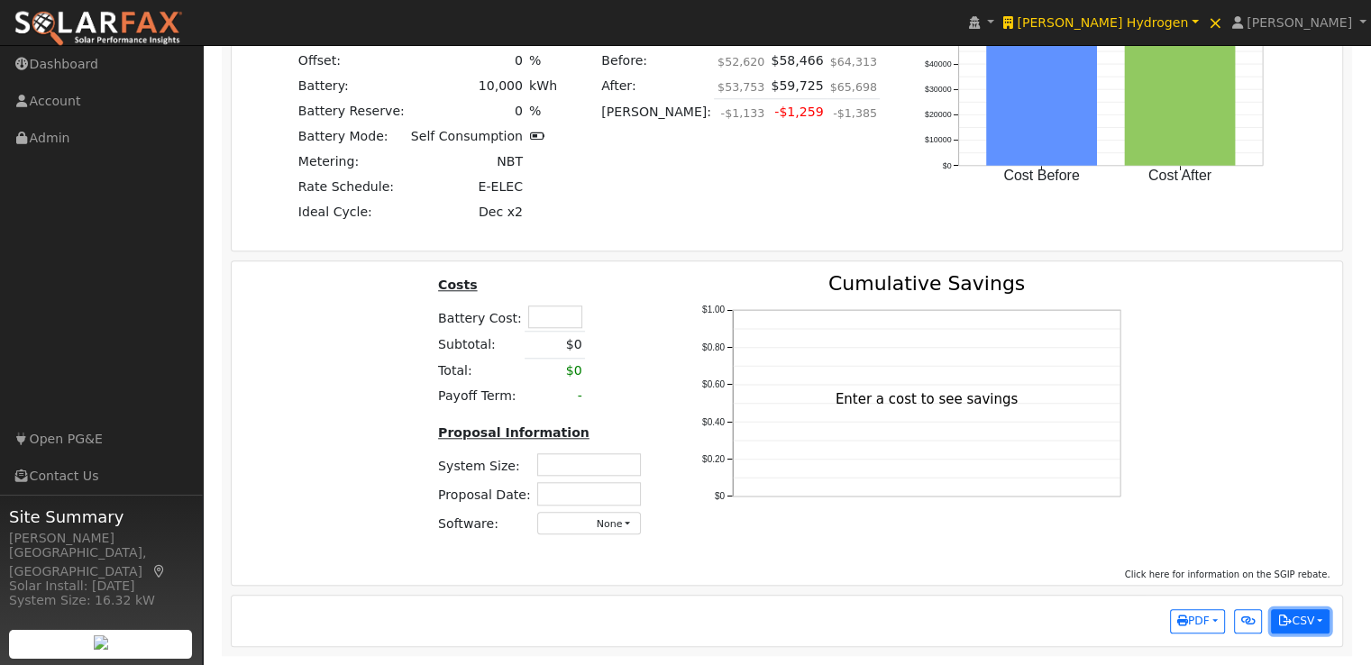
click at [1324, 622] on button "CSV" at bounding box center [1300, 622] width 59 height 25
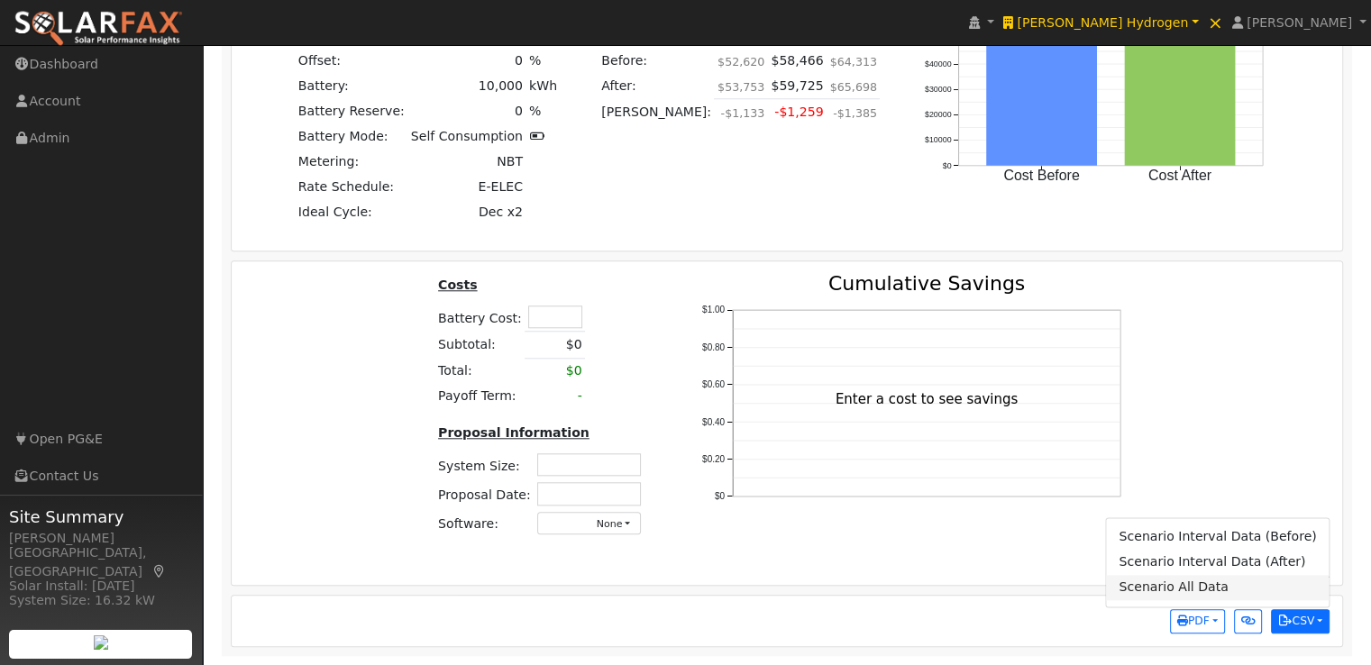
click at [1160, 585] on link "Scenario All Data" at bounding box center [1217, 587] width 223 height 25
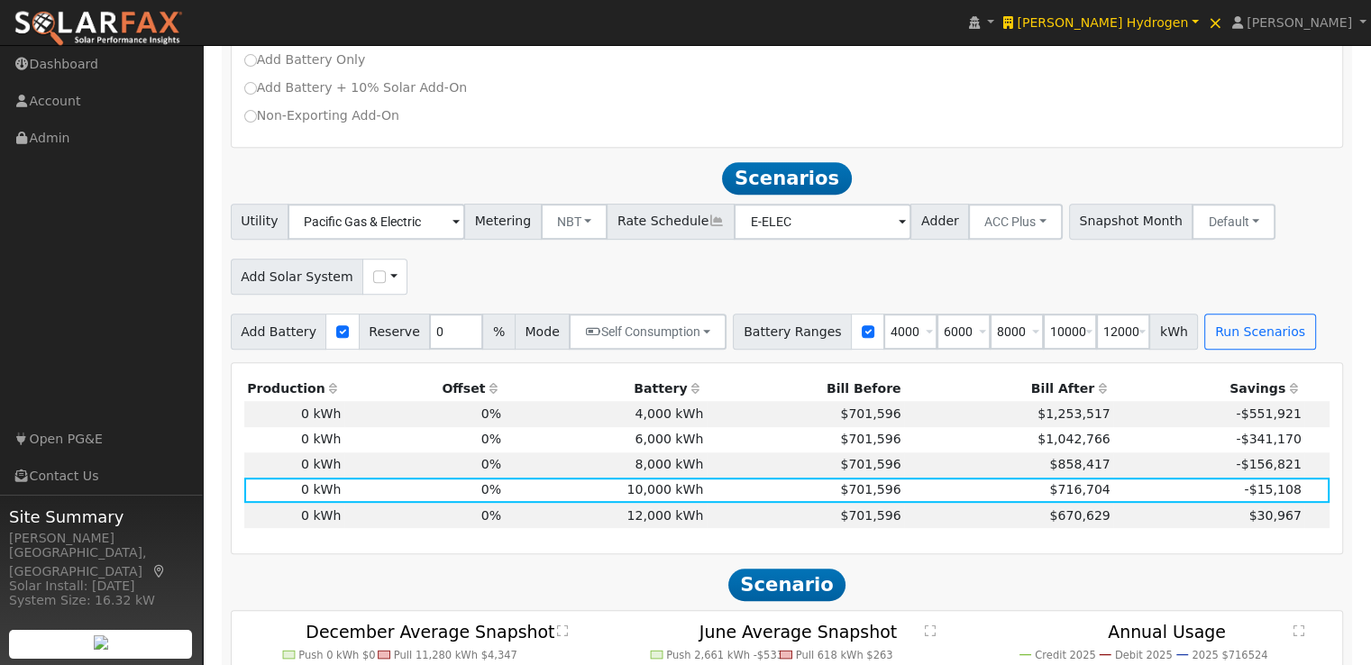
scroll to position [702, 0]
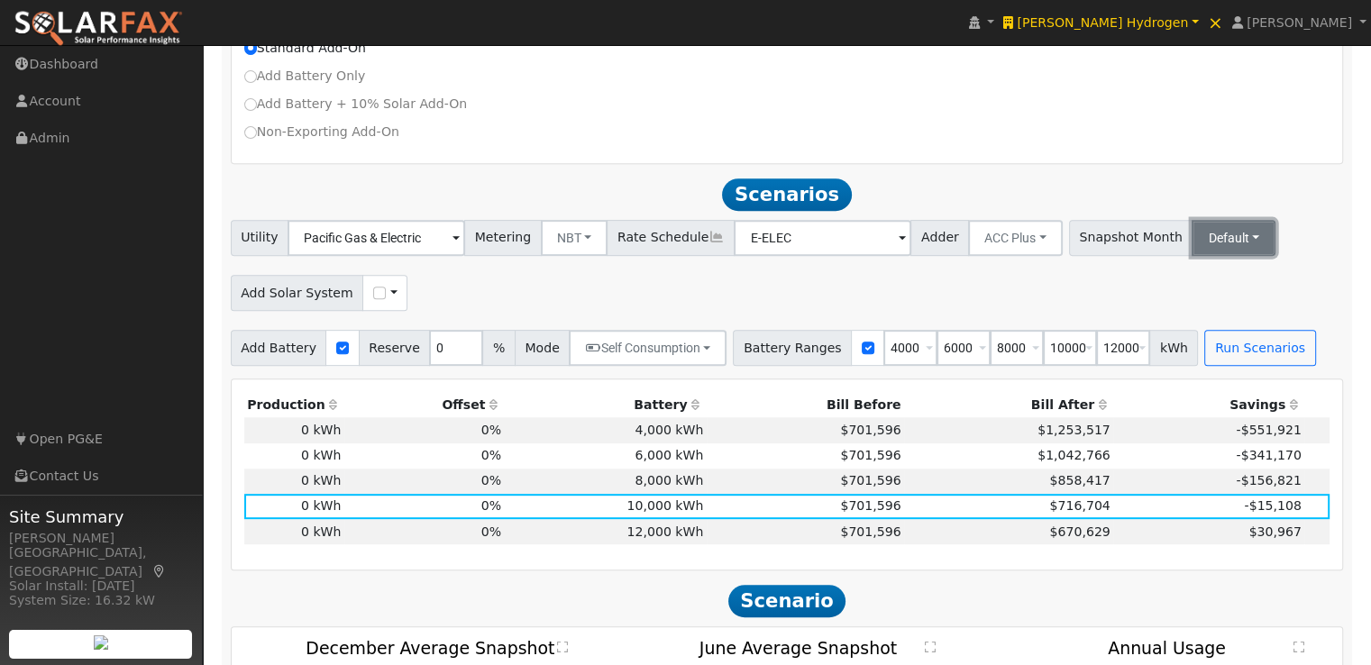
click at [1198, 251] on button "Default" at bounding box center [1234, 238] width 84 height 36
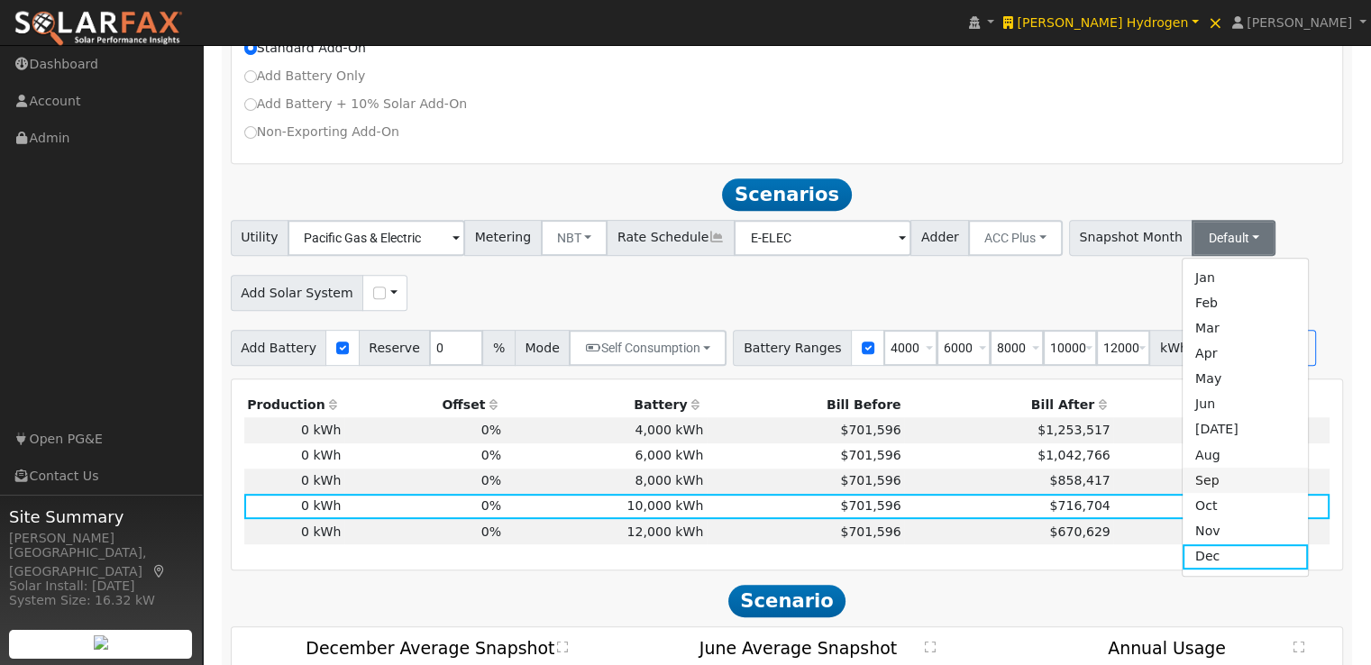
click at [1183, 484] on link "Sep" at bounding box center [1245, 480] width 125 height 25
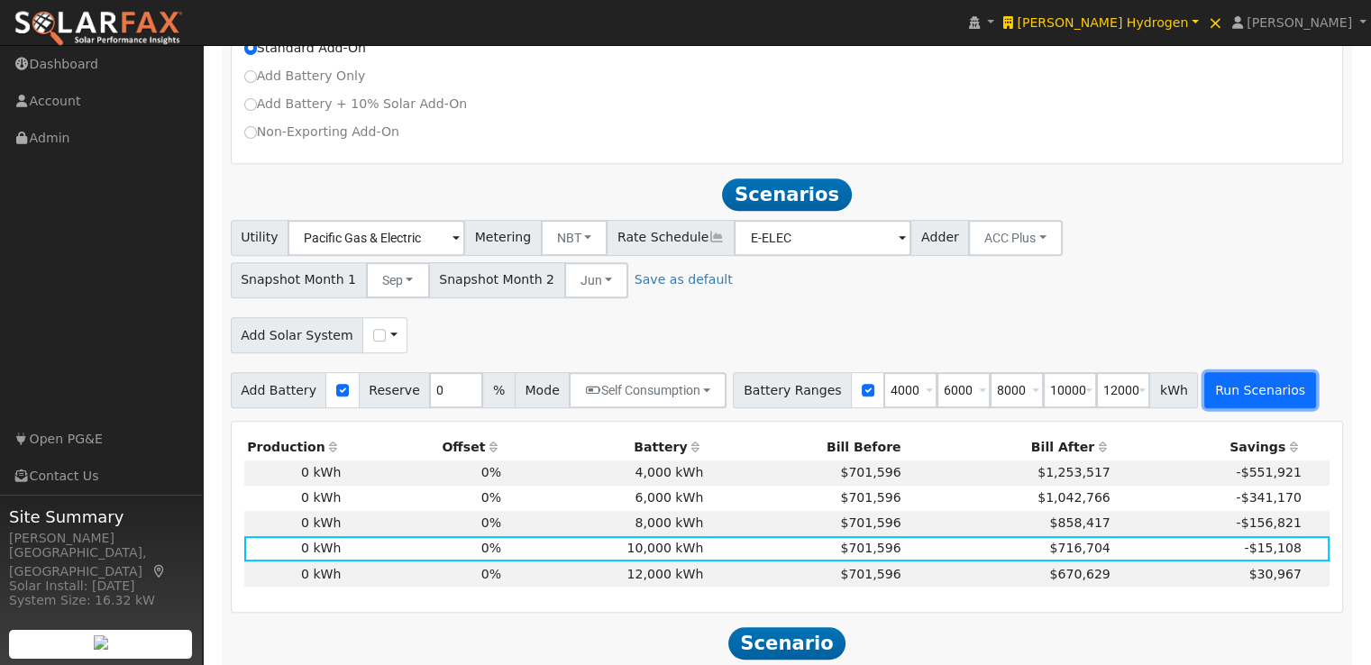
click at [1222, 390] on button "Run Scenarios" at bounding box center [1260, 390] width 111 height 36
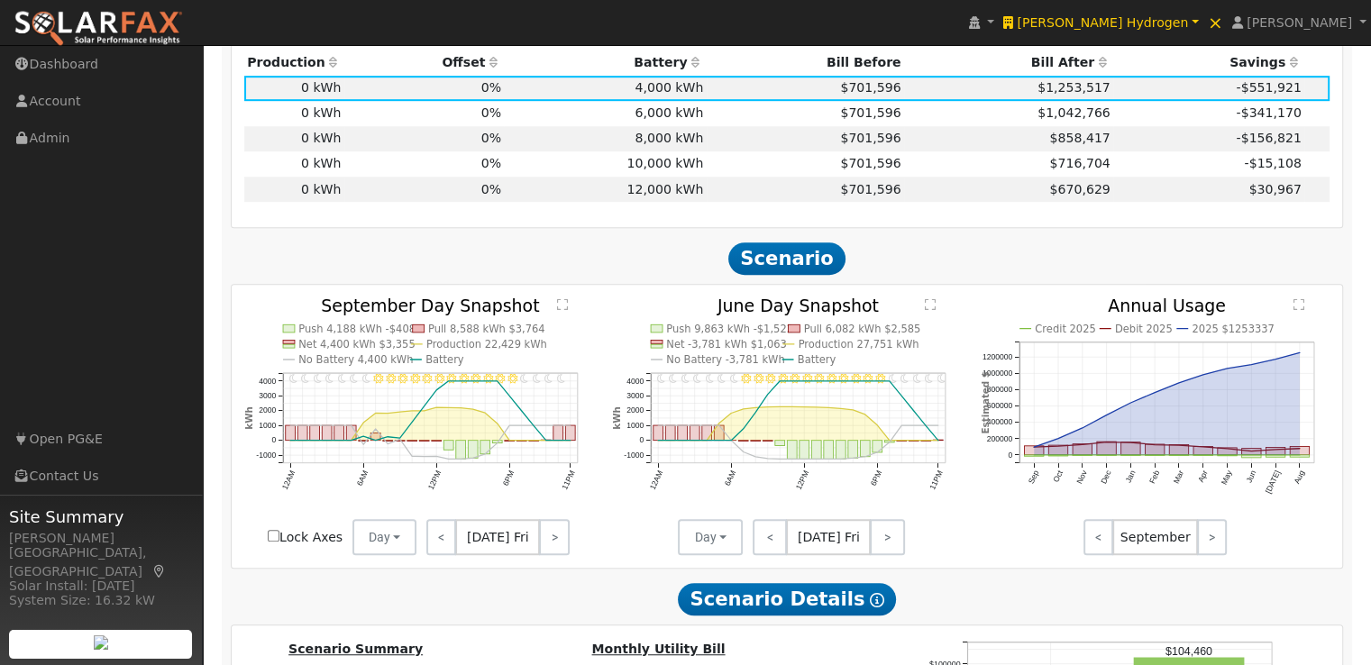
scroll to position [1101, 0]
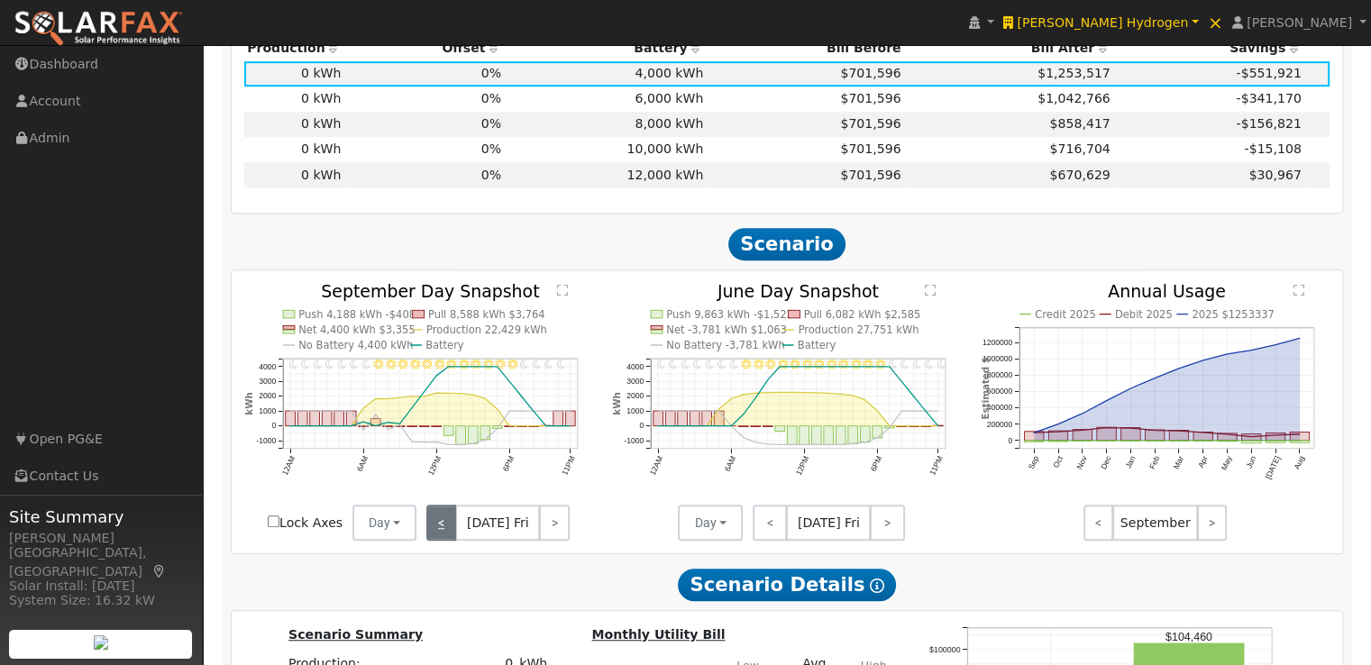
click at [444, 531] on link "<" at bounding box center [442, 523] width 30 height 36
click at [442, 531] on link "<" at bounding box center [442, 523] width 30 height 36
click at [442, 531] on link "<" at bounding box center [439, 523] width 24 height 36
click at [442, 531] on link "<" at bounding box center [440, 523] width 27 height 36
click at [442, 531] on link "<" at bounding box center [439, 523] width 24 height 36
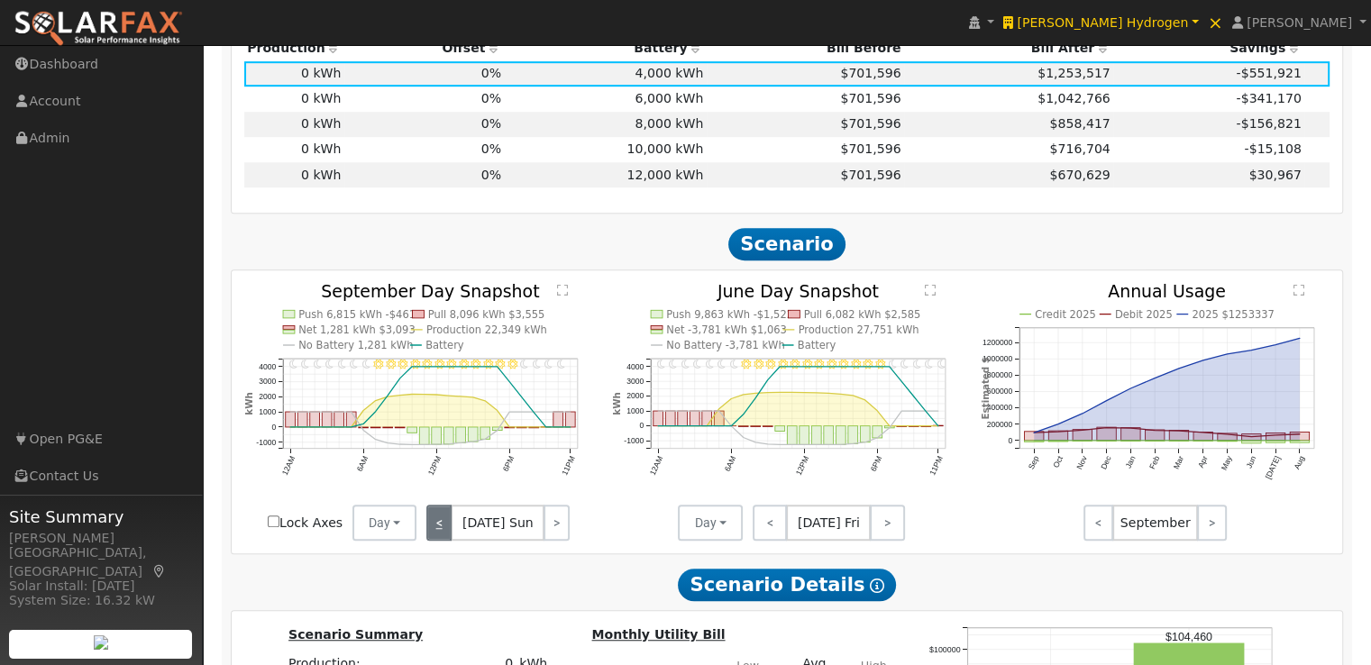
click at [442, 531] on link "<" at bounding box center [439, 523] width 25 height 36
click at [442, 531] on link "<" at bounding box center [440, 523] width 27 height 36
click at [442, 531] on link "<" at bounding box center [442, 523] width 30 height 36
click at [442, 531] on link "<" at bounding box center [440, 523] width 26 height 36
click at [442, 531] on link "<" at bounding box center [439, 523] width 24 height 36
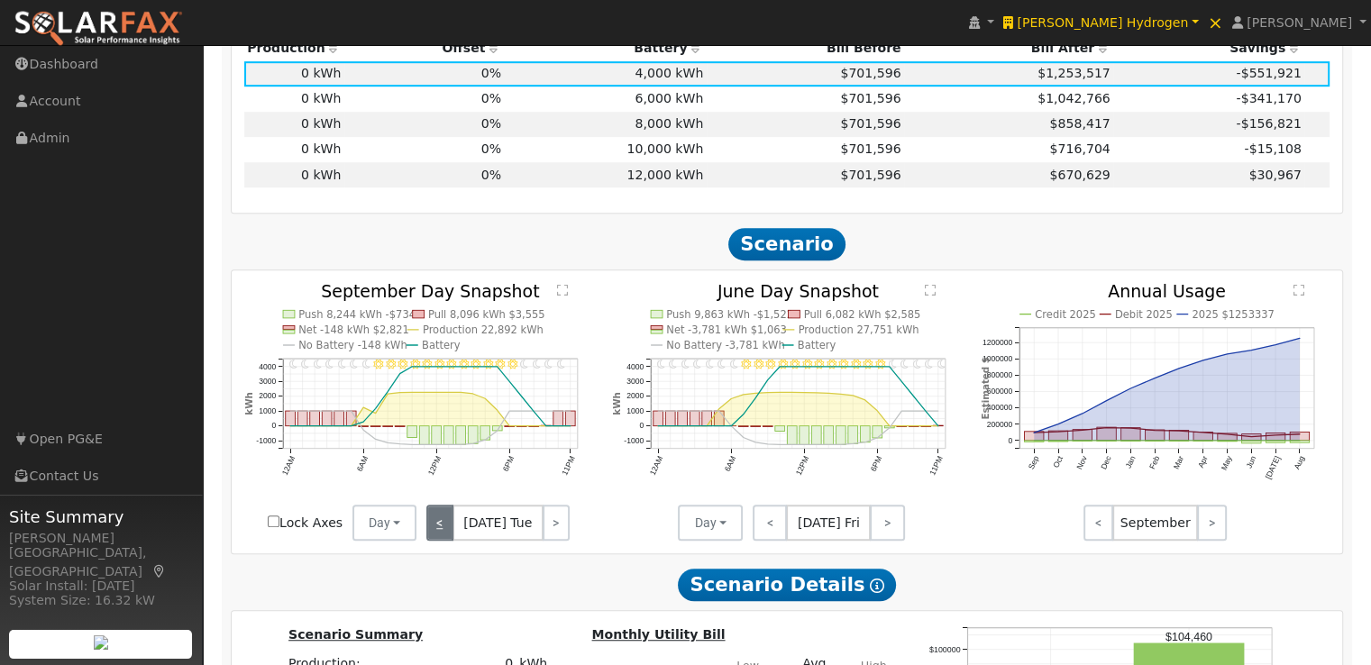
click at [442, 531] on link "<" at bounding box center [440, 523] width 27 height 36
click at [558, 293] on text "" at bounding box center [562, 290] width 11 height 13
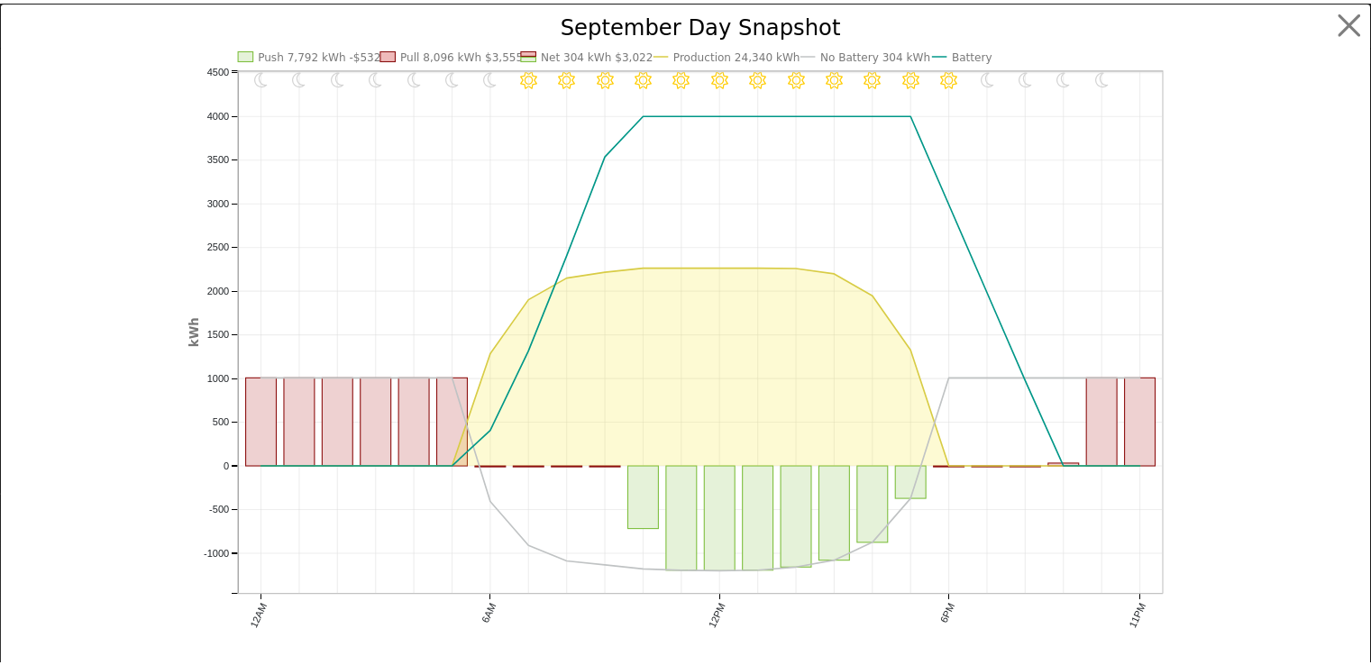
scroll to position [0, 0]
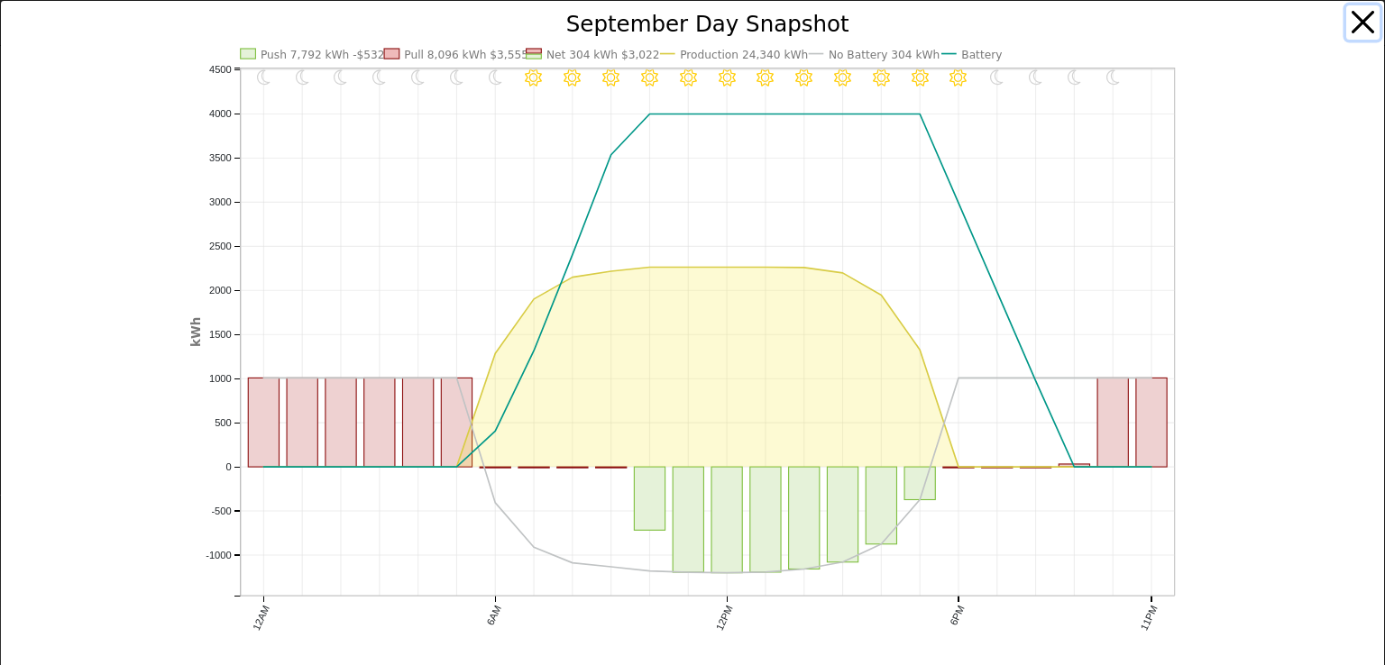
click at [1346, 13] on button "button" at bounding box center [1363, 22] width 34 height 34
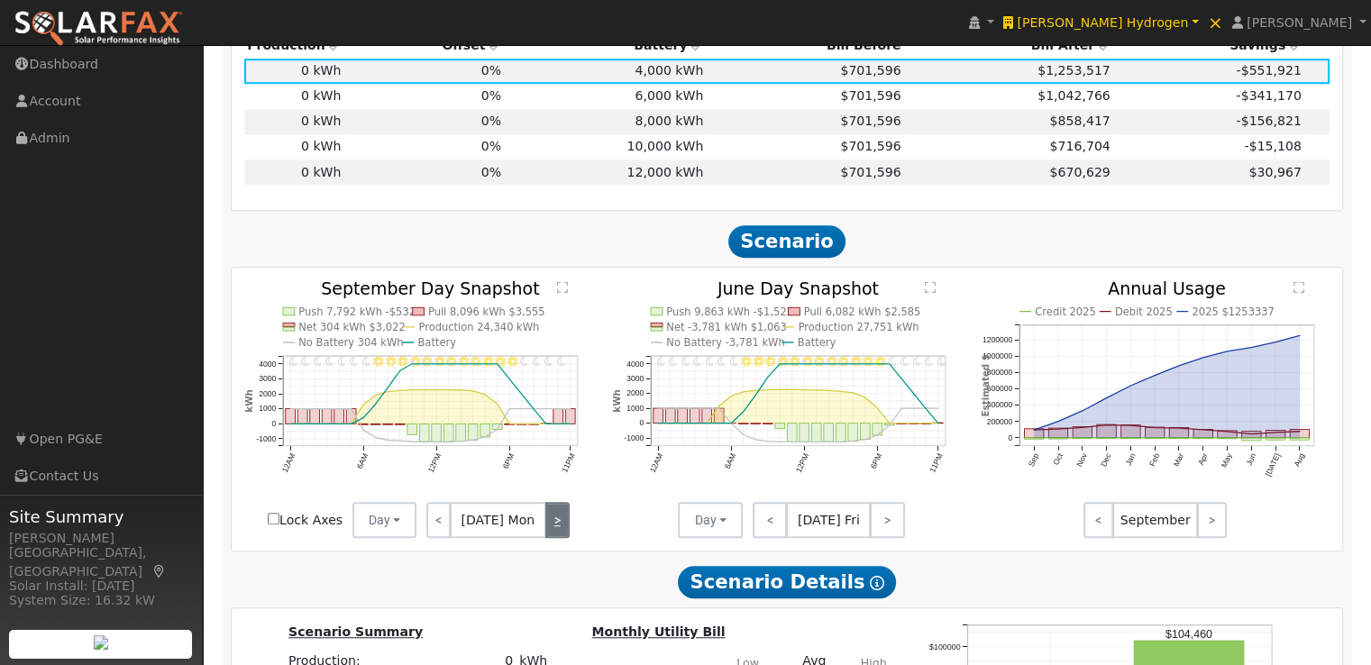
click at [546, 526] on link ">" at bounding box center [558, 520] width 24 height 36
click at [436, 522] on link "<" at bounding box center [440, 520] width 27 height 36
click at [656, 148] on td "10,000 kWh" at bounding box center [605, 146] width 202 height 25
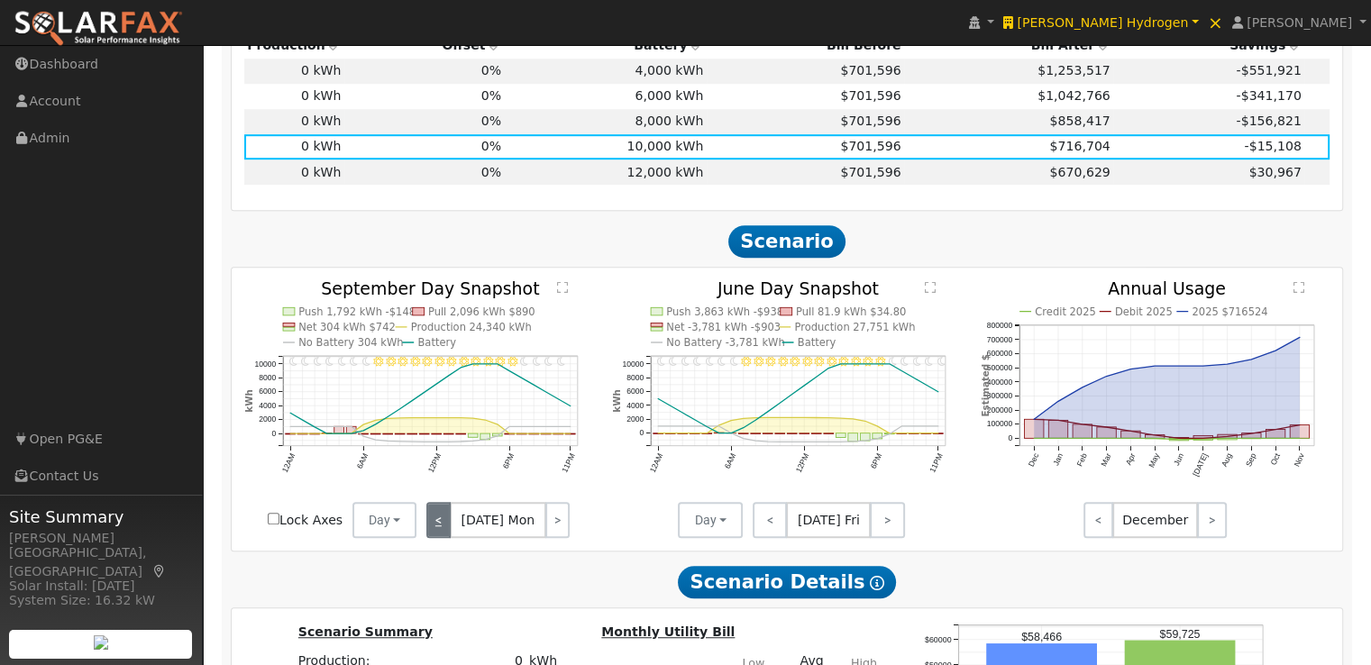
click at [438, 525] on link "<" at bounding box center [439, 520] width 24 height 36
click at [544, 525] on link ">" at bounding box center [556, 520] width 25 height 36
click at [563, 292] on text "" at bounding box center [562, 287] width 11 height 13
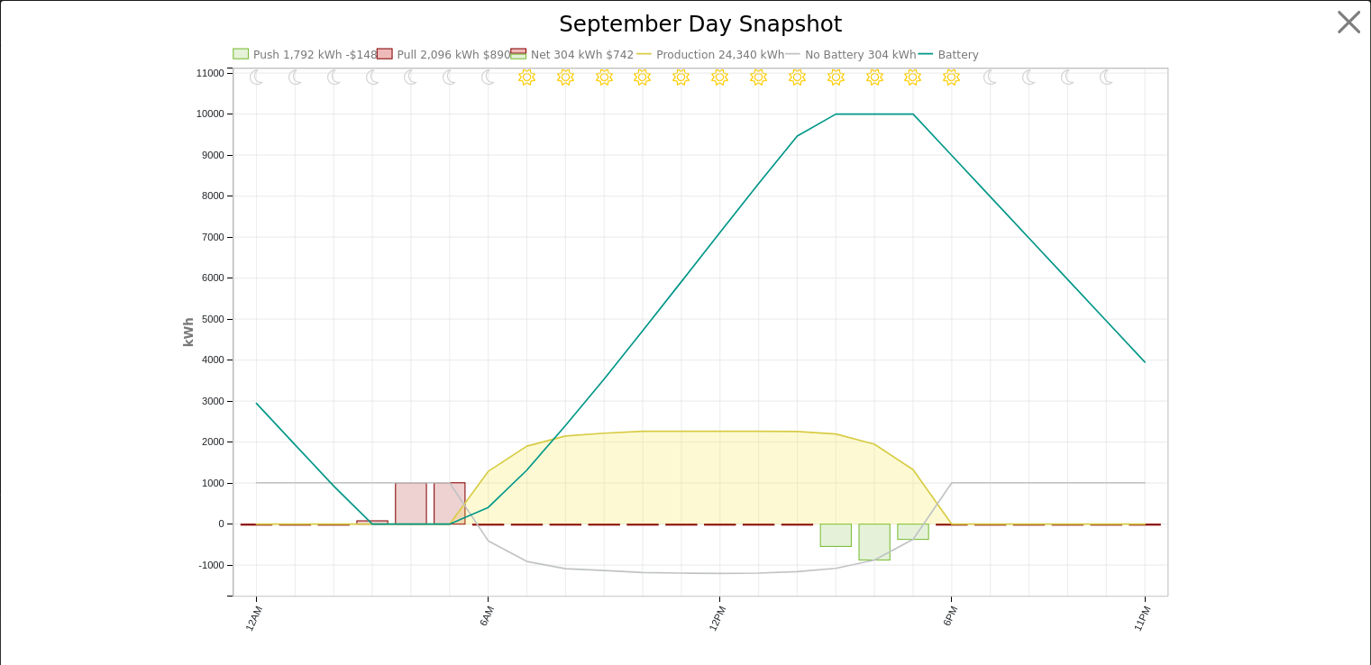
scroll to position [1107, 0]
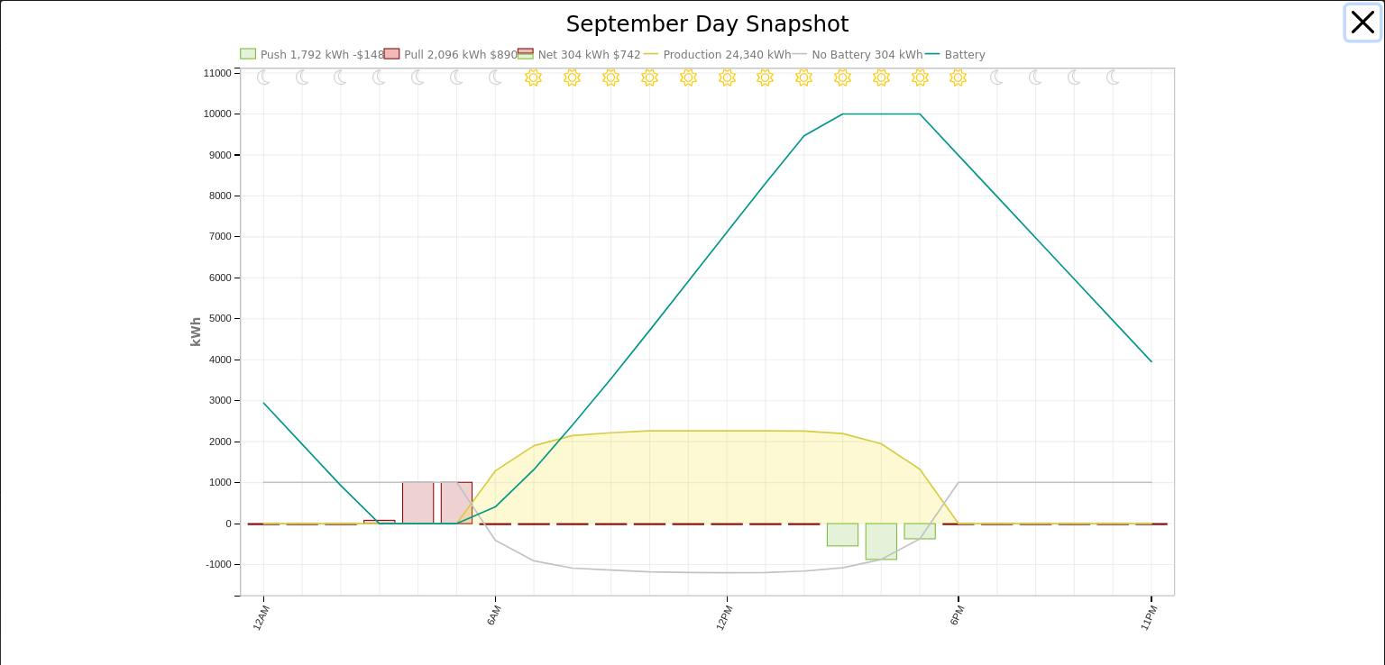
click at [1349, 23] on button "button" at bounding box center [1363, 22] width 34 height 34
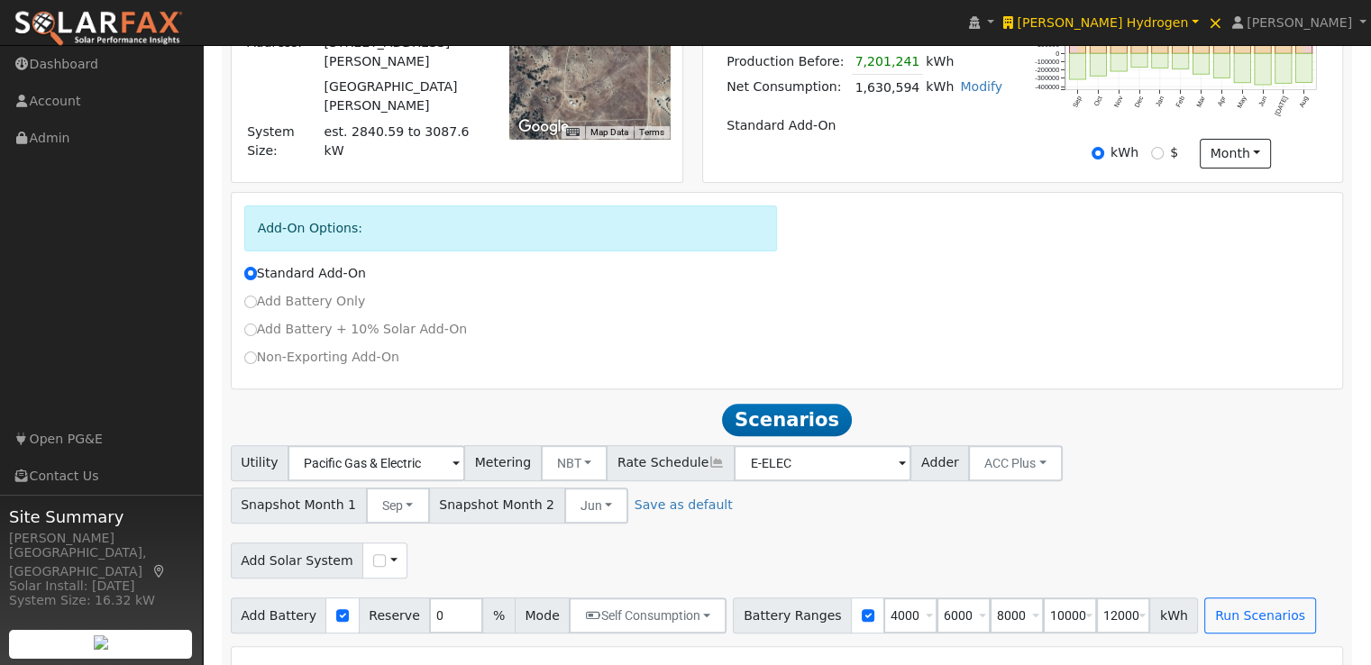
scroll to position [0, 0]
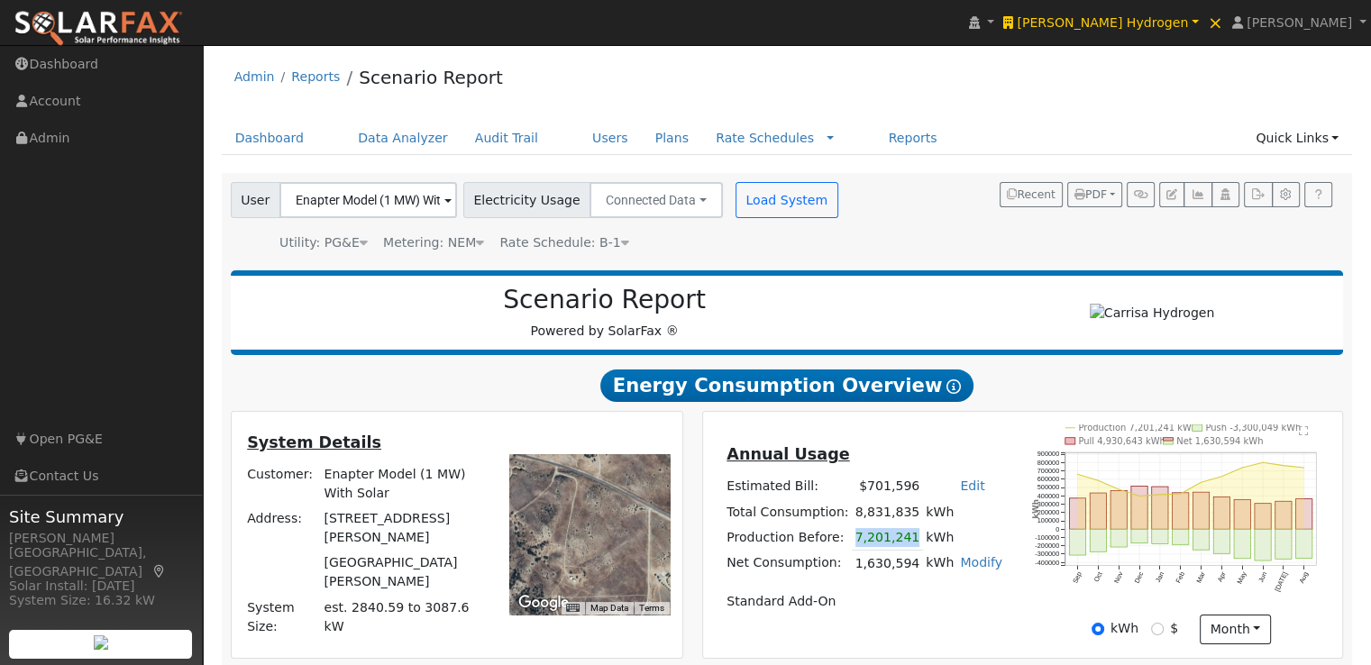
drag, startPoint x: 911, startPoint y: 542, endPoint x: 856, endPoint y: 545, distance: 55.1
click at [856, 545] on td "7,201,241" at bounding box center [887, 538] width 71 height 26
copy td "7,201,241"
click at [958, 543] on table "Annual Usage Estimated Bill: $701,596 Edit Estimated Bill $ Annual Total Consum…" at bounding box center [865, 529] width 282 height 172
